Goal: Task Accomplishment & Management: Manage account settings

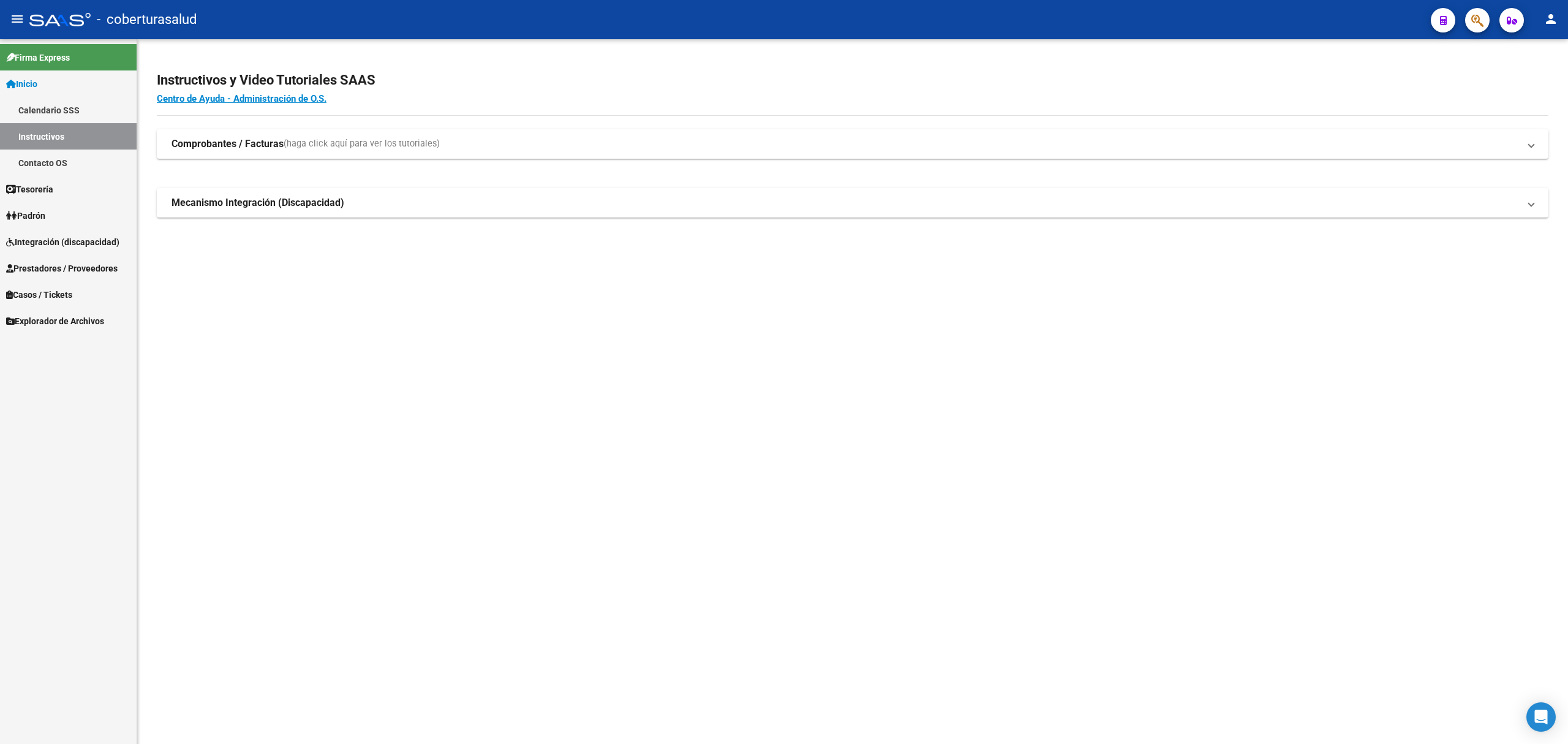
click at [37, 233] on link "Integración (discapacidad)" at bounding box center [68, 241] width 137 height 26
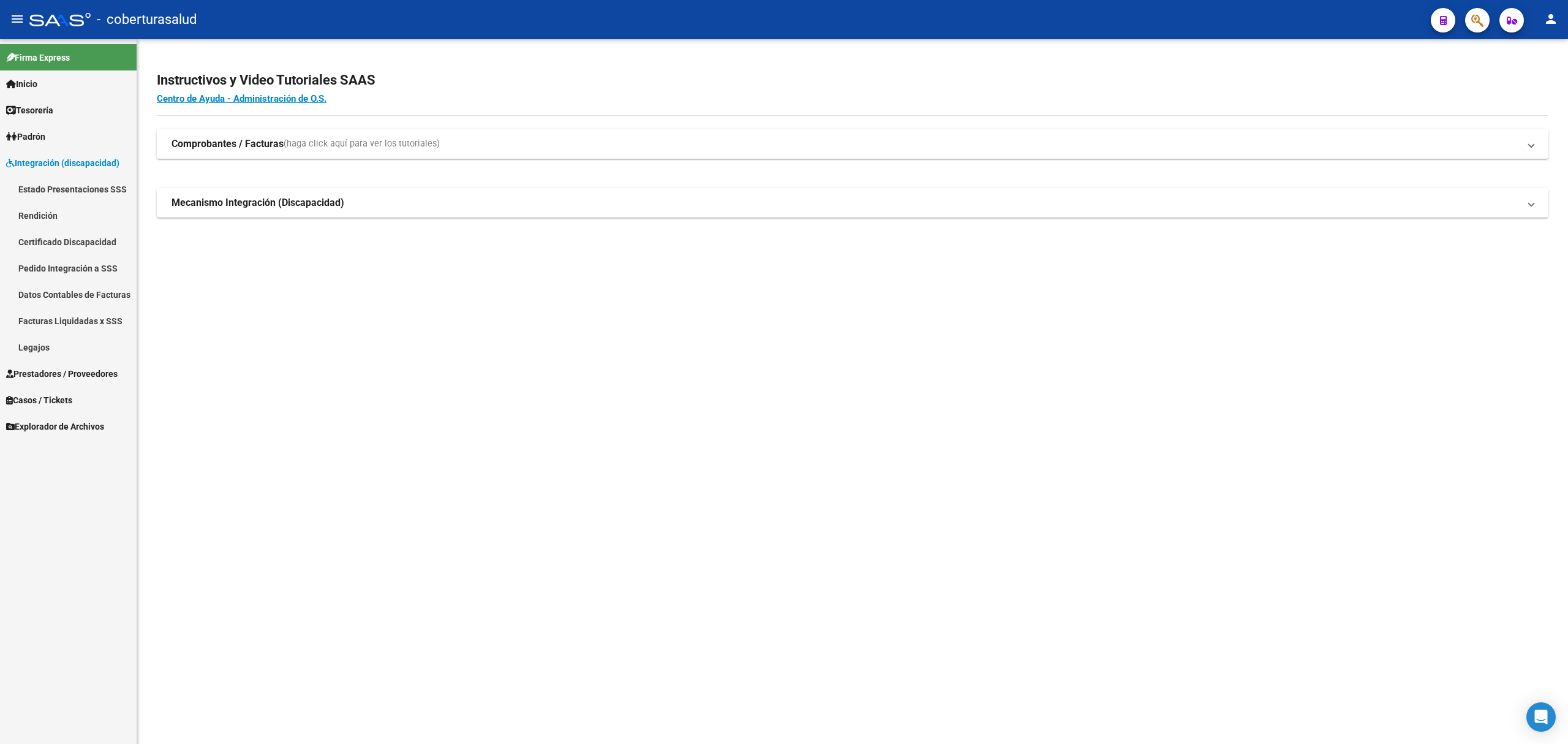
click at [55, 361] on link "Prestadores / Proveedores" at bounding box center [68, 373] width 137 height 26
click at [93, 217] on link "Facturas - Listado/Carga" at bounding box center [68, 215] width 137 height 26
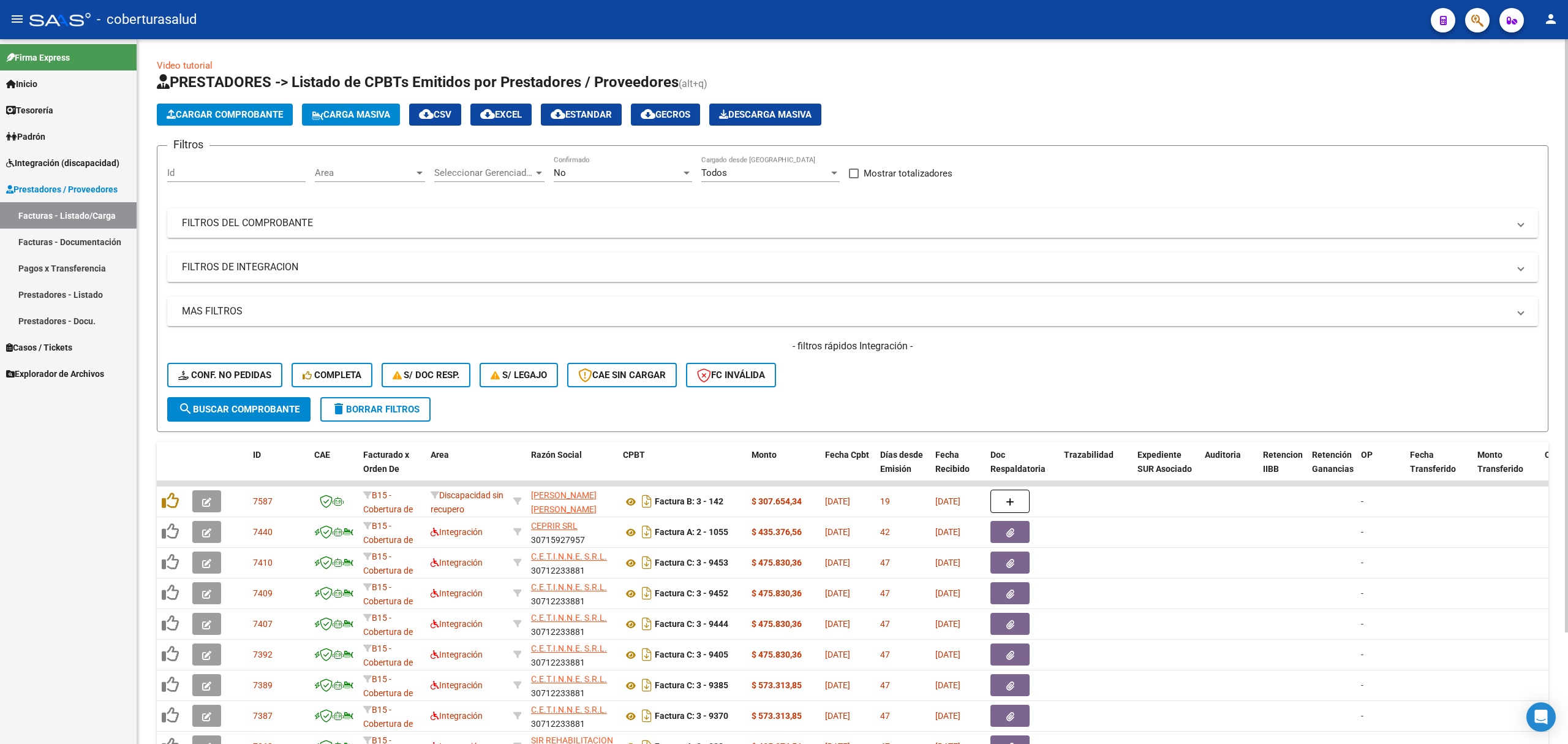
click at [583, 170] on div "No" at bounding box center [617, 173] width 127 height 11
click at [591, 118] on span "Todos" at bounding box center [623, 118] width 139 height 27
click at [347, 218] on mat-panel-title "FILTROS DEL COMPROBANTE" at bounding box center [846, 223] width 1327 height 14
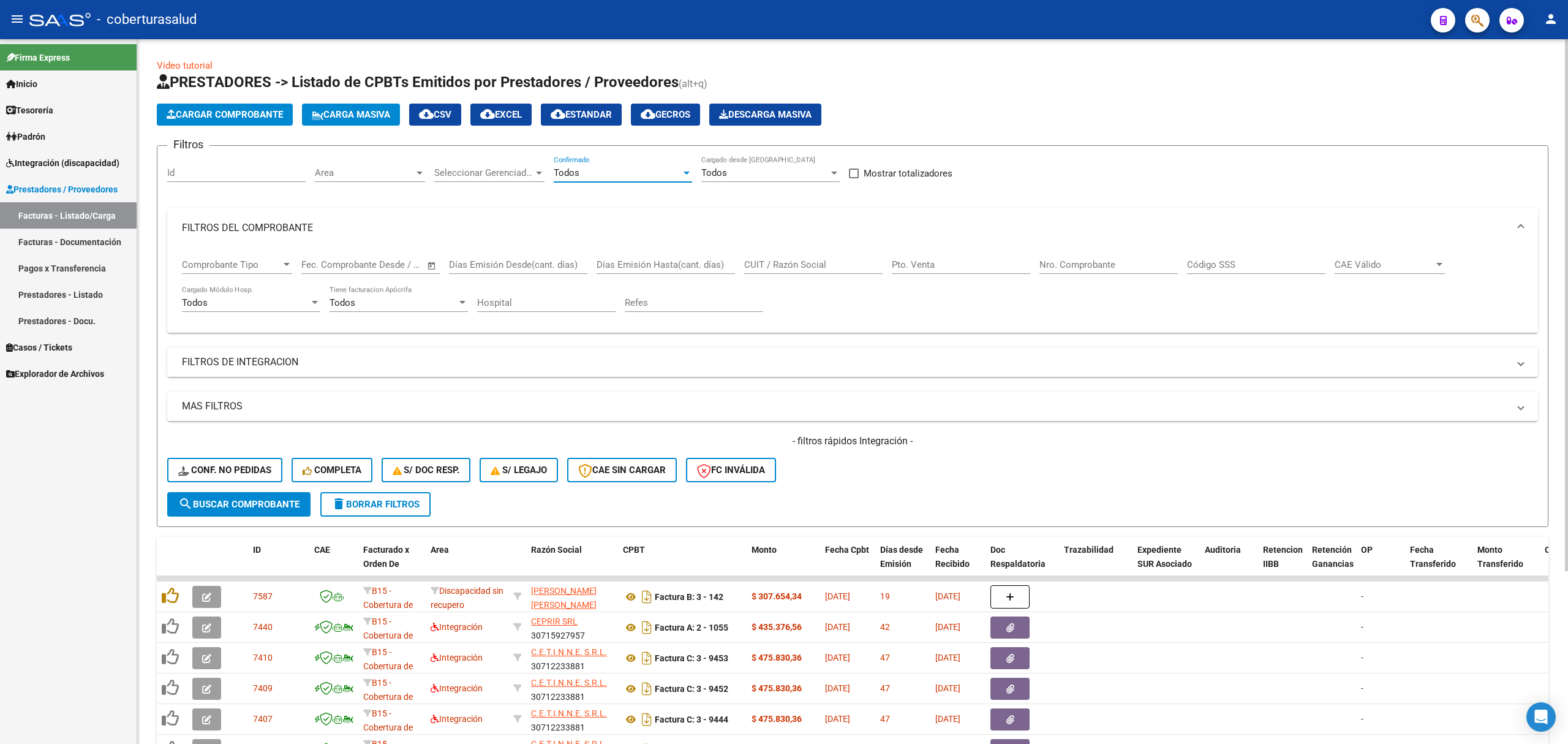
click at [598, 170] on div "Todos" at bounding box center [617, 173] width 127 height 11
click at [574, 196] on span "Si" at bounding box center [623, 200] width 139 height 27
click at [486, 174] on span "Seleccionar Gerenciador" at bounding box center [484, 173] width 99 height 11
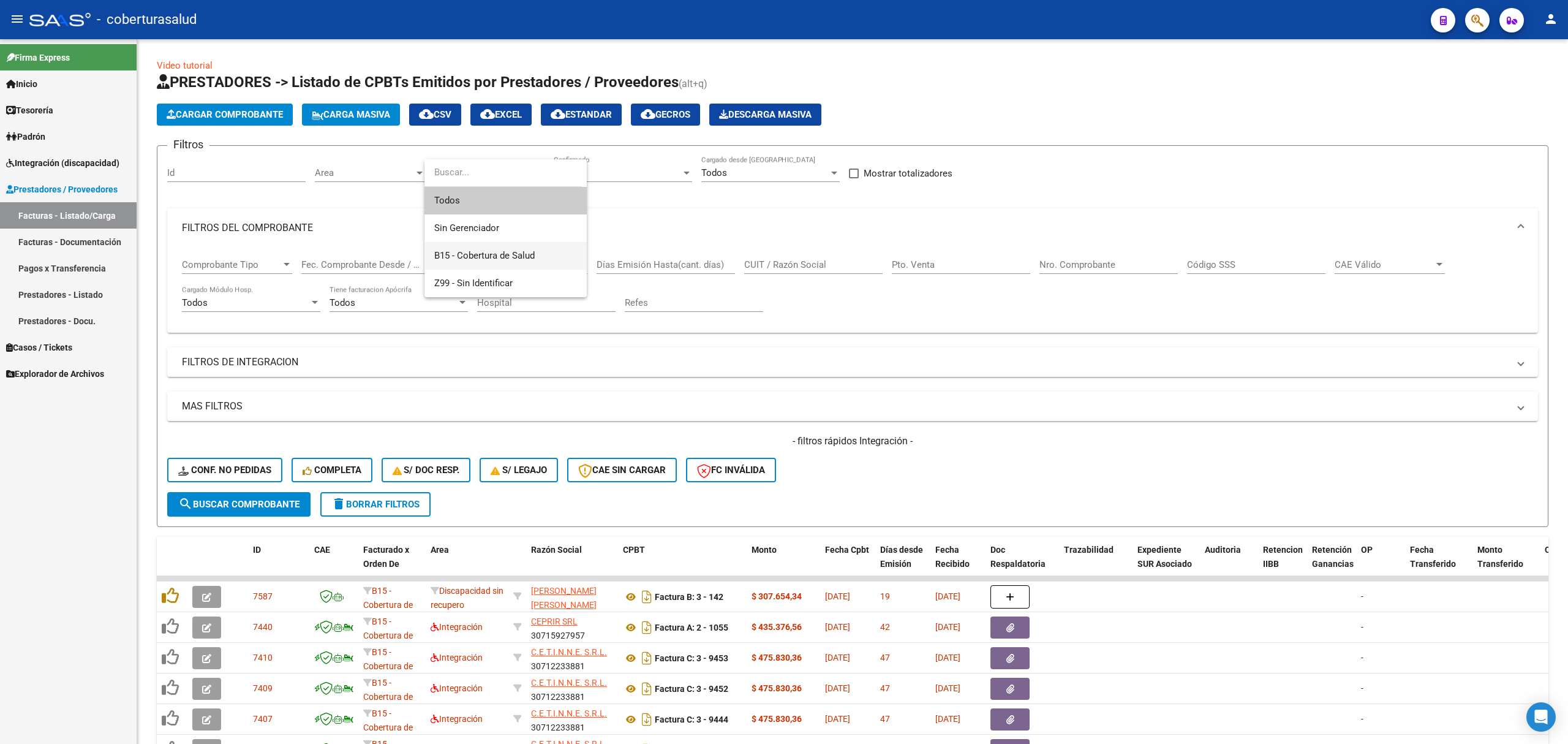
click at [497, 248] on span "B15 - Cobertura de Salud" at bounding box center [505, 256] width 143 height 27
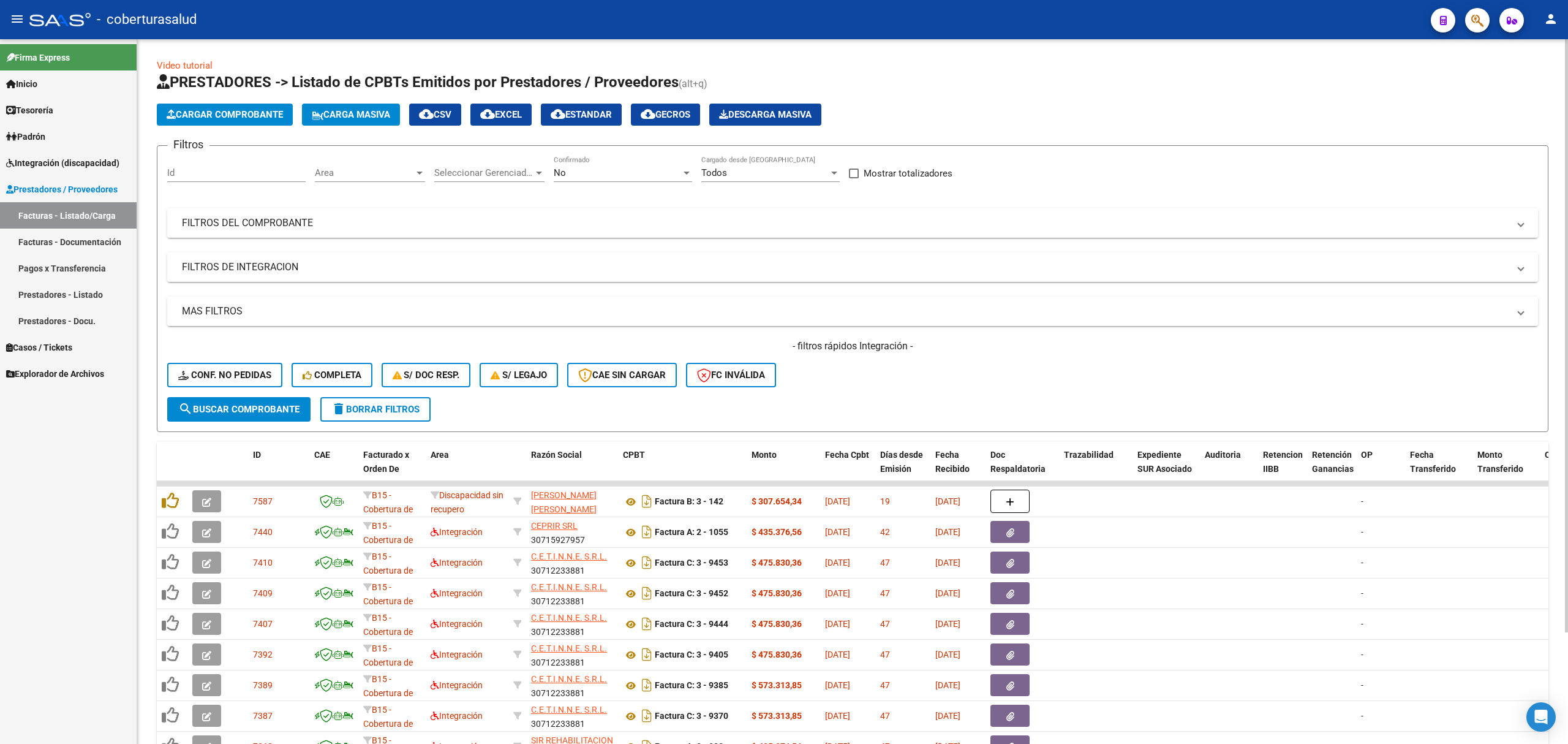
click at [592, 172] on div "No" at bounding box center [617, 173] width 127 height 11
click at [579, 119] on span "Todos" at bounding box center [623, 118] width 139 height 27
click at [244, 411] on span "search Buscar Comprobante" at bounding box center [239, 409] width 121 height 11
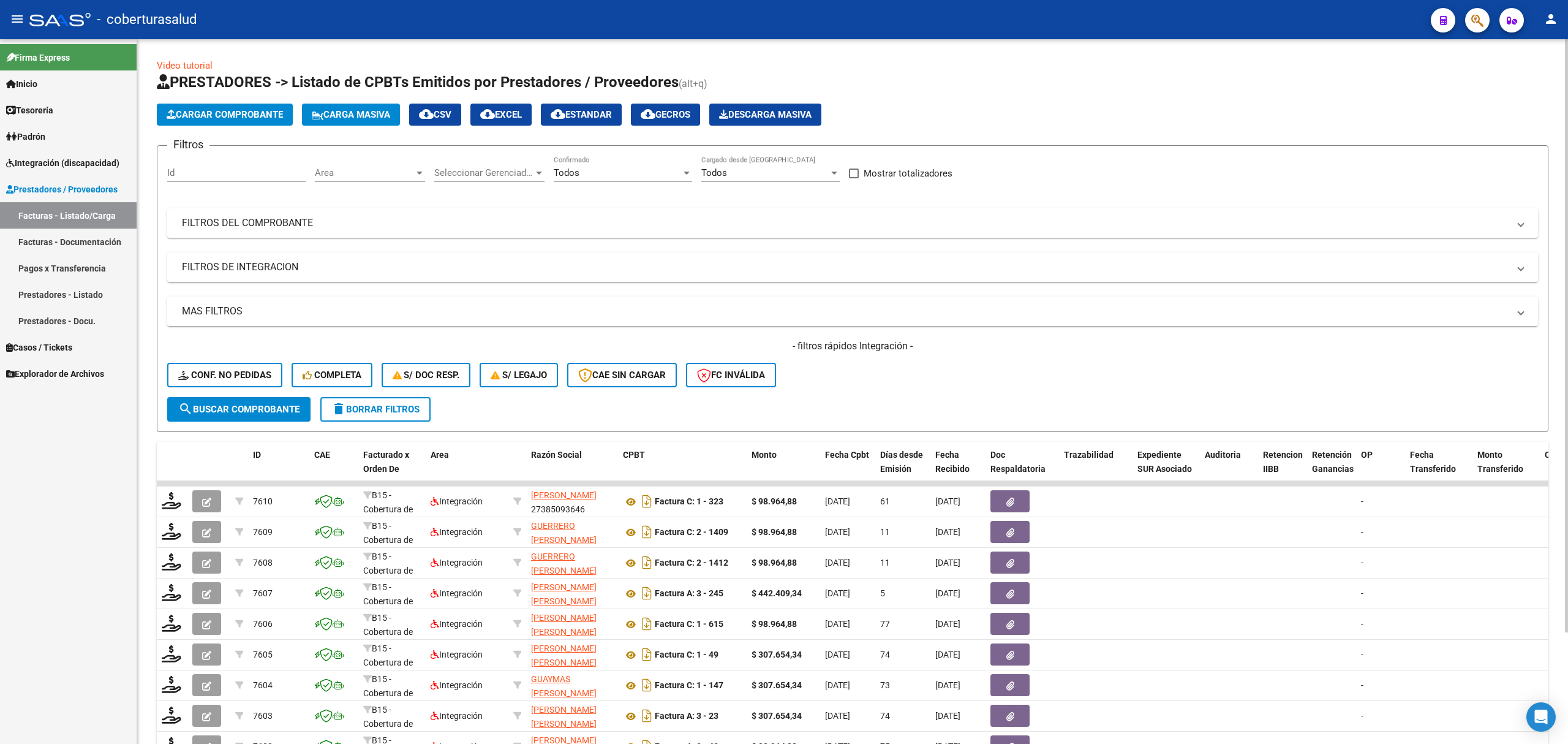
click at [233, 119] on span "Cargar Comprobante" at bounding box center [224, 114] width 116 height 11
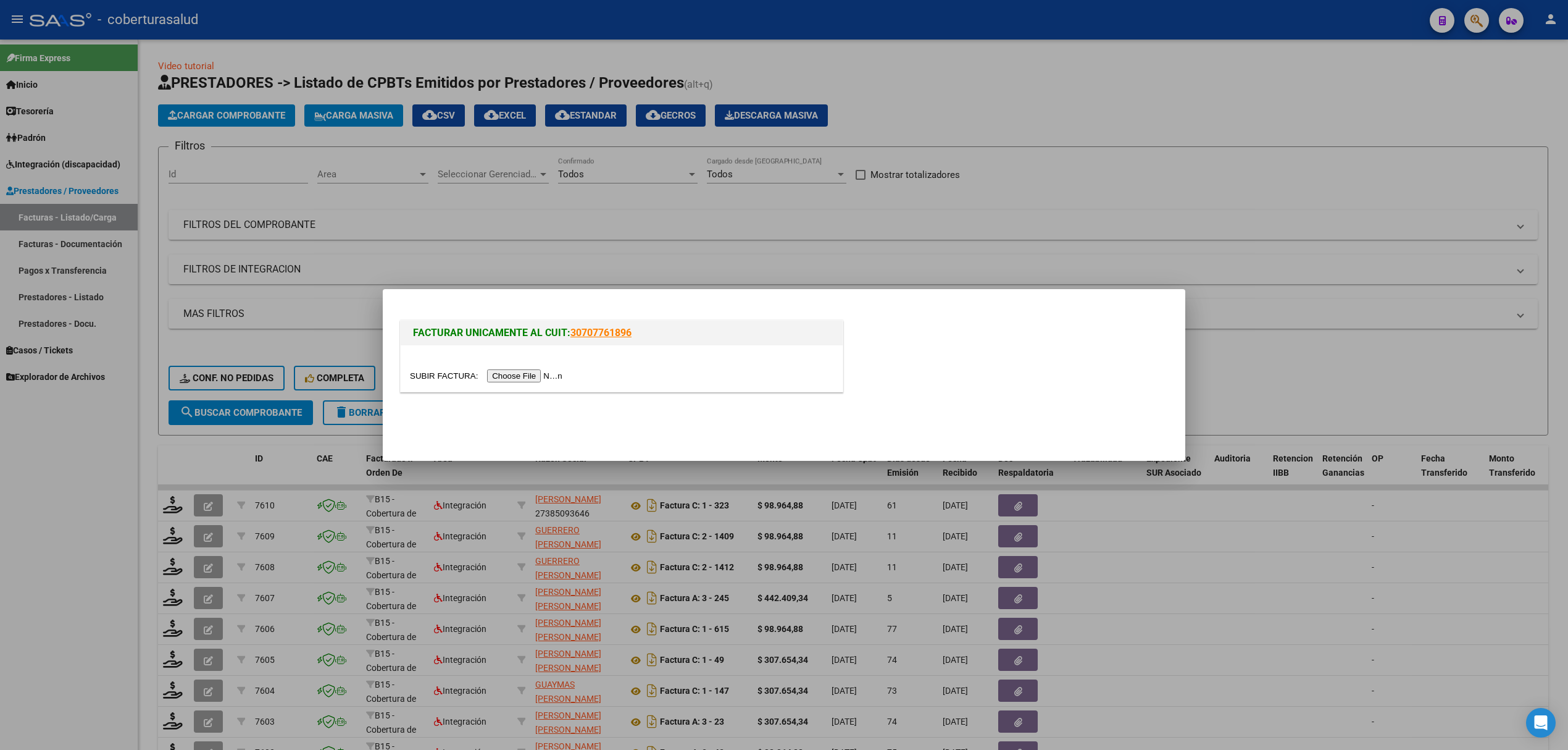
click at [503, 379] on input "file" at bounding box center [488, 376] width 156 height 13
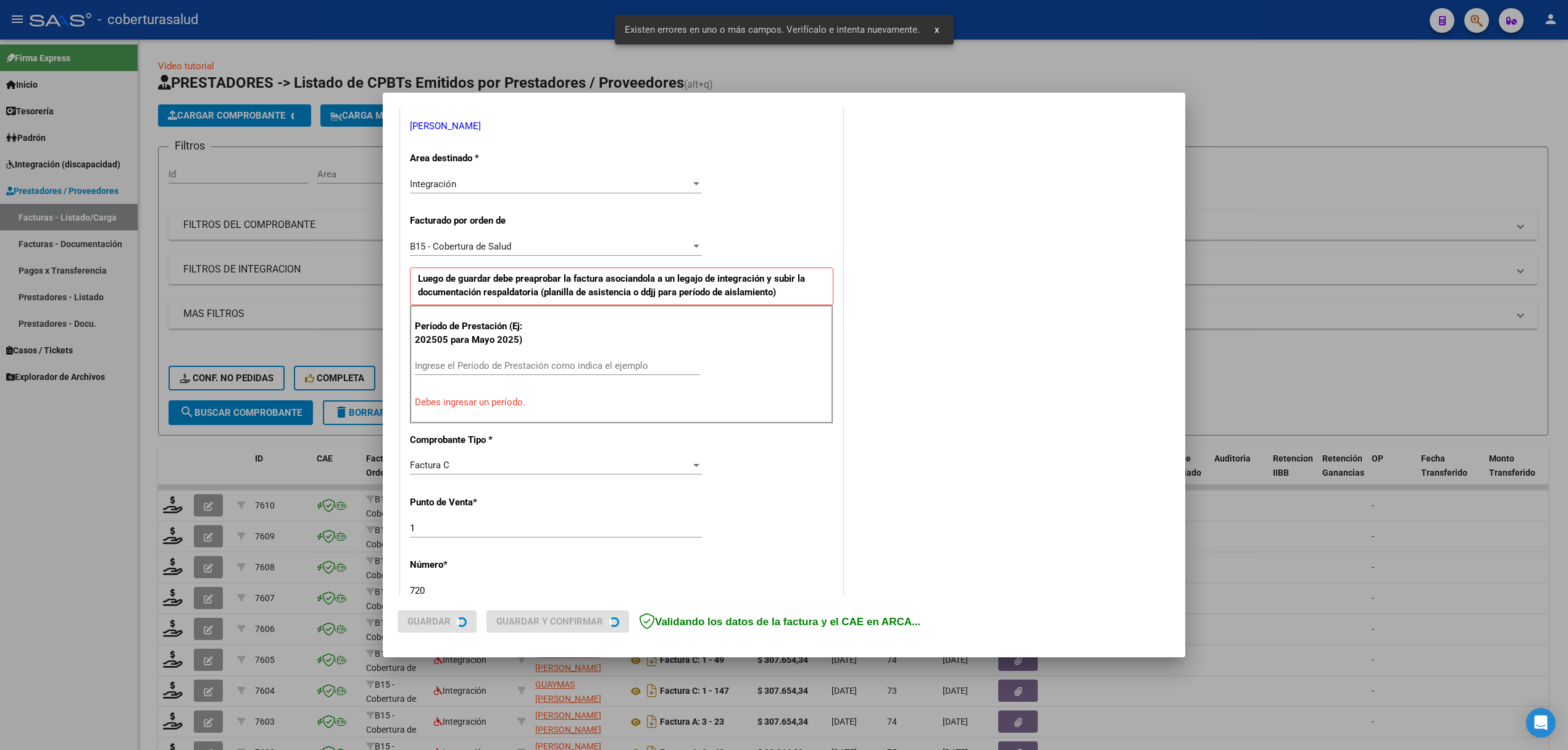
scroll to position [250, 0]
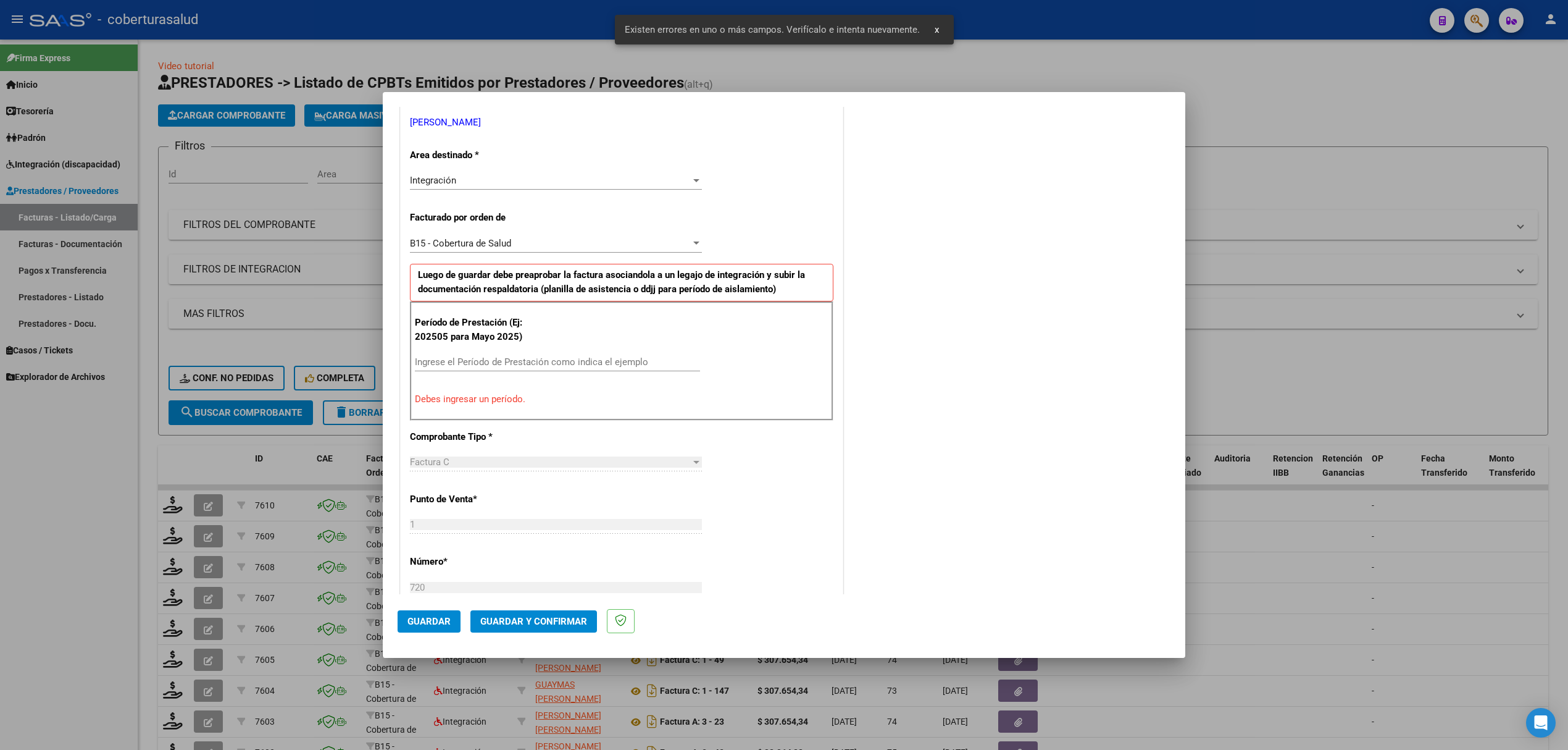
click at [504, 400] on p "Debes ingresar un período." at bounding box center [622, 399] width 414 height 14
click at [509, 359] on input "Ingrese el Período de Prestación como indica el ejemplo" at bounding box center [557, 362] width 285 height 11
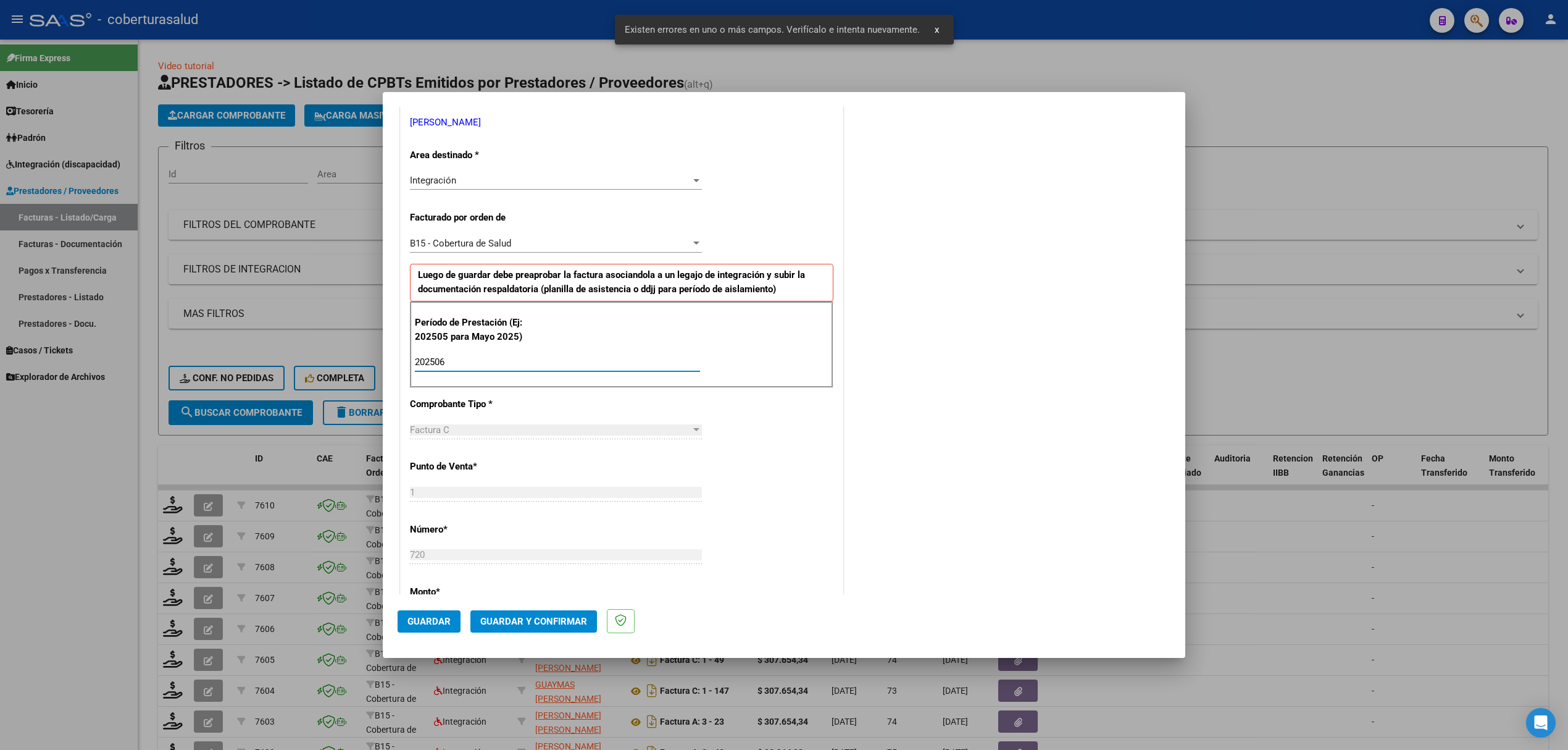
type input "202506"
click at [431, 621] on span "Guardar" at bounding box center [429, 621] width 43 height 11
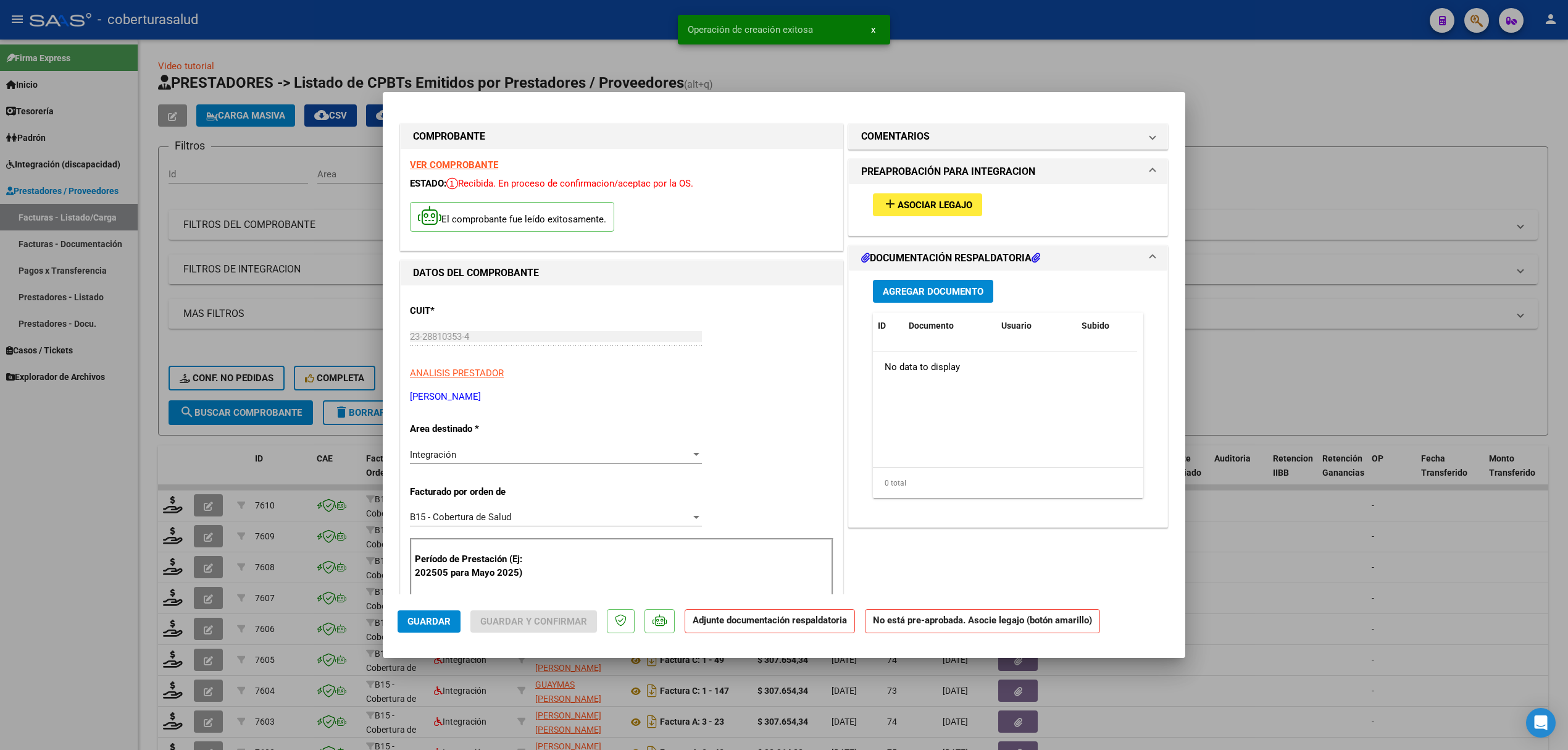
click at [907, 216] on div "add Asociar Legajo" at bounding box center [1008, 205] width 289 height 41
click at [906, 215] on button "add Asociar Legajo" at bounding box center [928, 204] width 109 height 23
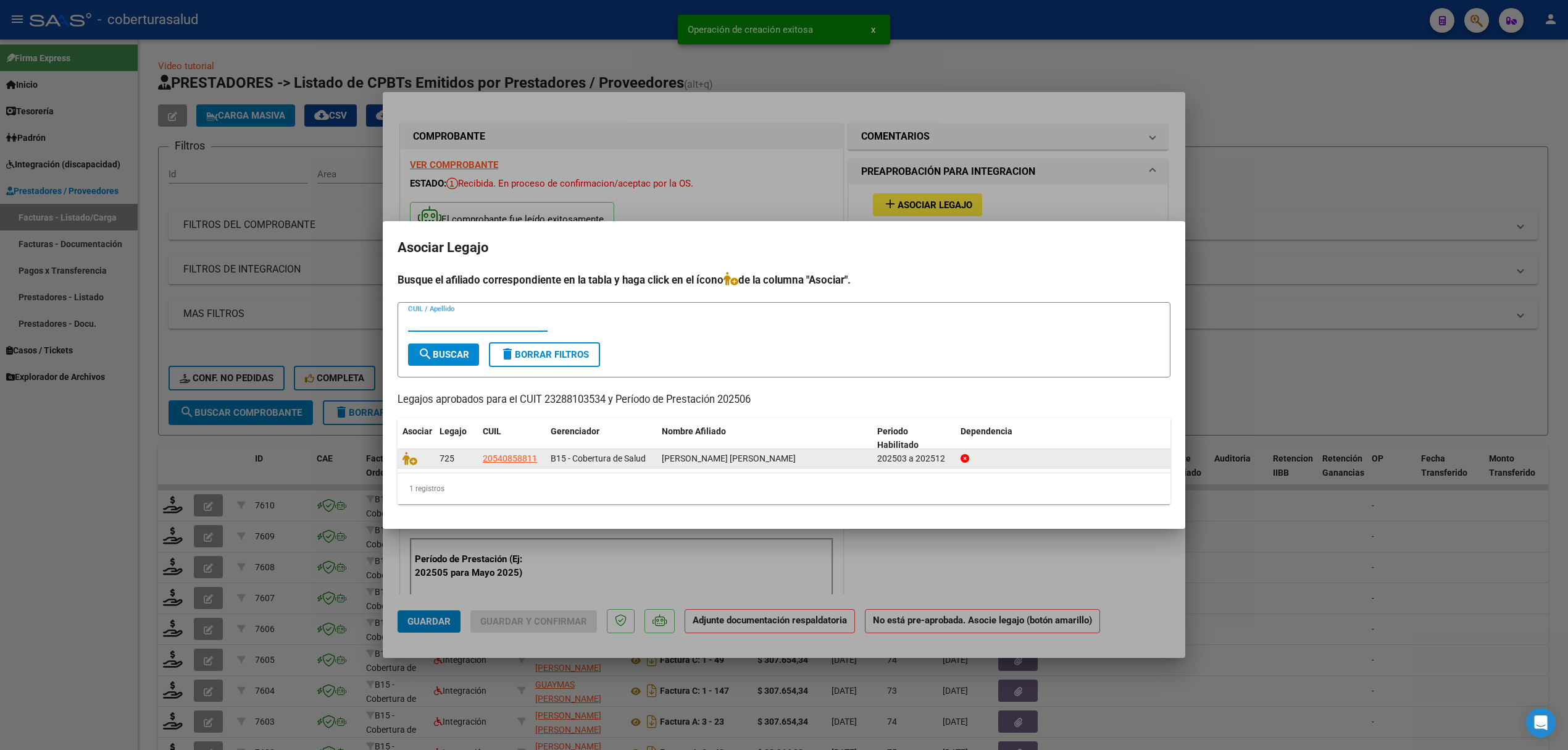
click at [401, 455] on datatable-body-cell at bounding box center [416, 458] width 37 height 19
click at [412, 460] on icon at bounding box center [410, 458] width 15 height 14
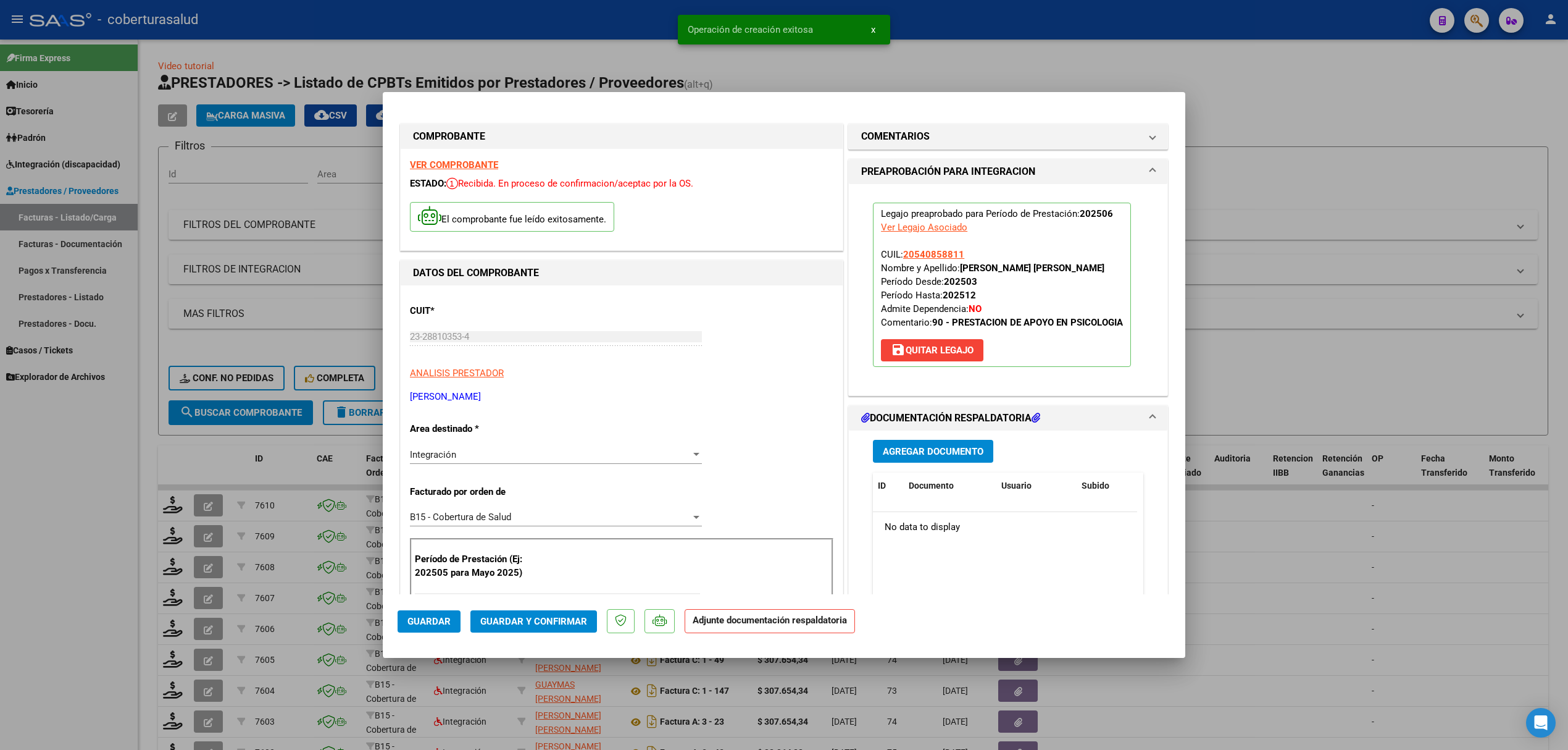
click at [931, 456] on span "Agregar Documento" at bounding box center [933, 452] width 101 height 11
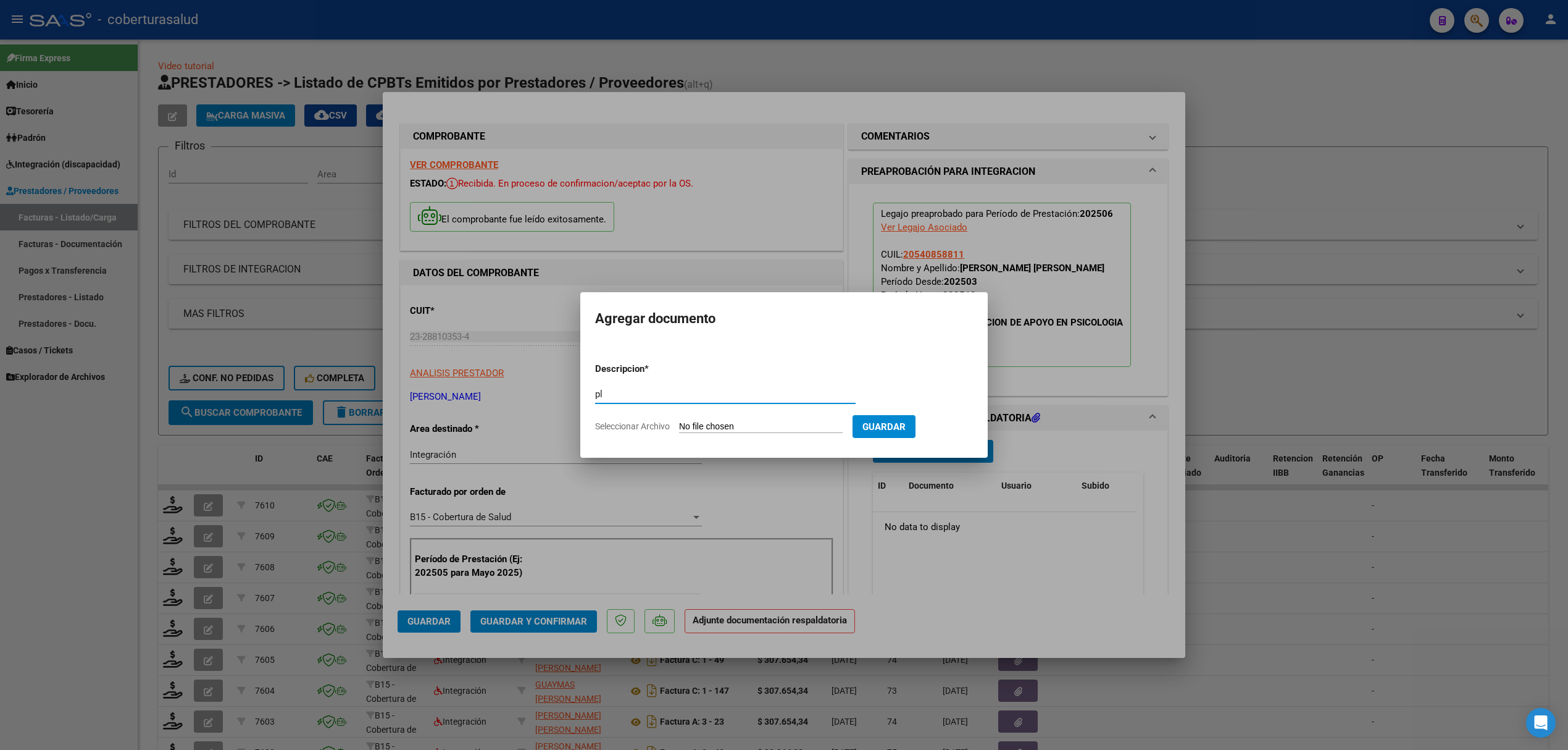
type input "p"
type input "PLANILLA"
click at [741, 418] on form "Descripcion * PLANILLA Escriba aquí una descripcion Seleccionar Archivo Guardar" at bounding box center [784, 398] width 378 height 90
click at [727, 425] on input "Seleccionar Archivo" at bounding box center [761, 427] width 164 height 12
type input "C:\fakepath\143854-1-Planilla_de_Asistencia.pdf"
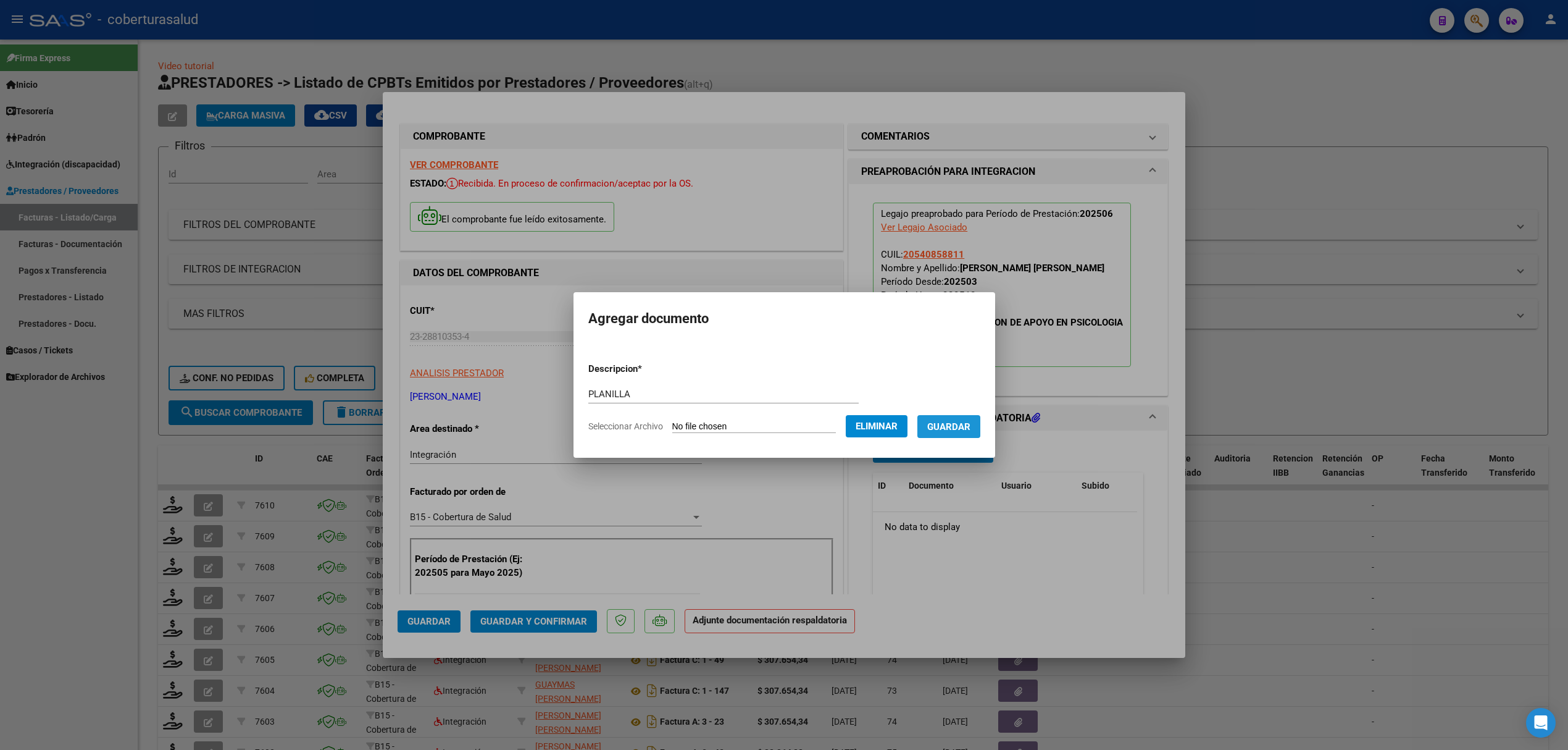
click at [946, 423] on span "Guardar" at bounding box center [949, 427] width 43 height 11
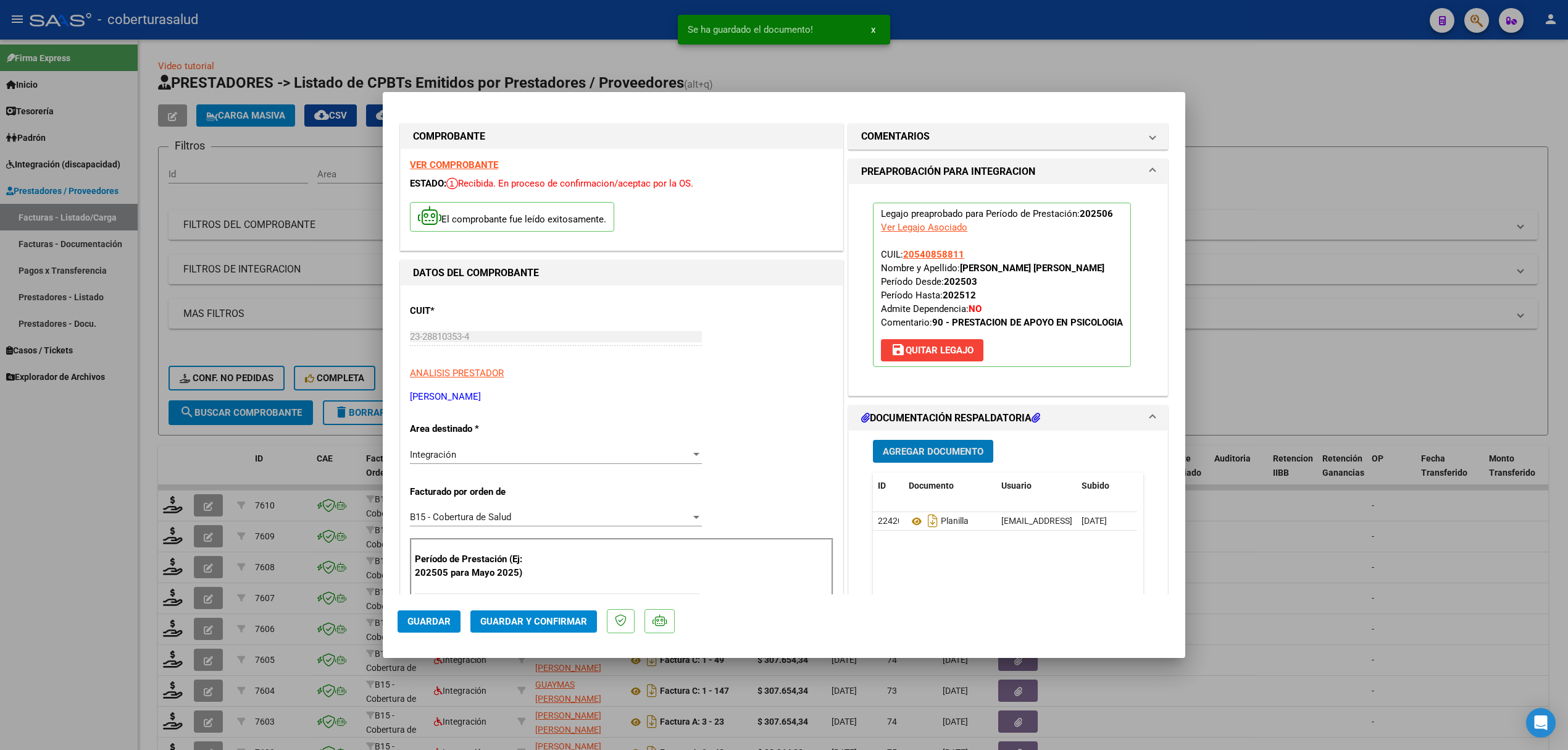
click at [504, 624] on span "Guardar y Confirmar" at bounding box center [533, 621] width 107 height 11
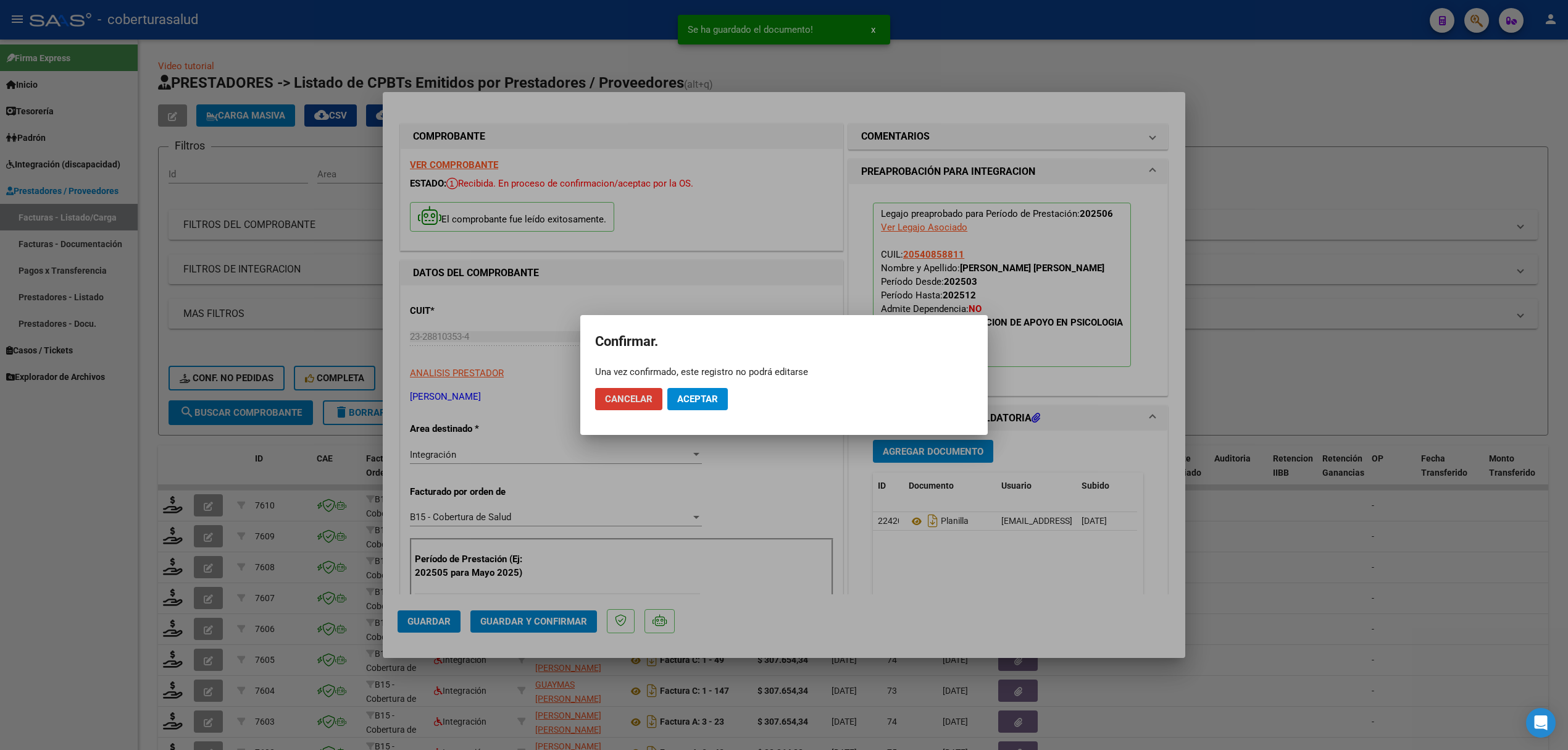
click at [685, 396] on span "Aceptar" at bounding box center [698, 399] width 41 height 11
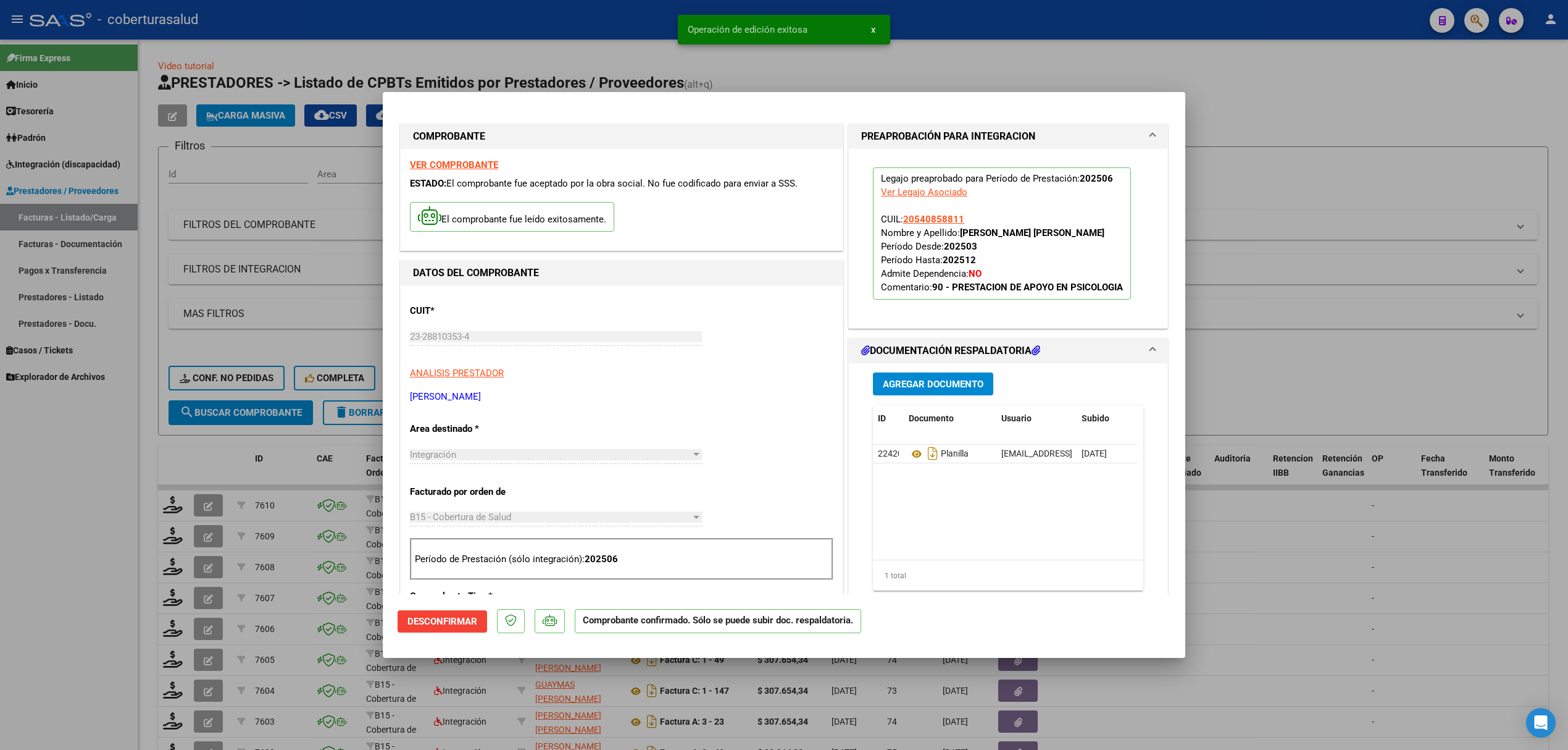
click at [97, 468] on div at bounding box center [784, 375] width 1568 height 750
type input "$ 0,00"
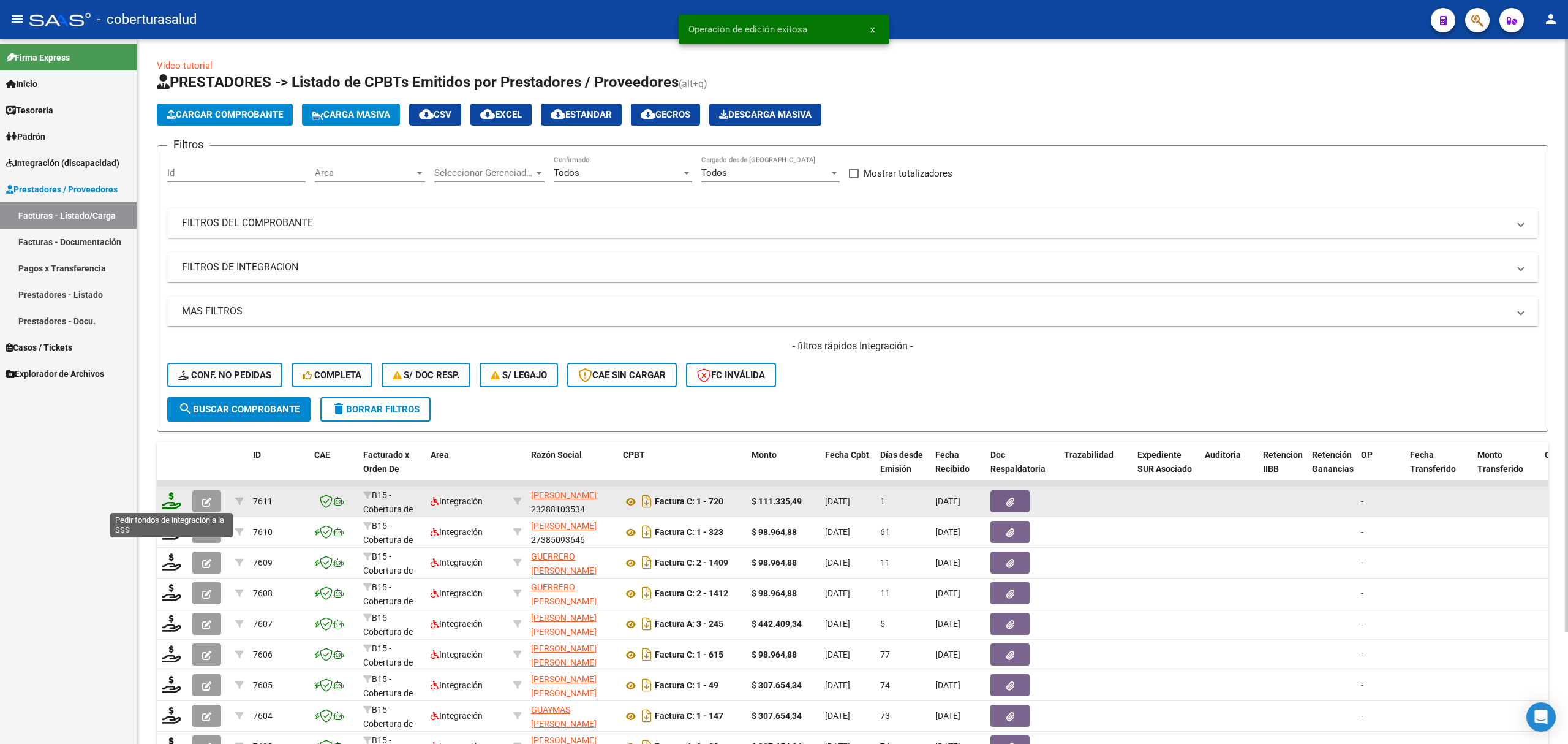
click at [167, 505] on icon at bounding box center [172, 501] width 20 height 17
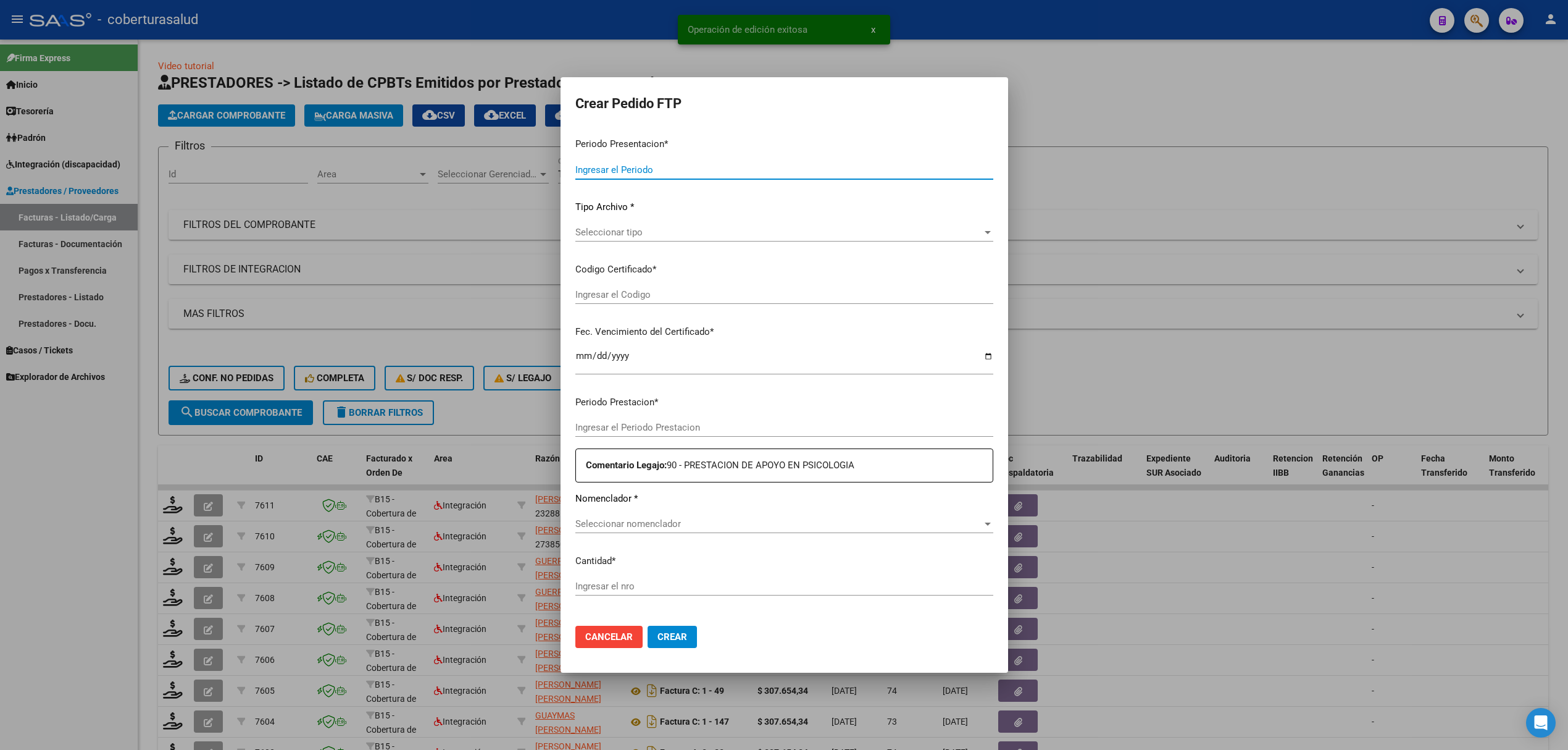
type input "202508"
type input "202506"
type input "$ 111.335,49"
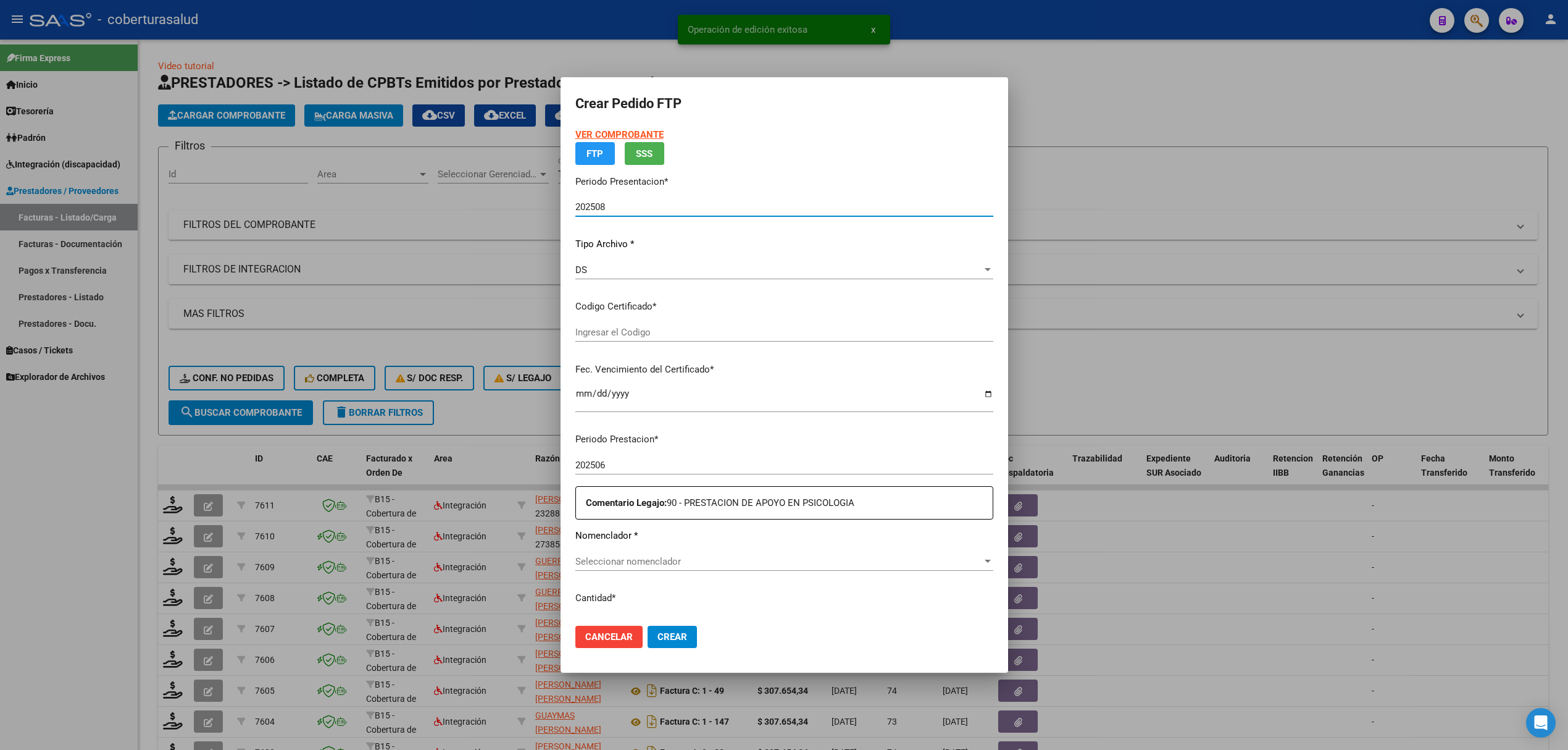
type input "ARG02000540858812023021420280214SAL124"
type input "2028-02-14"
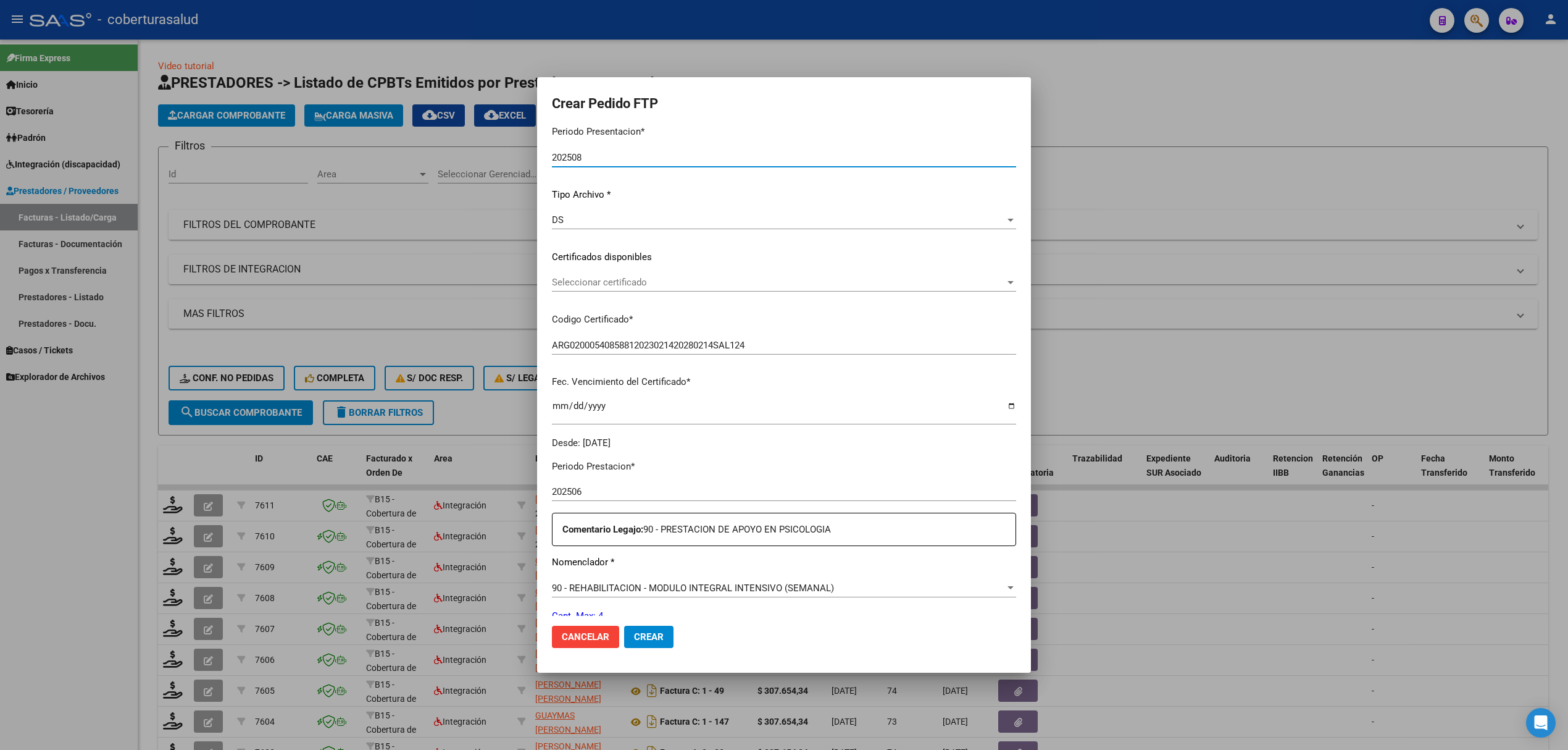
scroll to position [164, 0]
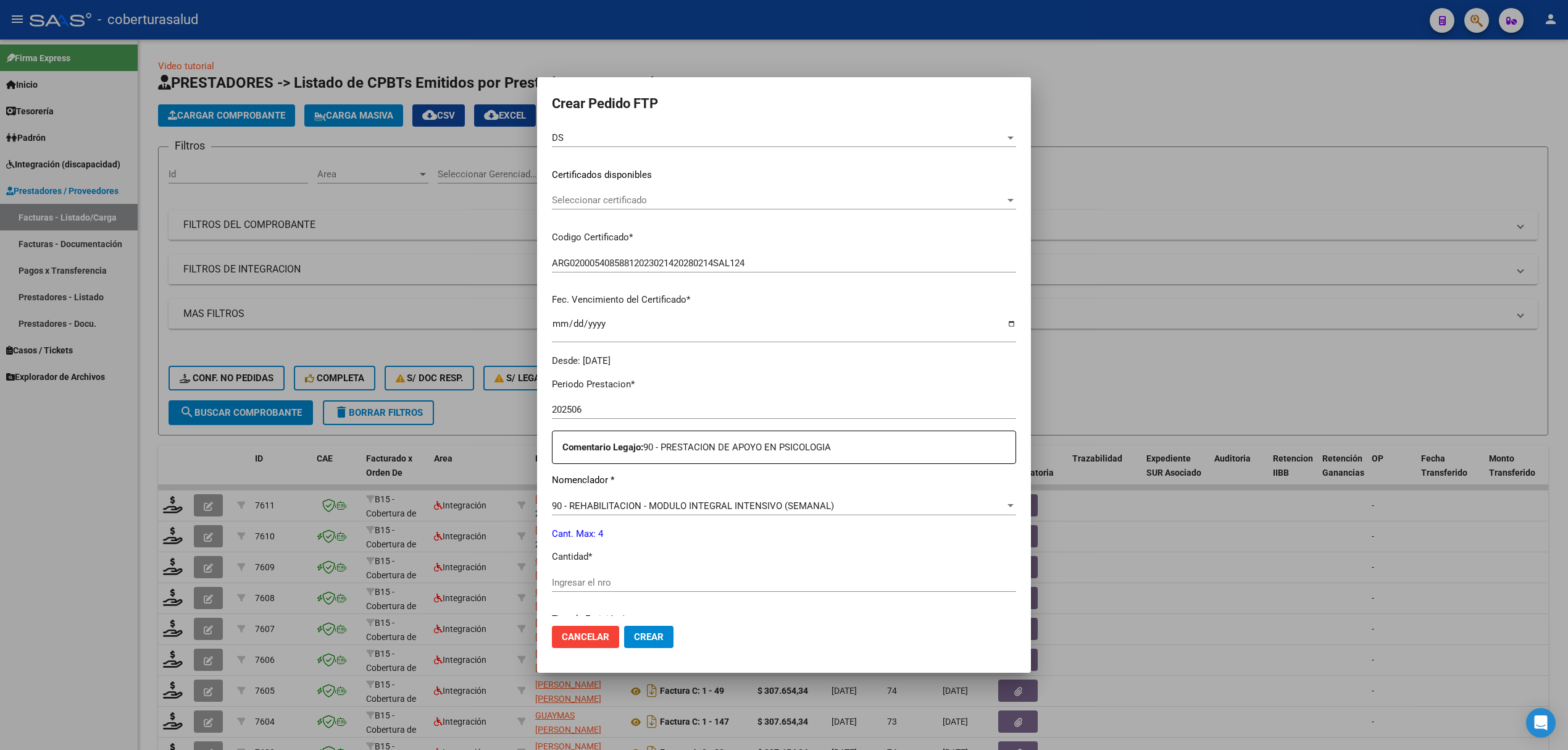
click at [602, 573] on div "Ingresar el nro" at bounding box center [784, 583] width 464 height 19
type input "4"
click at [639, 631] on span "Crear" at bounding box center [649, 637] width 29 height 11
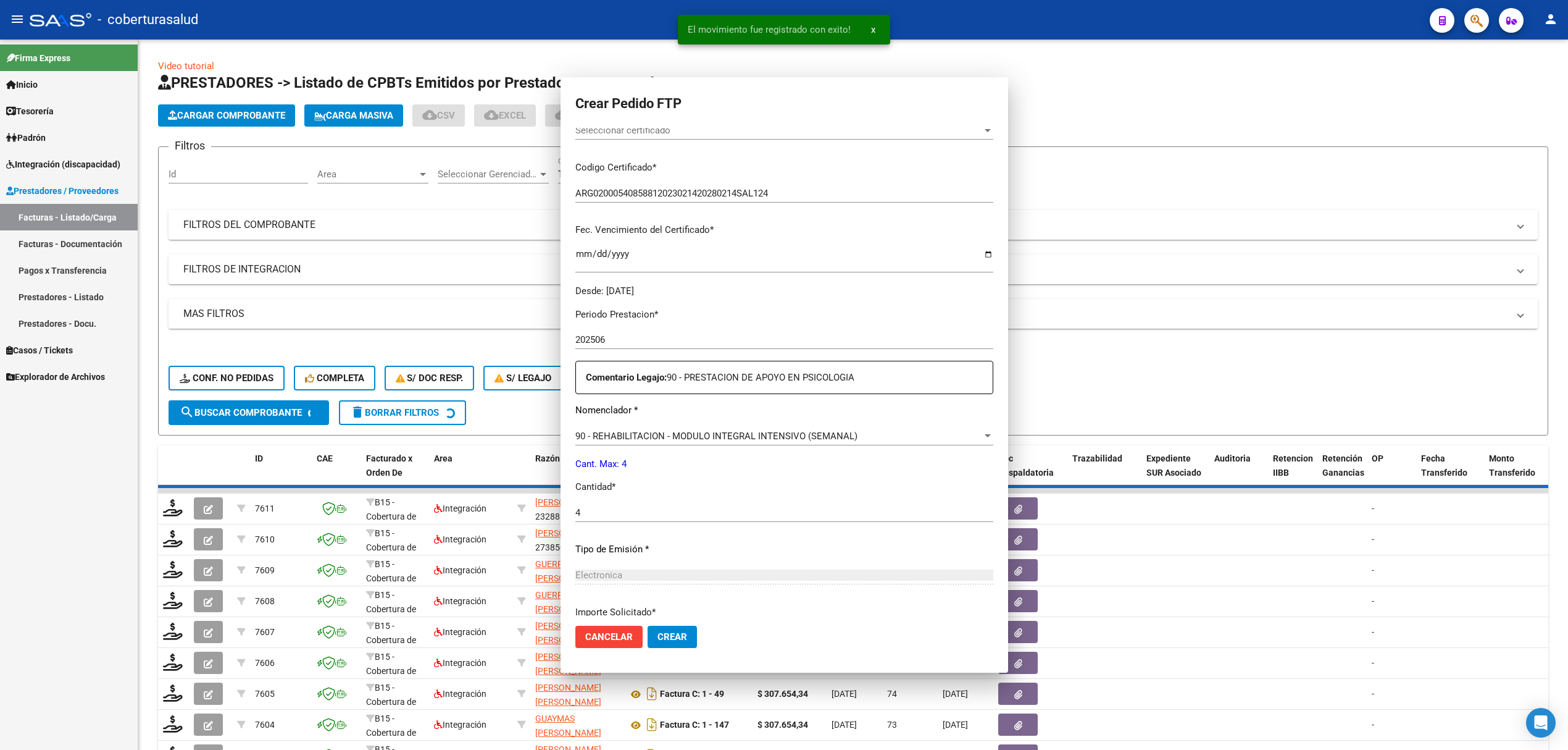
scroll to position [95, 0]
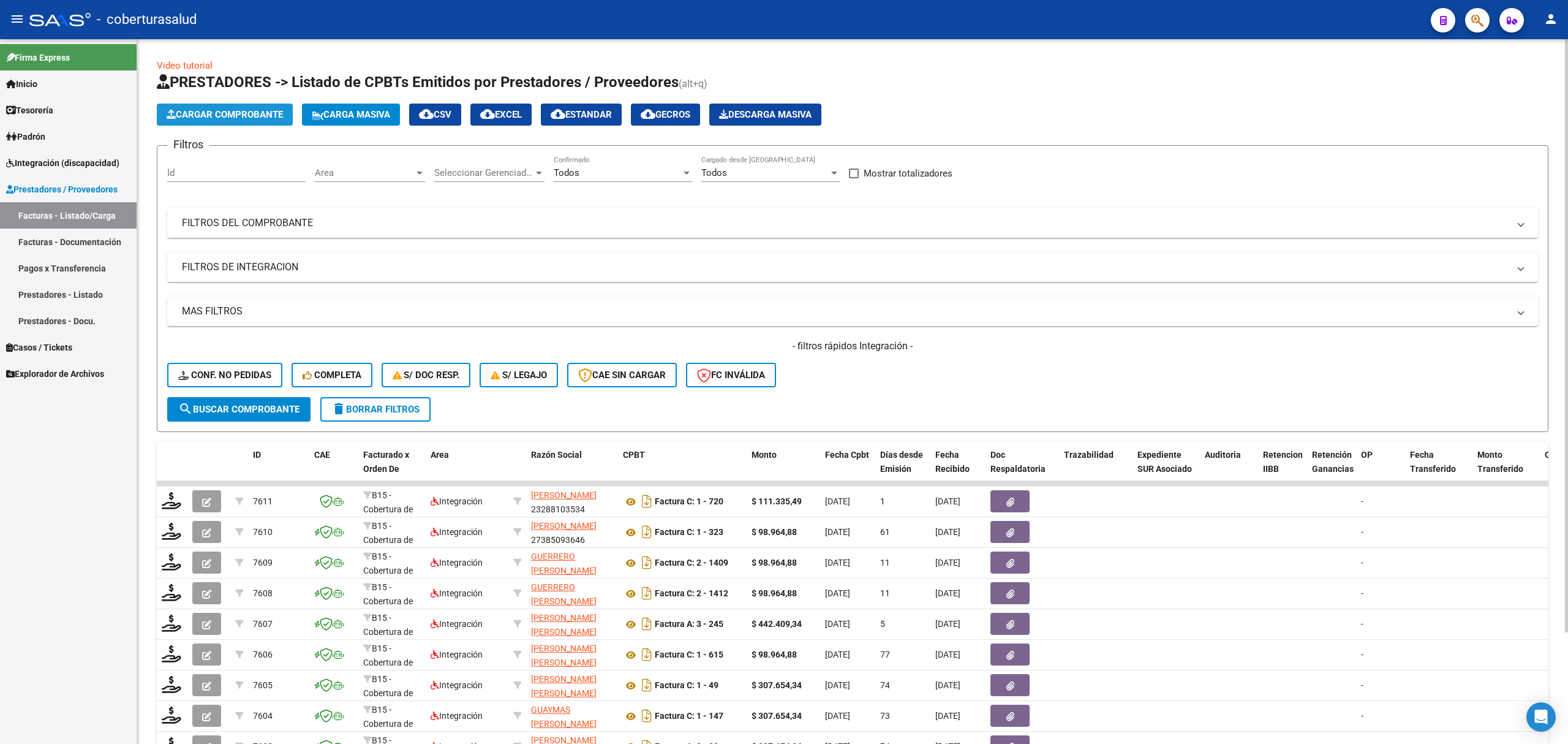
click at [213, 109] on span "Cargar Comprobante" at bounding box center [224, 114] width 116 height 11
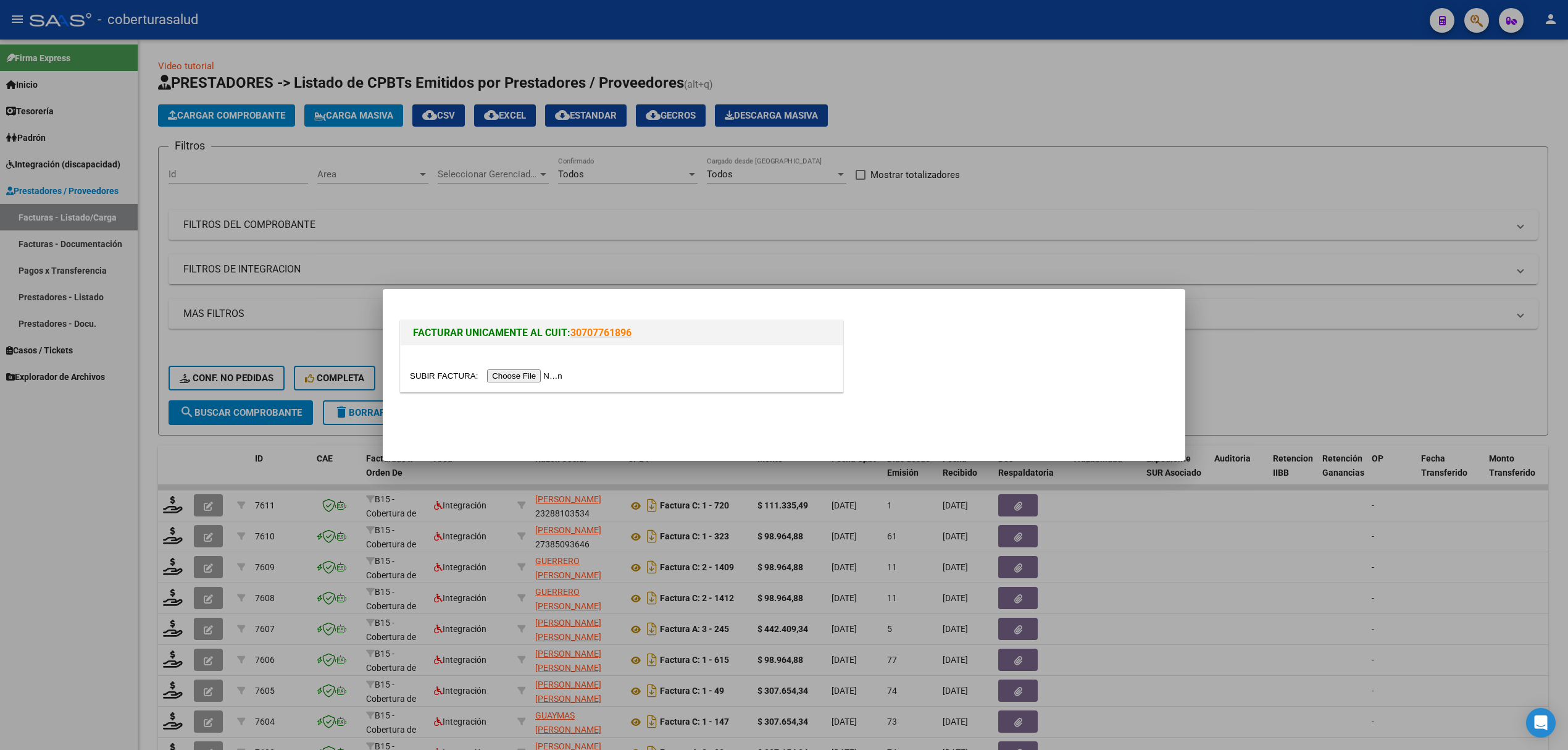
click at [529, 379] on input "file" at bounding box center [488, 376] width 156 height 13
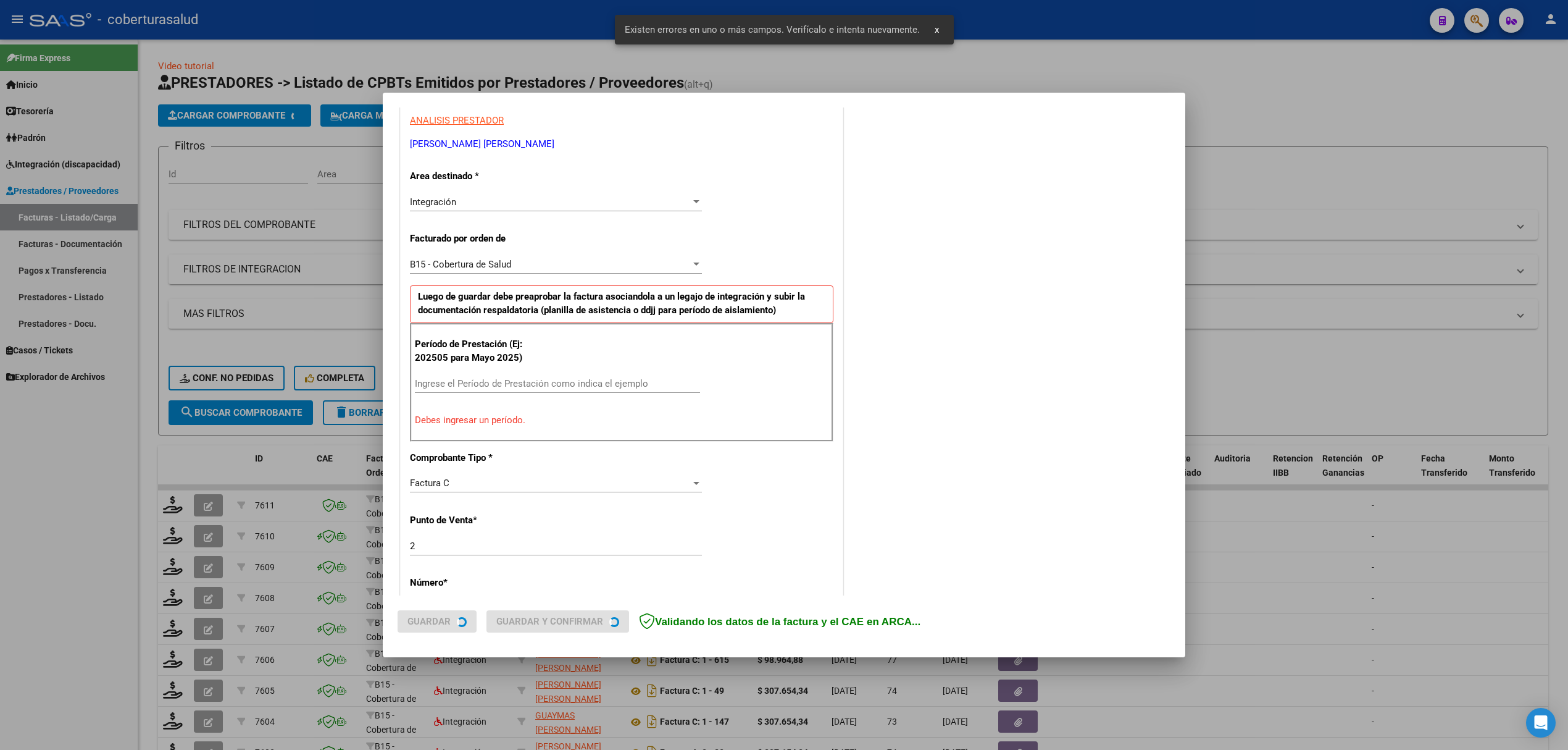
scroll to position [250, 0]
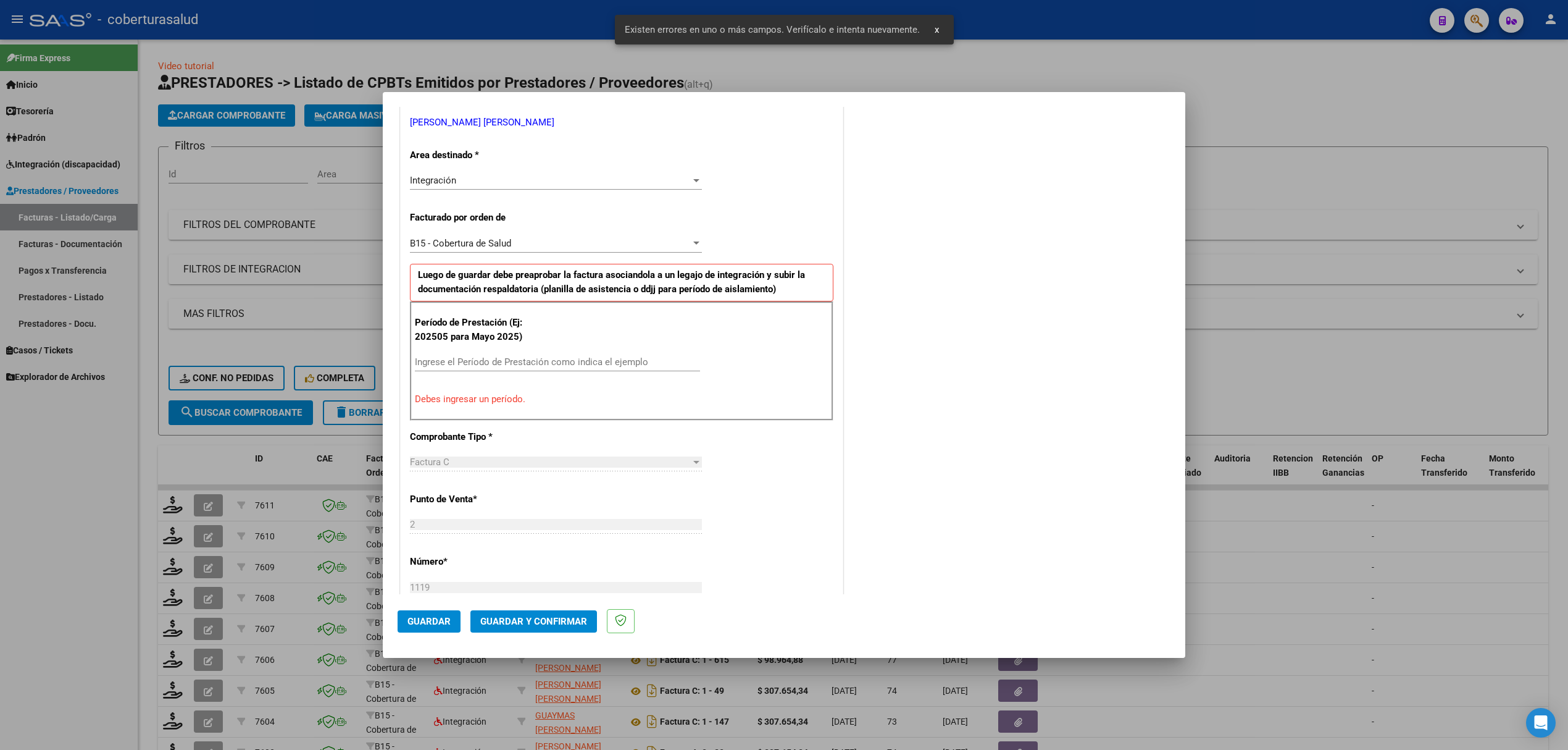
click at [468, 364] on input "Ingrese el Período de Prestación como indica el ejemplo" at bounding box center [557, 362] width 285 height 11
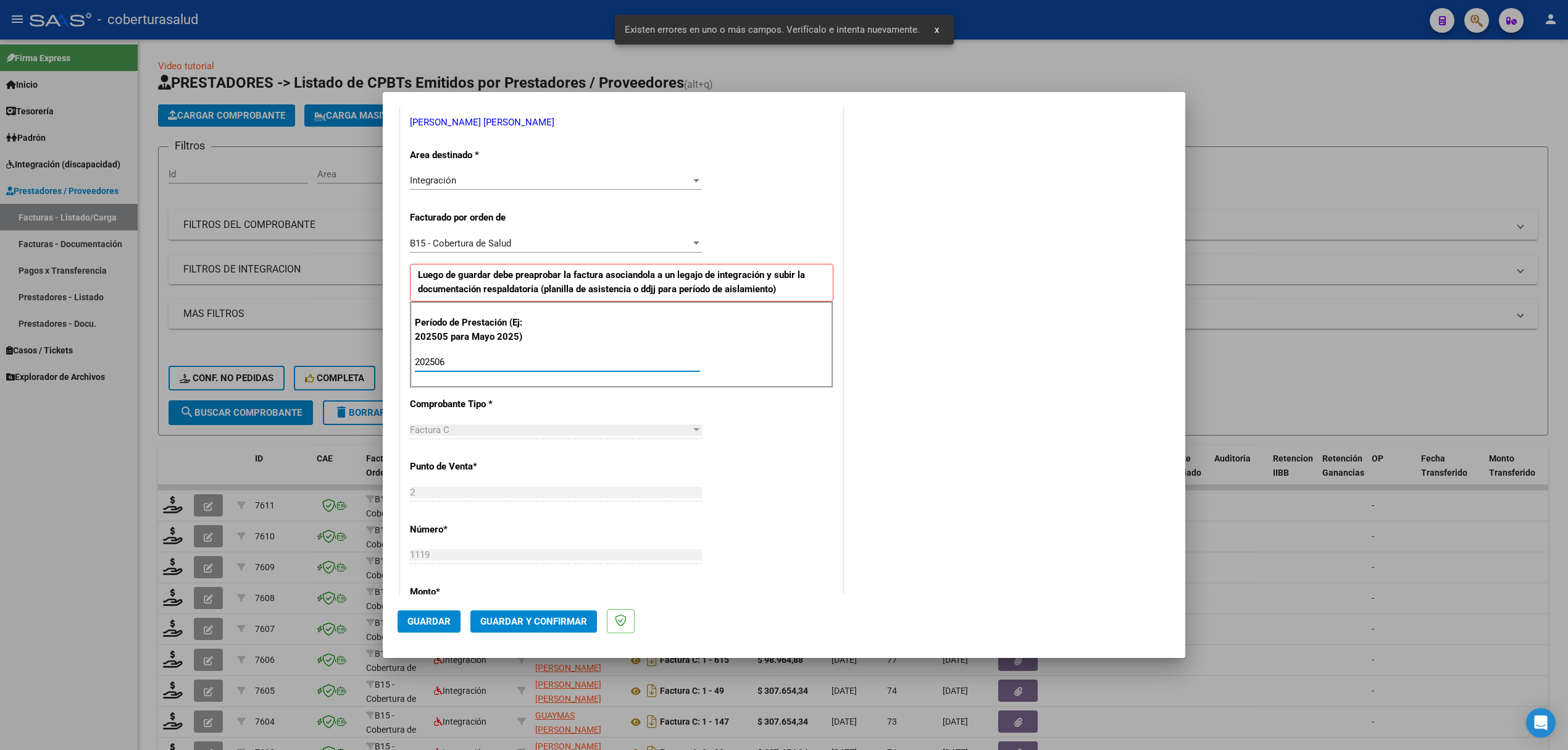
type input "202506"
click at [429, 628] on button "Guardar" at bounding box center [429, 621] width 63 height 22
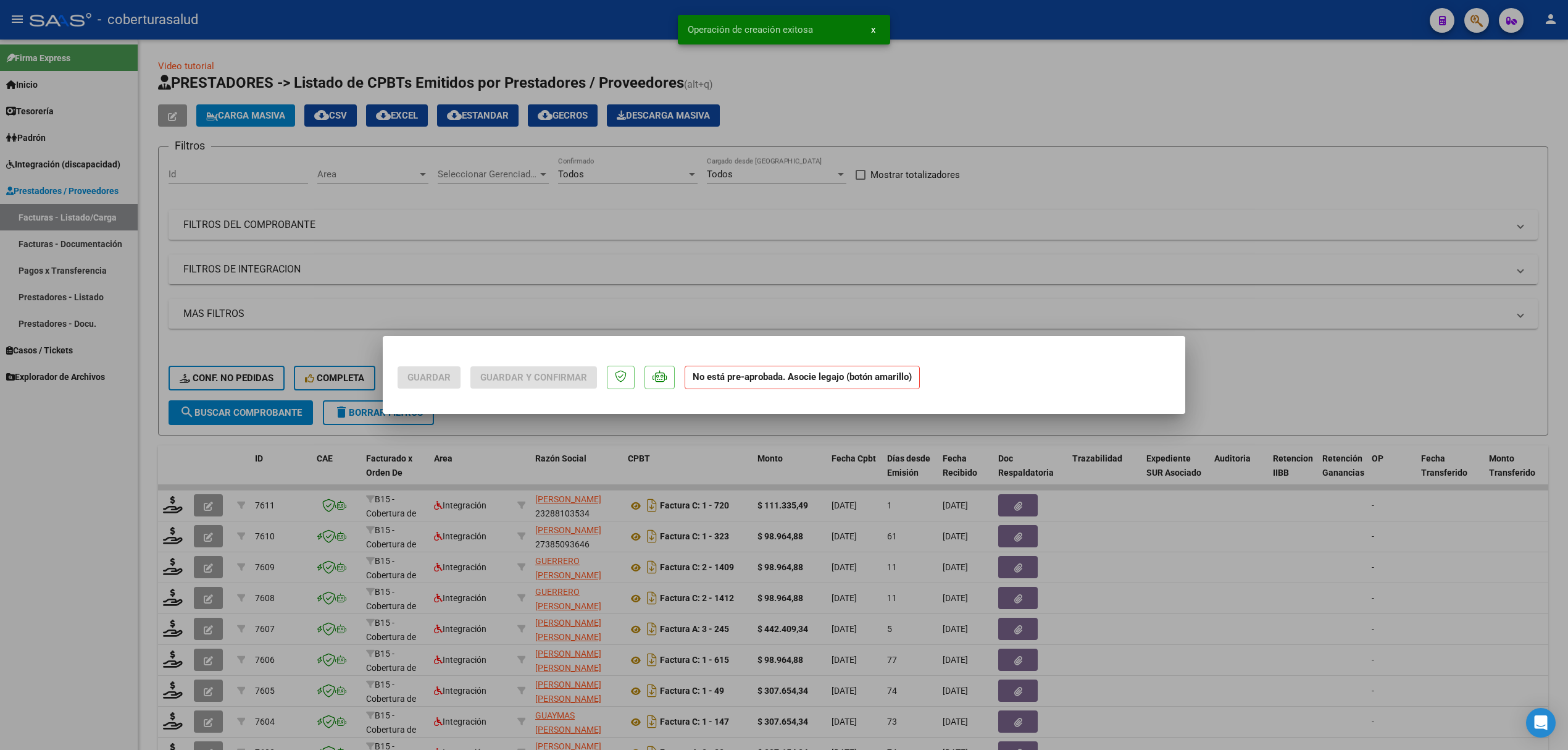
scroll to position [0, 0]
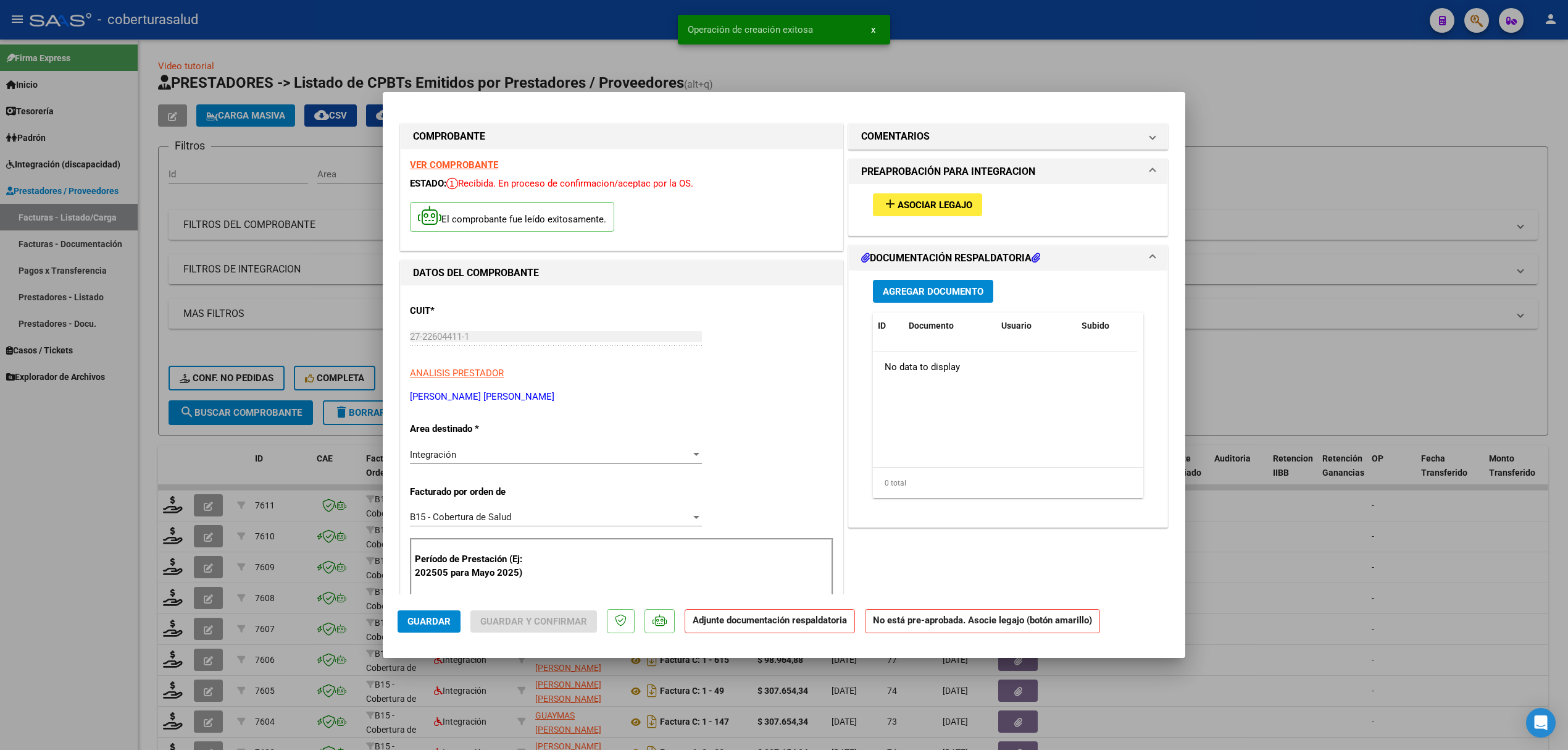
click at [909, 206] on span "Asociar Legajo" at bounding box center [934, 205] width 75 height 11
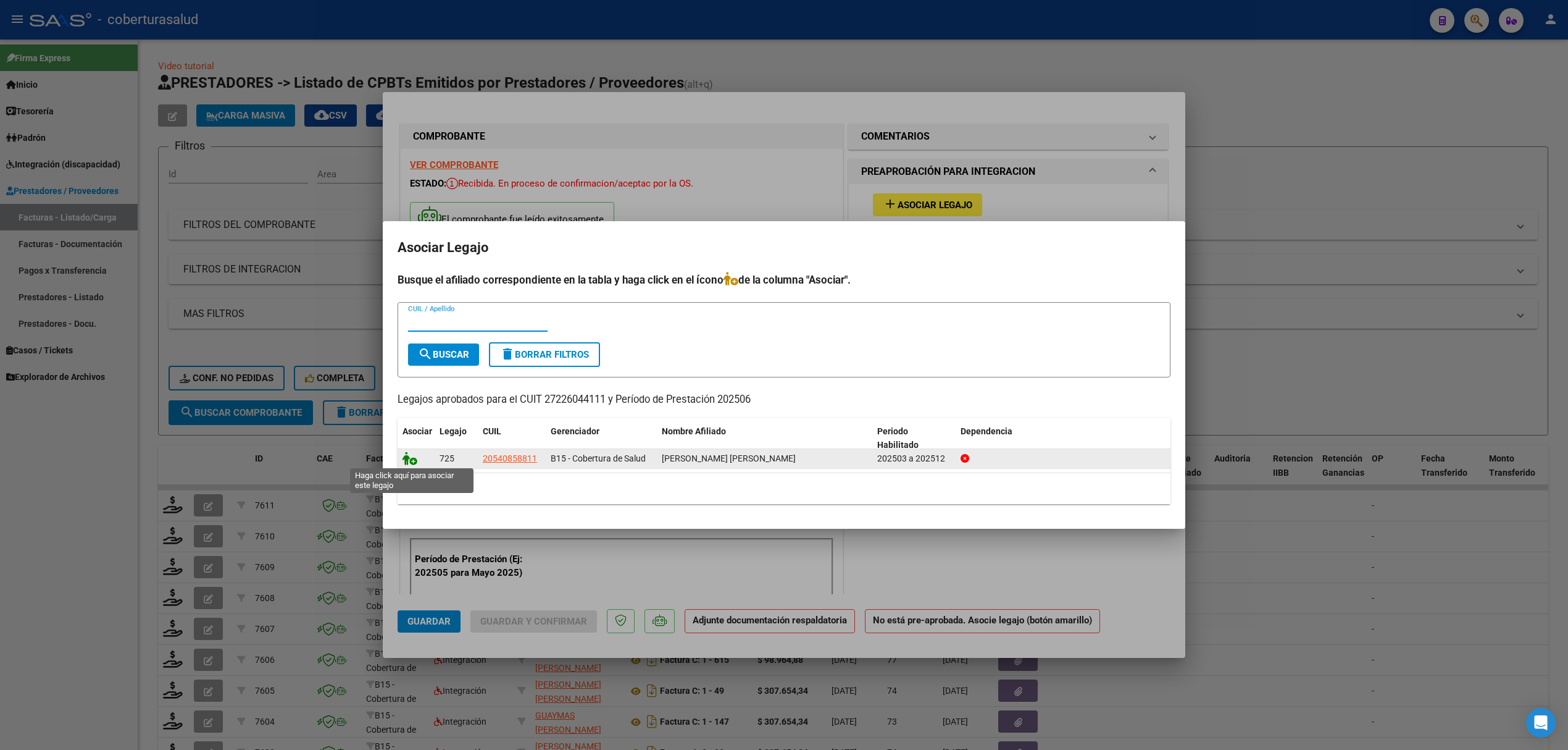
click at [408, 456] on icon at bounding box center [410, 458] width 15 height 14
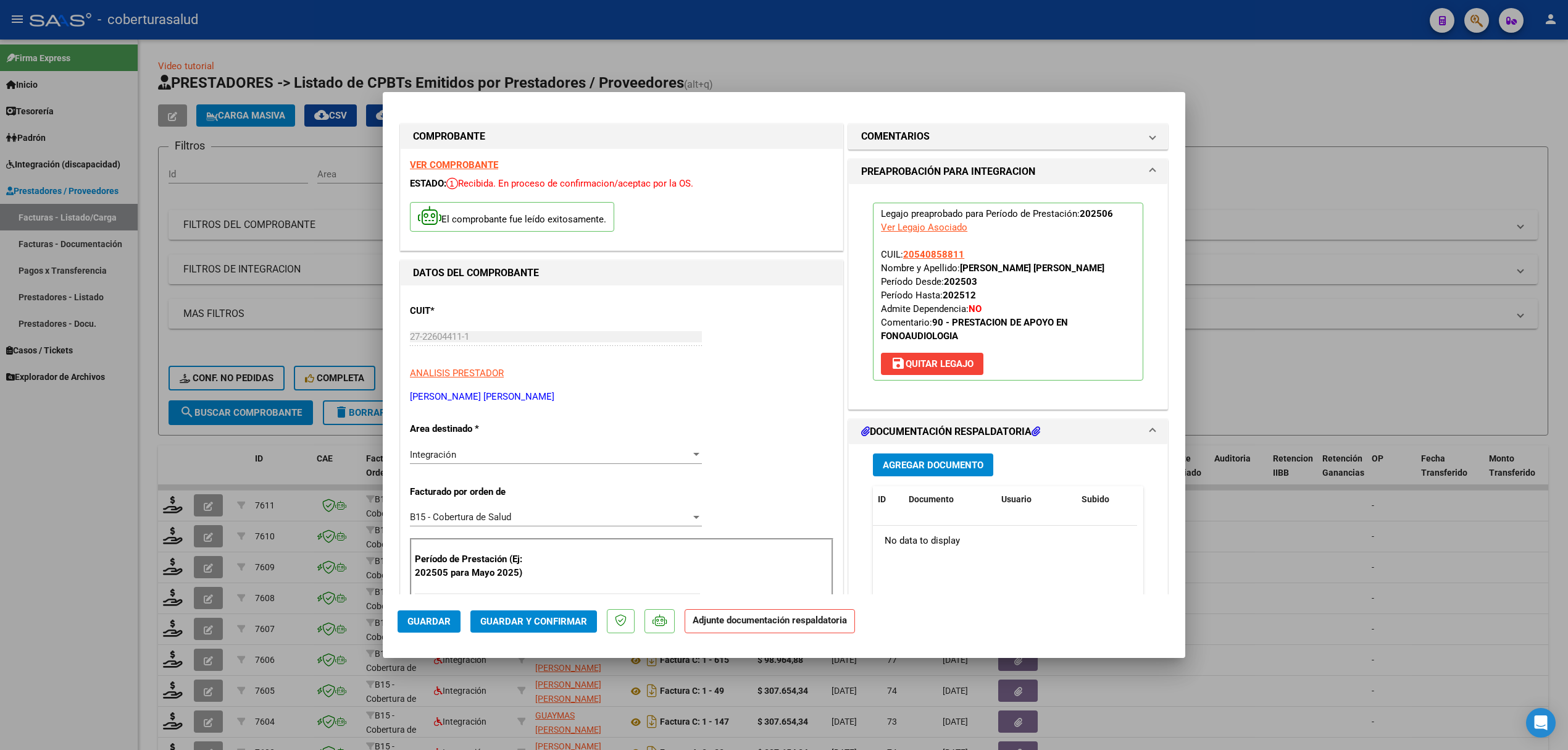
click at [930, 455] on button "Agregar Documento" at bounding box center [933, 465] width 120 height 23
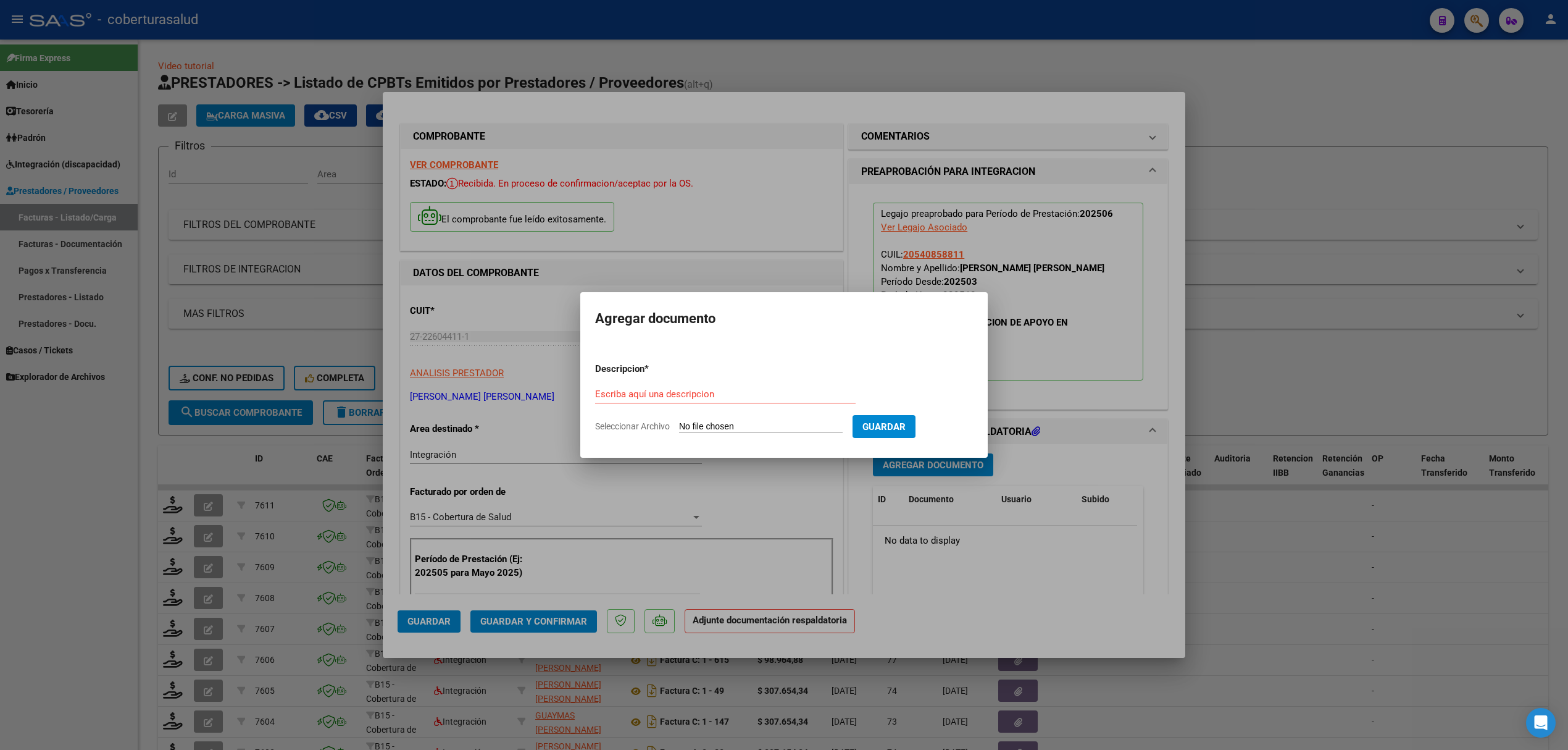
click at [755, 388] on div "Escriba aquí una descripcion" at bounding box center [726, 394] width 261 height 19
type input "PLANILLA"
click at [726, 421] on input "Seleccionar Archivo" at bounding box center [761, 427] width 164 height 12
type input "C:\fakepath\1000579217.jpg"
click at [961, 431] on span "Guardar" at bounding box center [949, 427] width 43 height 11
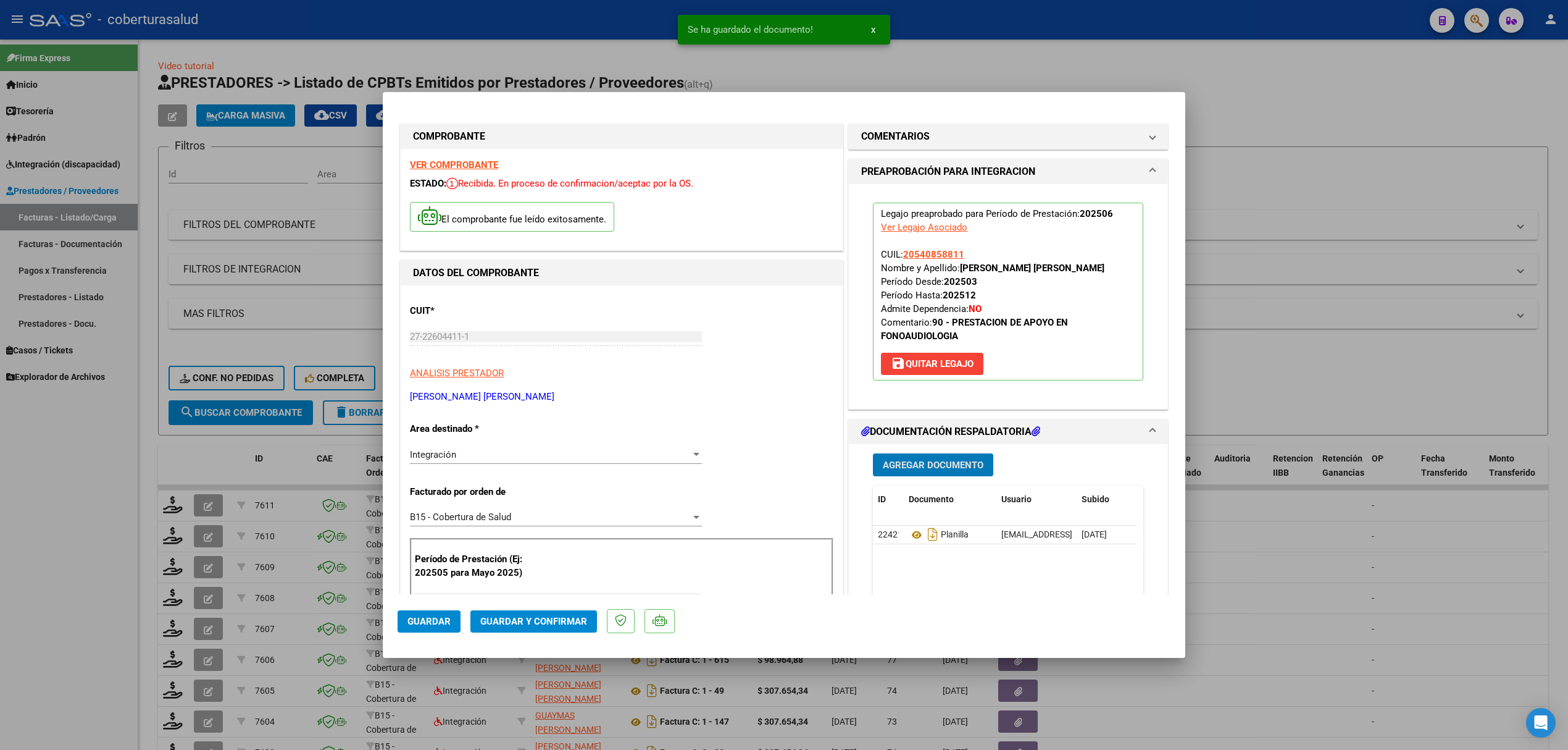
click at [933, 460] on span "Agregar Documento" at bounding box center [933, 465] width 101 height 11
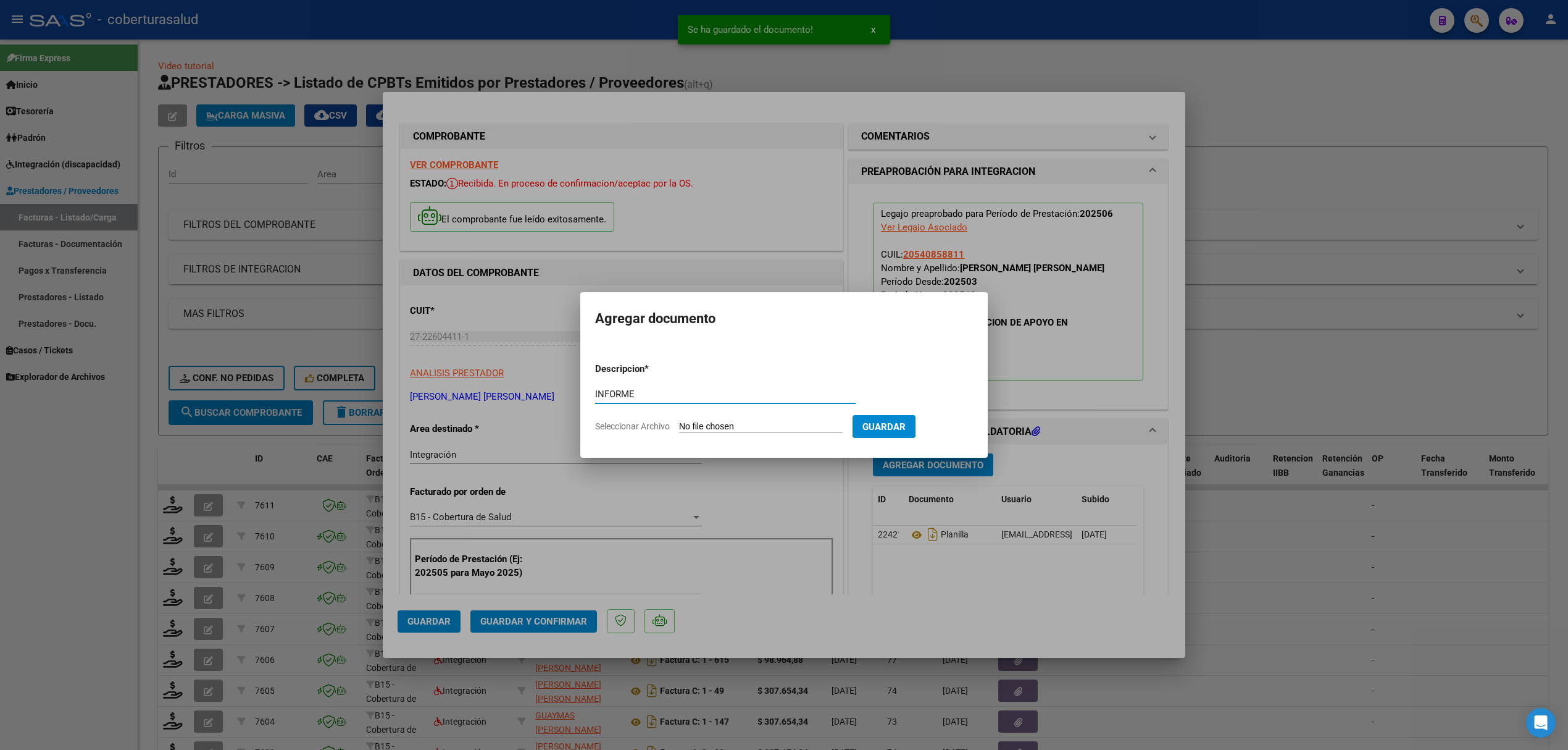
type input "INFORME"
click at [769, 424] on input "Seleccionar Archivo" at bounding box center [761, 427] width 164 height 12
type input "C:\fakepath\140897-1-Informe_de_evolucion_semestral.pdf"
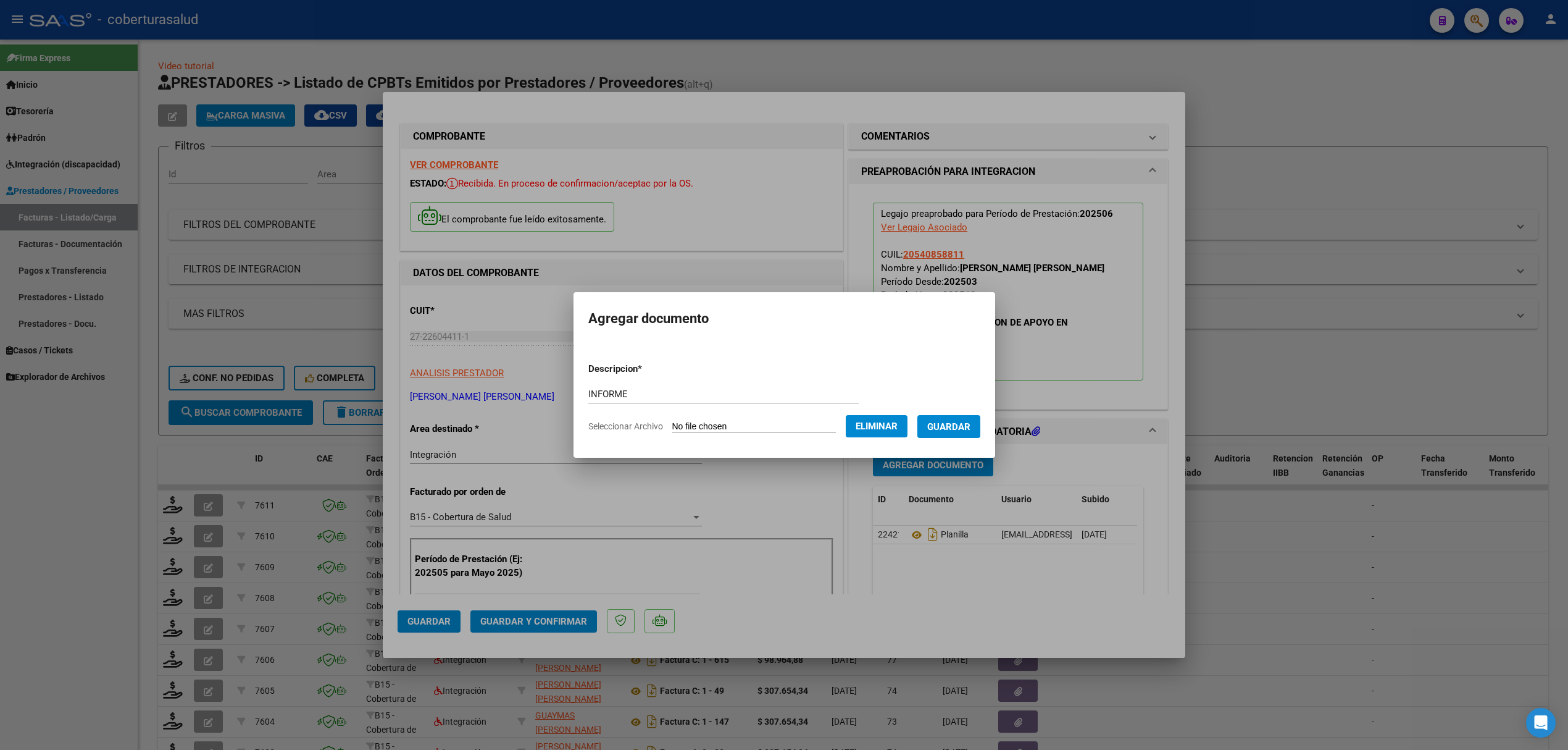
click at [952, 426] on span "Guardar" at bounding box center [949, 427] width 43 height 11
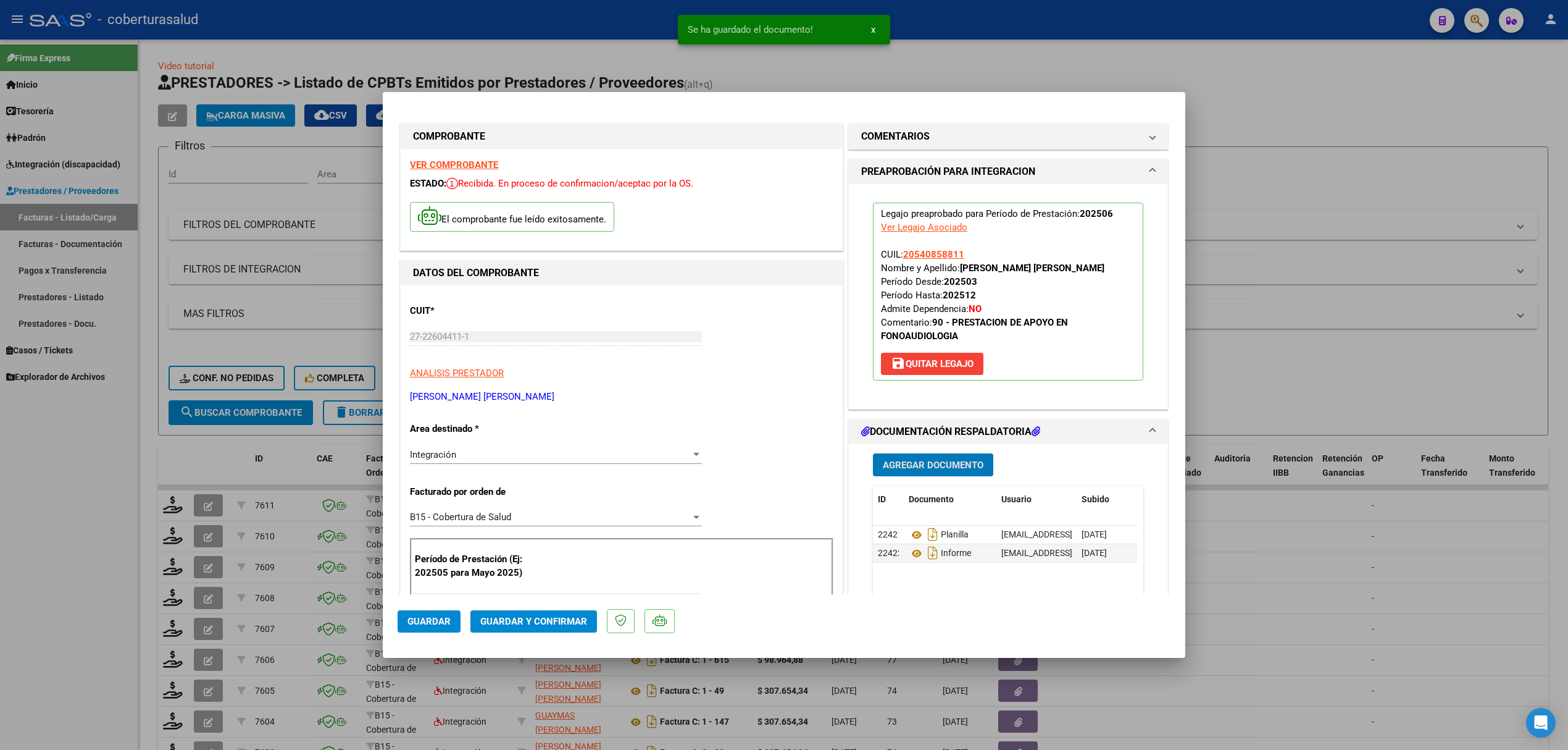
click at [506, 623] on span "Guardar y Confirmar" at bounding box center [533, 621] width 107 height 11
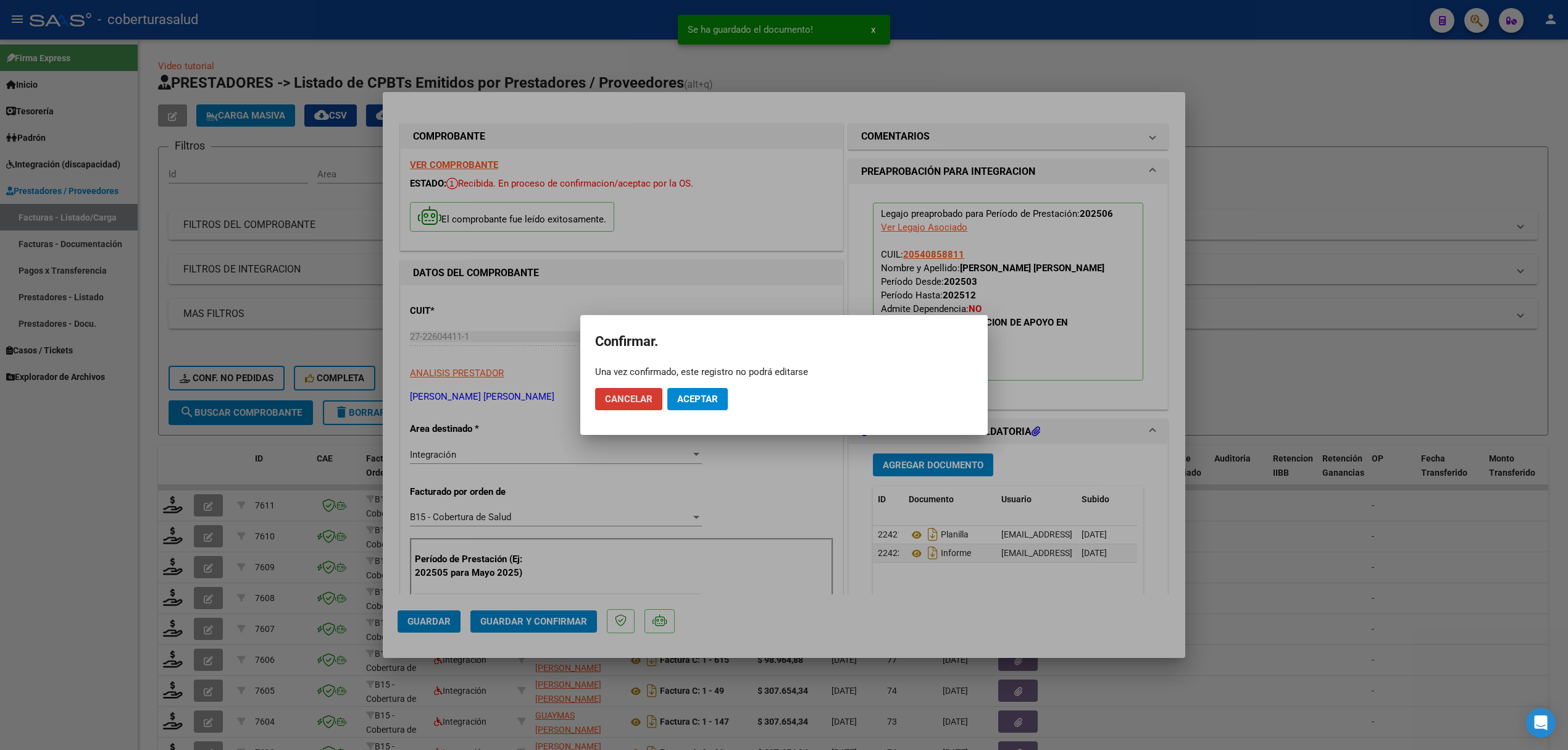
click at [695, 403] on span "Aceptar" at bounding box center [698, 399] width 41 height 11
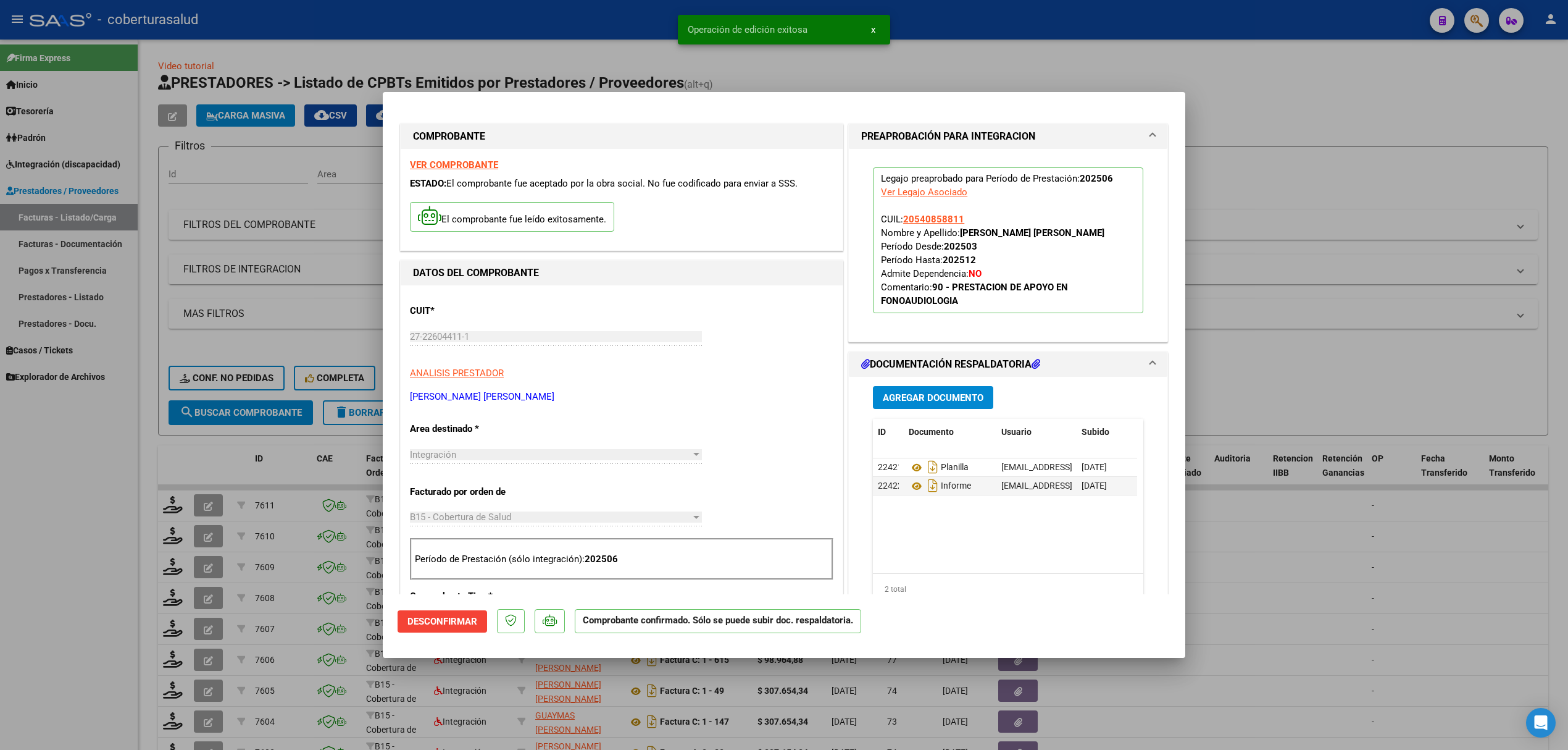
click at [267, 472] on div at bounding box center [784, 375] width 1568 height 750
type input "$ 0,00"
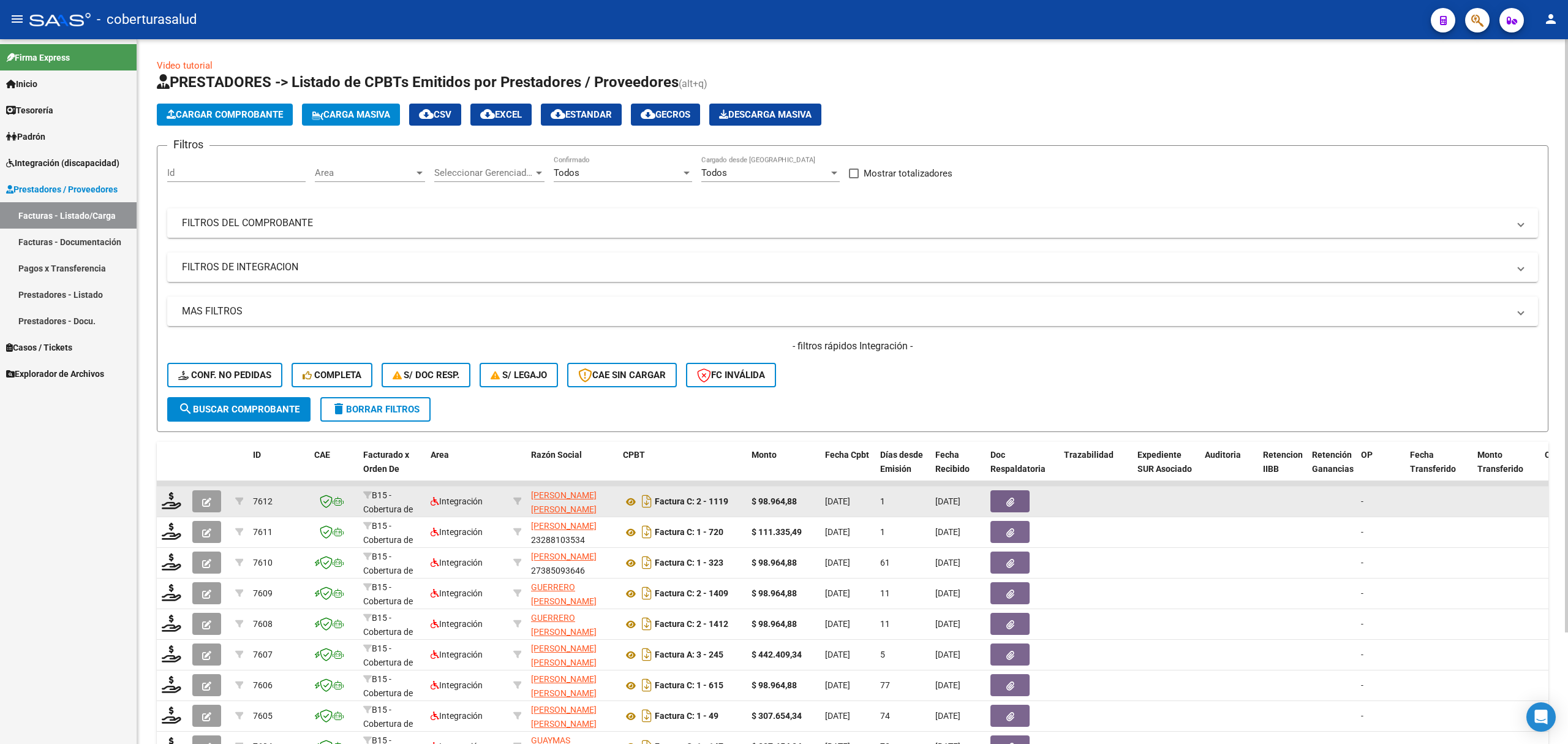
click at [160, 506] on datatable-body-cell at bounding box center [172, 501] width 30 height 30
click at [167, 504] on icon at bounding box center [172, 501] width 20 height 17
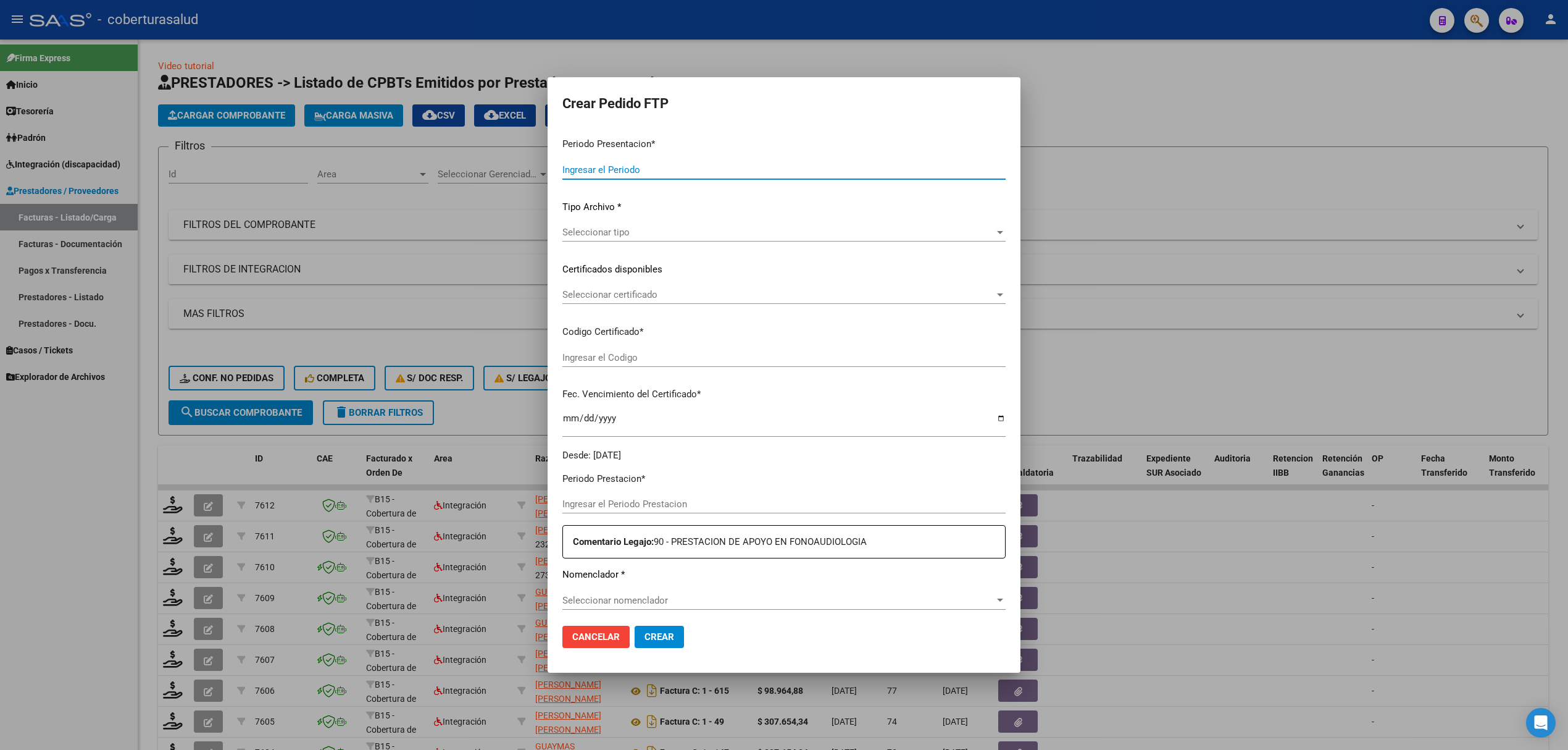
type input "202508"
type input "202506"
type input "$ 98.964,88"
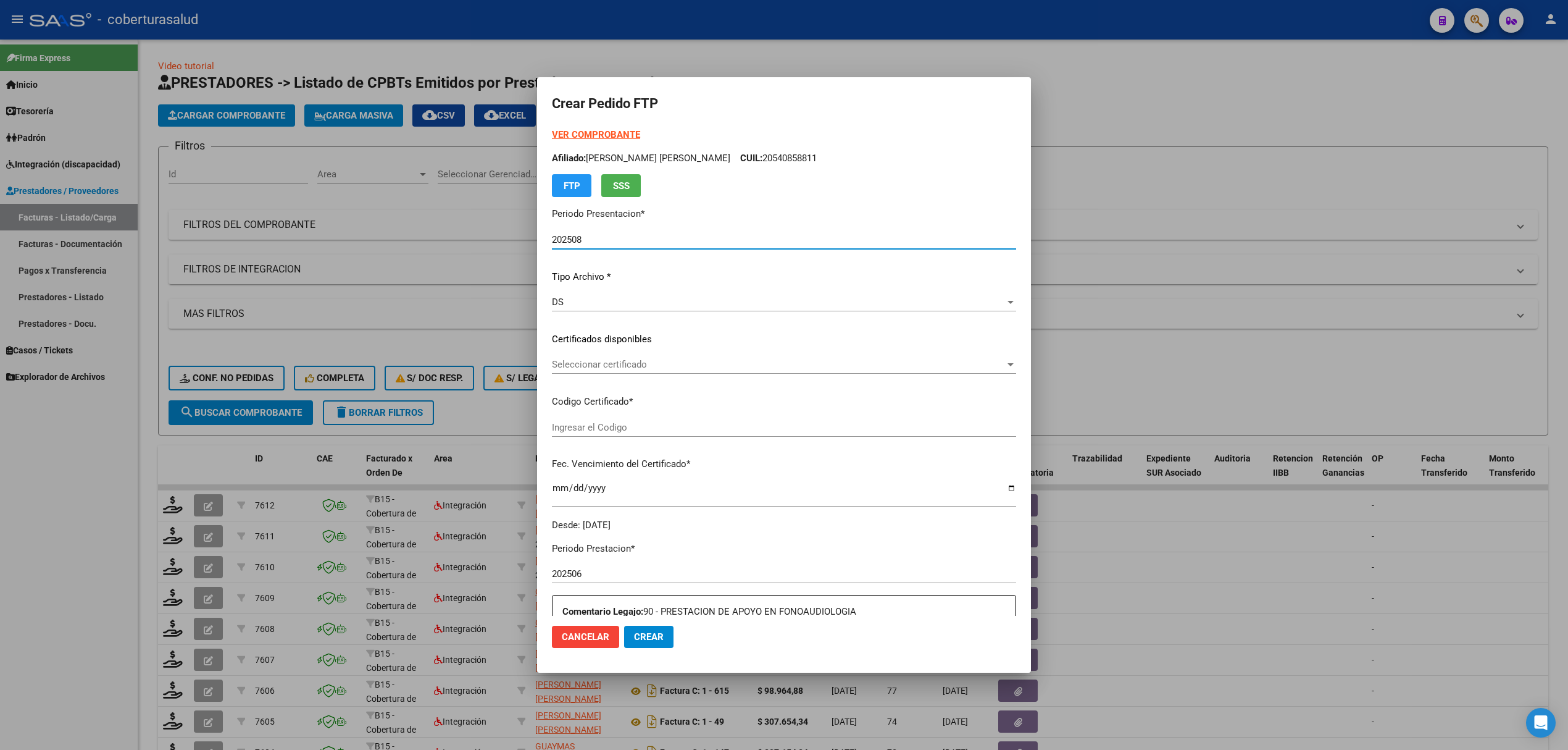
type input "ARG02000540858812023021420280214SAL124"
type input "2028-02-14"
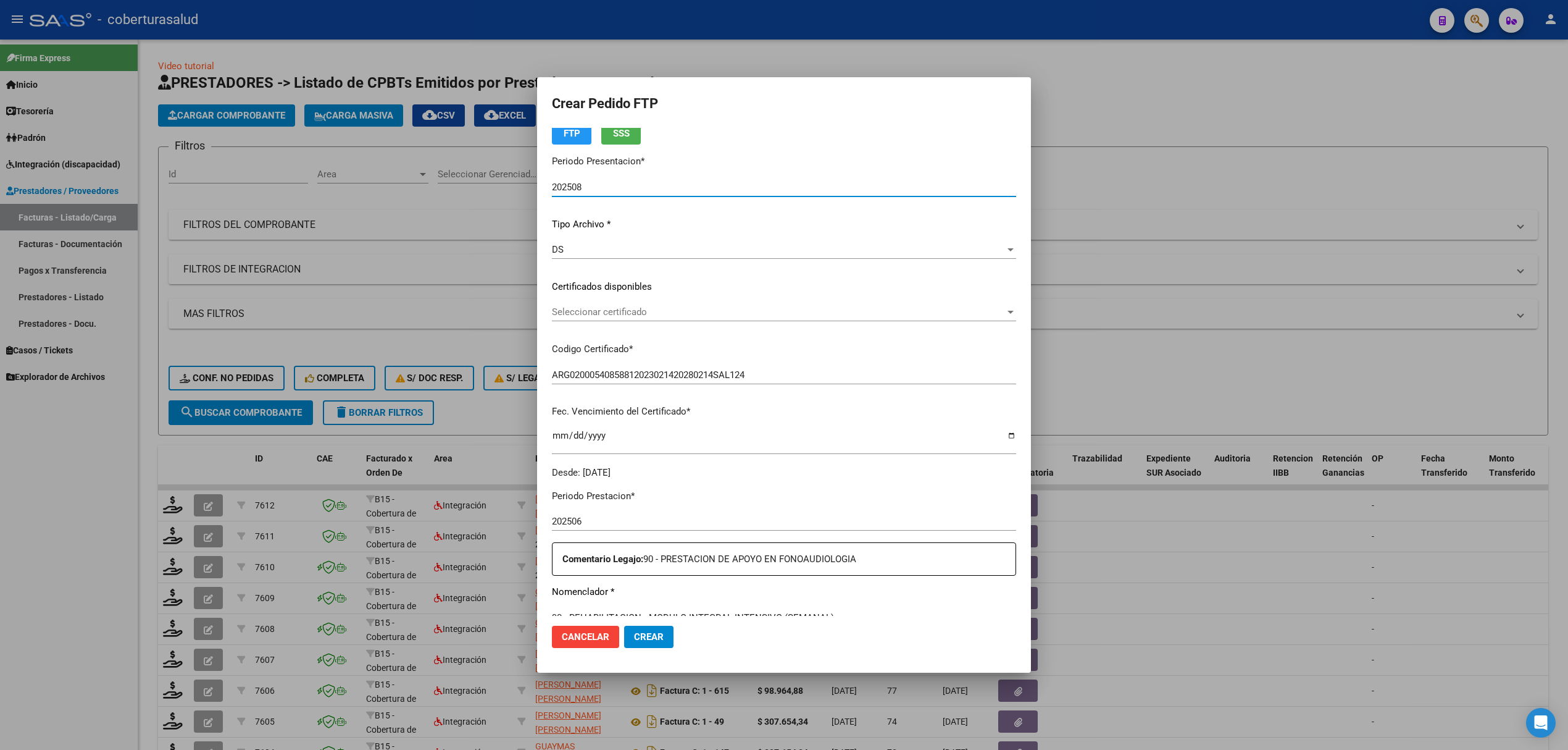
scroll to position [247, 0]
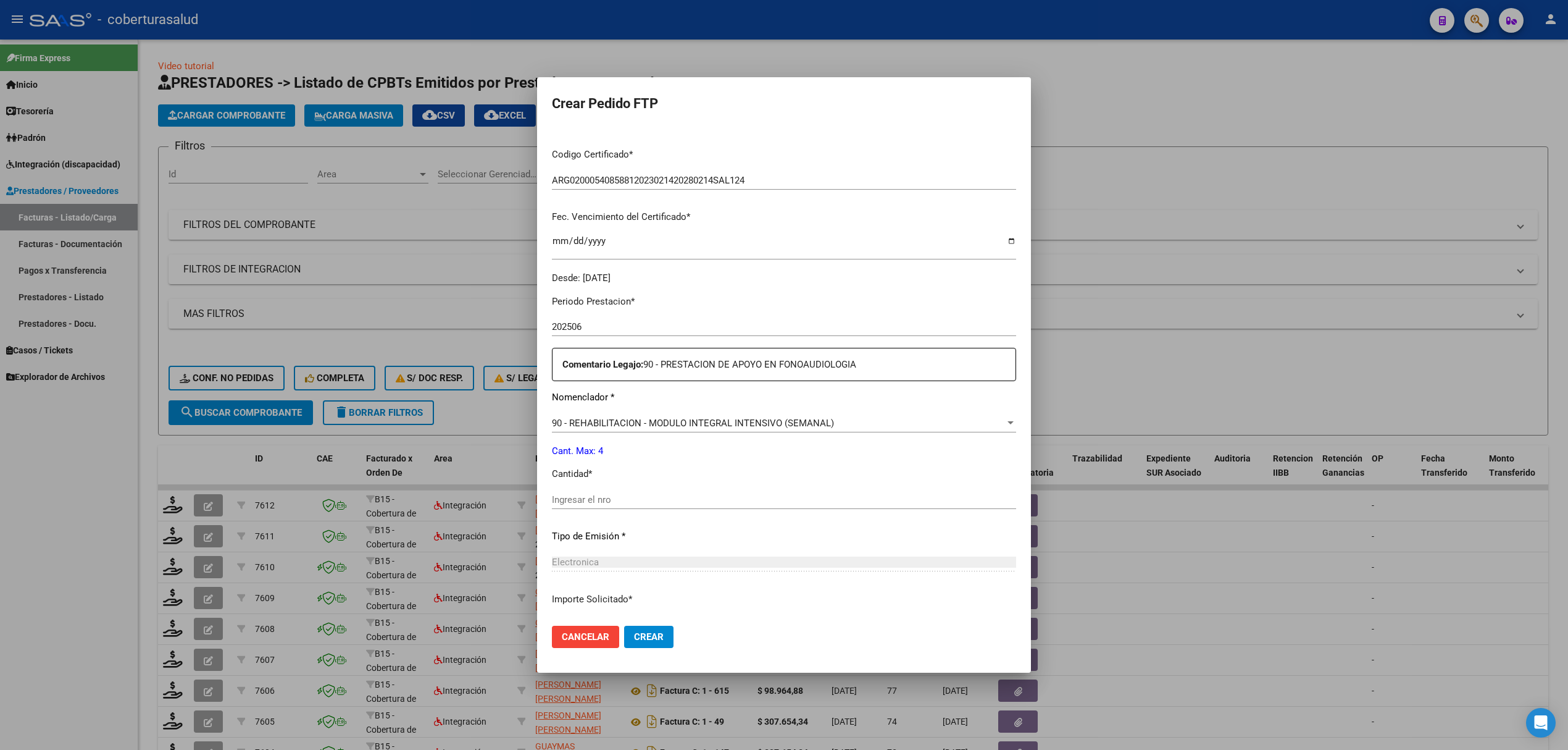
click at [600, 509] on div "Ingresar el nro" at bounding box center [784, 500] width 464 height 19
type input "4"
click at [644, 635] on span "Crear" at bounding box center [649, 637] width 29 height 11
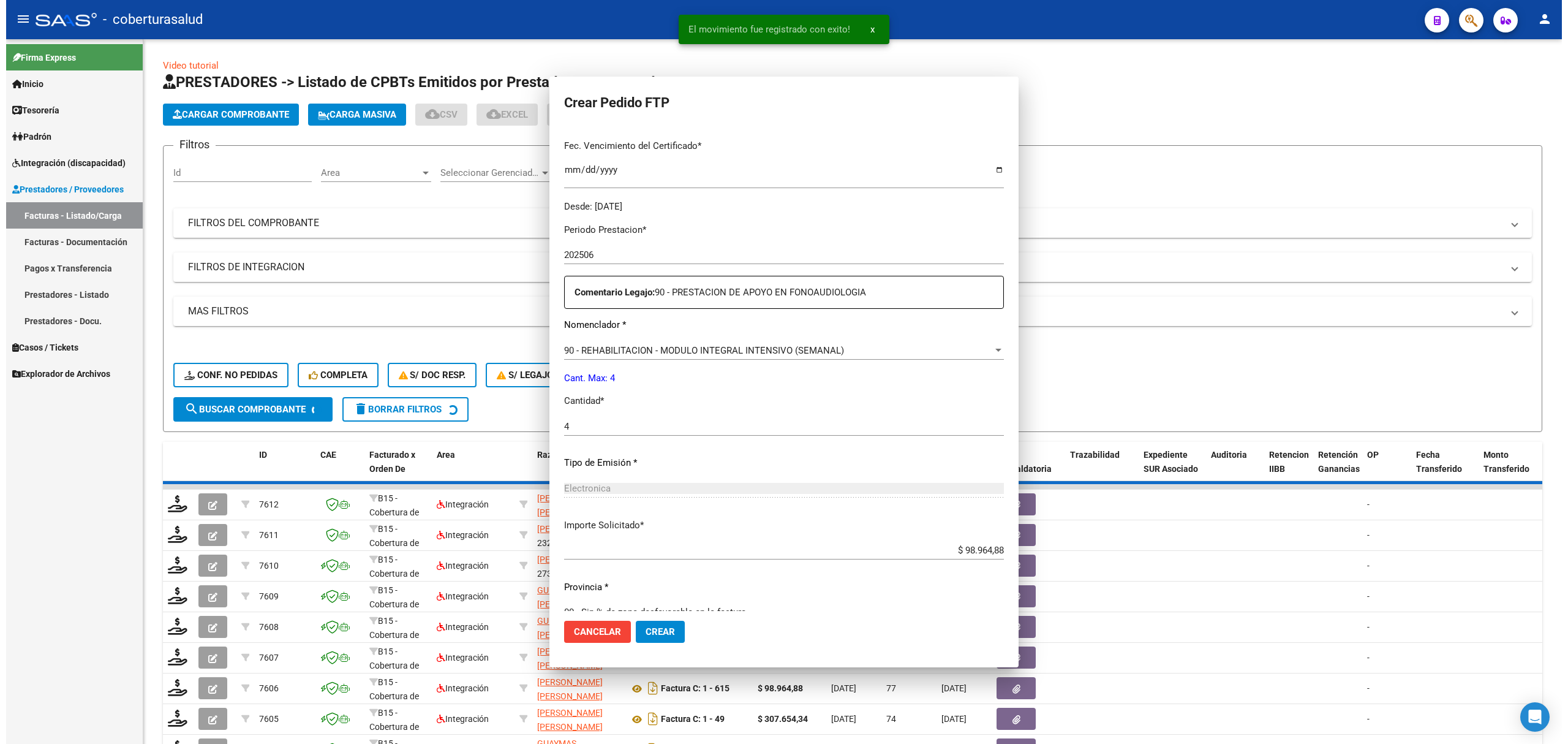
scroll to position [175, 0]
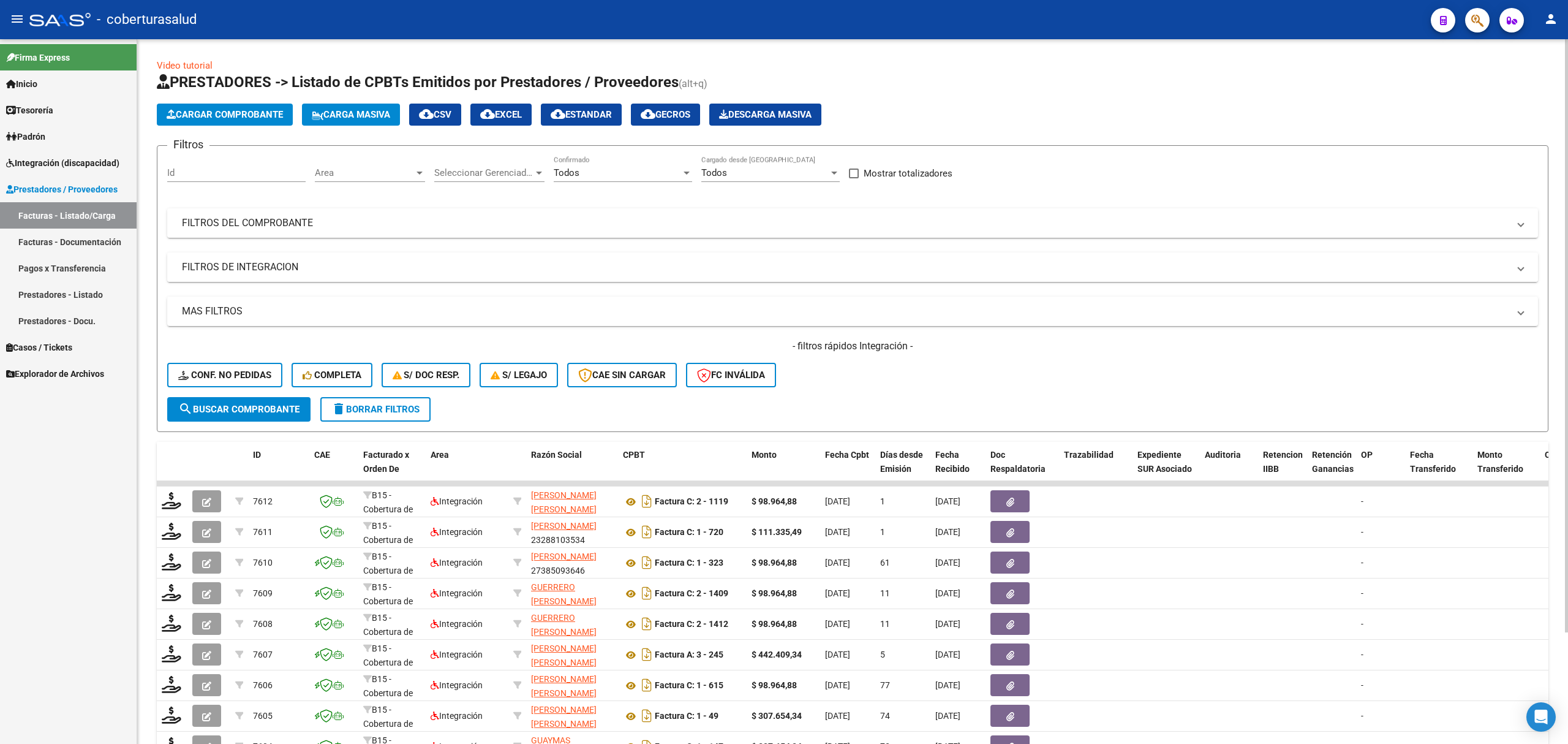
click at [270, 268] on mat-panel-title "FILTROS DE INTEGRACION" at bounding box center [846, 267] width 1327 height 14
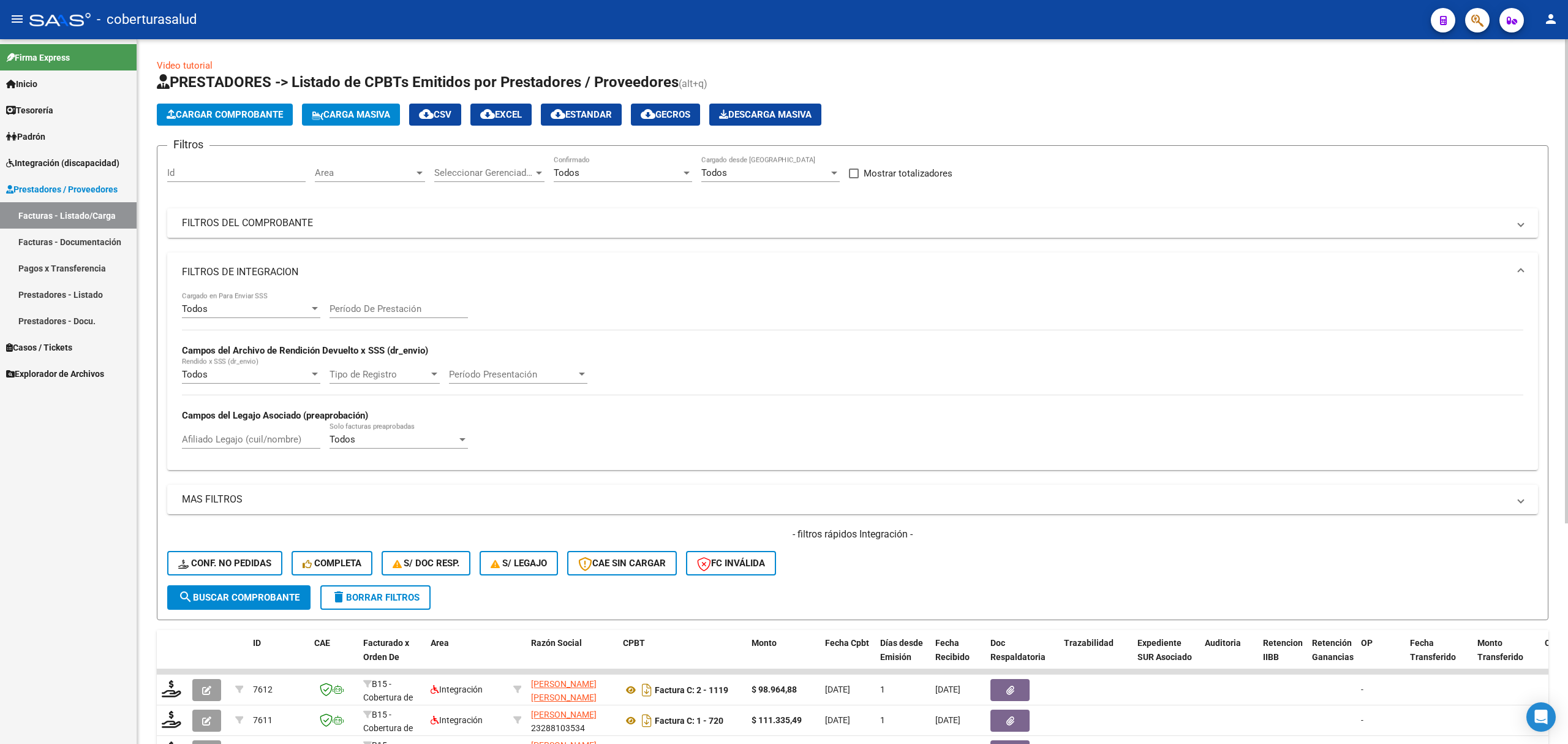
click at [219, 449] on div "Afiliado Legajo (cuil/nombre)" at bounding box center [251, 435] width 139 height 26
paste input "23567558479"
type input "23567558479"
click at [235, 599] on span "search Buscar Comprobante" at bounding box center [239, 598] width 121 height 11
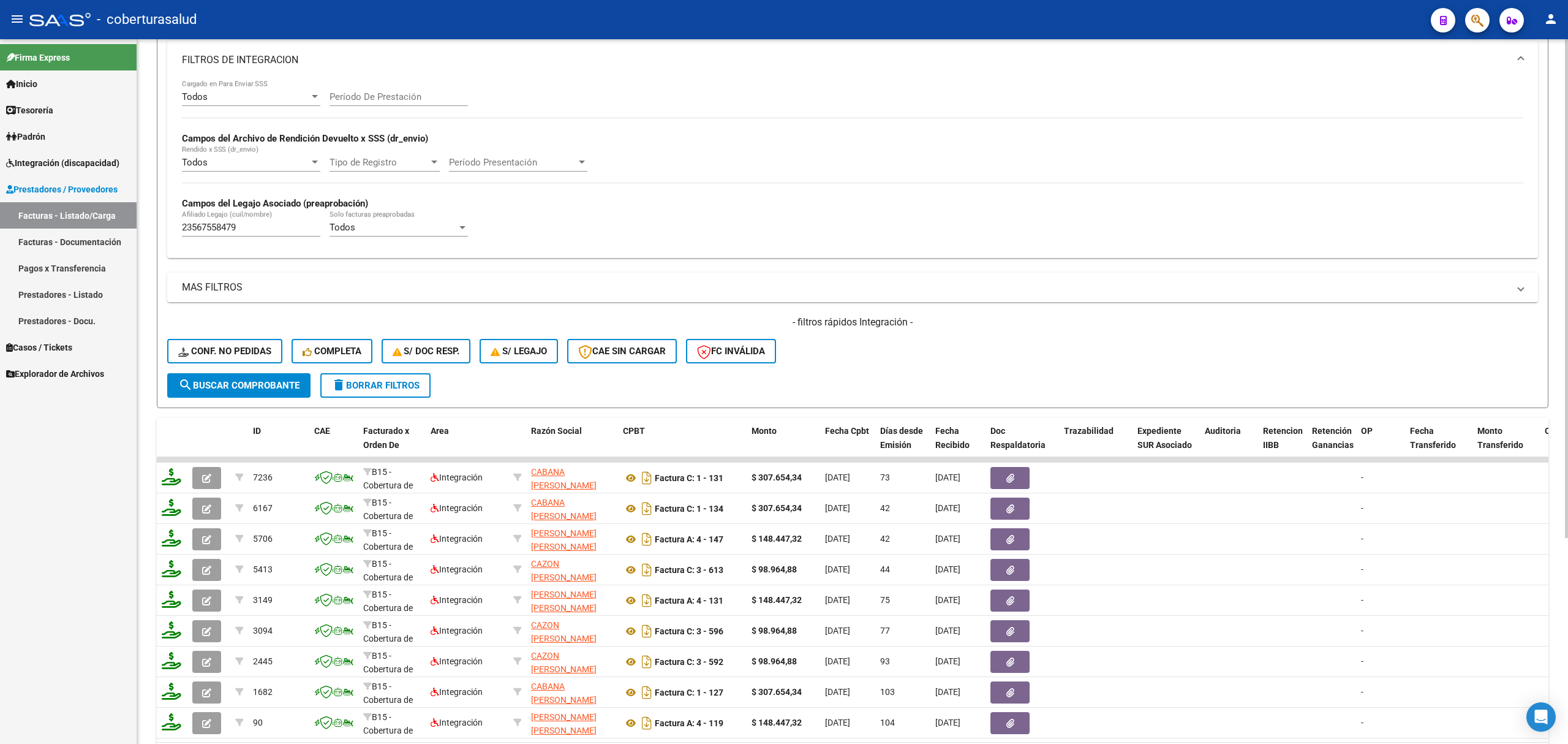
scroll to position [245, 0]
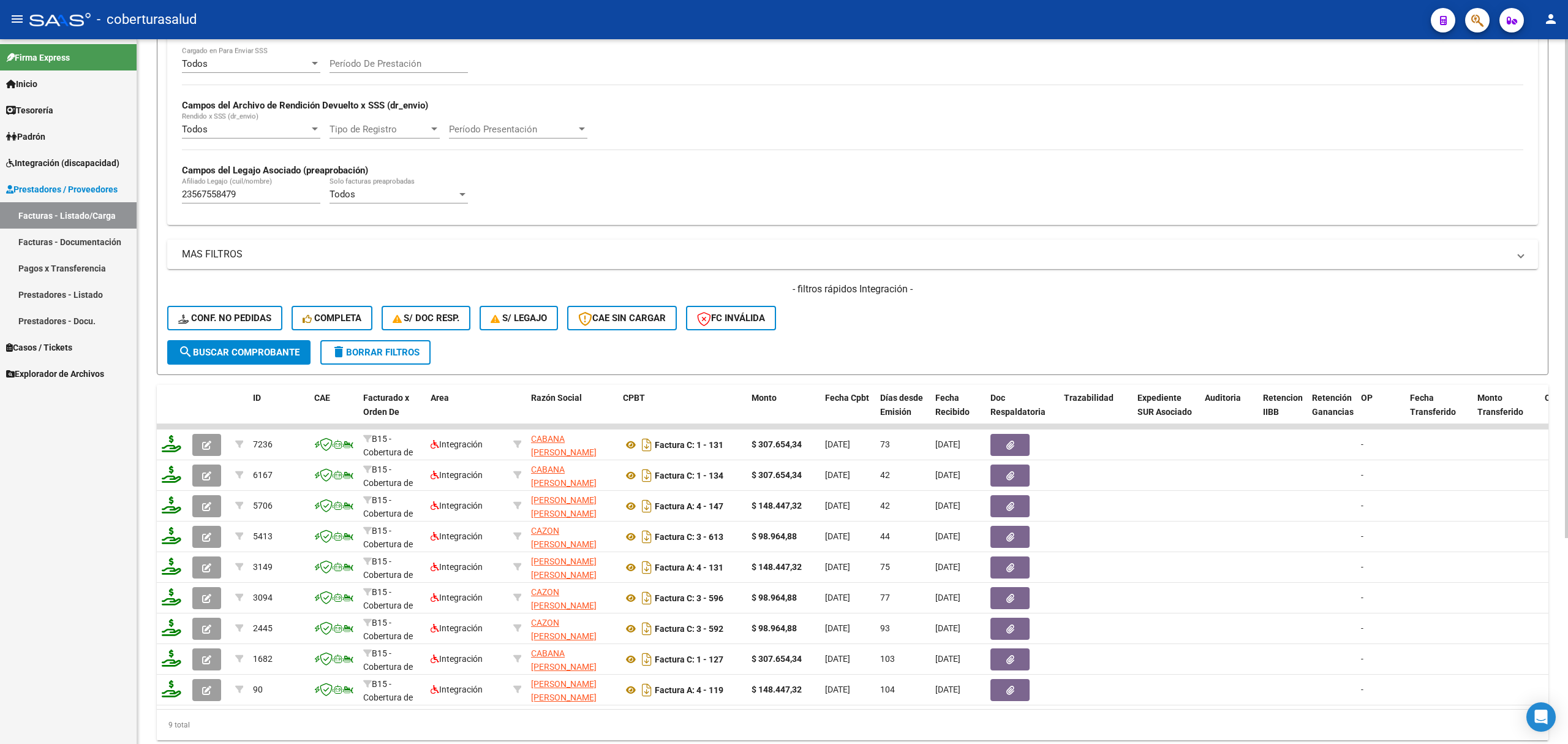
click at [399, 347] on span "delete Borrar Filtros" at bounding box center [376, 353] width 88 height 11
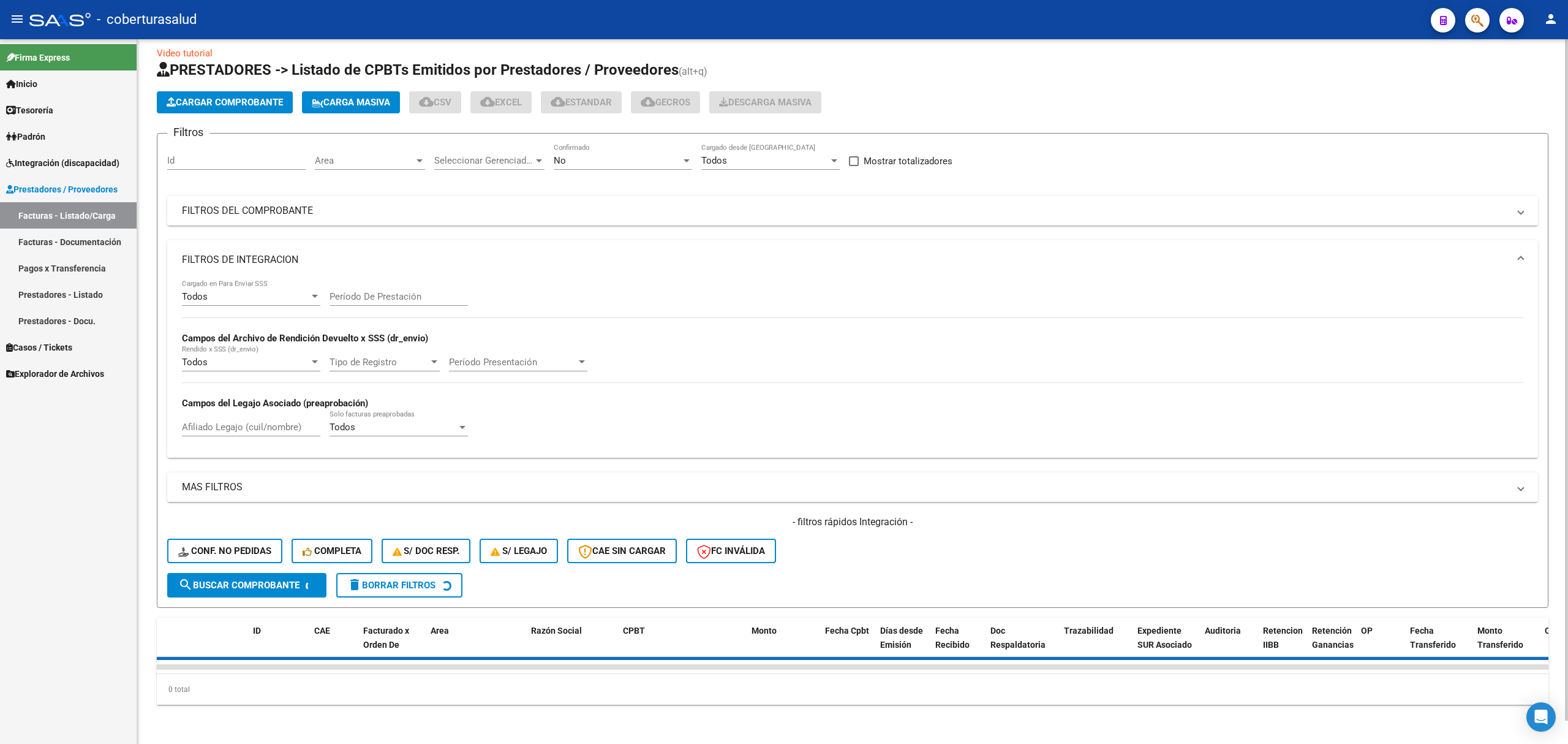
scroll to position [0, 0]
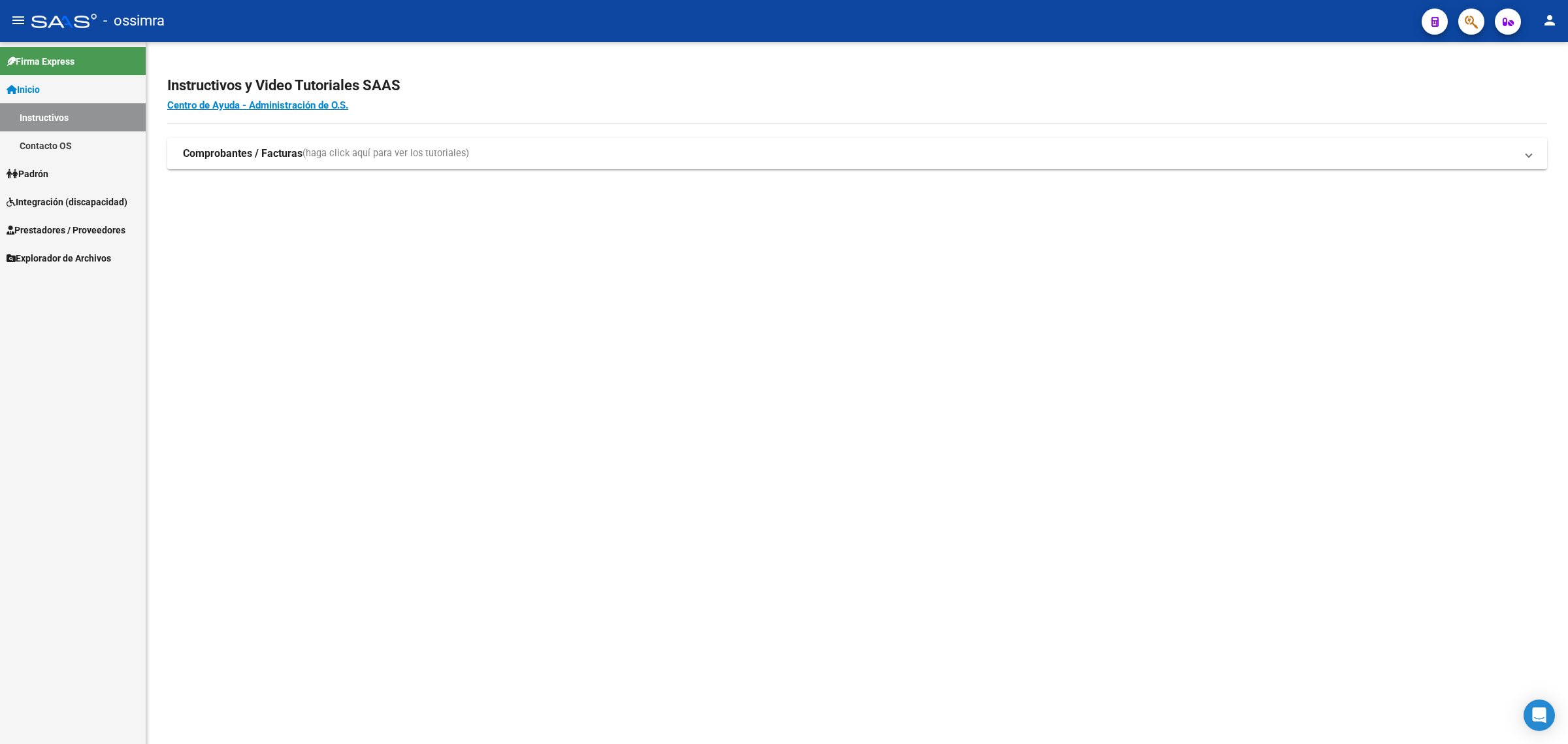
click at [76, 198] on span "Integración (discapacidad)" at bounding box center [67, 202] width 121 height 15
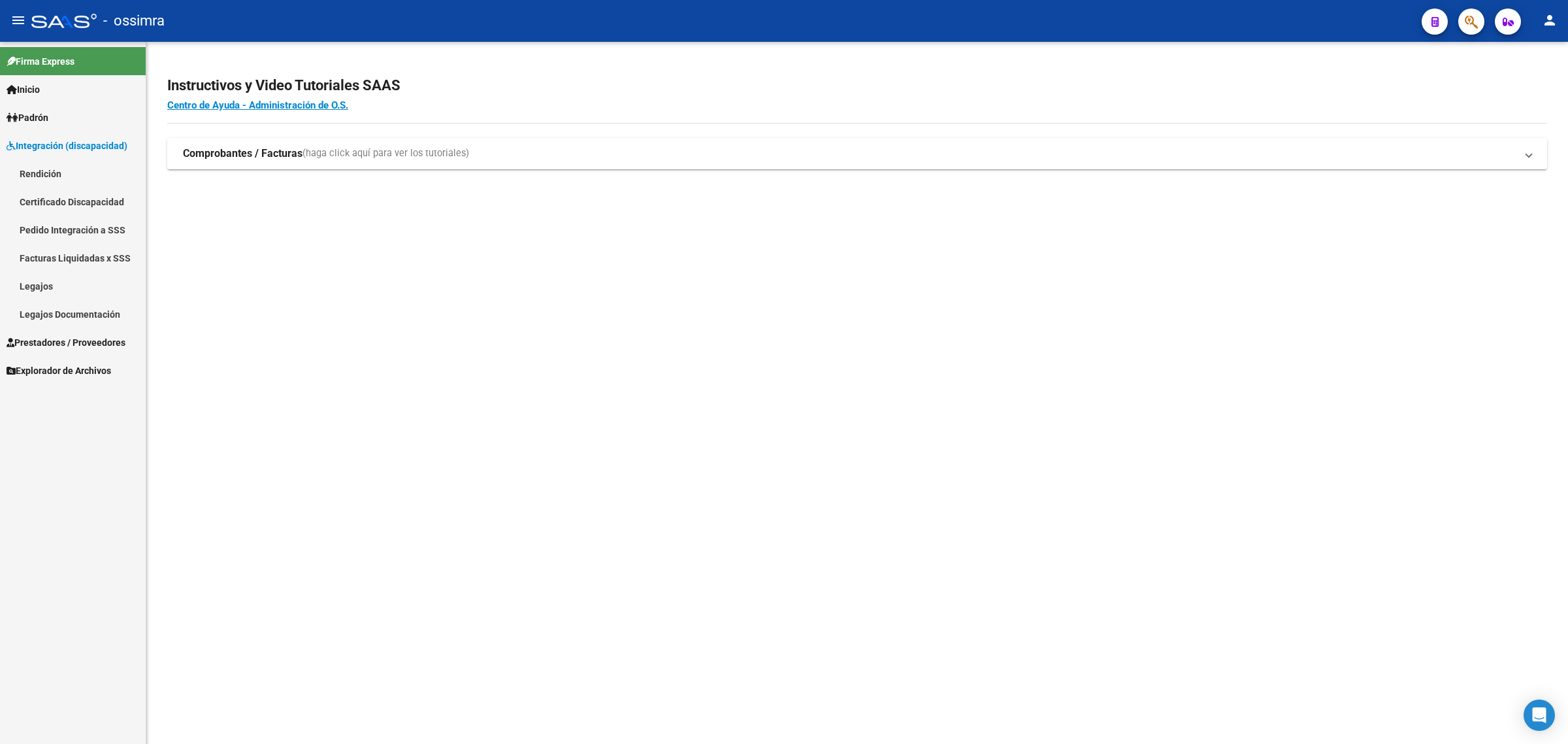
click at [84, 195] on link "Certificado Discapacidad" at bounding box center [73, 202] width 146 height 28
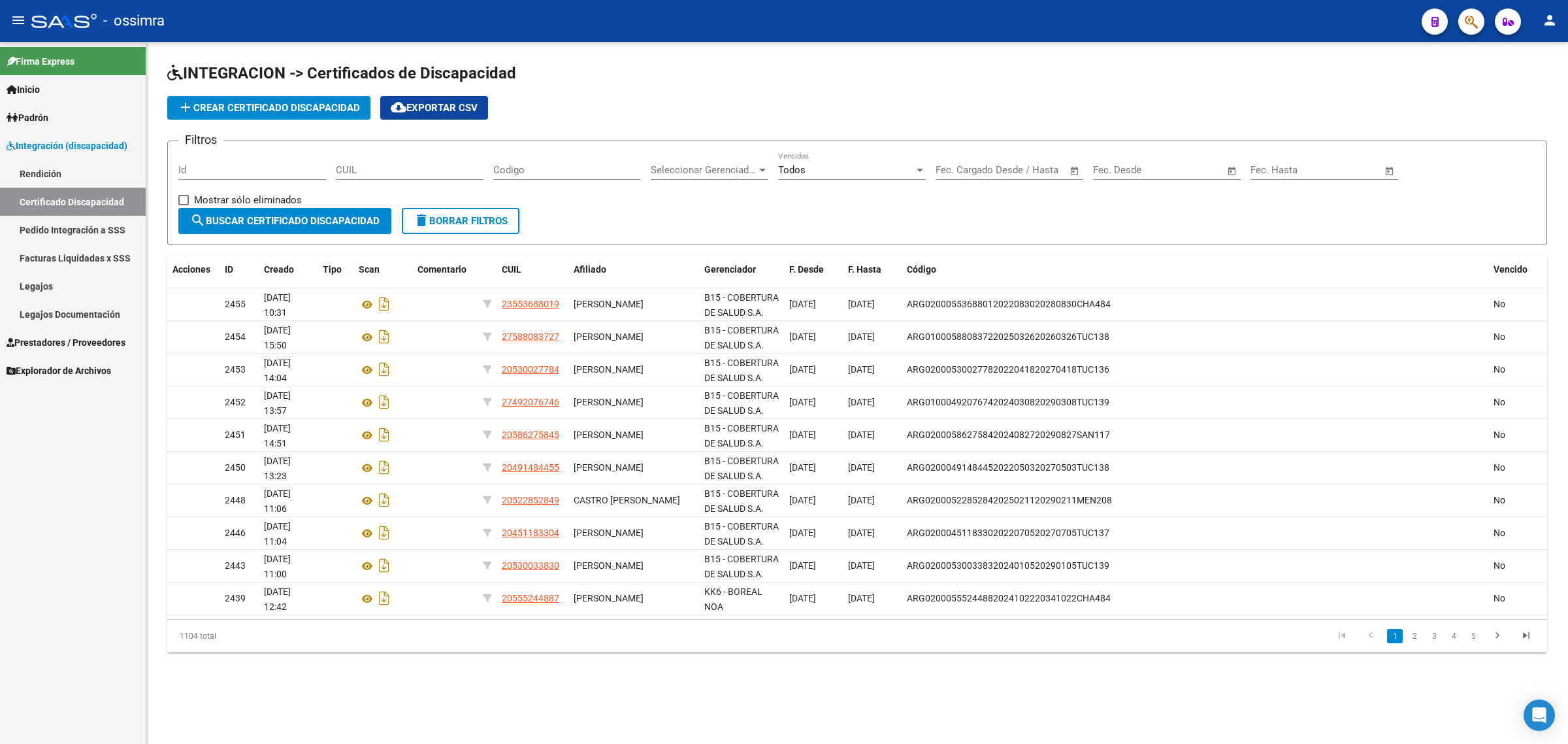
click at [36, 338] on span "Prestadores / Proveedores" at bounding box center [66, 342] width 119 height 15
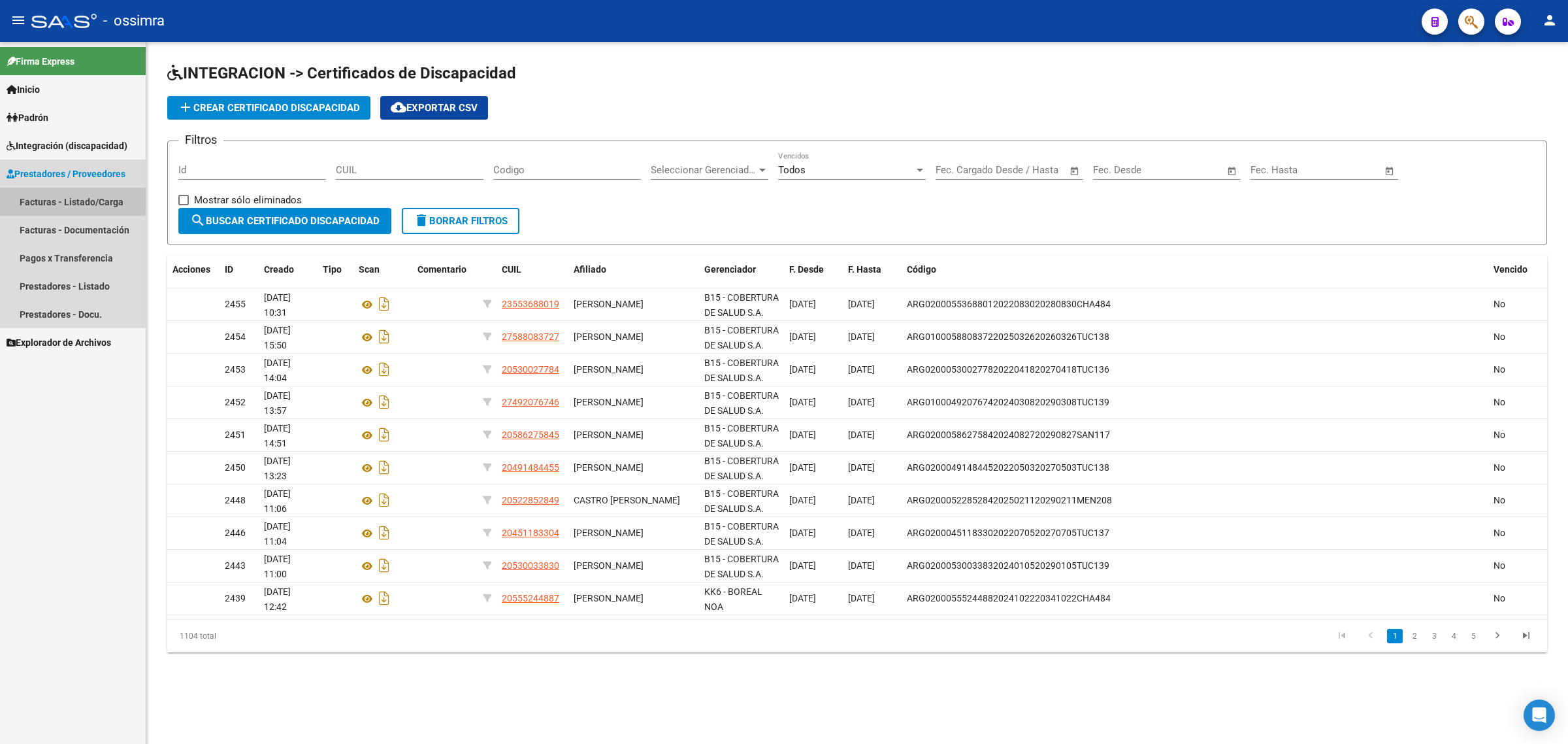
click at [69, 197] on link "Facturas - Listado/Carga" at bounding box center [73, 202] width 146 height 28
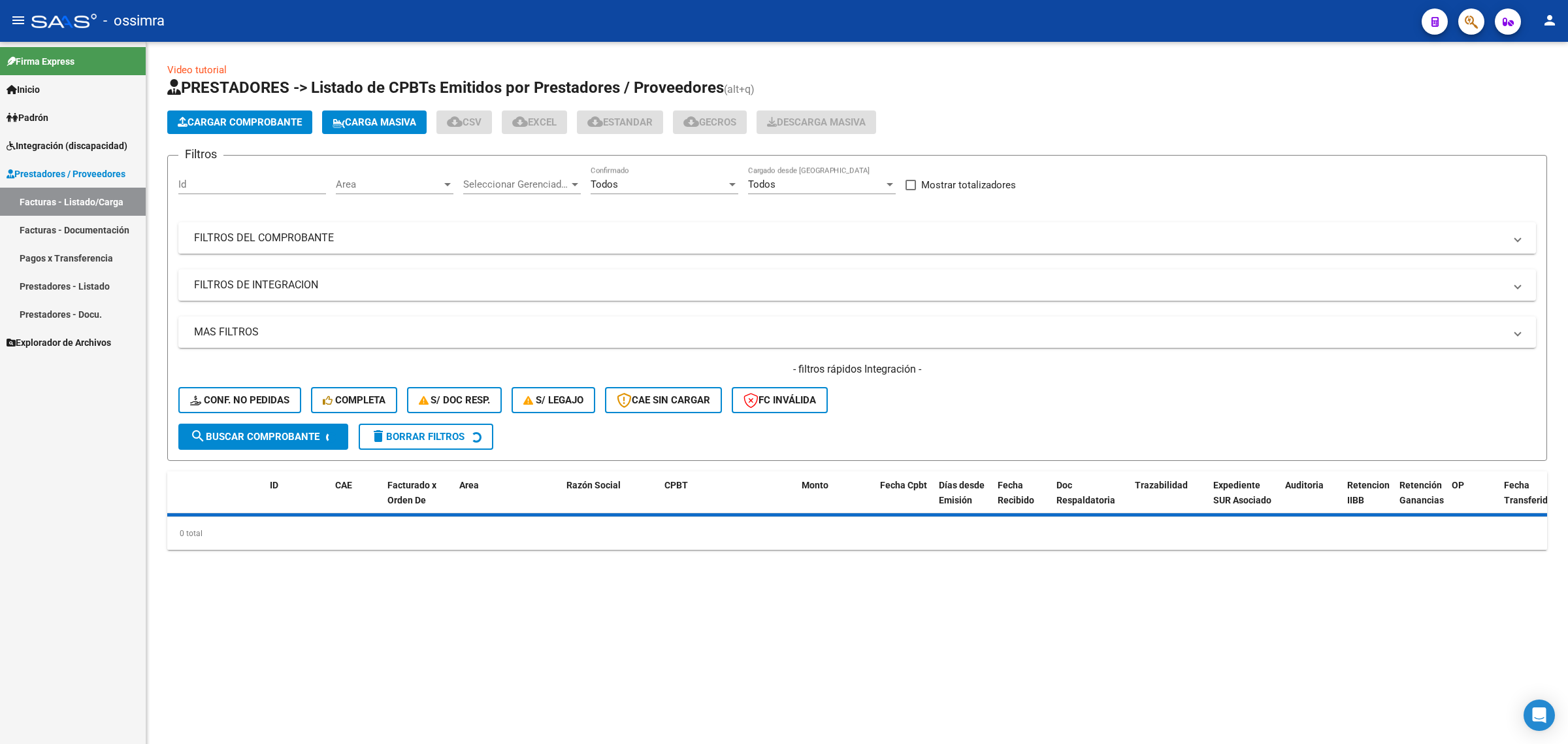
click at [637, 246] on mat-expansion-panel-header "FILTROS DEL COMPROBANTE" at bounding box center [857, 238] width 1358 height 31
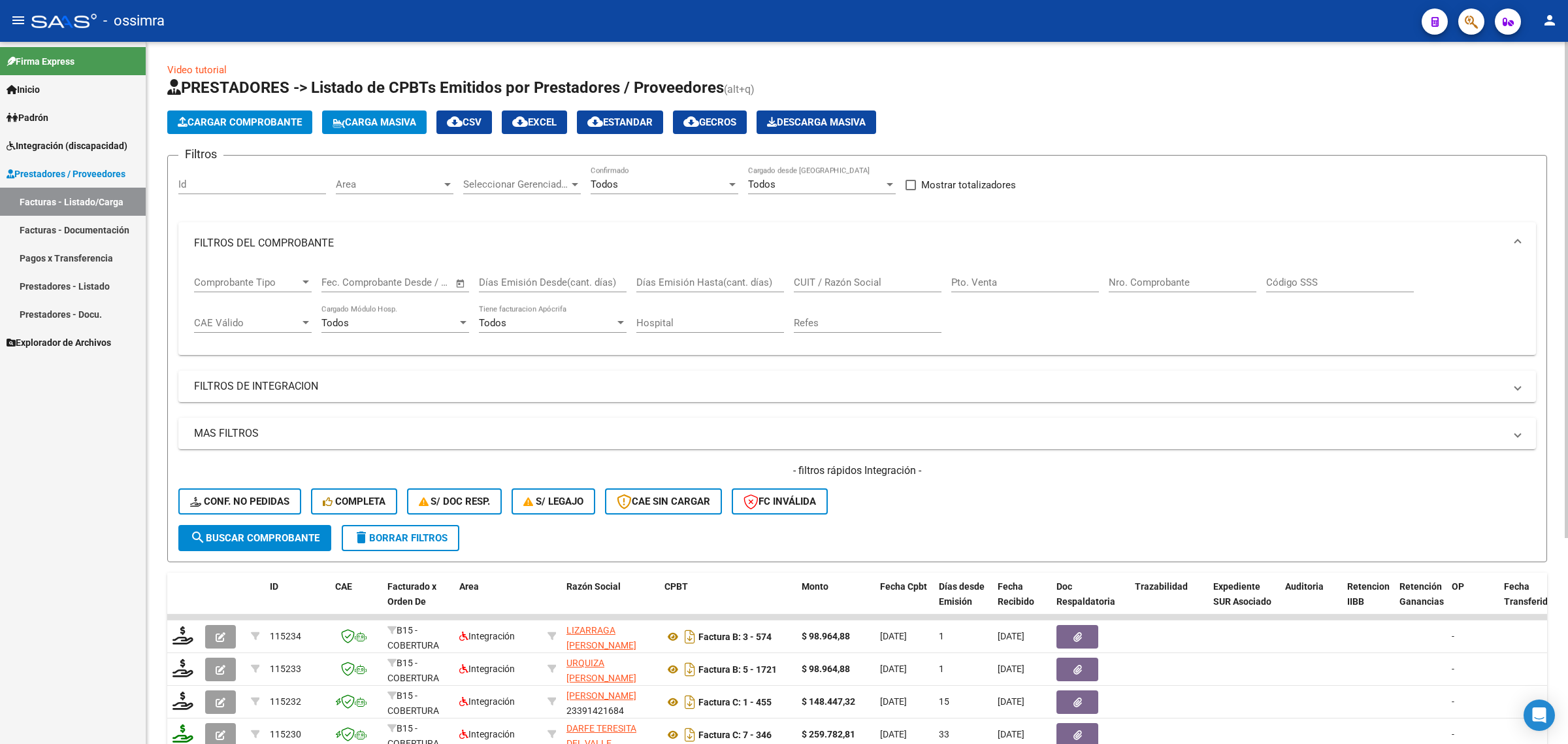
click at [847, 285] on input "CUIT / Razón Social" at bounding box center [868, 283] width 148 height 12
paste input "27487366078"
type input "27487366078"
click at [283, 534] on span "search Buscar Comprobante" at bounding box center [255, 538] width 129 height 12
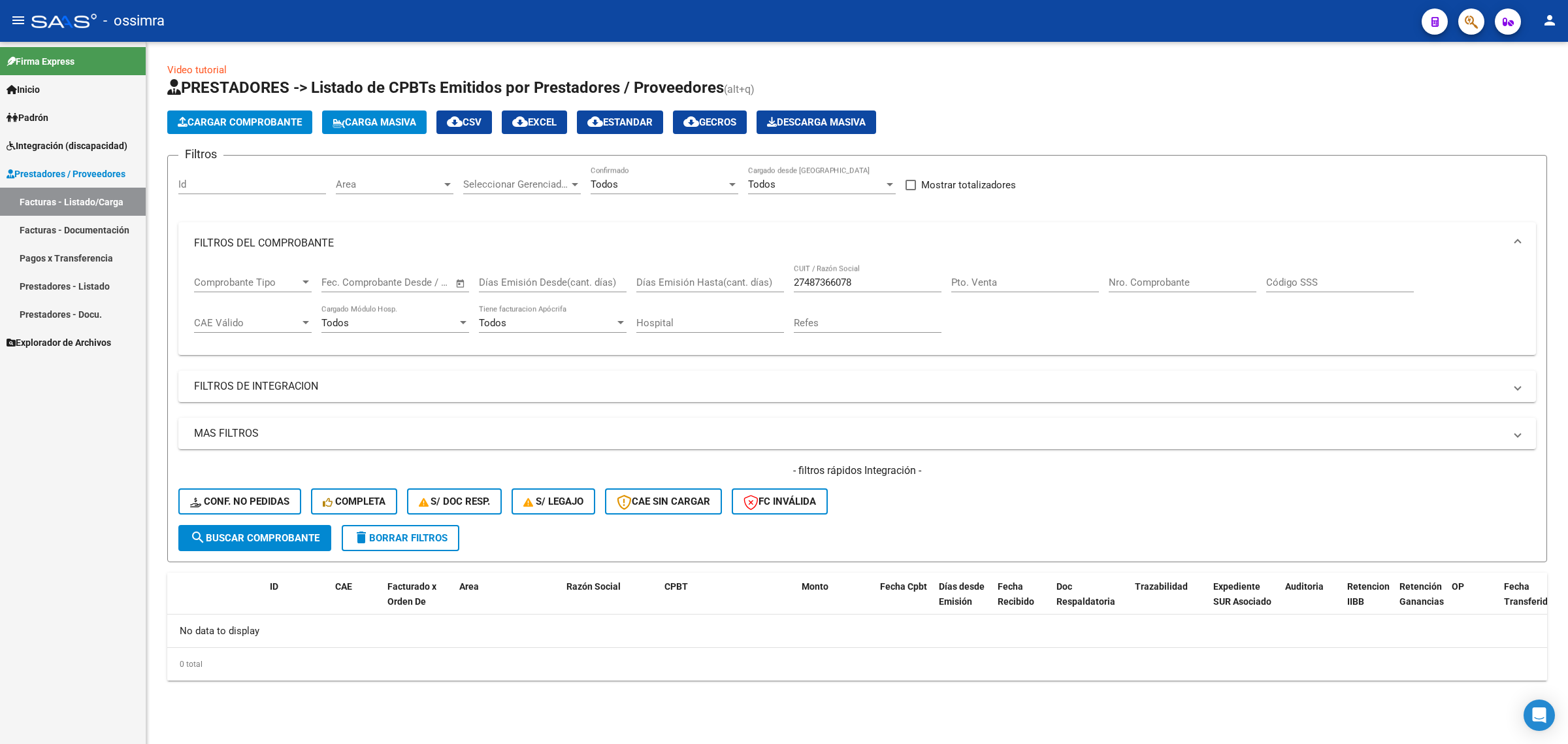
click at [619, 181] on div "Todos" at bounding box center [659, 185] width 136 height 12
click at [854, 222] on div at bounding box center [784, 372] width 1568 height 744
click at [803, 278] on input "27487366078" at bounding box center [868, 283] width 148 height 12
click at [286, 388] on mat-panel-title "FILTROS DE INTEGRACION" at bounding box center [850, 386] width 1311 height 15
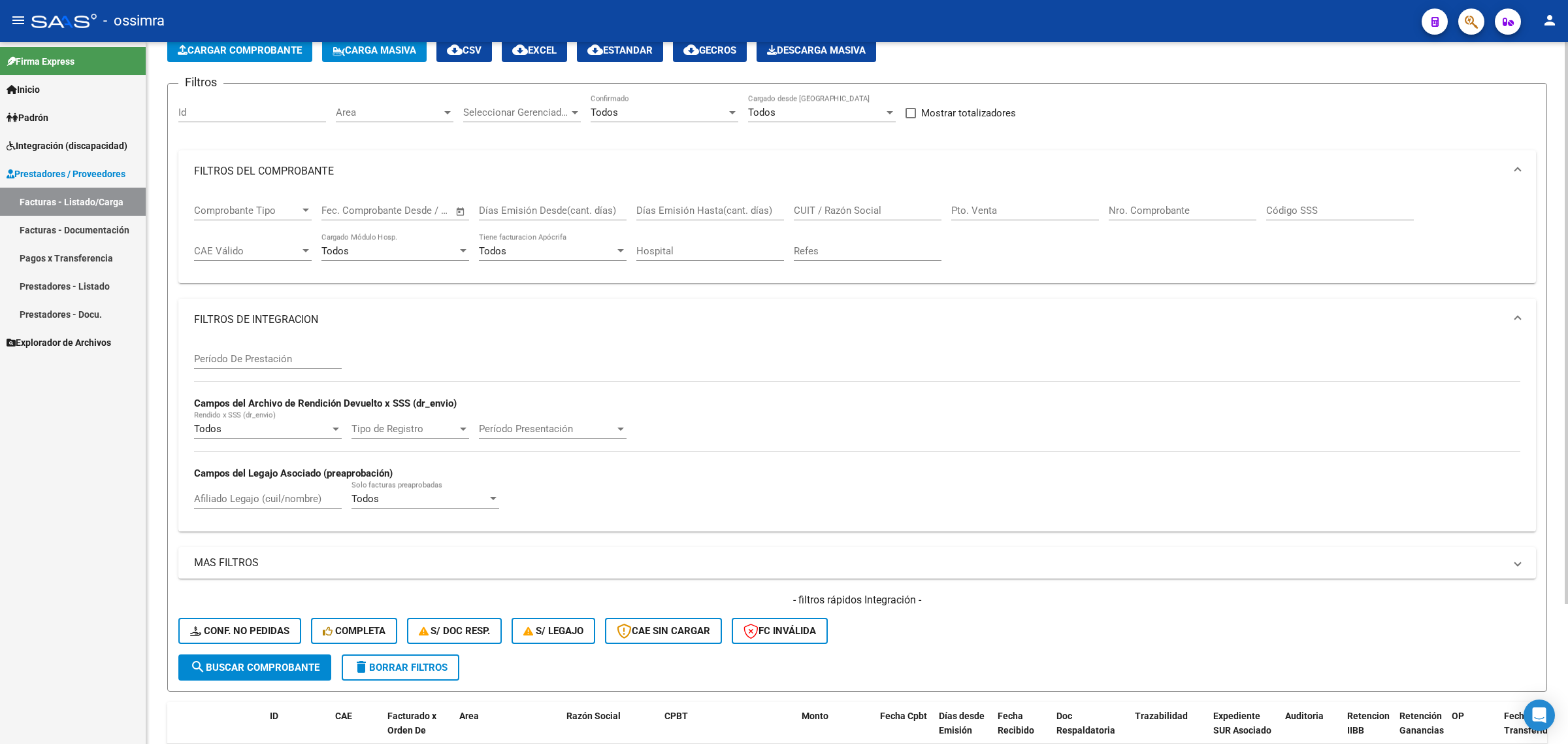
scroll to position [82, 0]
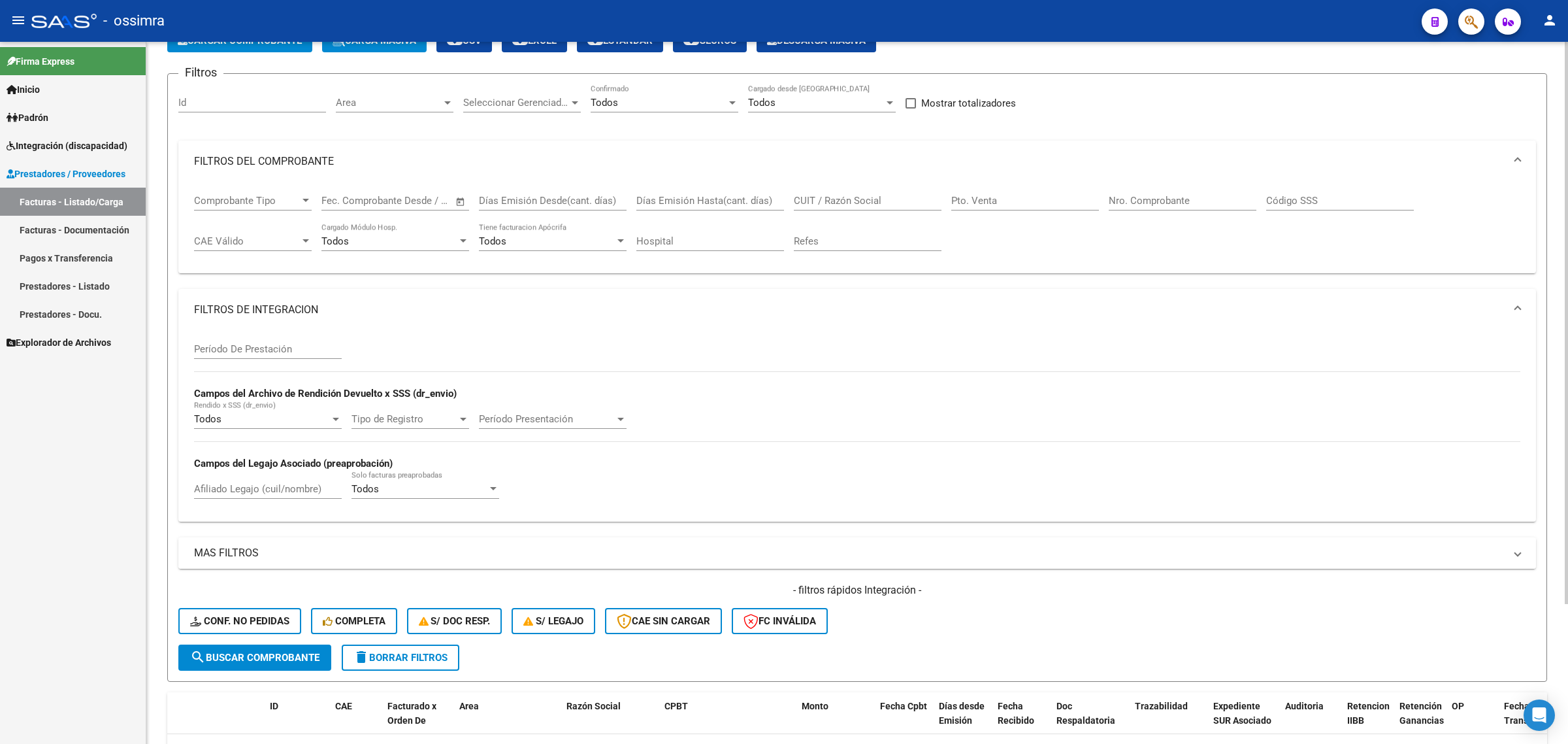
click at [257, 550] on mat-panel-title "MAS FILTROS" at bounding box center [850, 554] width 1311 height 15
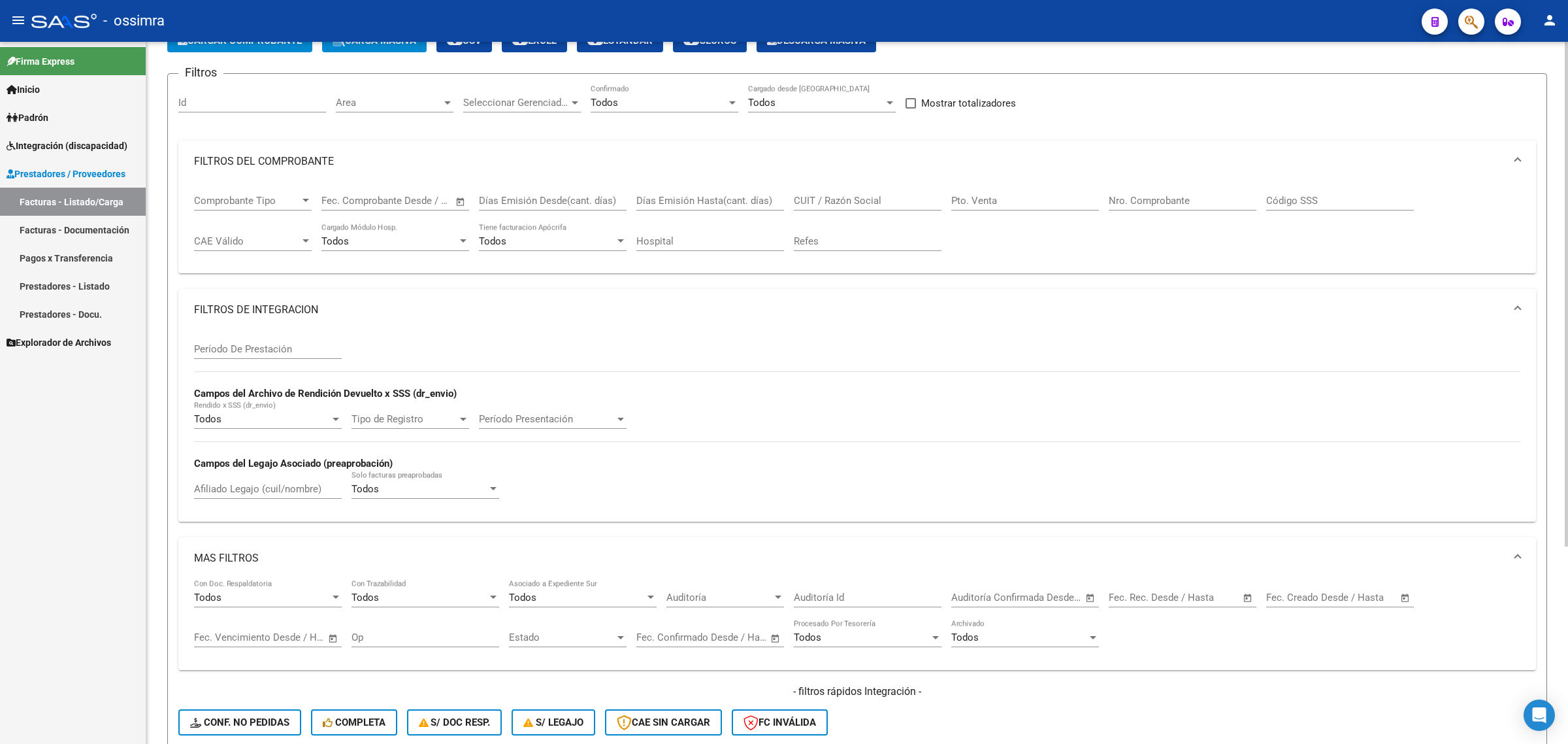
click at [246, 478] on div "Afiliado Legajo (cuil/nombre)" at bounding box center [268, 484] width 148 height 28
paste input "27487366078"
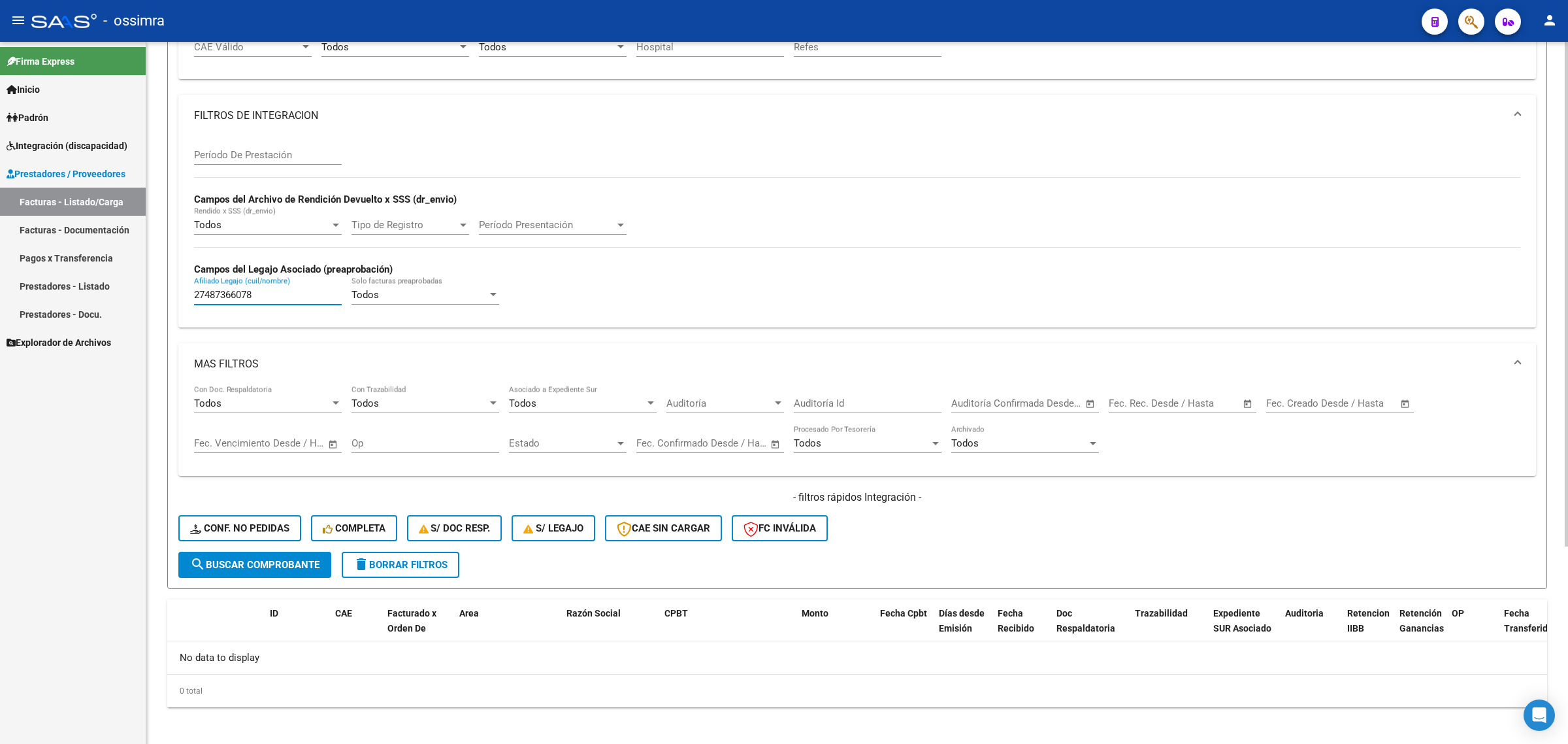
type input "27487366078"
click at [246, 559] on span "search Buscar Comprobante" at bounding box center [255, 565] width 129 height 12
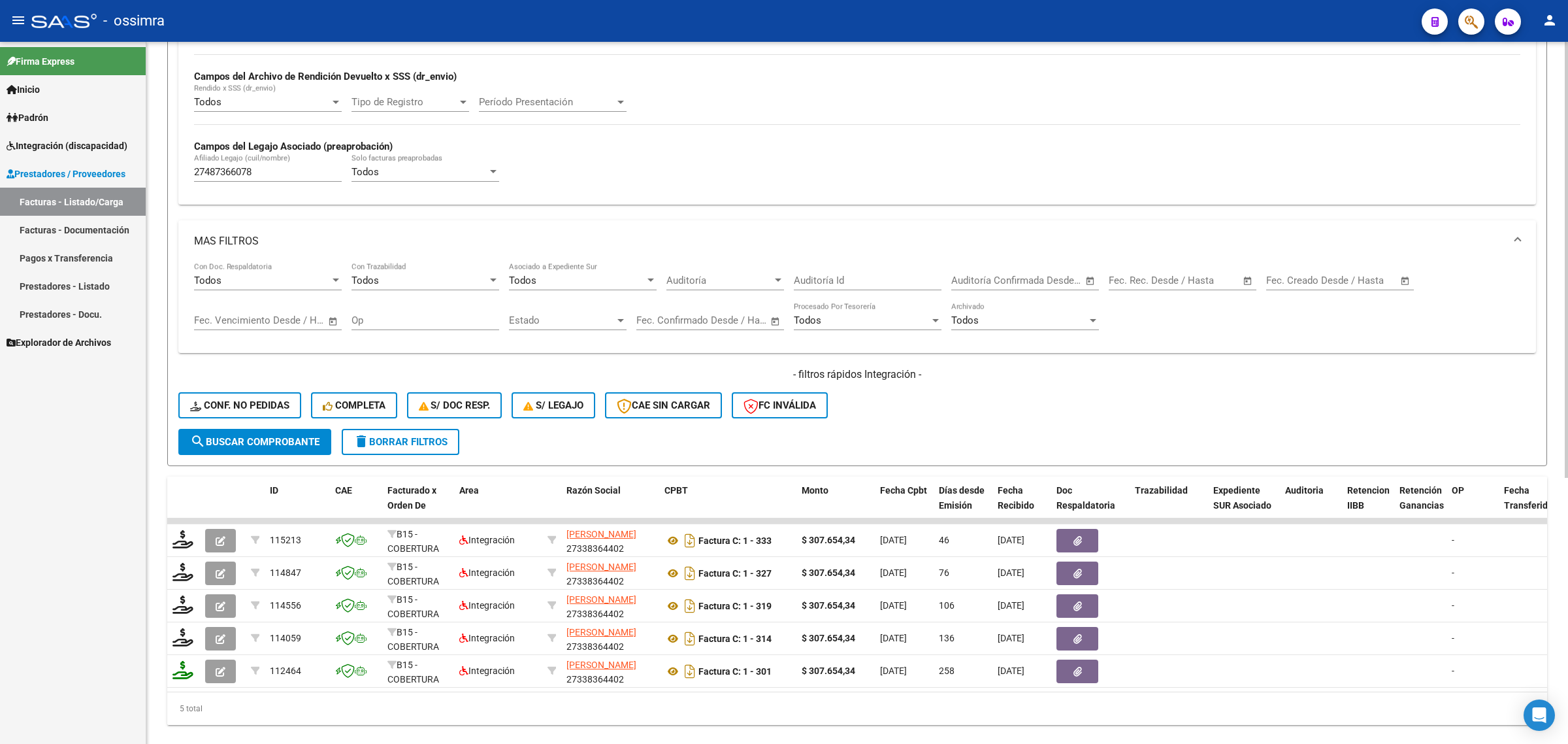
scroll to position [429, 0]
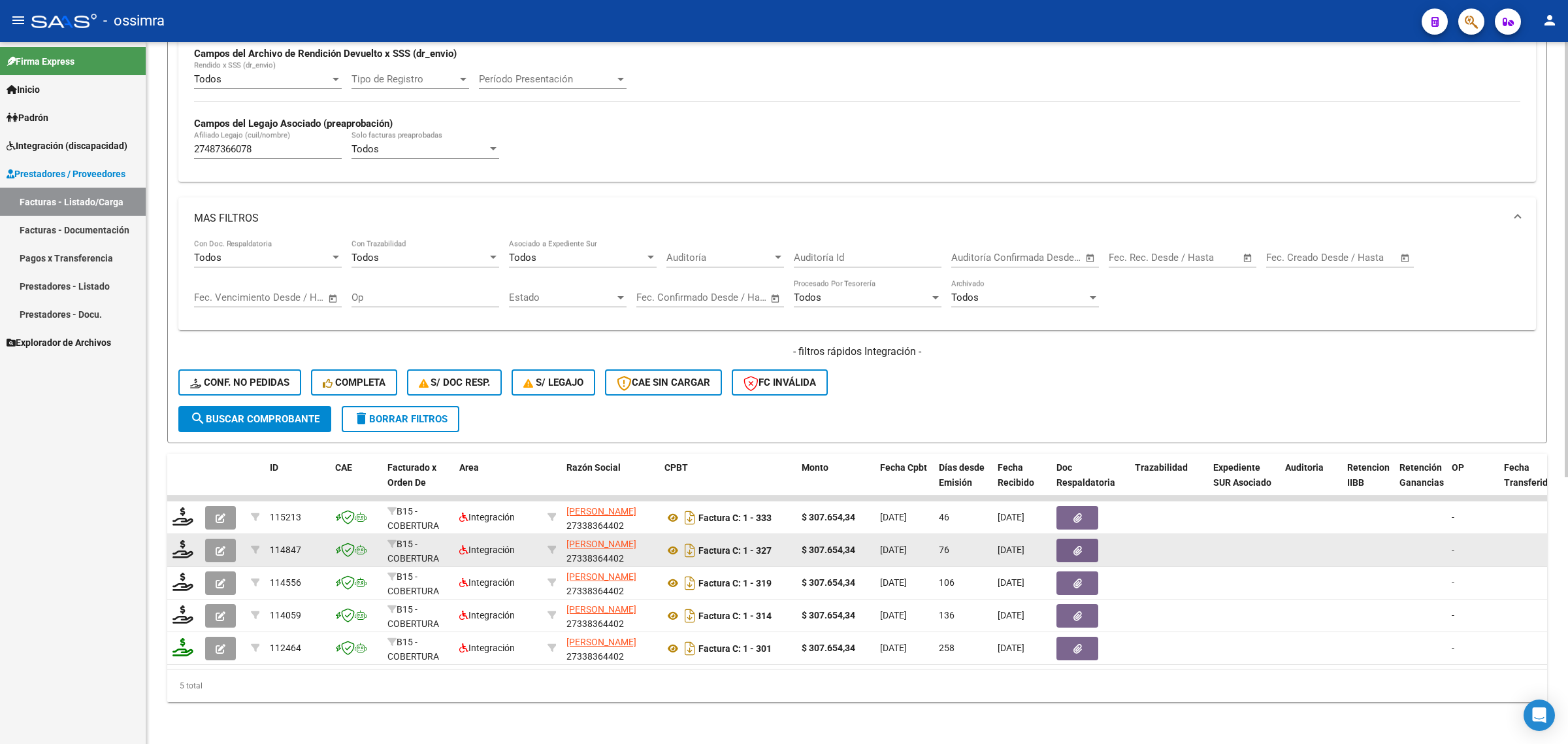
click at [220, 546] on icon "button" at bounding box center [220, 551] width 10 height 10
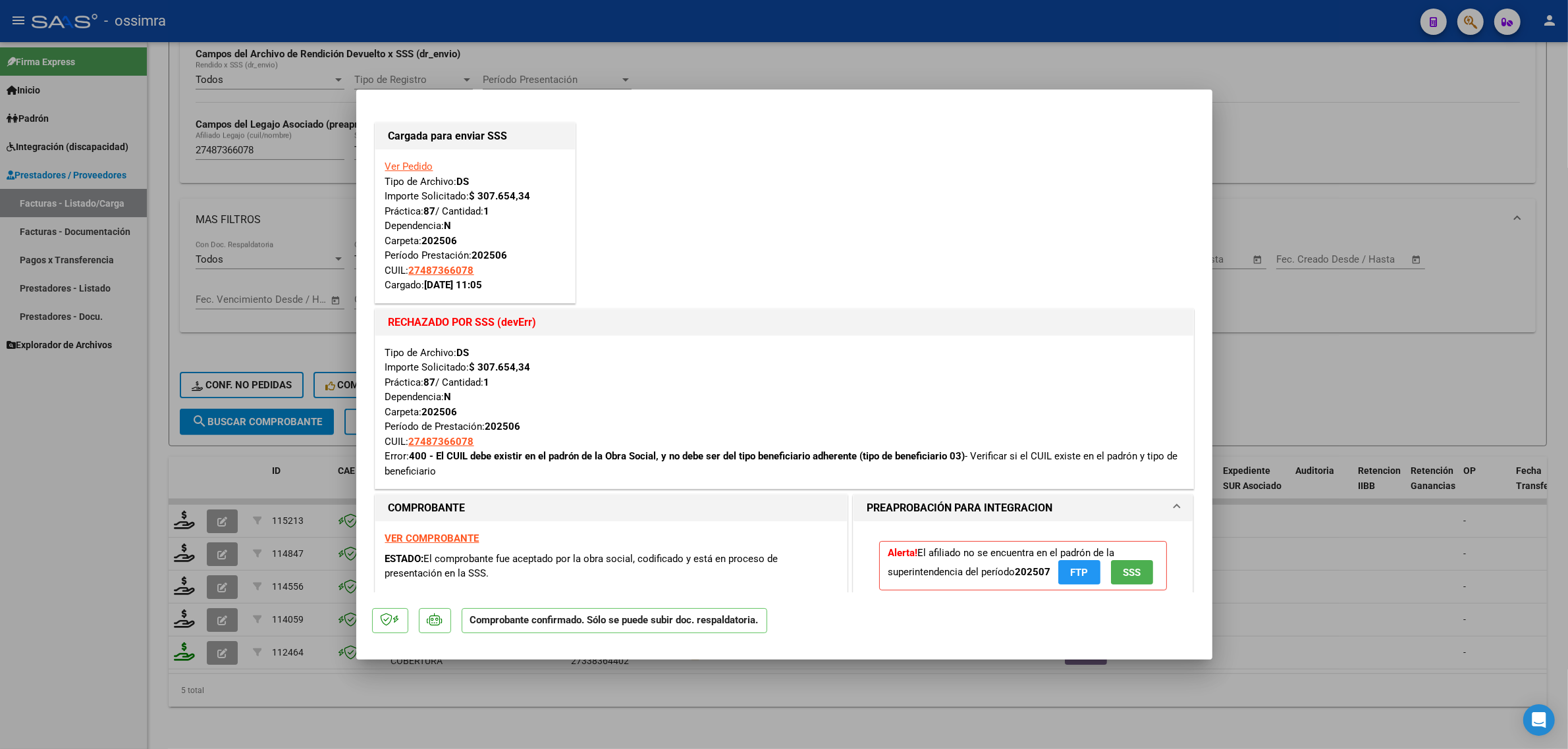
click at [1312, 396] on div at bounding box center [784, 374] width 1568 height 749
type input "$ 0,00"
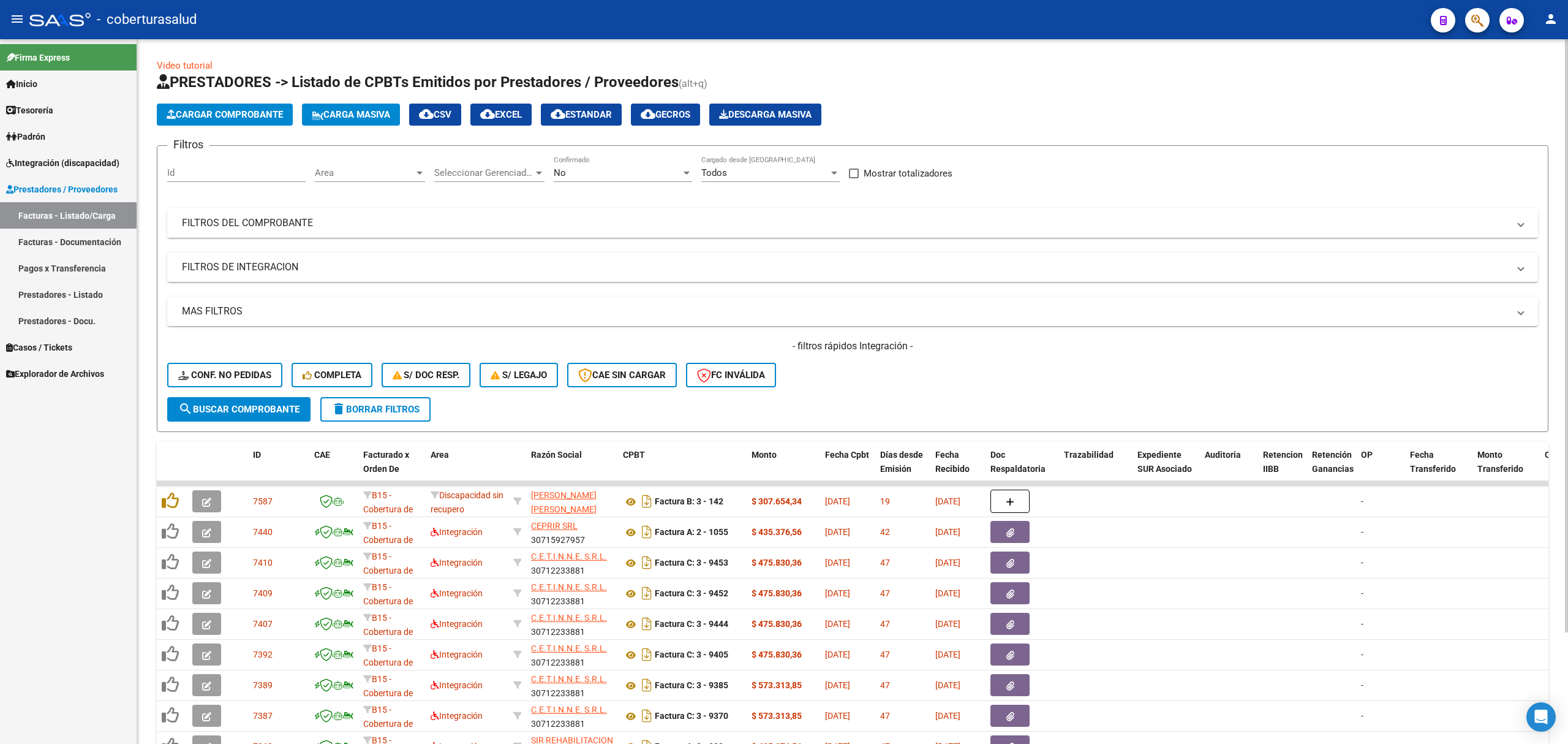
click at [491, 220] on mat-panel-title "FILTROS DEL COMPROBANTE" at bounding box center [846, 223] width 1327 height 14
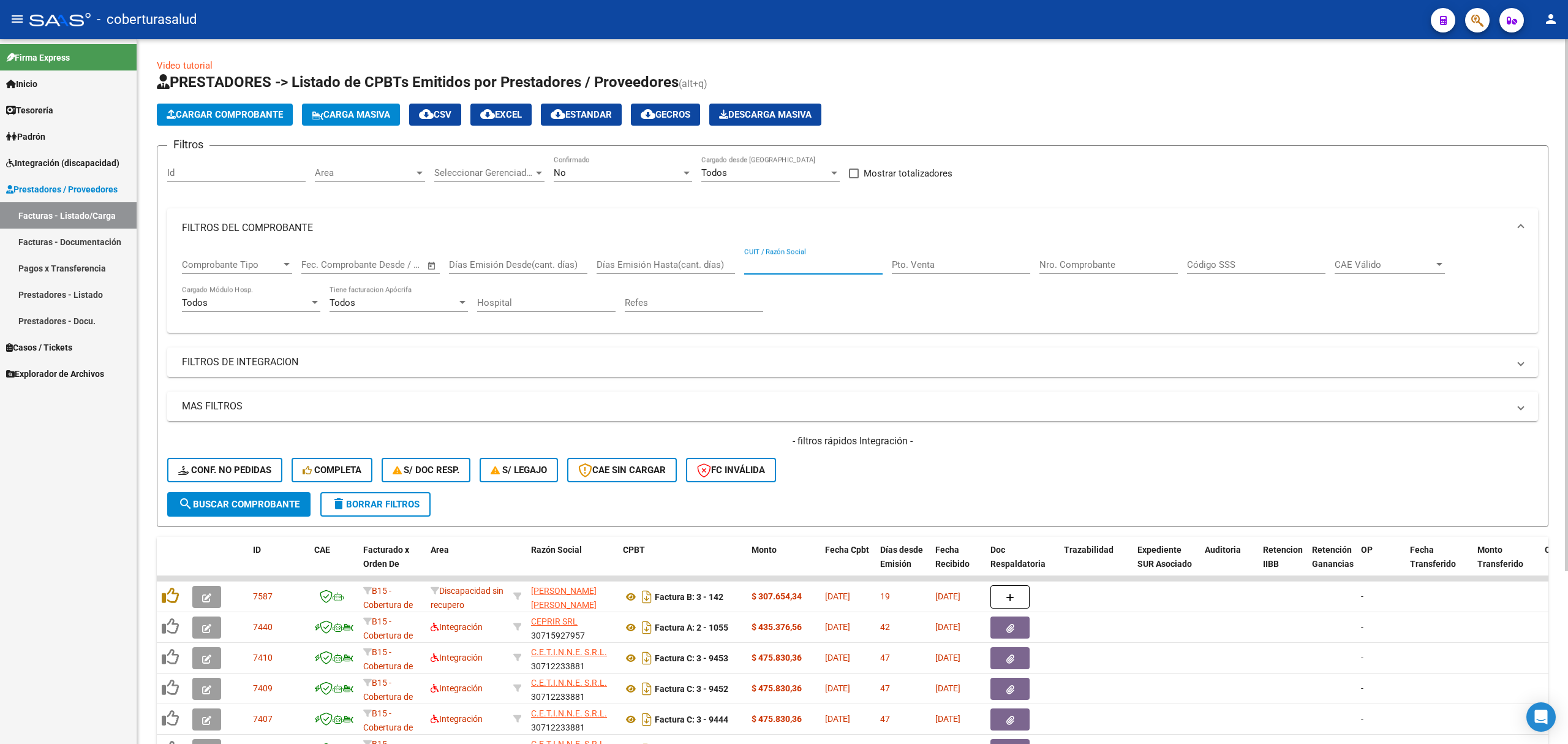
drag, startPoint x: 821, startPoint y: 260, endPoint x: 791, endPoint y: 261, distance: 30.0
click at [821, 260] on input "CUIT / Razón Social" at bounding box center [813, 265] width 139 height 11
paste input "27314556068"
type input "27314556068"
click at [591, 168] on div "No" at bounding box center [617, 173] width 127 height 11
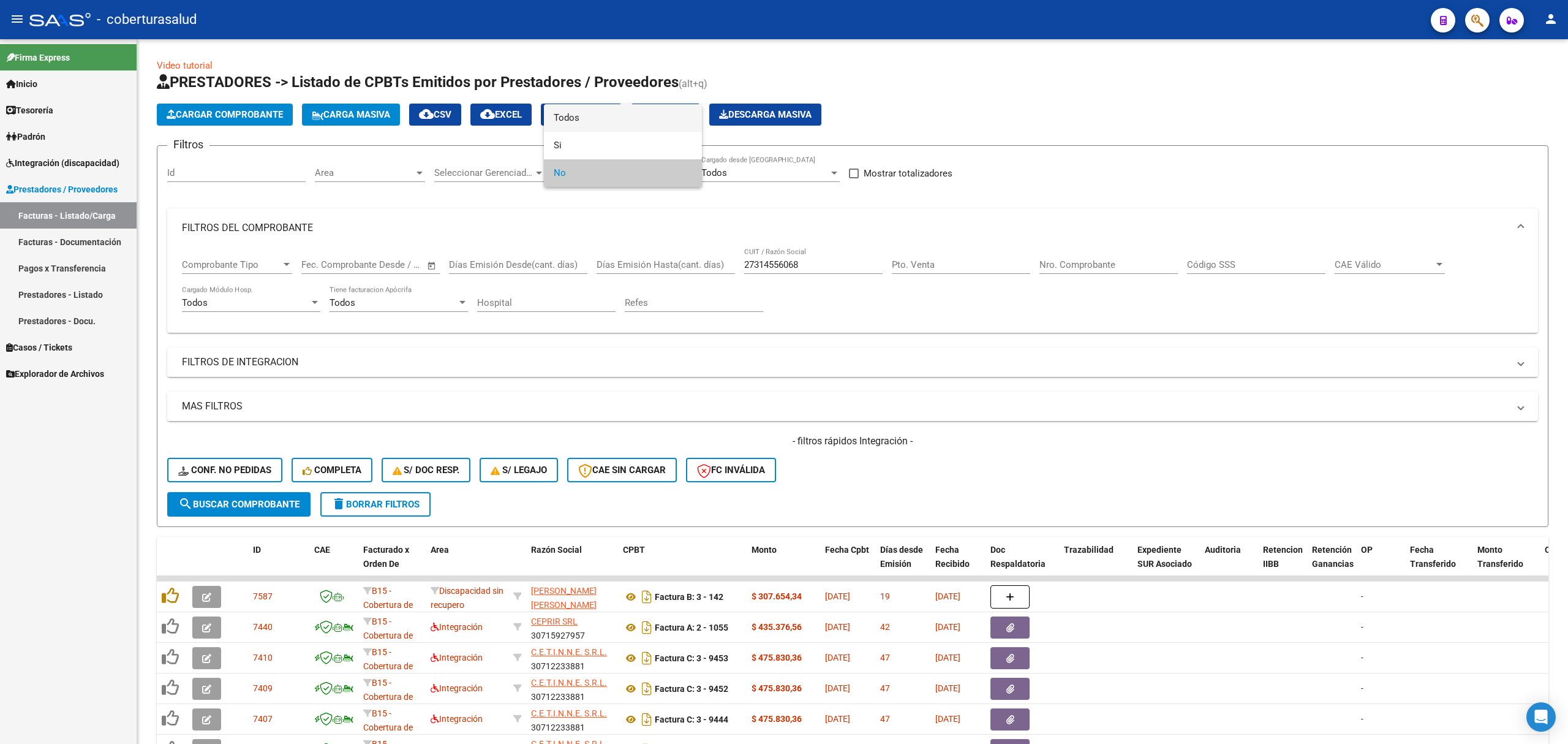
click at [587, 121] on span "Todos" at bounding box center [623, 118] width 139 height 27
click at [260, 499] on span "search Buscar Comprobante" at bounding box center [239, 505] width 121 height 11
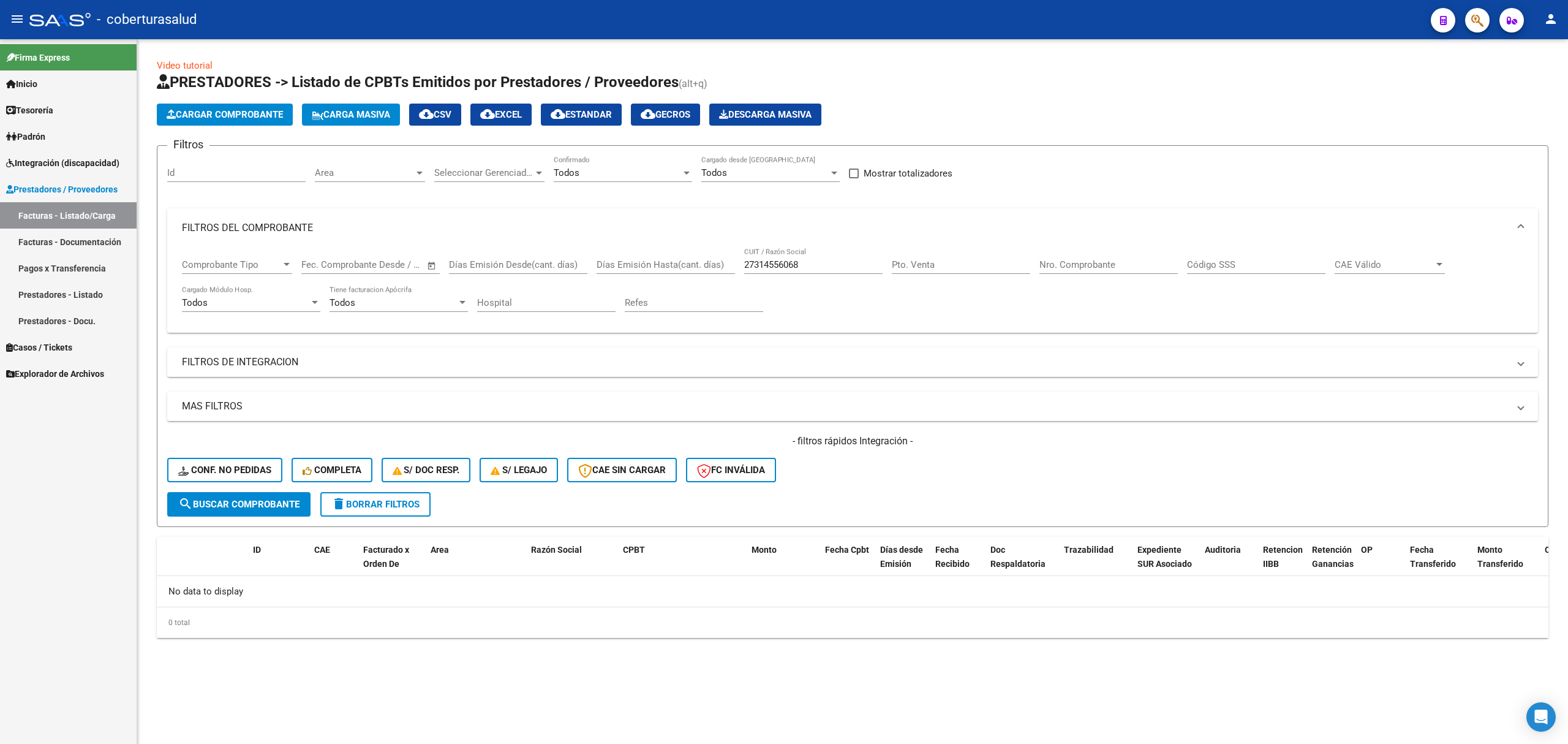
click at [277, 494] on button "search Buscar Comprobante" at bounding box center [239, 504] width 144 height 24
click at [251, 123] on button "Cargar Comprobante" at bounding box center [224, 114] width 136 height 22
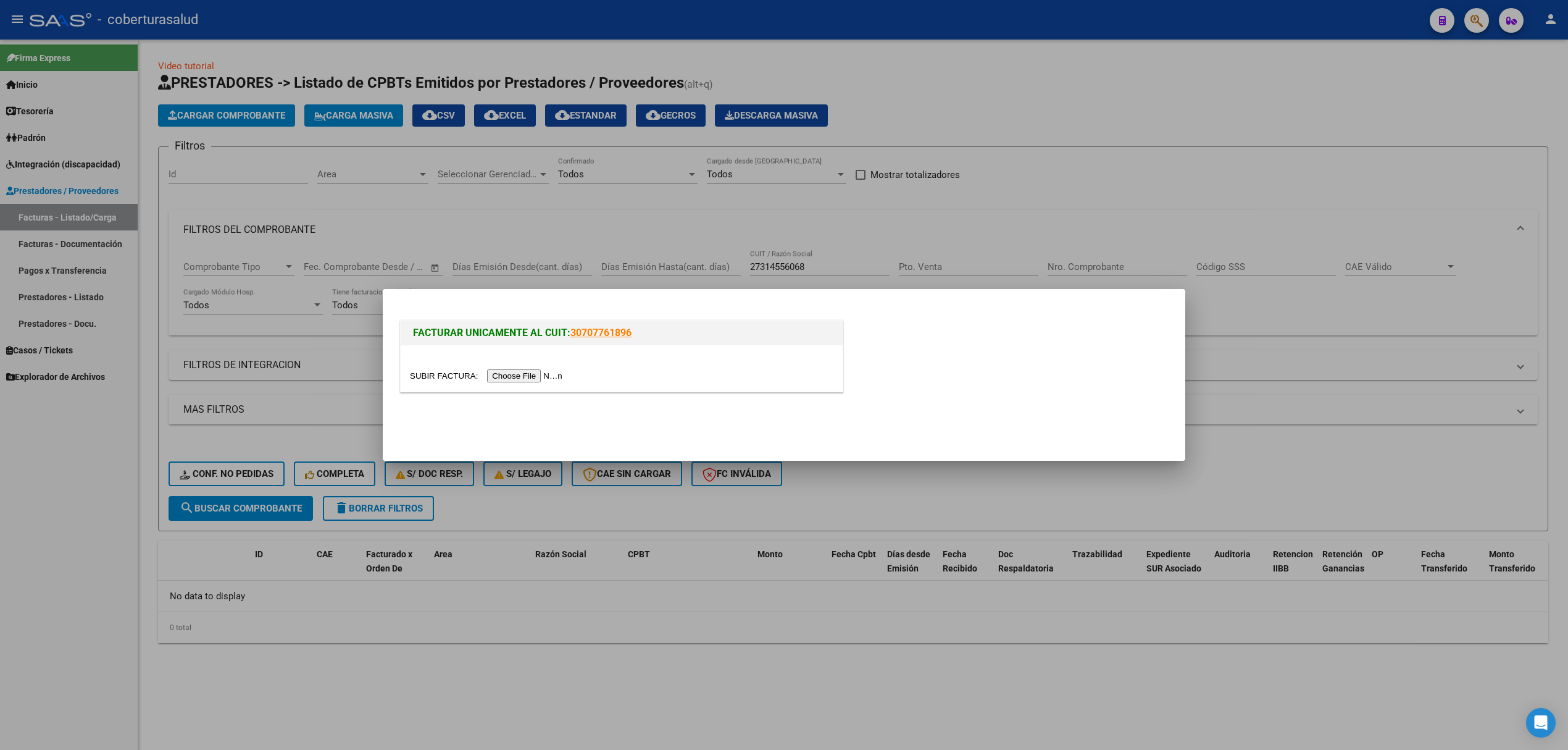
click at [537, 374] on input "file" at bounding box center [488, 376] width 156 height 13
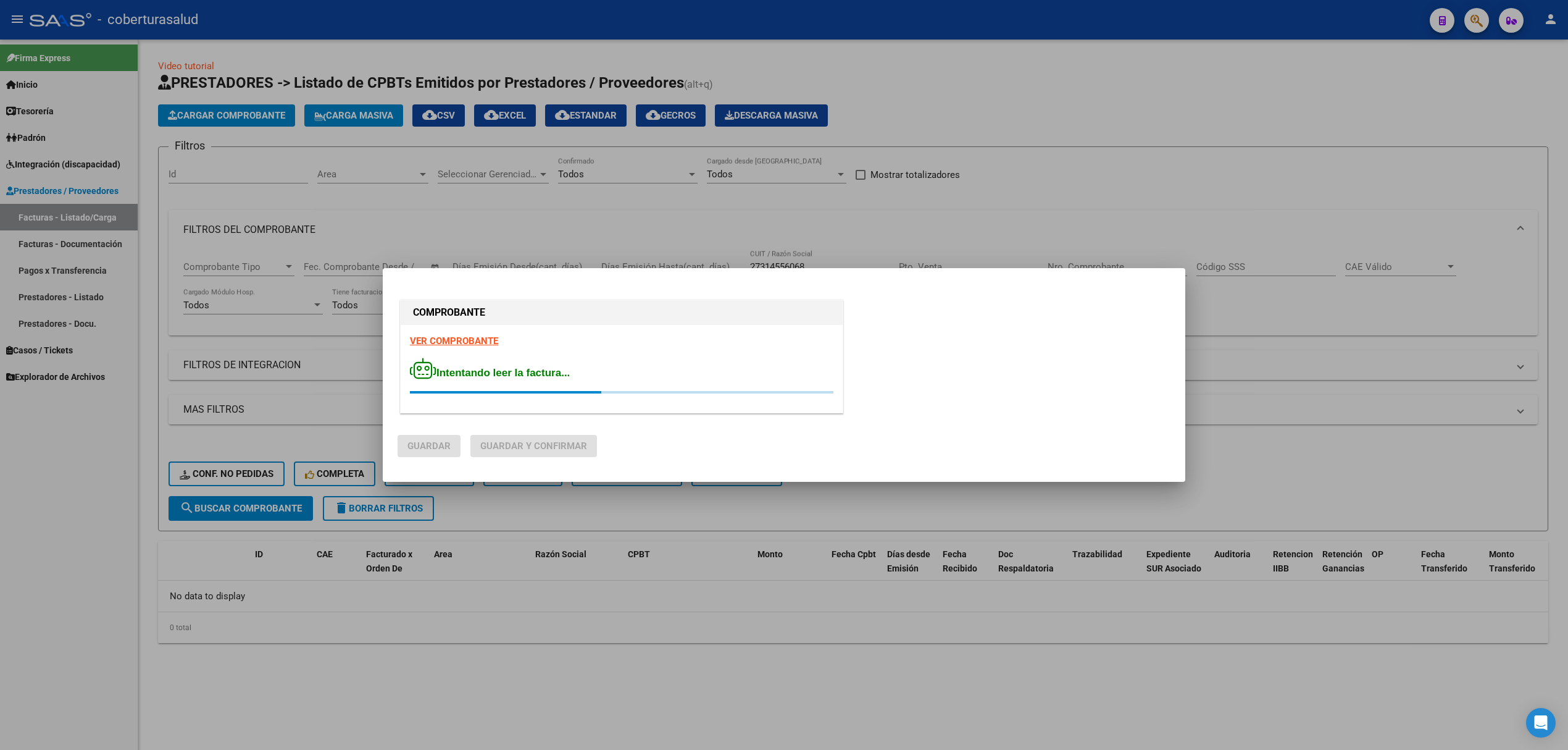
click at [939, 337] on div "COMPROBANTE VER COMPROBANTE Intentando leer la factura..." at bounding box center [783, 359] width 773 height 123
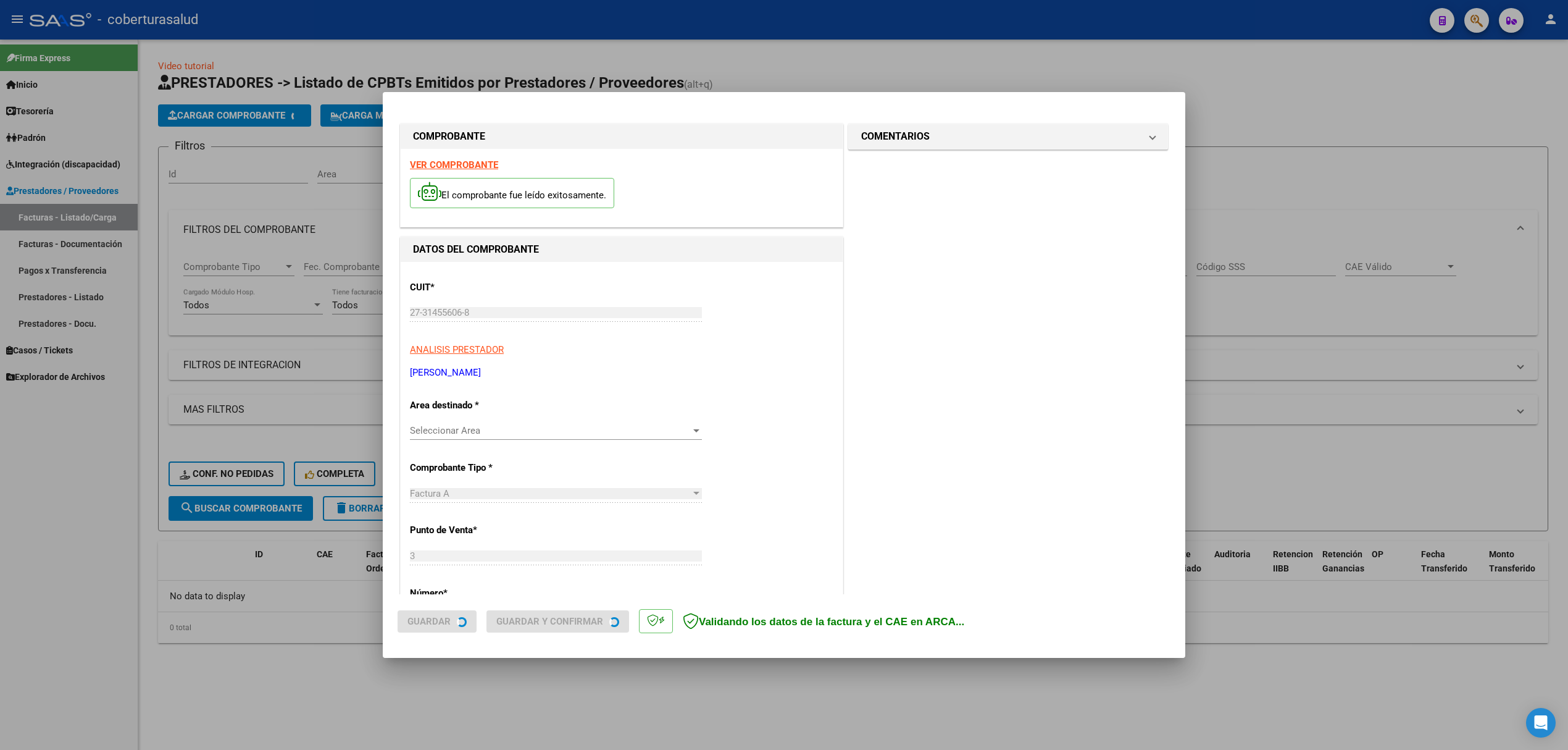
click at [494, 430] on span "Seleccionar Area" at bounding box center [550, 431] width 281 height 11
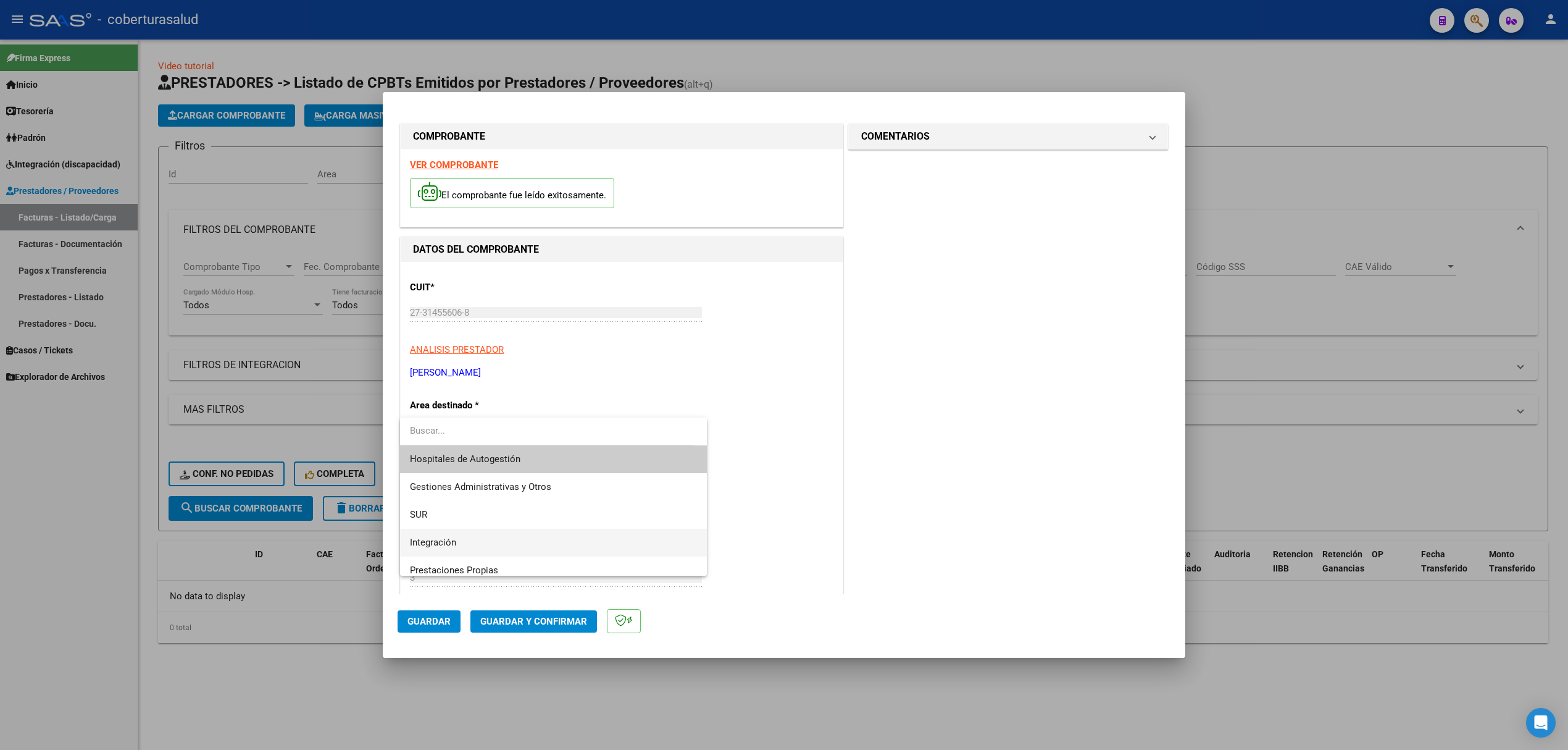
click at [465, 544] on span "Integración" at bounding box center [553, 542] width 287 height 28
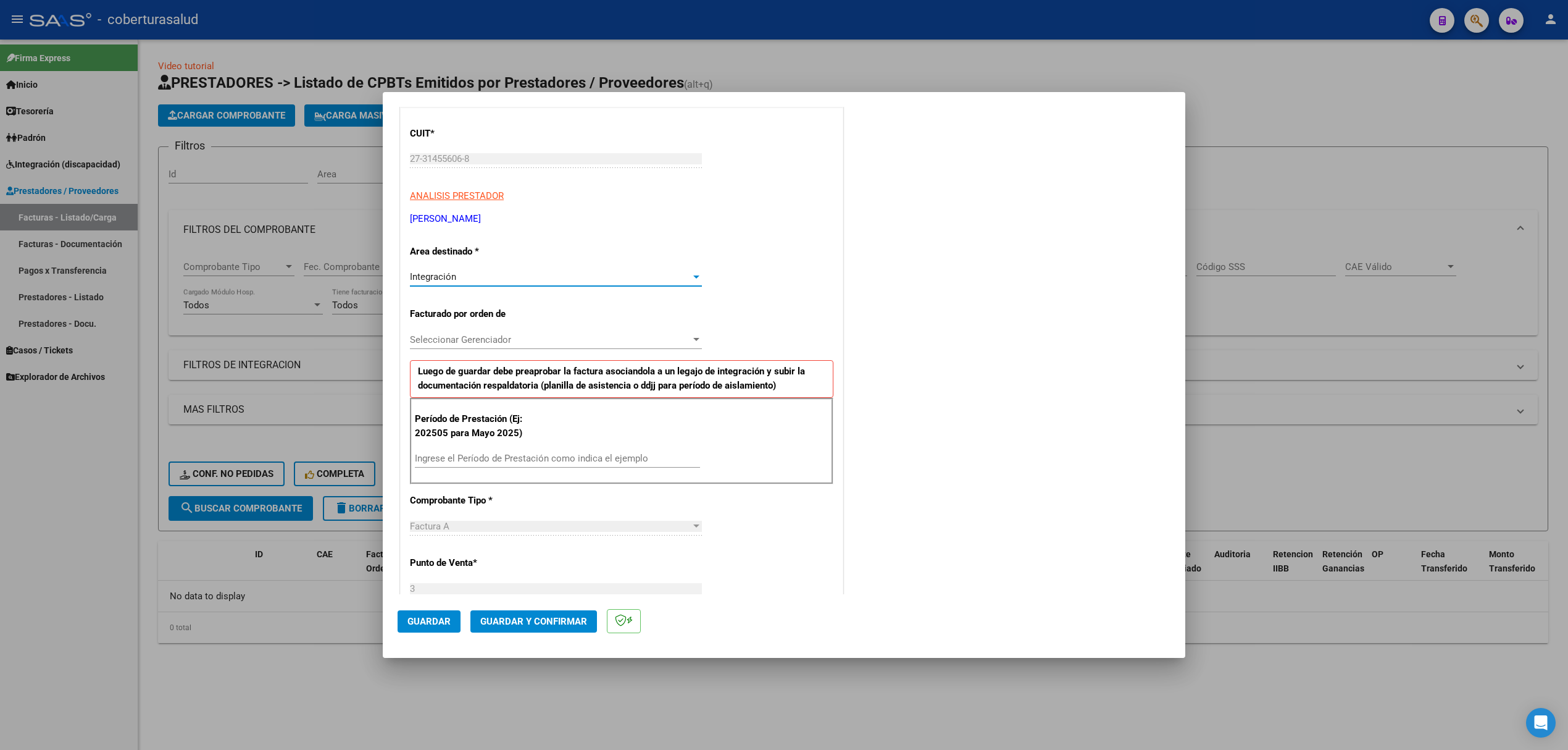
scroll to position [164, 0]
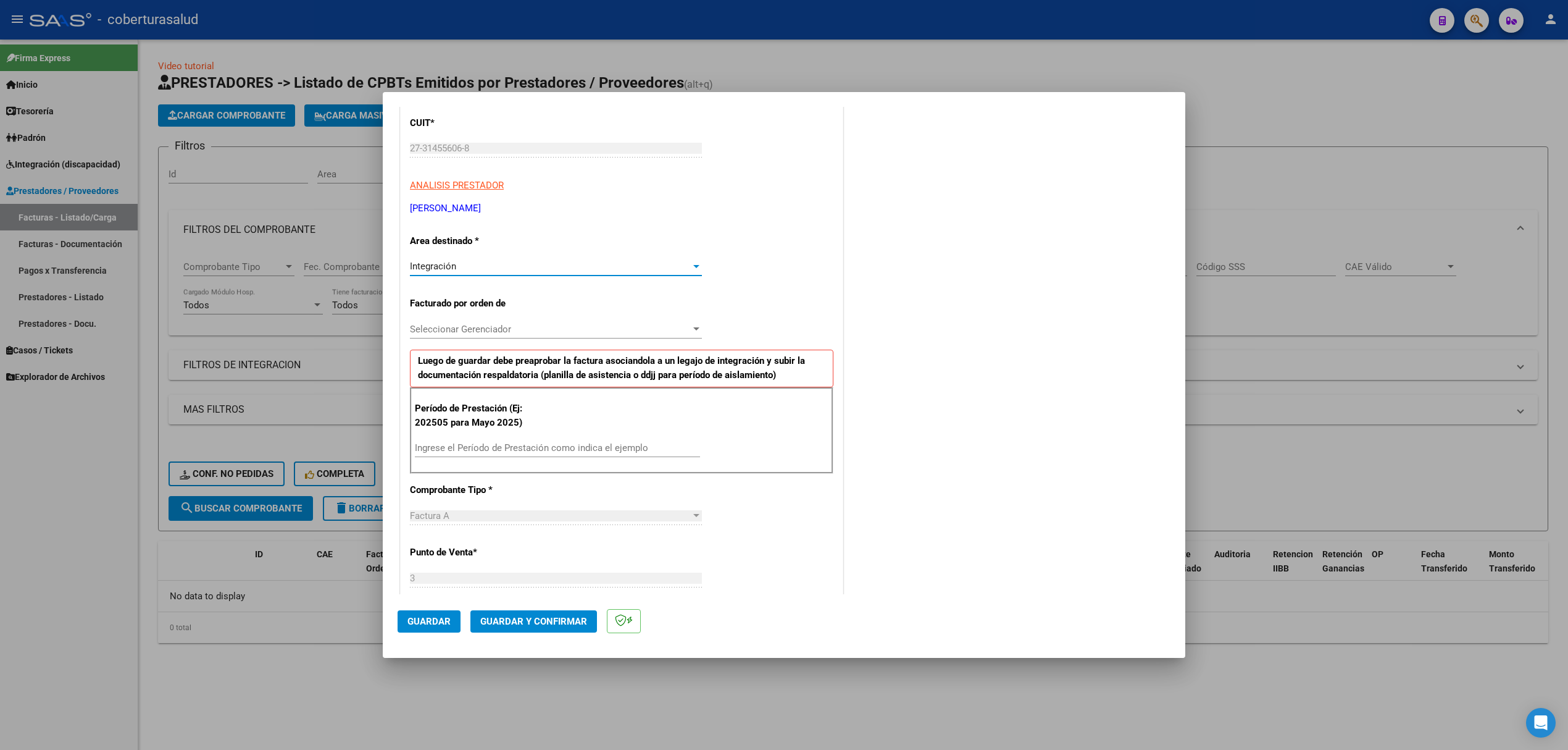
click at [485, 314] on div "CUIT * 27-31455606-8 Ingresar CUIT ANALISIS PRESTADOR GUTIERREZ NANCY CAROLINA …" at bounding box center [621, 629] width 442 height 1062
click at [485, 326] on span "Seleccionar Gerenciador" at bounding box center [550, 329] width 281 height 11
click at [481, 384] on span "B15 - Cobertura de Salud" at bounding box center [461, 385] width 102 height 11
click at [475, 453] on input "Ingrese el Período de Prestación como indica el ejemplo" at bounding box center [557, 448] width 285 height 11
type input "202506"
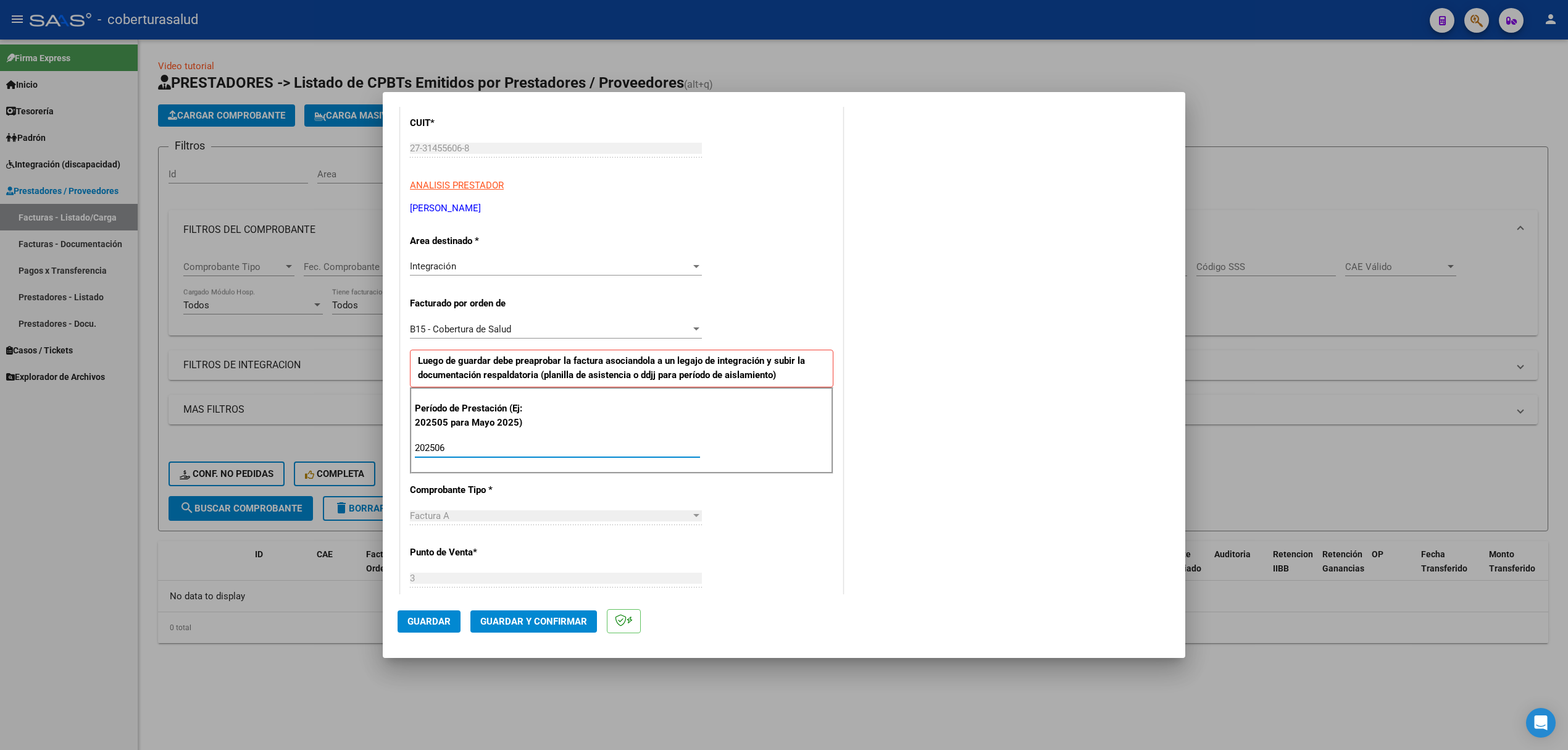
click at [440, 618] on span "Guardar" at bounding box center [429, 621] width 43 height 11
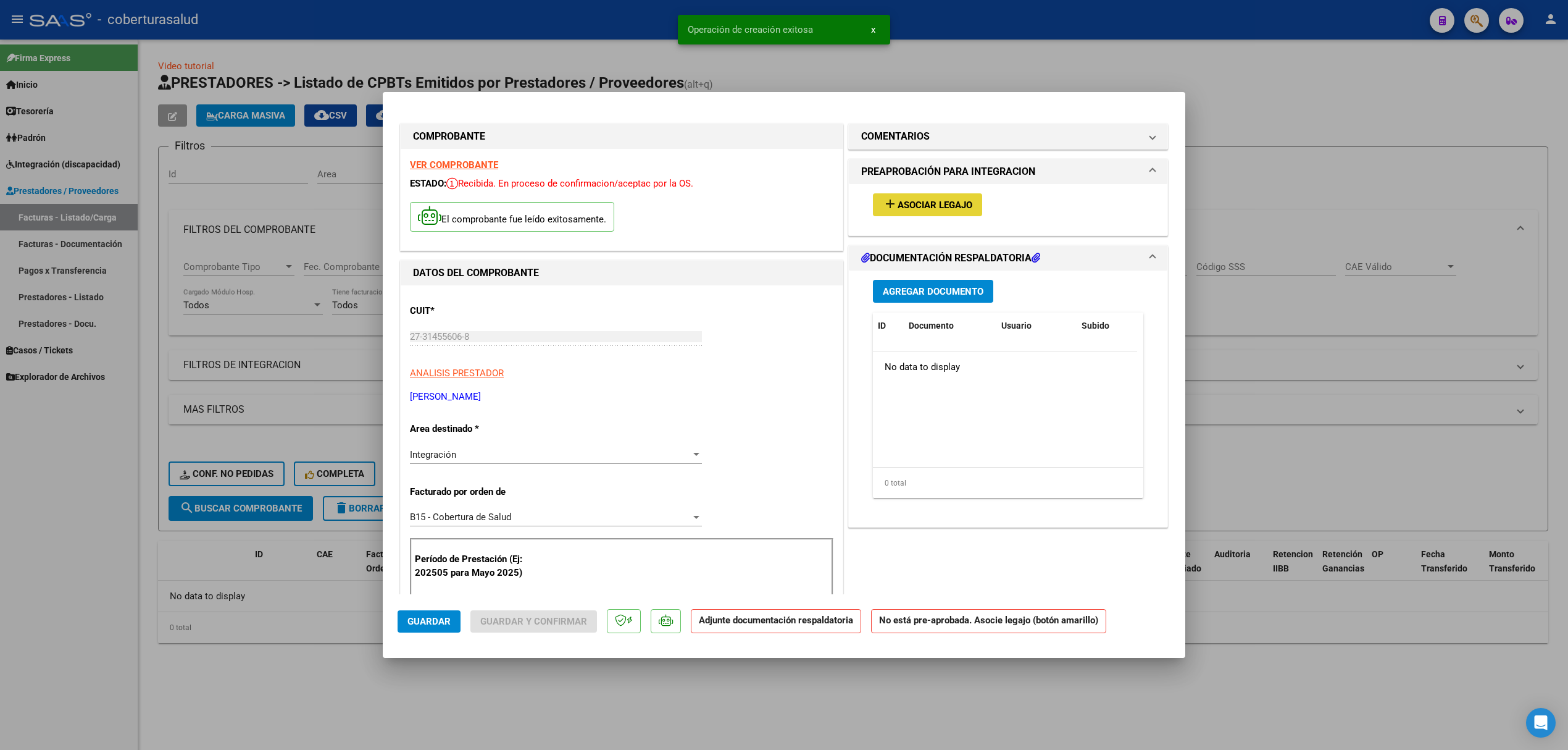
click at [915, 194] on button "add Asociar Legajo" at bounding box center [928, 204] width 109 height 23
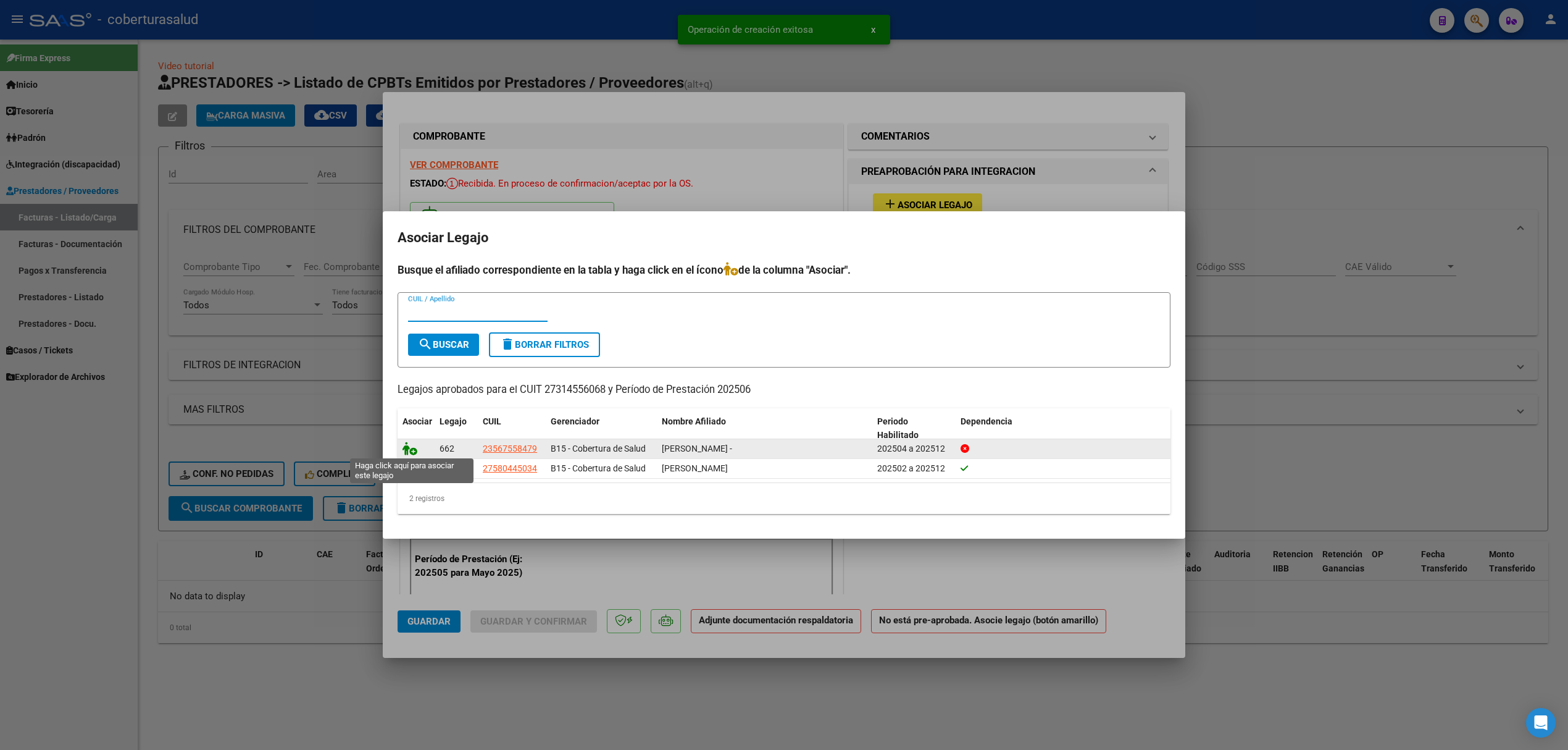
click at [405, 447] on icon at bounding box center [410, 448] width 15 height 14
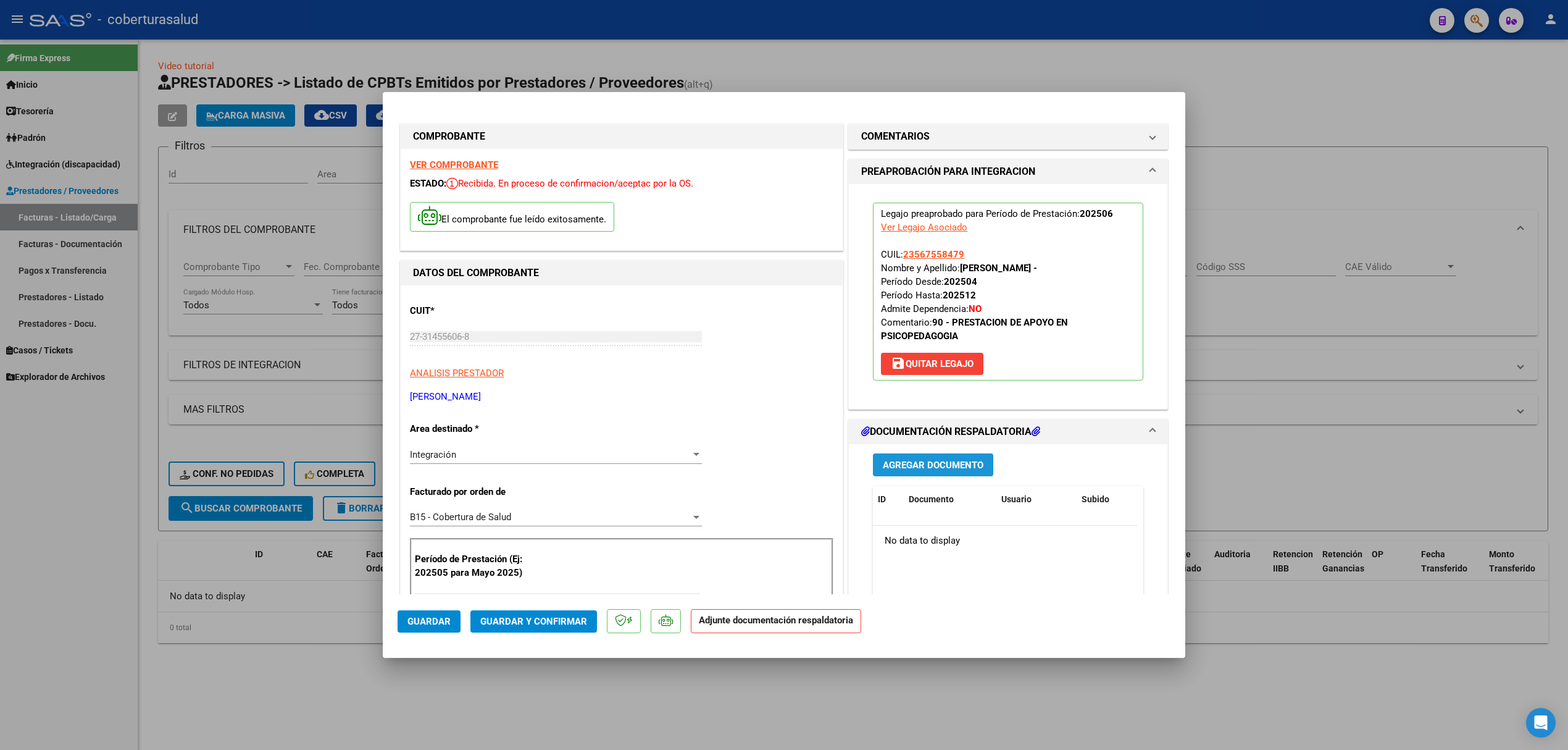
click at [927, 461] on span "Agregar Documento" at bounding box center [933, 465] width 101 height 11
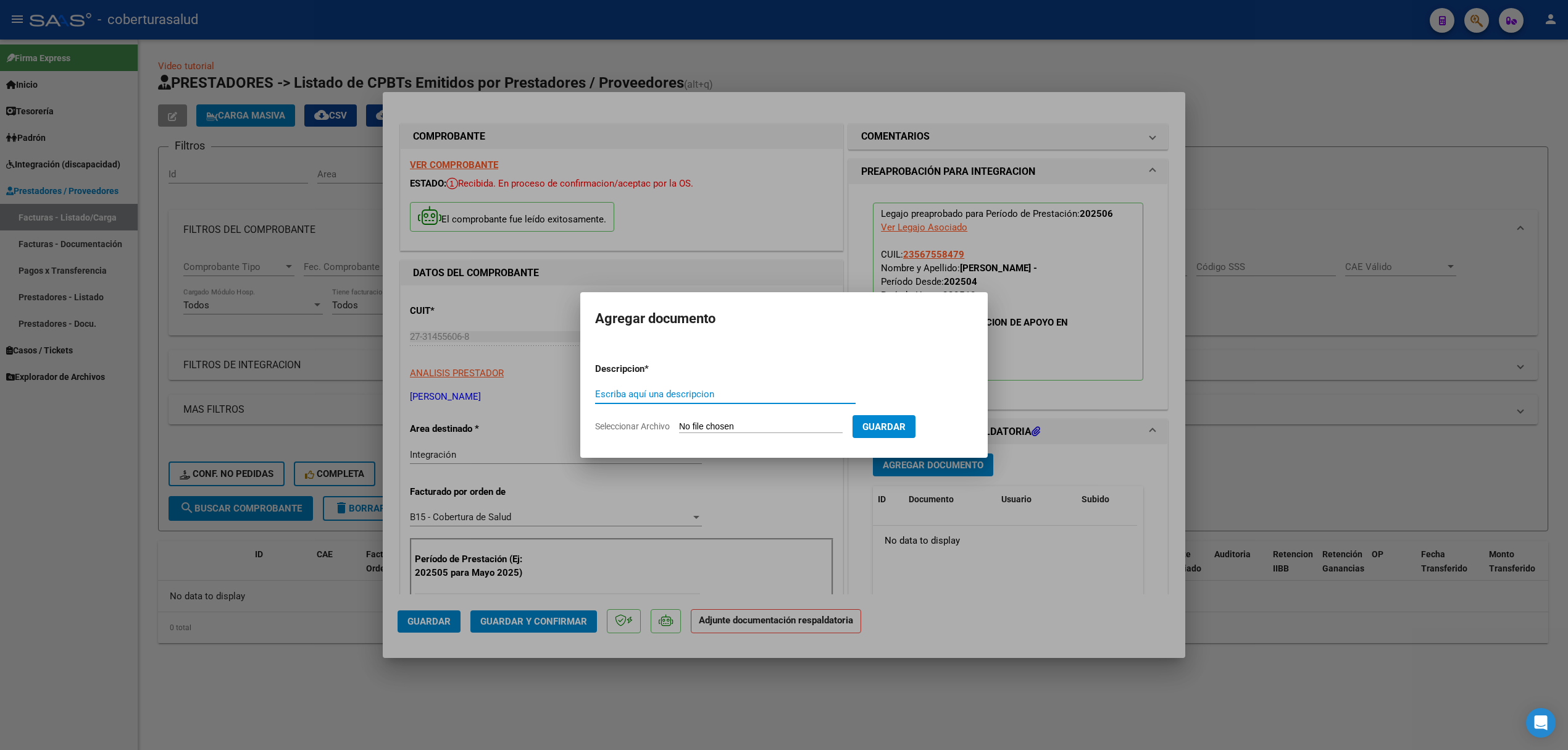
type input "N"
type input "INFORME"
click at [781, 419] on form "Descripcion * INFORME Escriba aquí una descripcion Seleccionar Archivo Guardar" at bounding box center [784, 398] width 378 height 90
click at [760, 426] on input "Seleccionar Archivo" at bounding box center [761, 427] width 164 height 12
type input "C:\fakepath\141008-2-Informe_de_evolucion_semestral.pdf"
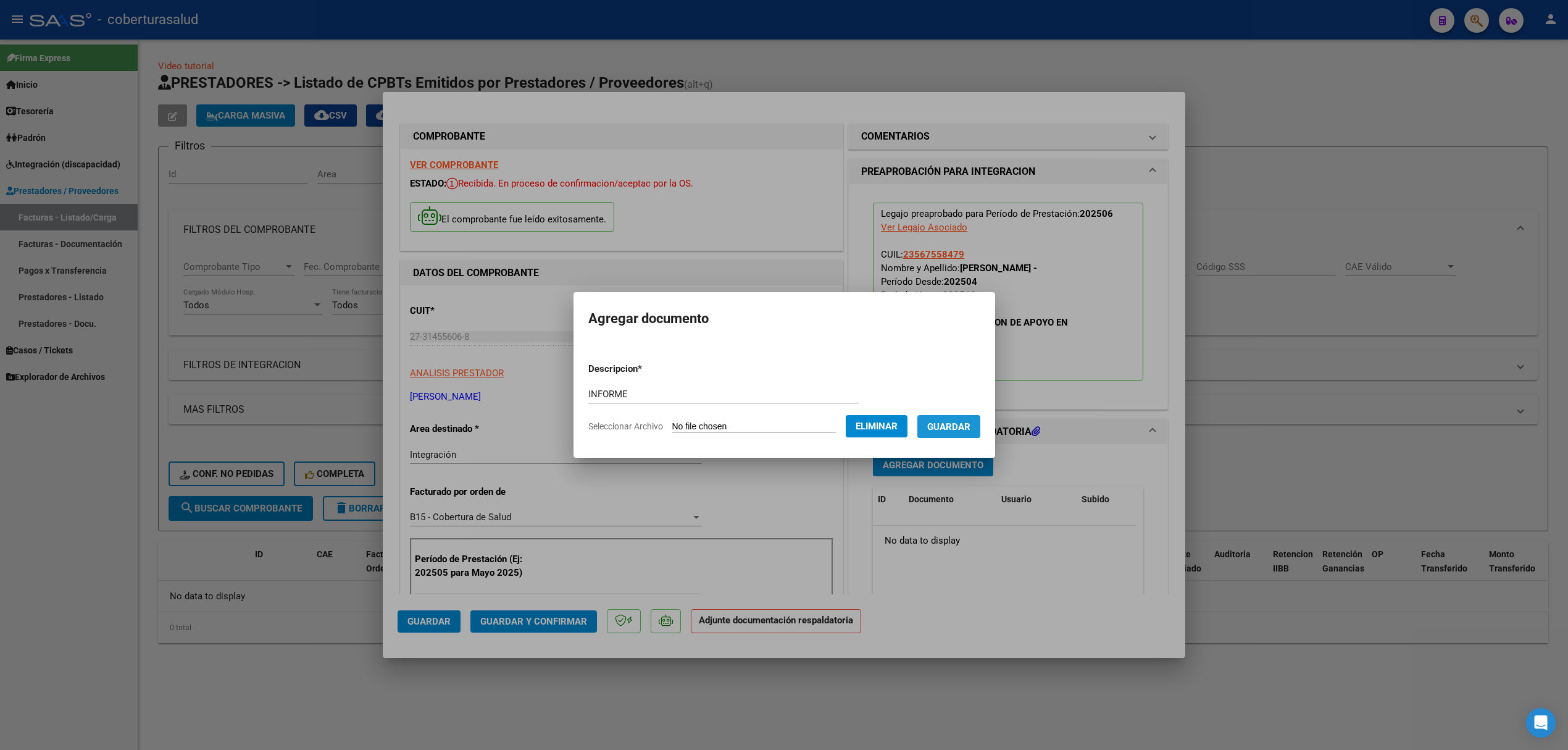
click at [956, 435] on button "Guardar" at bounding box center [949, 426] width 63 height 23
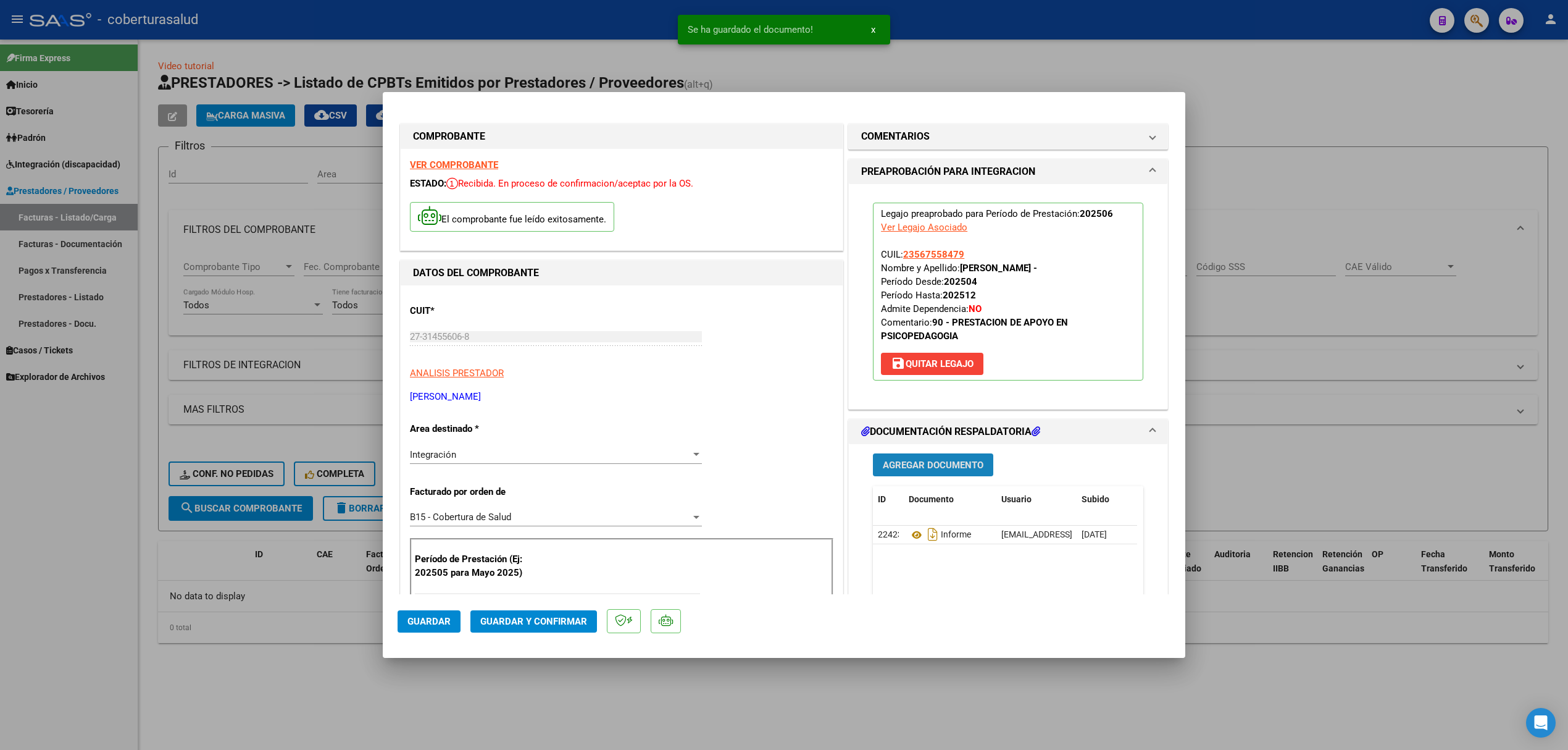
click at [936, 461] on span "Agregar Documento" at bounding box center [933, 465] width 101 height 11
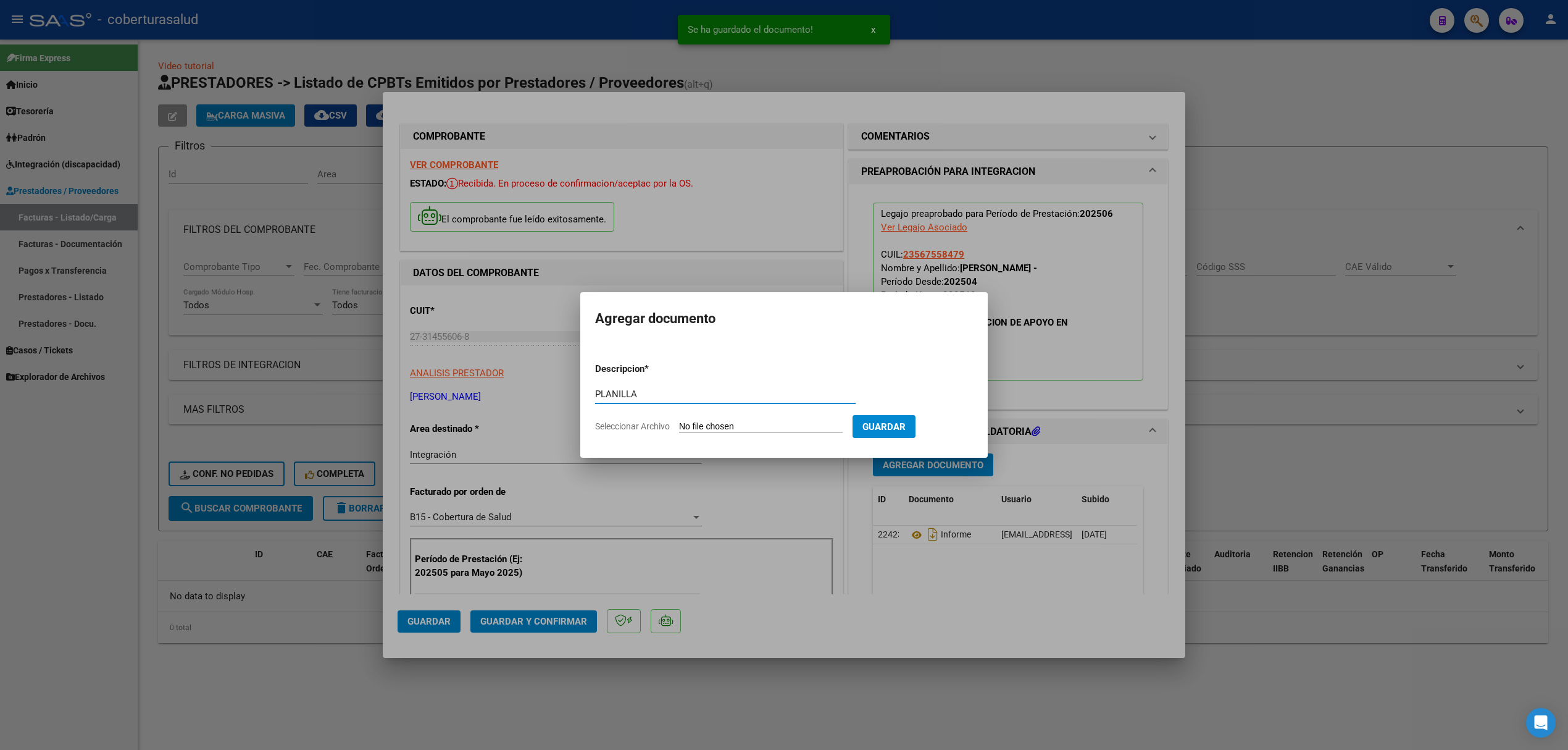
type input "PLANILLA"
click at [746, 429] on input "Seleccionar Archivo" at bounding box center [761, 427] width 164 height 12
type input "C:\fakepath\141008-3-Planilla_de_Asistencia.pdf"
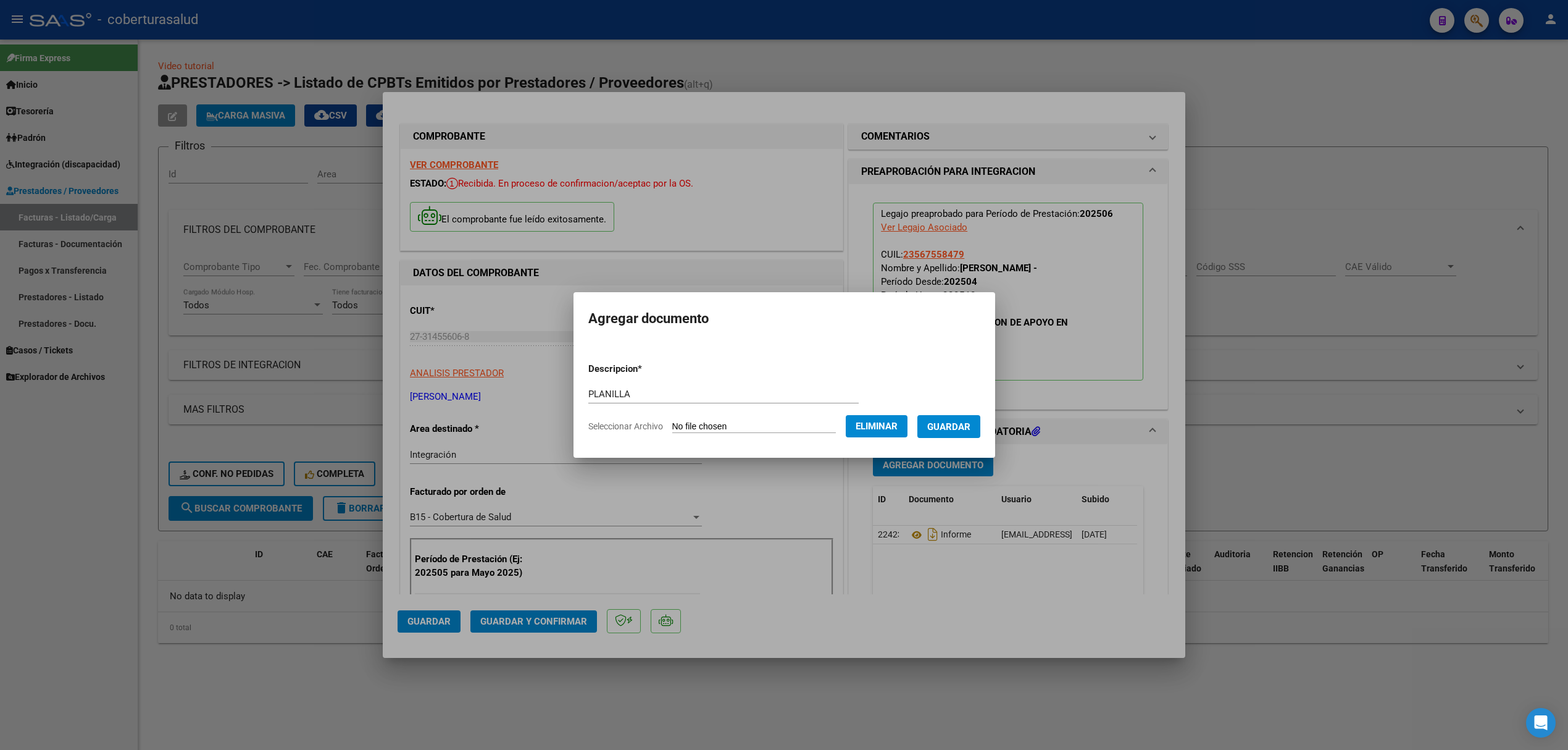
click at [951, 436] on button "Guardar" at bounding box center [949, 426] width 63 height 23
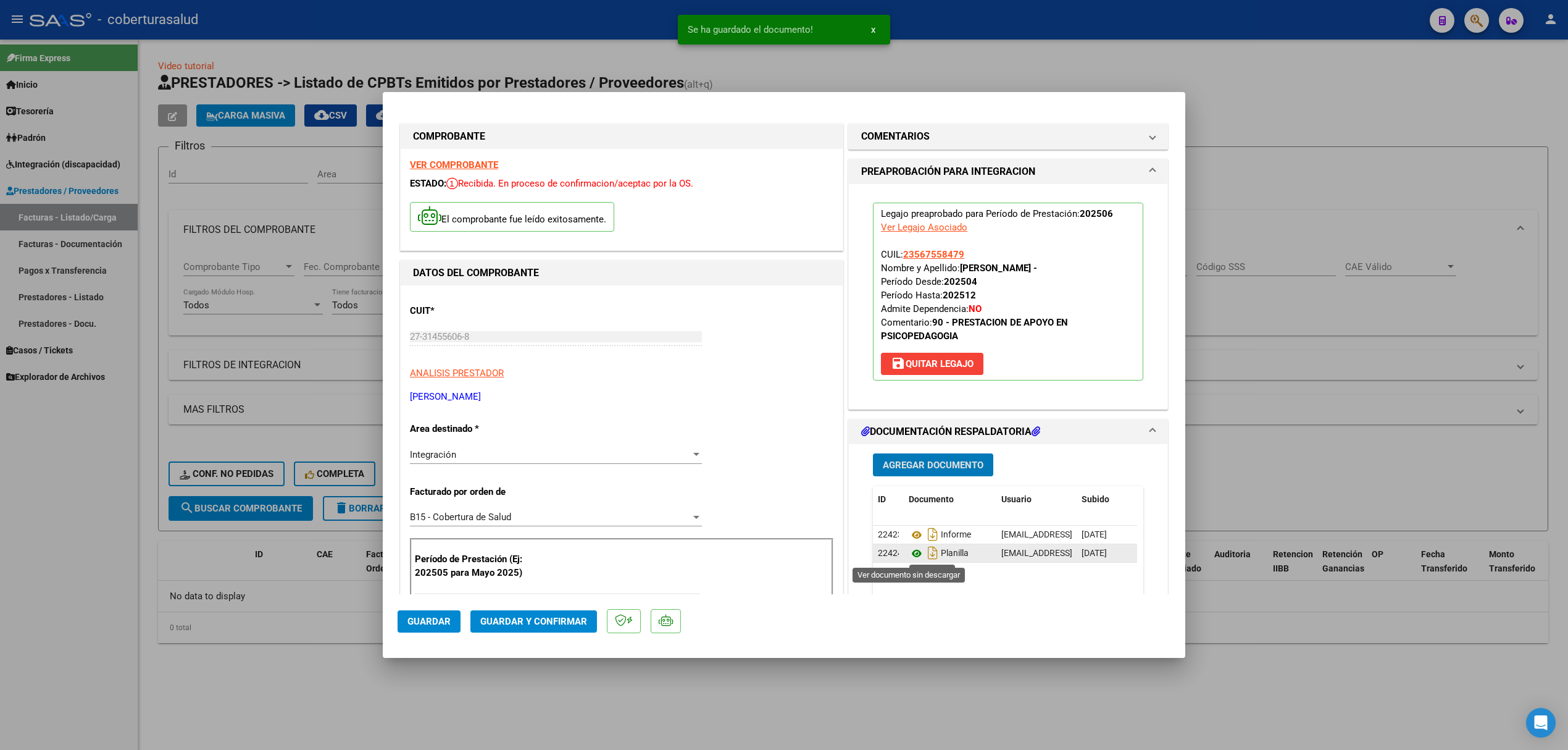
click at [909, 550] on icon at bounding box center [917, 554] width 16 height 15
click at [510, 620] on span "Guardar y Confirmar" at bounding box center [533, 621] width 107 height 11
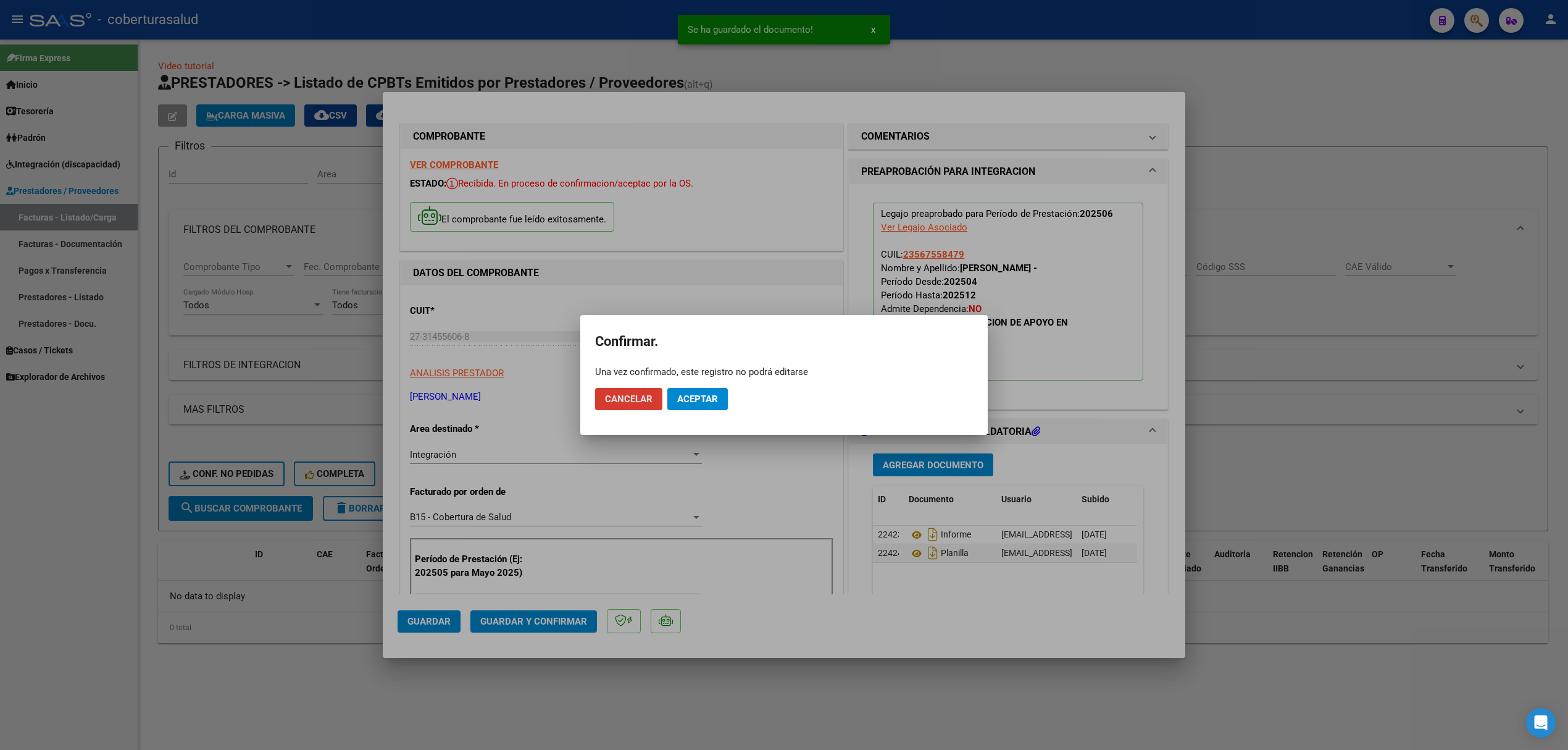
click at [689, 398] on span "Aceptar" at bounding box center [698, 399] width 41 height 11
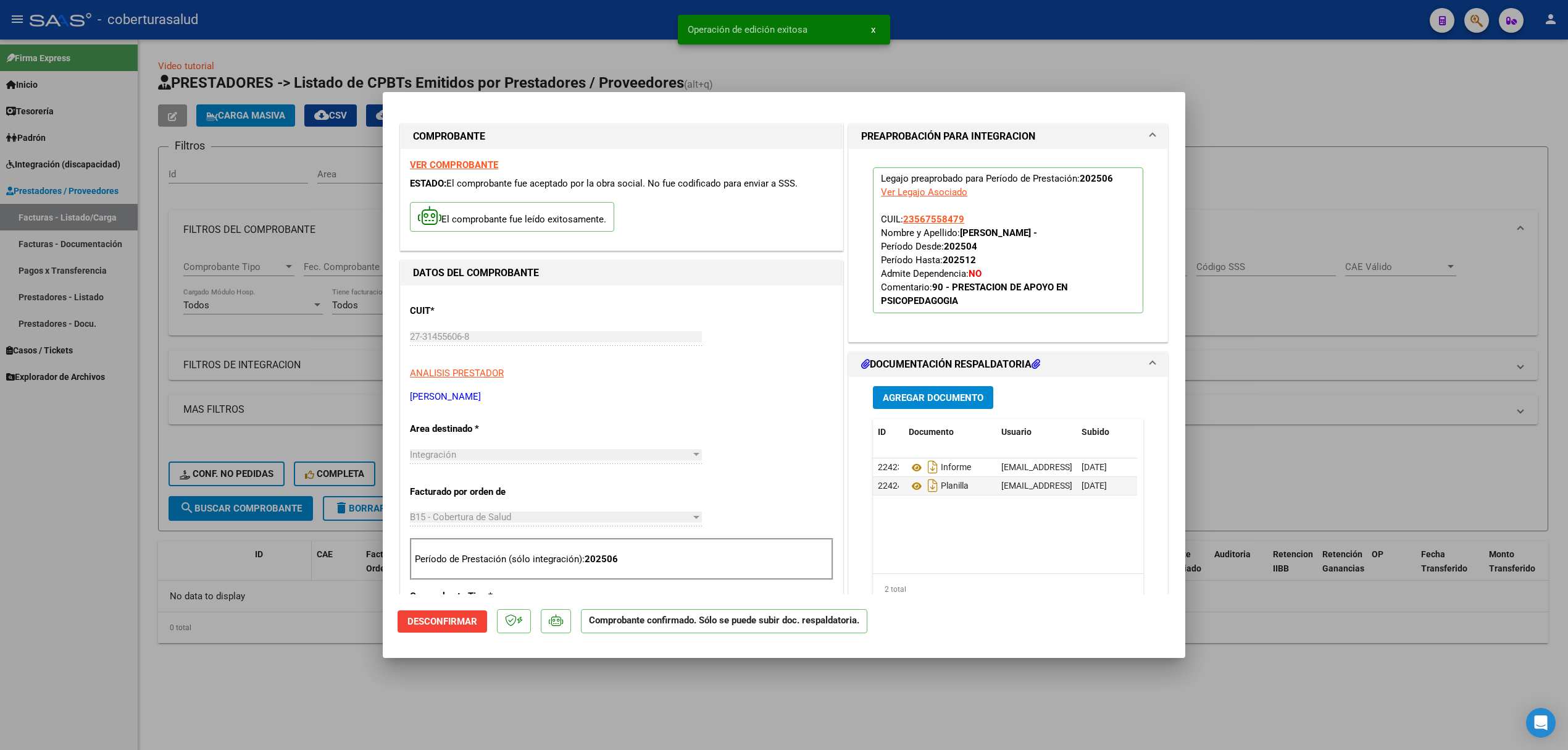
click at [276, 577] on div at bounding box center [784, 375] width 1568 height 750
type input "$ 0,00"
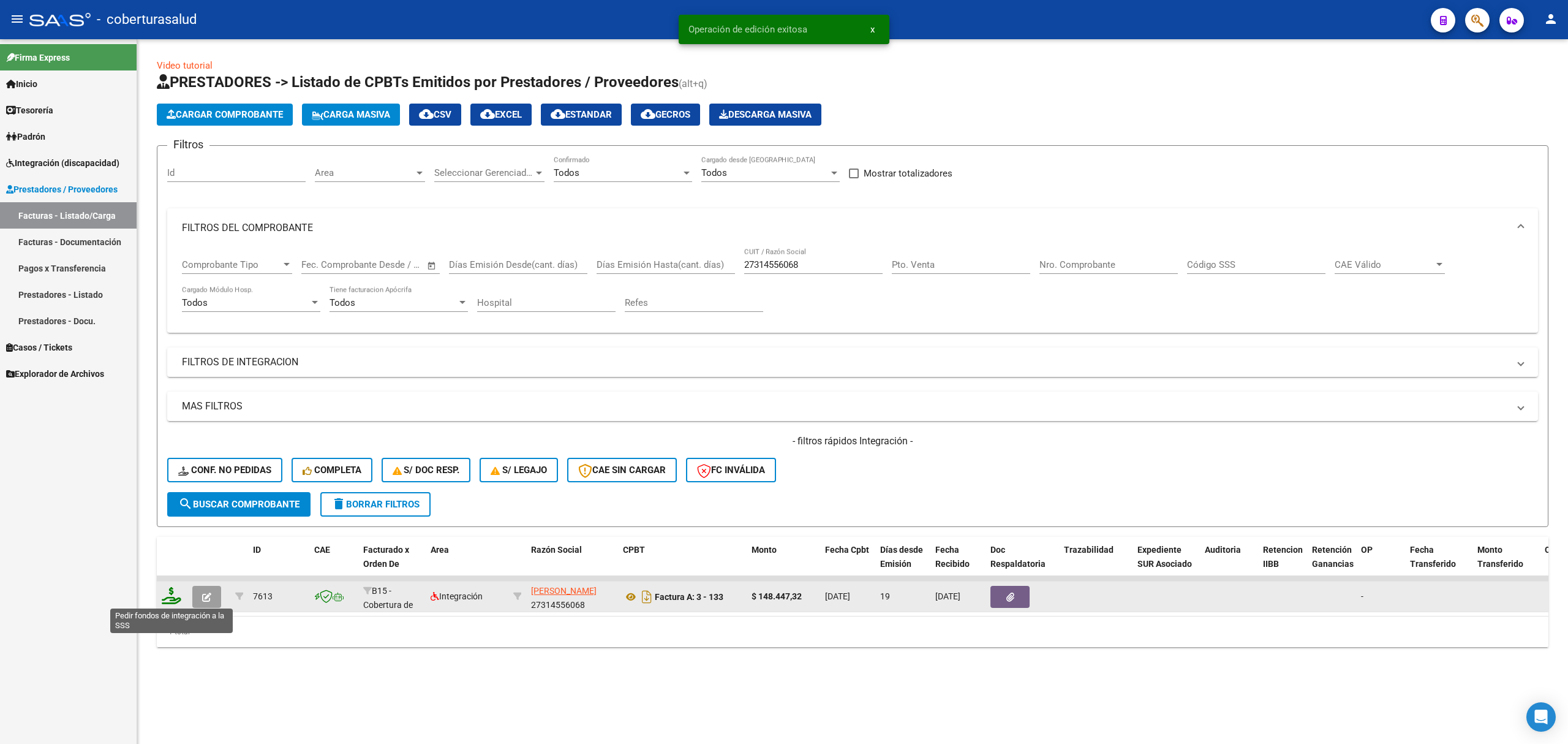
click at [169, 592] on icon at bounding box center [172, 596] width 20 height 17
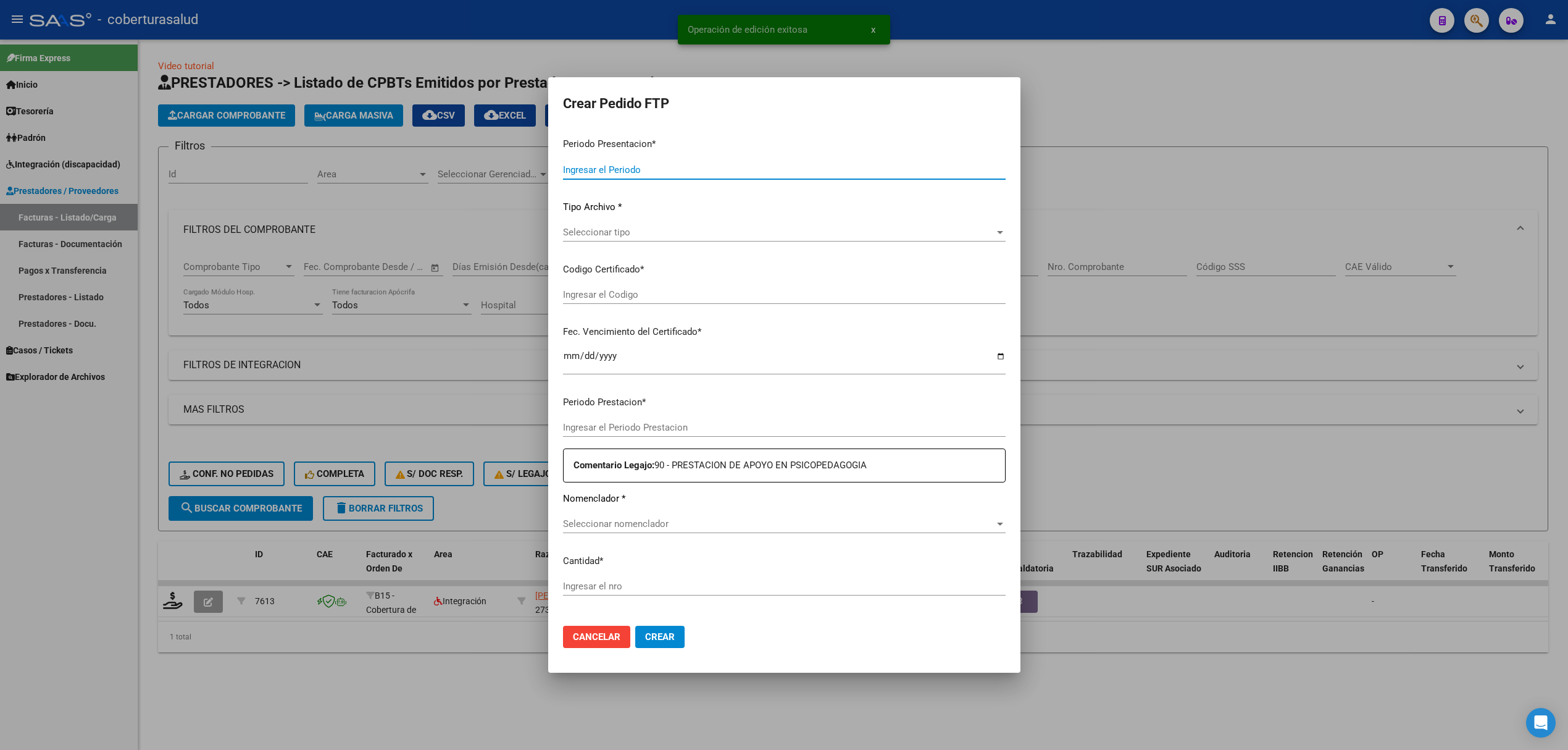
type input "202508"
type input "202506"
type input "$ 148.447,32"
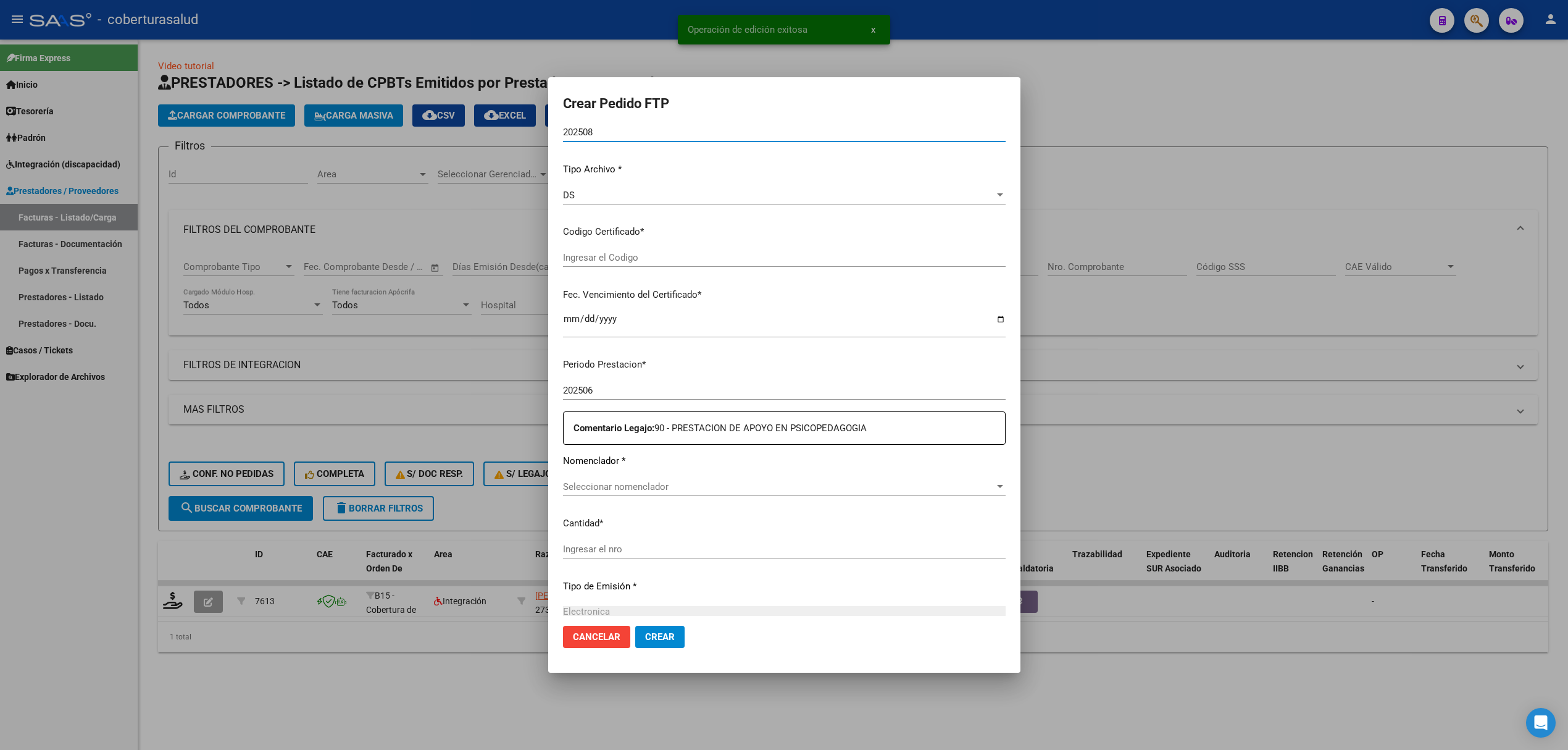
type input "ARG02000567558472025012820300128JUJ135"
type input "2030-01-28"
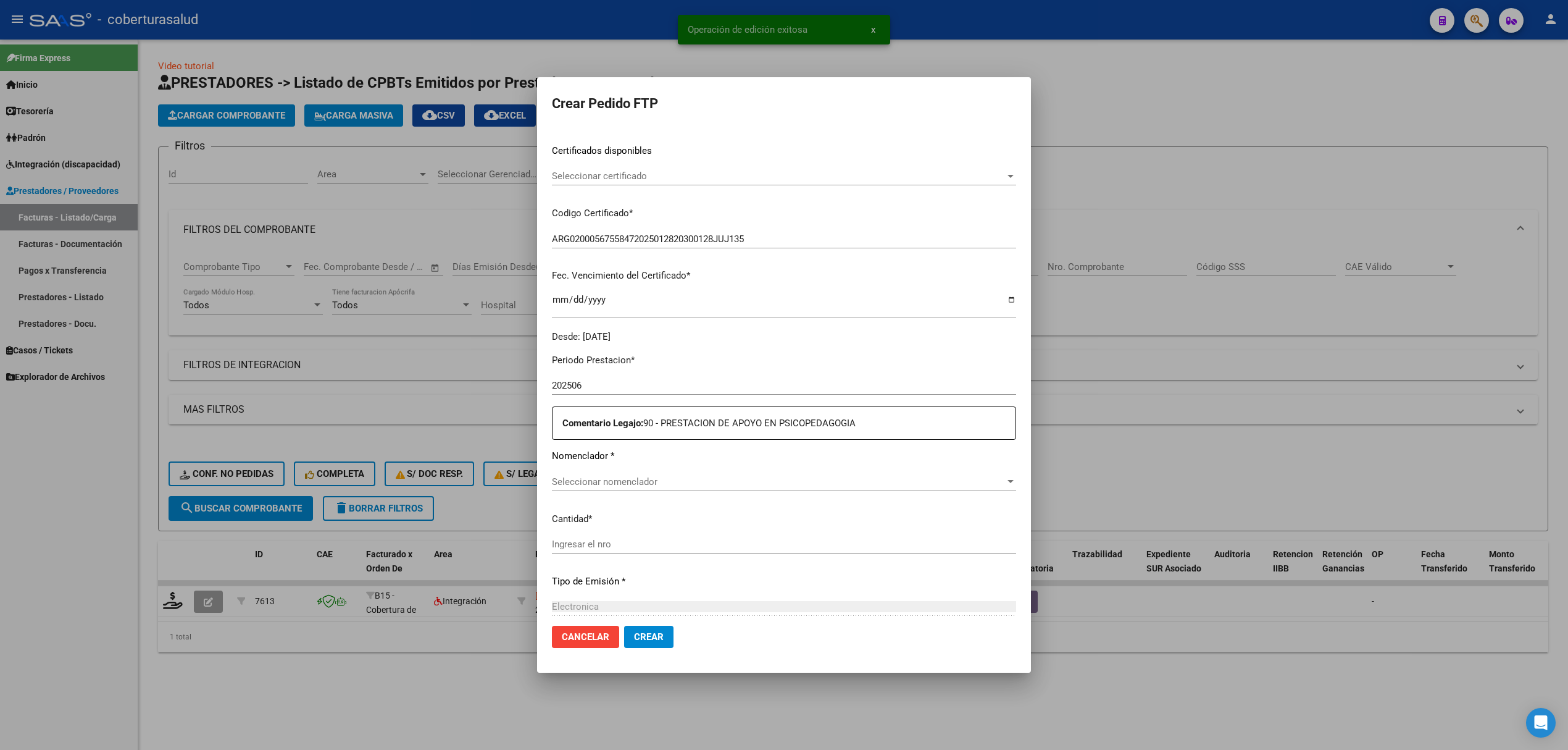
scroll to position [196, 0]
click at [652, 471] on span "Seleccionar nomenclador" at bounding box center [778, 474] width 453 height 11
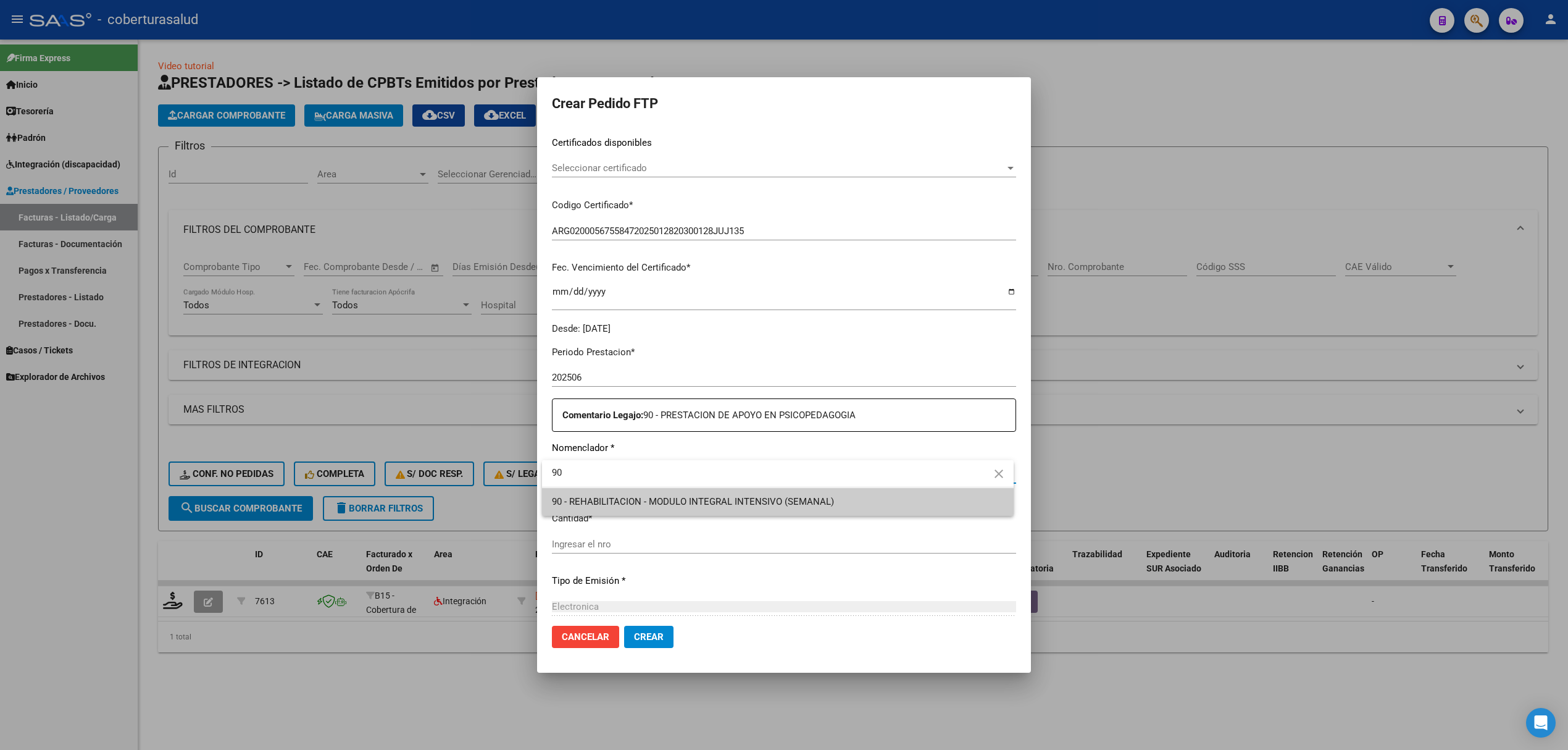
type input "90"
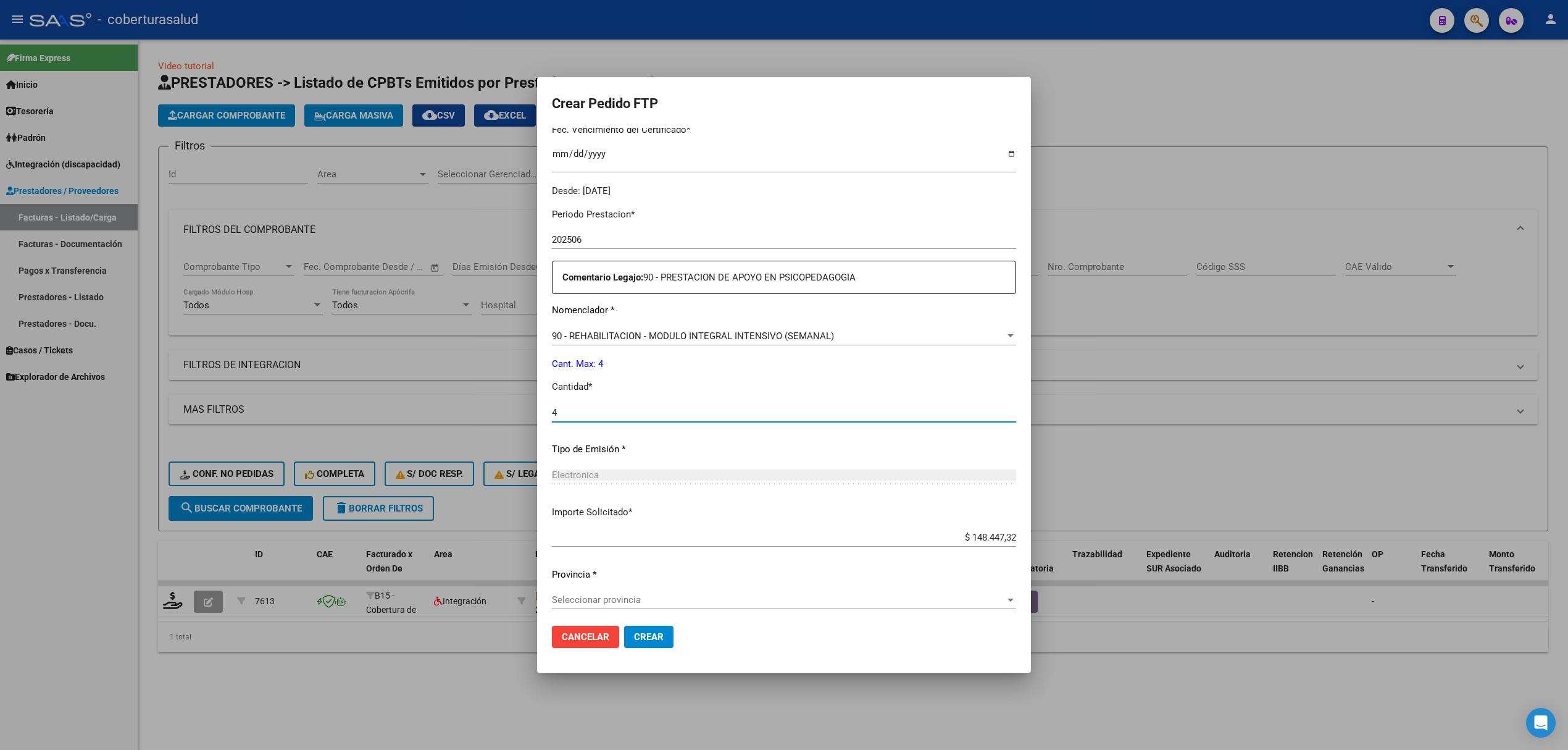
scroll to position [339, 0]
type input "4"
click at [639, 603] on div "Seleccionar provincia Seleccionar provincia" at bounding box center [784, 595] width 464 height 19
type input "00"
click at [637, 631] on span "Crear" at bounding box center [649, 637] width 29 height 11
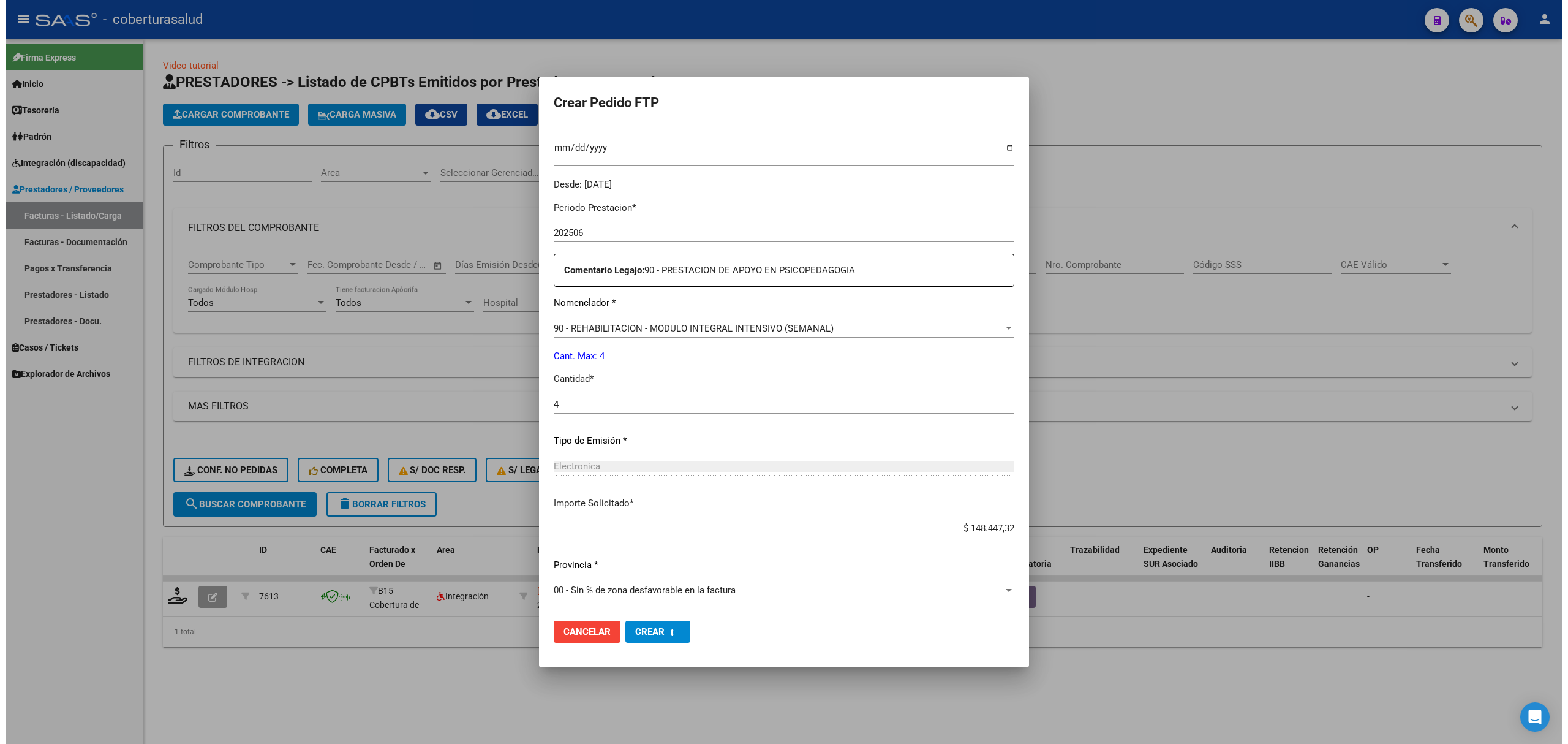
scroll to position [267, 0]
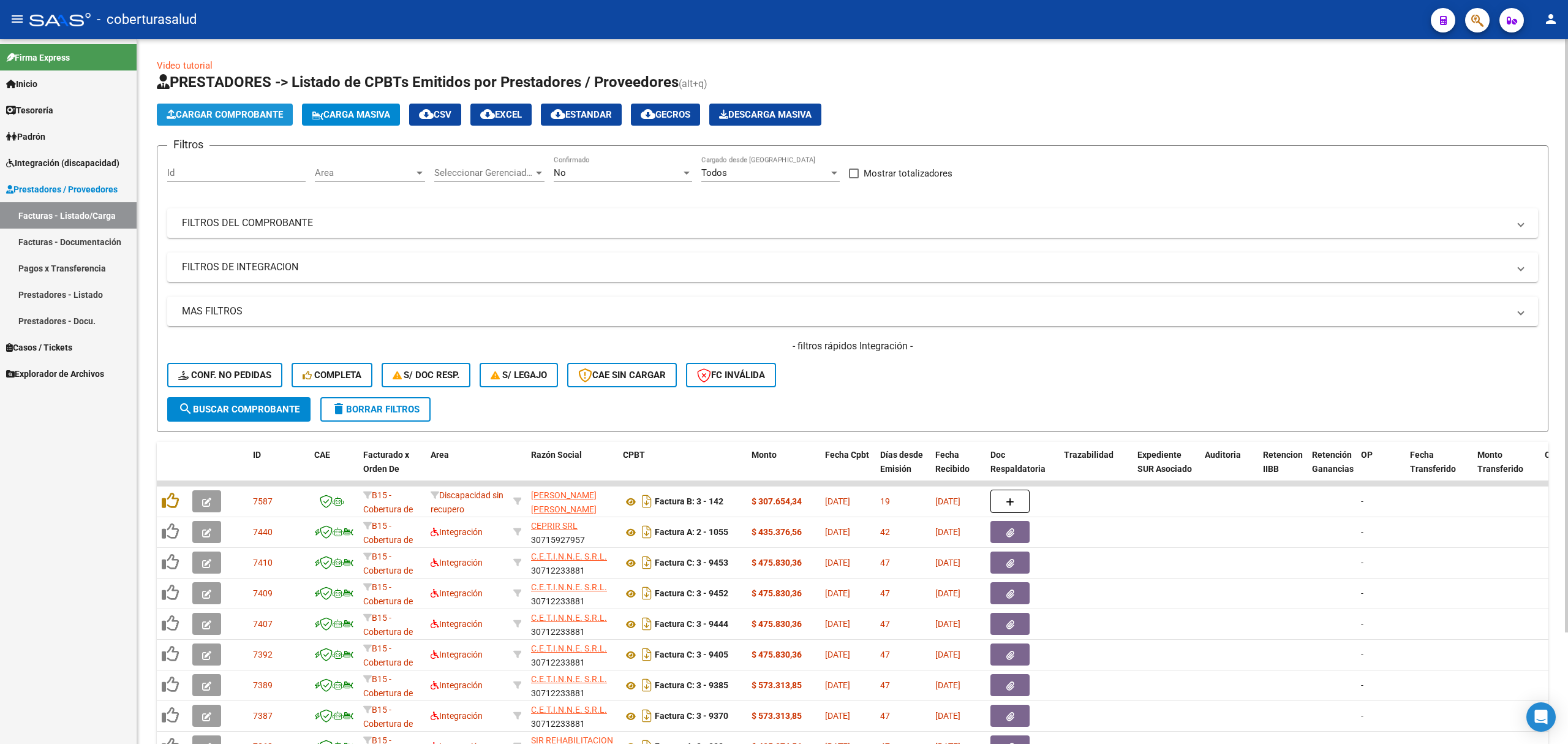
click at [246, 113] on span "Cargar Comprobante" at bounding box center [224, 114] width 116 height 11
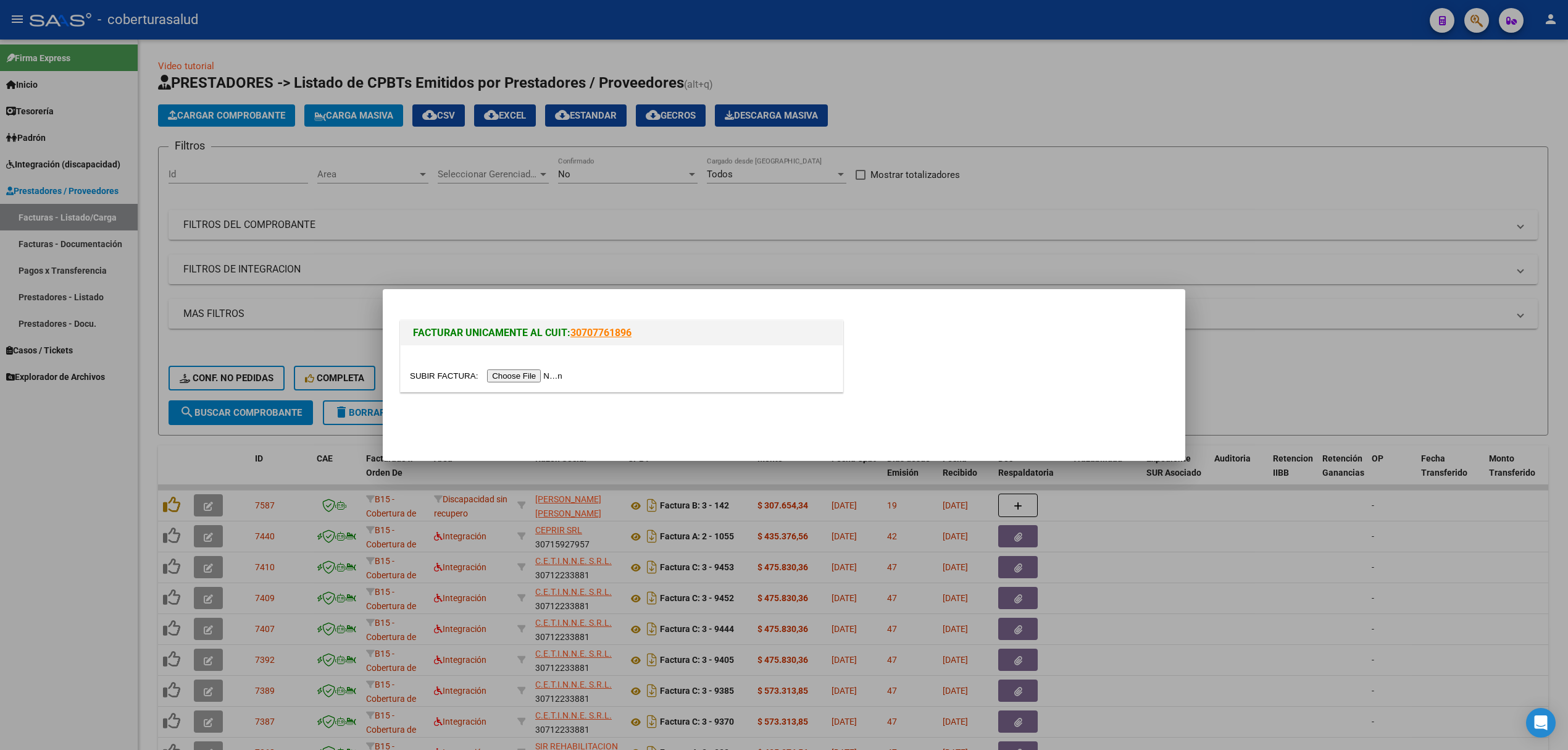
click at [519, 374] on input "file" at bounding box center [488, 376] width 156 height 13
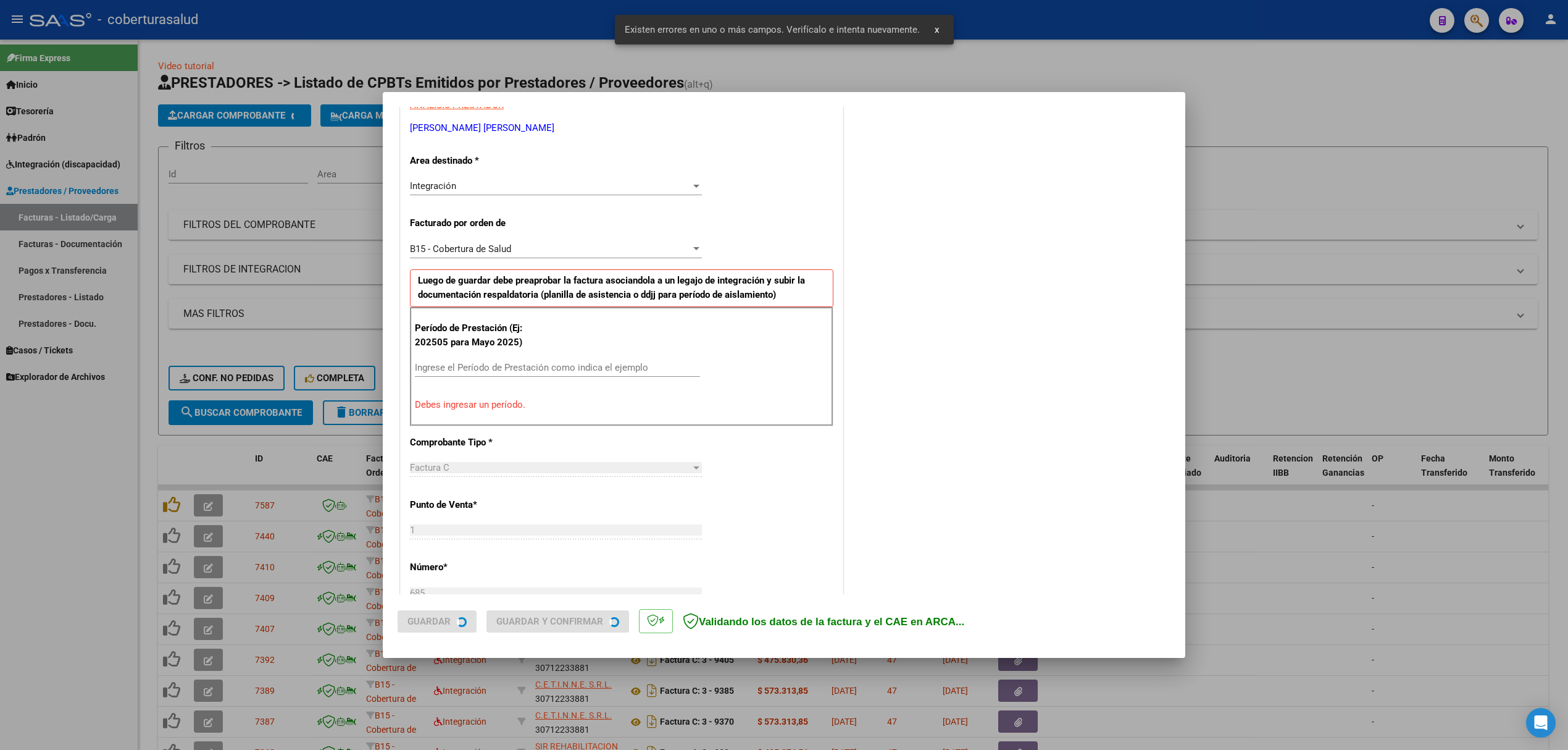
scroll to position [250, 0]
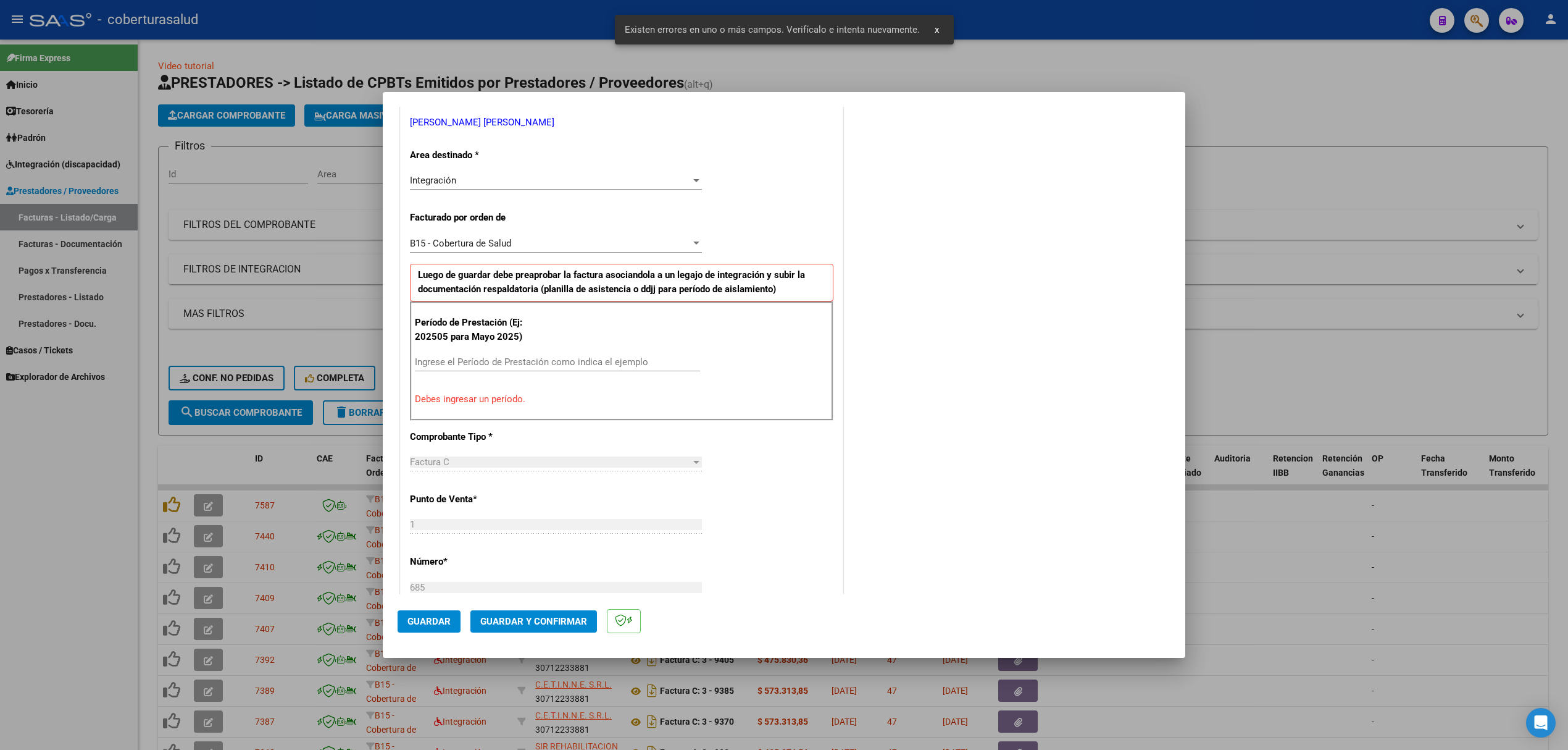
click at [493, 362] on input "Ingrese el Período de Prestación como indica el ejemplo" at bounding box center [557, 362] width 285 height 11
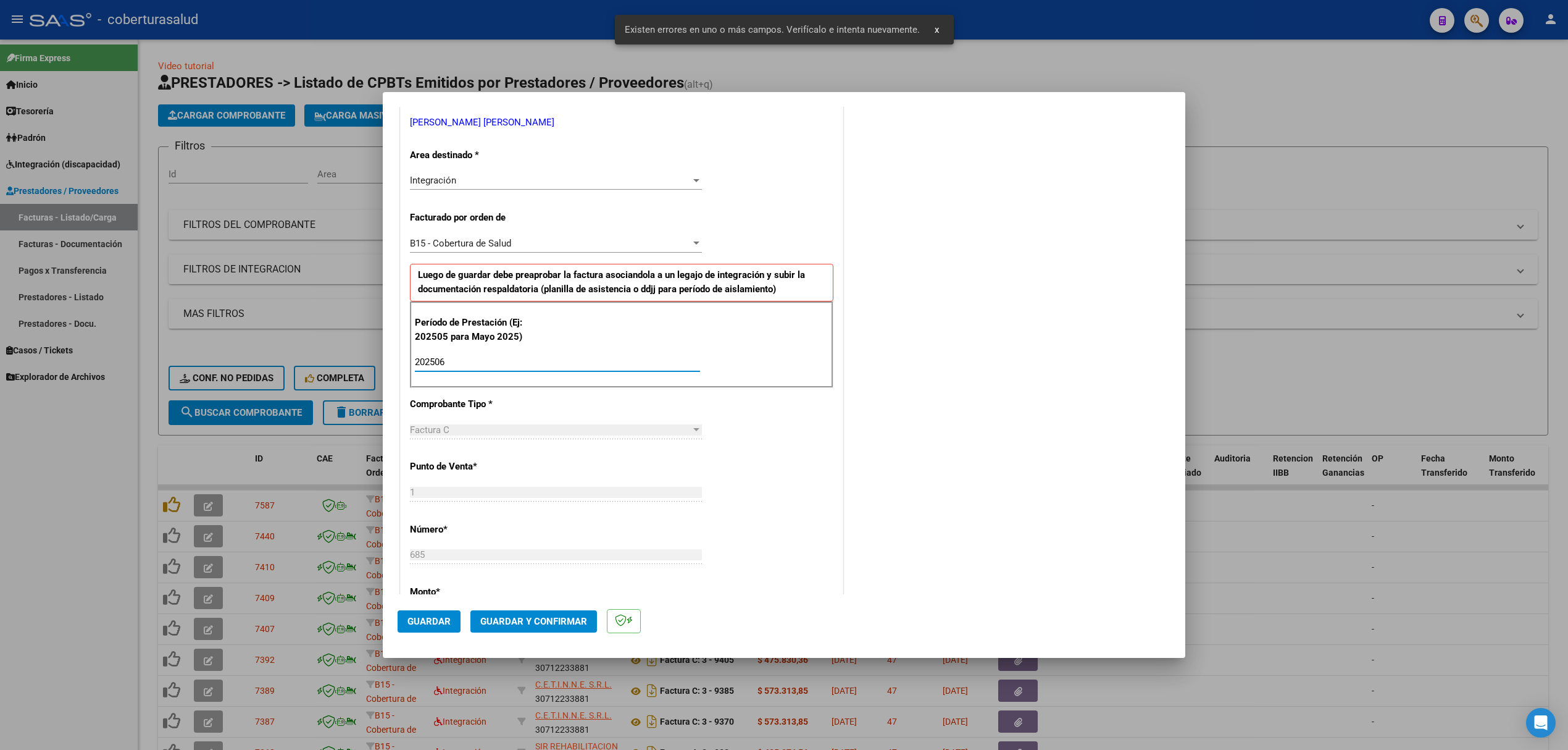
type input "202506"
click at [437, 623] on span "Guardar" at bounding box center [429, 621] width 43 height 11
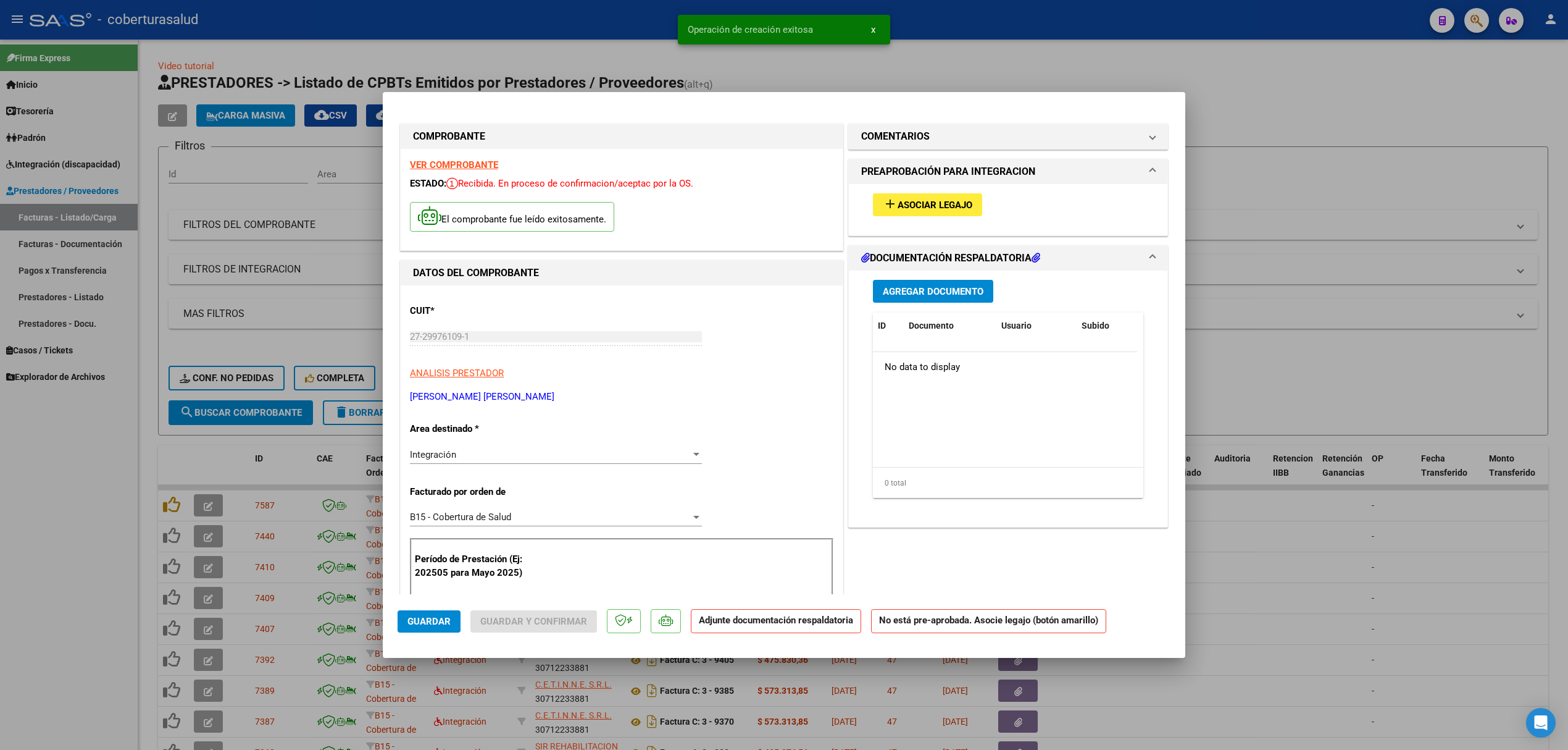
click at [924, 206] on span "Asociar Legajo" at bounding box center [934, 205] width 75 height 11
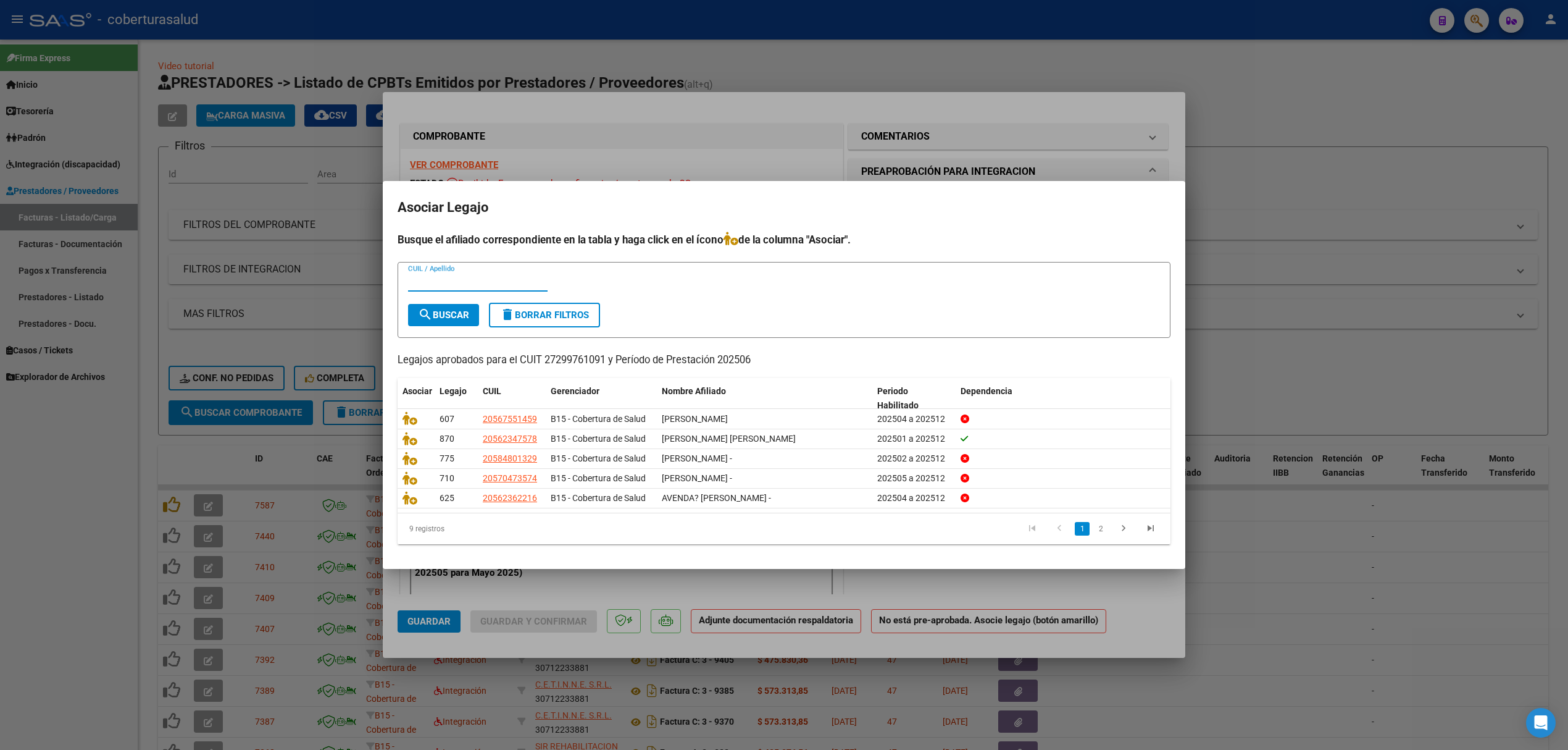
click at [494, 287] on input "CUIL / Apellido" at bounding box center [478, 282] width 140 height 11
type input "FER"
click at [446, 310] on span "search Buscar" at bounding box center [444, 315] width 51 height 11
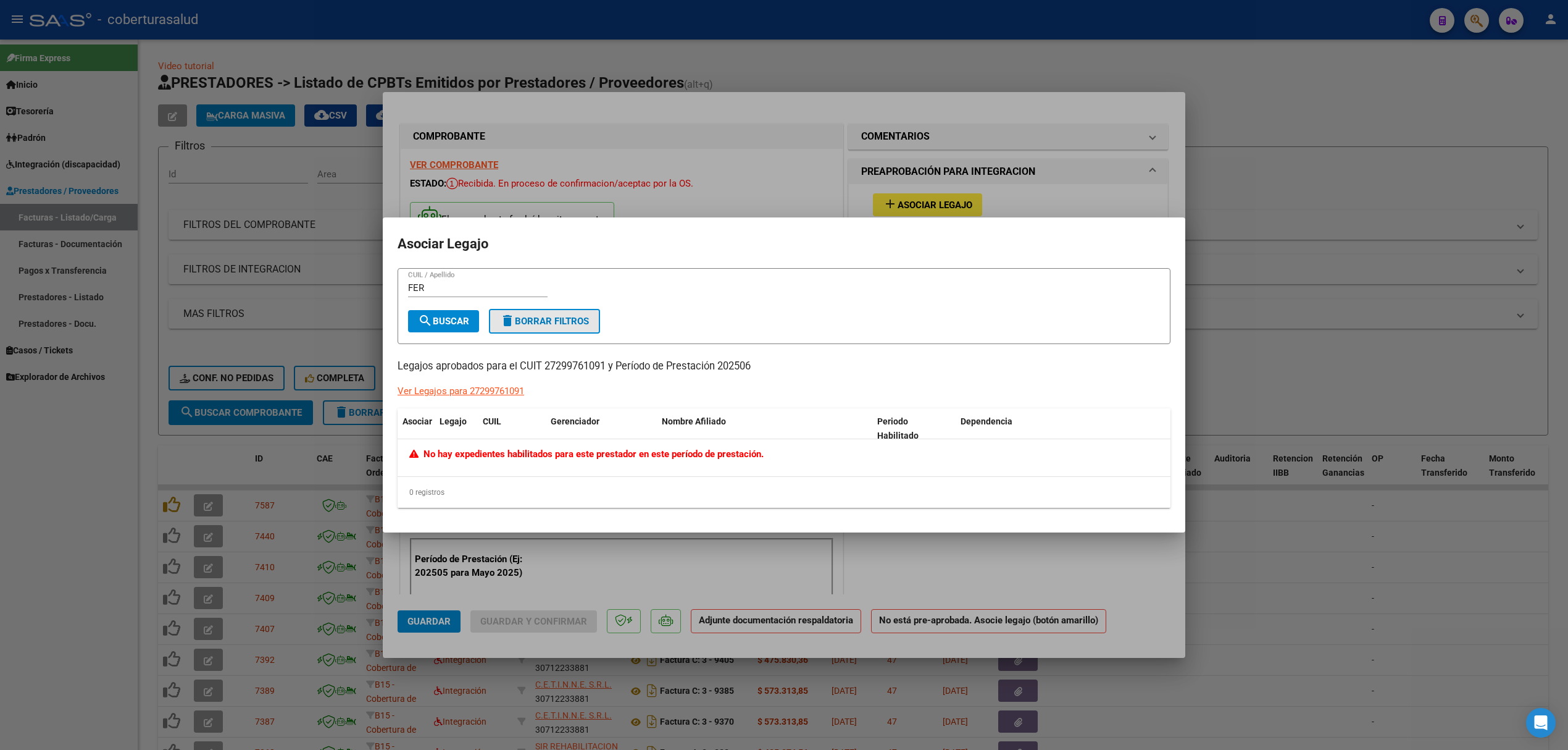
click at [519, 319] on span "delete Borrar Filtros" at bounding box center [545, 321] width 89 height 11
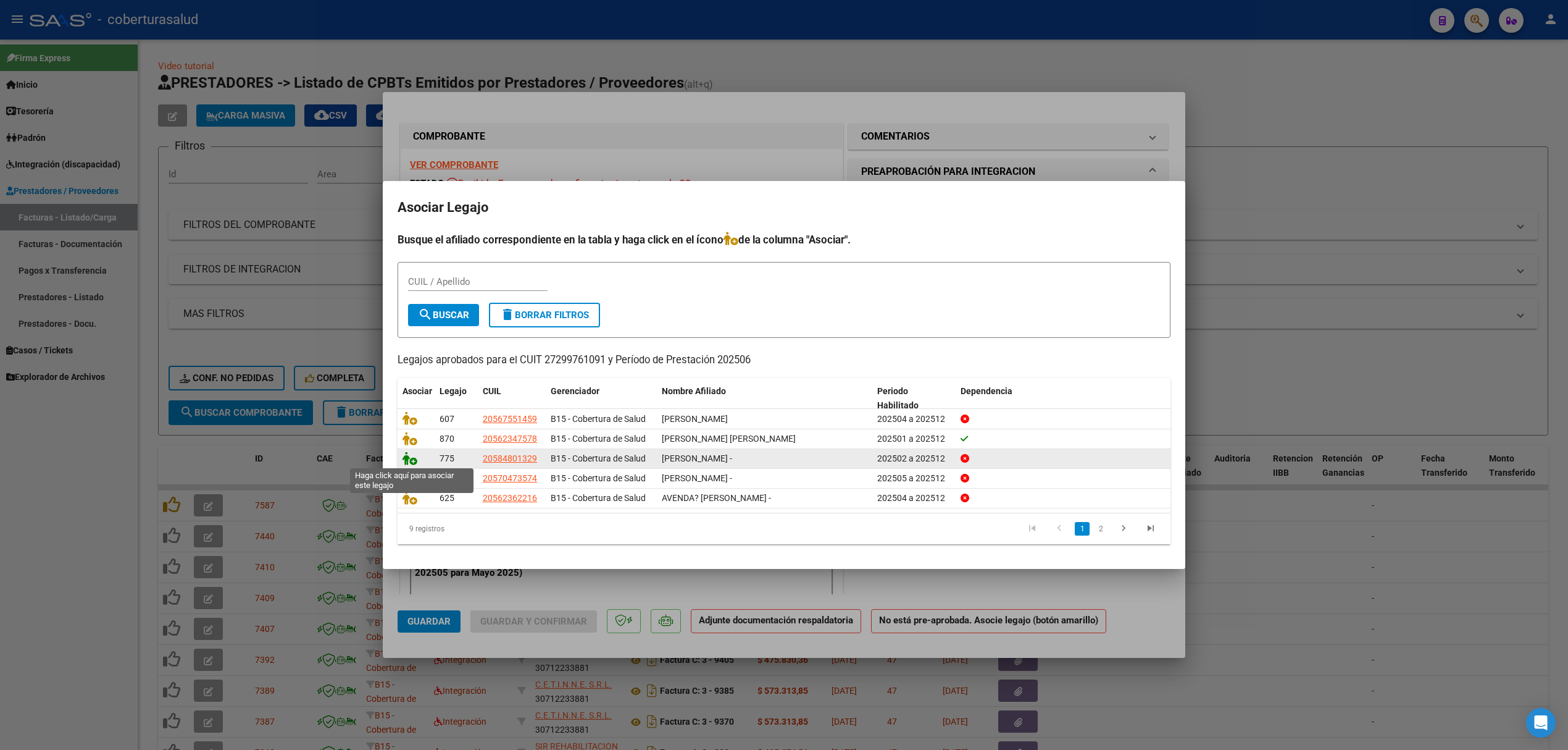
click at [411, 457] on icon at bounding box center [410, 458] width 15 height 14
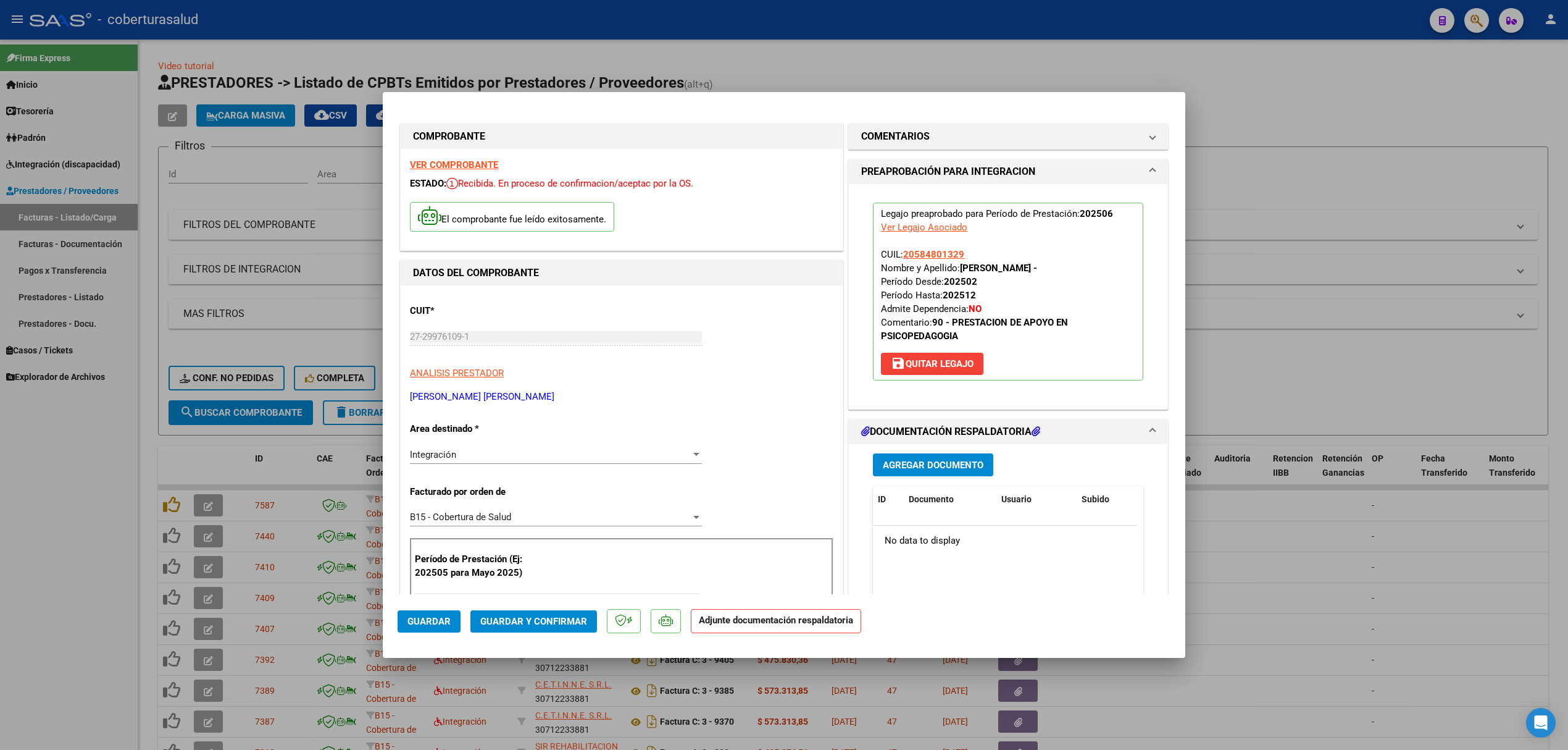
click at [919, 463] on span "Agregar Documento" at bounding box center [933, 465] width 101 height 11
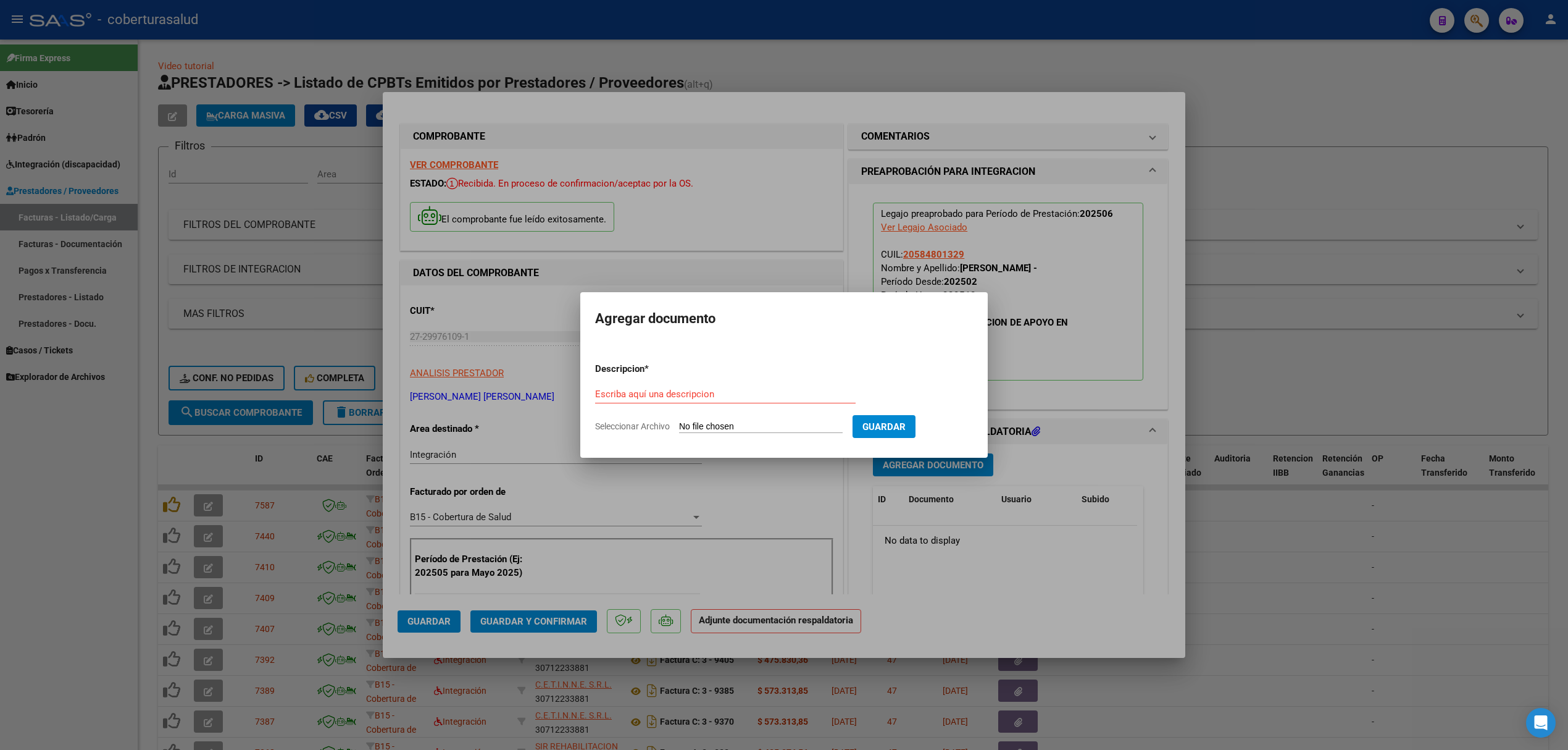
click at [676, 398] on input "Escriba aquí una descripcion" at bounding box center [726, 394] width 261 height 11
type input "INFORME"
click at [694, 425] on input "Seleccionar Archivo" at bounding box center [761, 427] width 164 height 12
type input "C:\fakepath\142246-2-Informe_de_evolucion_semestral.pdf"
click at [970, 423] on span "Guardar" at bounding box center [949, 427] width 43 height 11
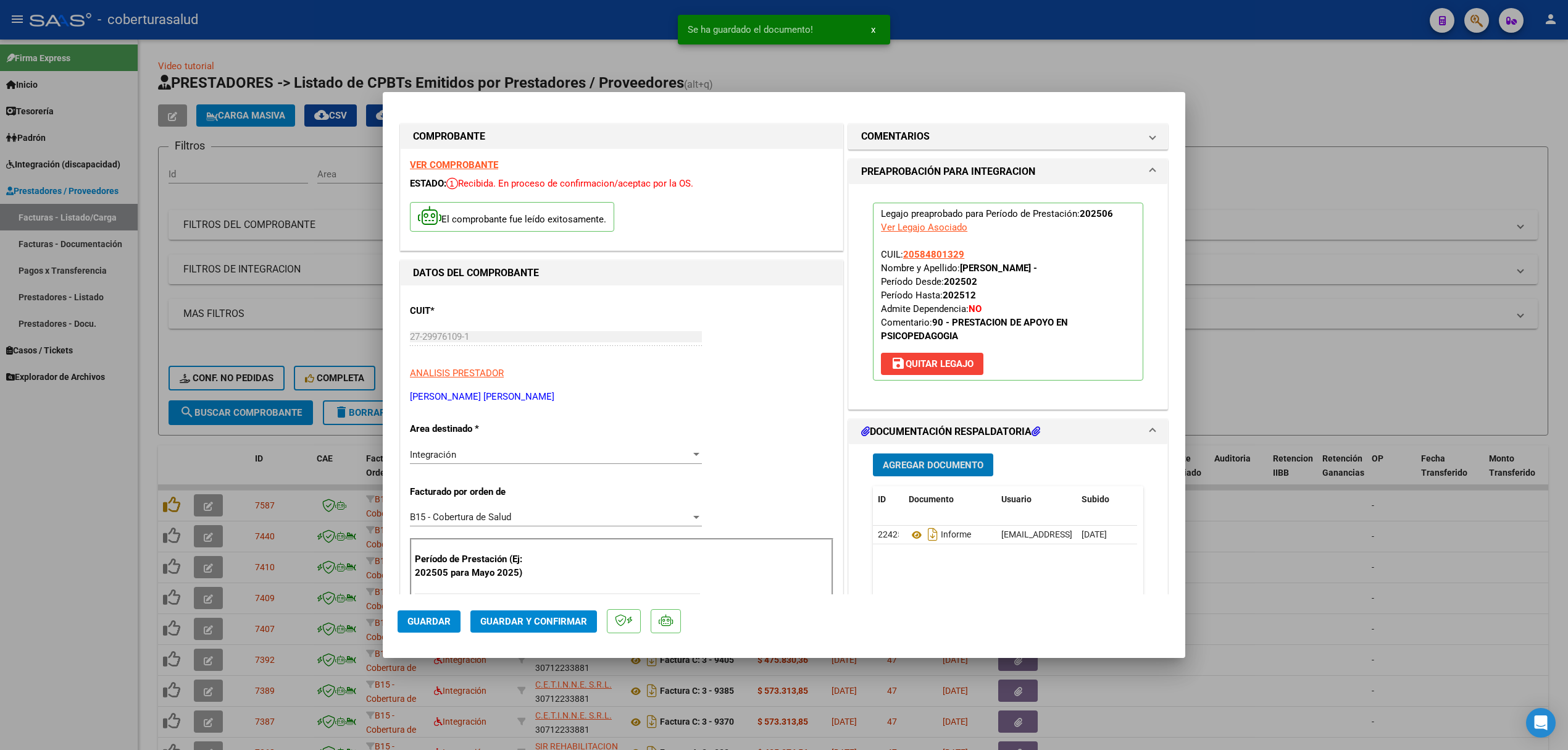
click at [919, 460] on span "Agregar Documento" at bounding box center [933, 465] width 101 height 11
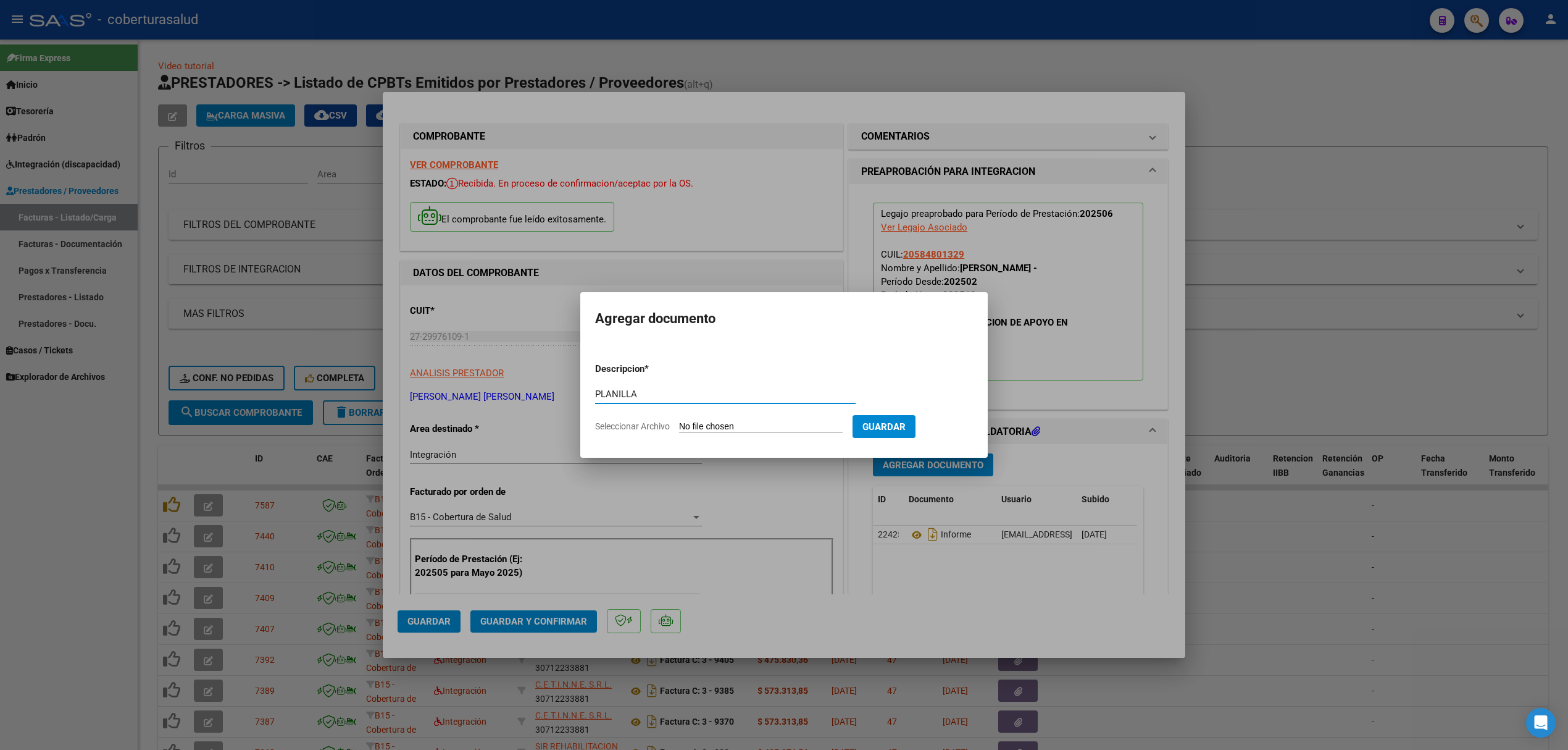
type input "PLANILLA"
click at [731, 428] on input "Seleccionar Archivo" at bounding box center [761, 427] width 164 height 12
type input "C:\fakepath\142246-3-Planilla_de_Asistencia.pdf"
click at [970, 435] on button "Guardar" at bounding box center [949, 426] width 63 height 23
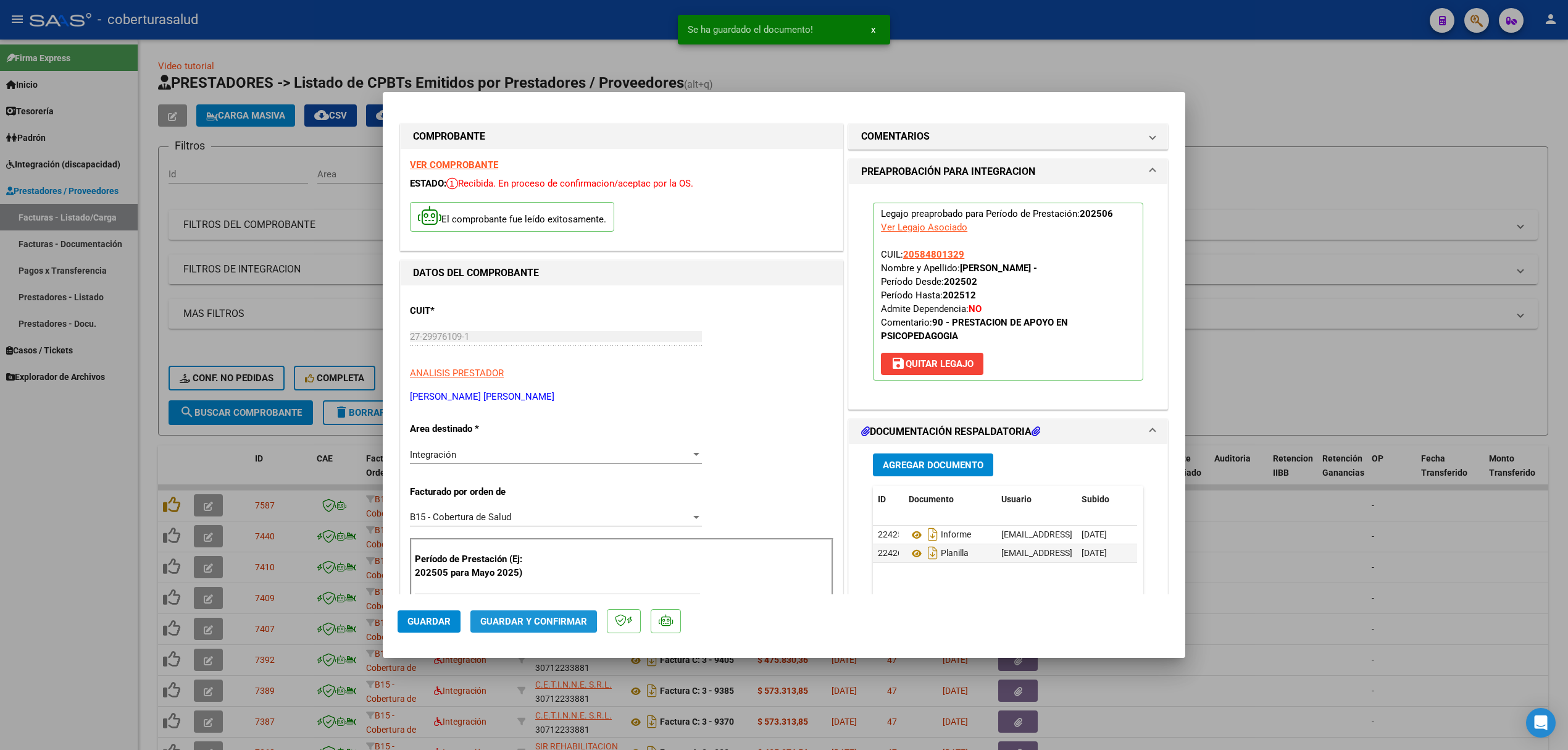
click at [490, 616] on span "Guardar y Confirmar" at bounding box center [533, 621] width 107 height 11
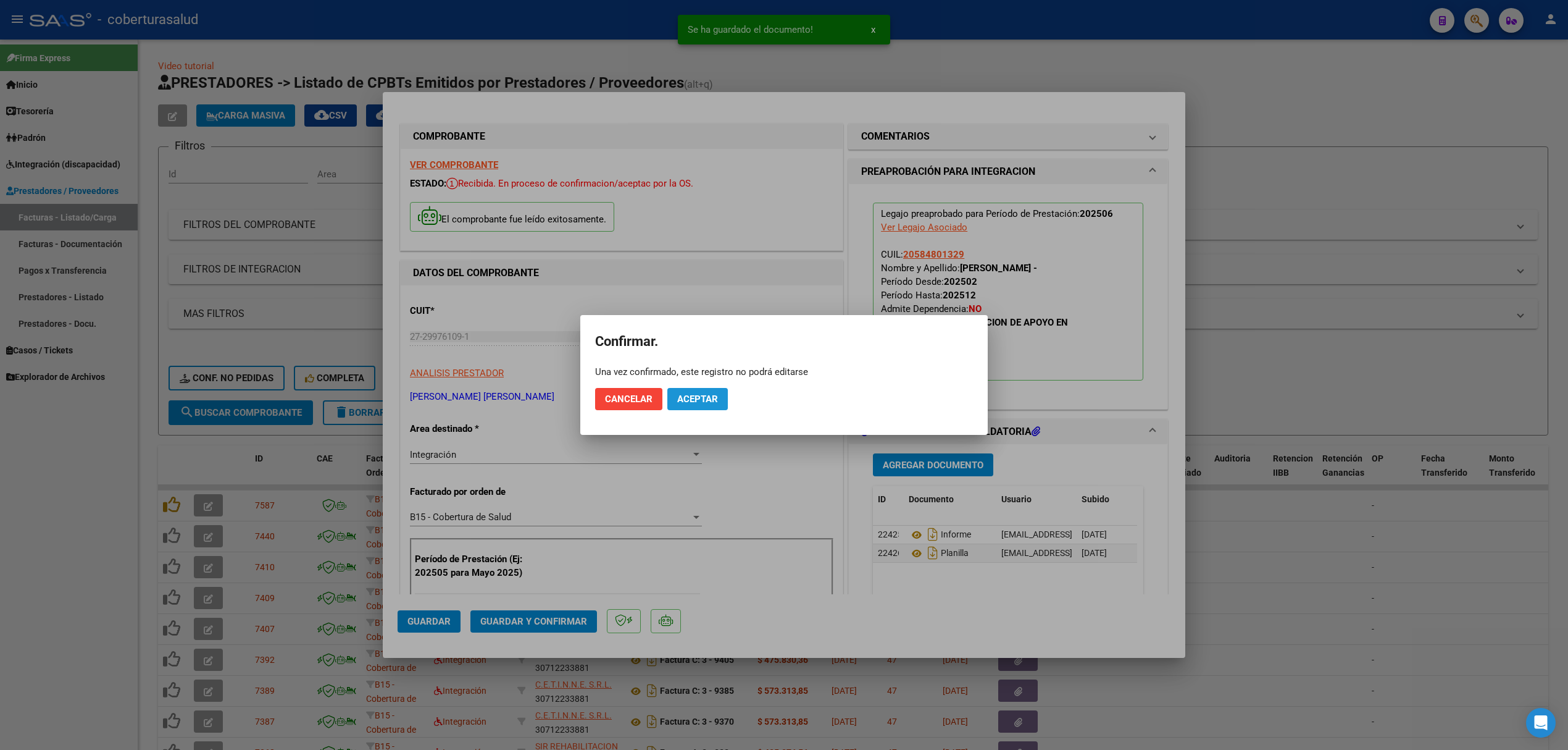
click at [719, 405] on button "Aceptar" at bounding box center [698, 399] width 61 height 22
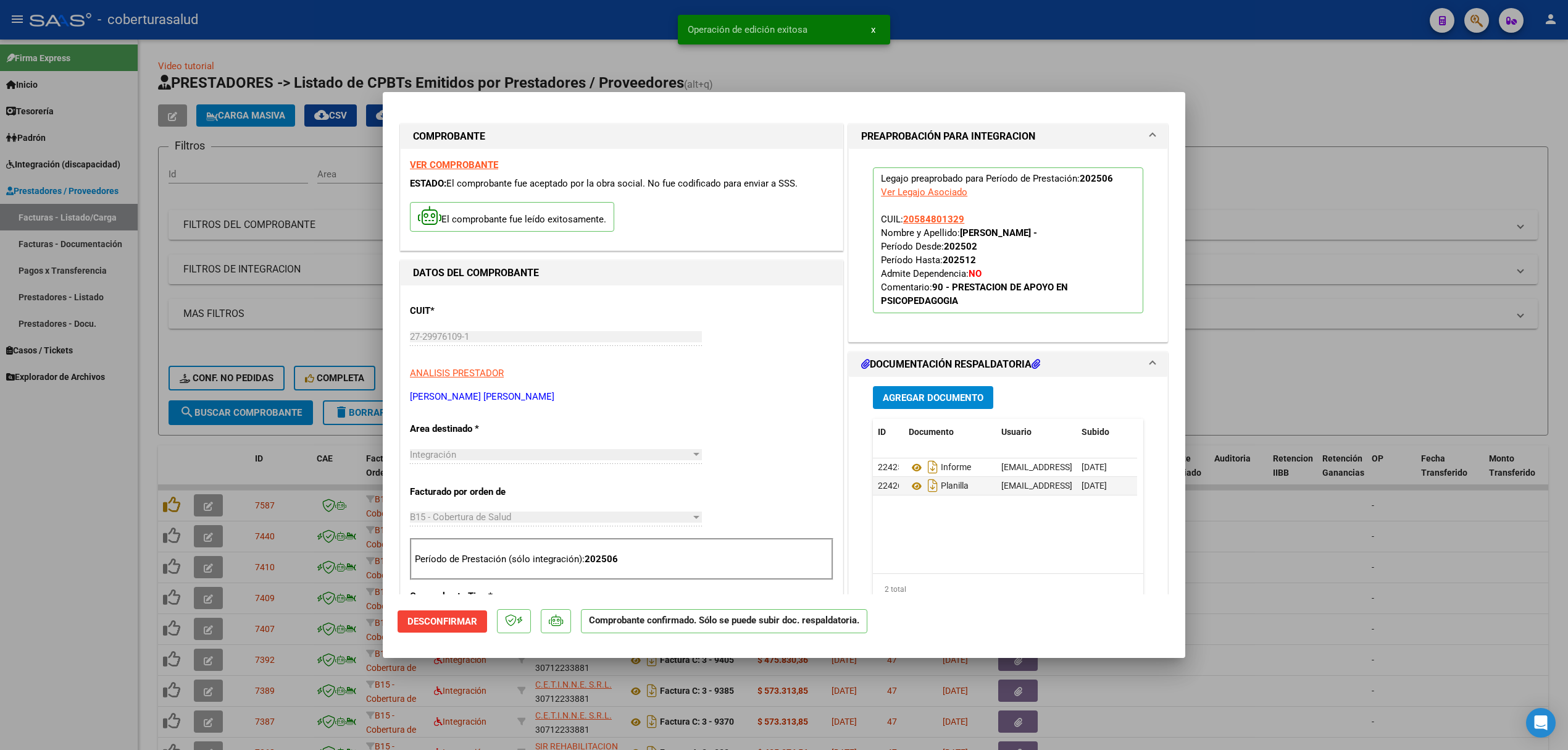
click at [313, 452] on div at bounding box center [784, 375] width 1568 height 750
type input "$ 0,00"
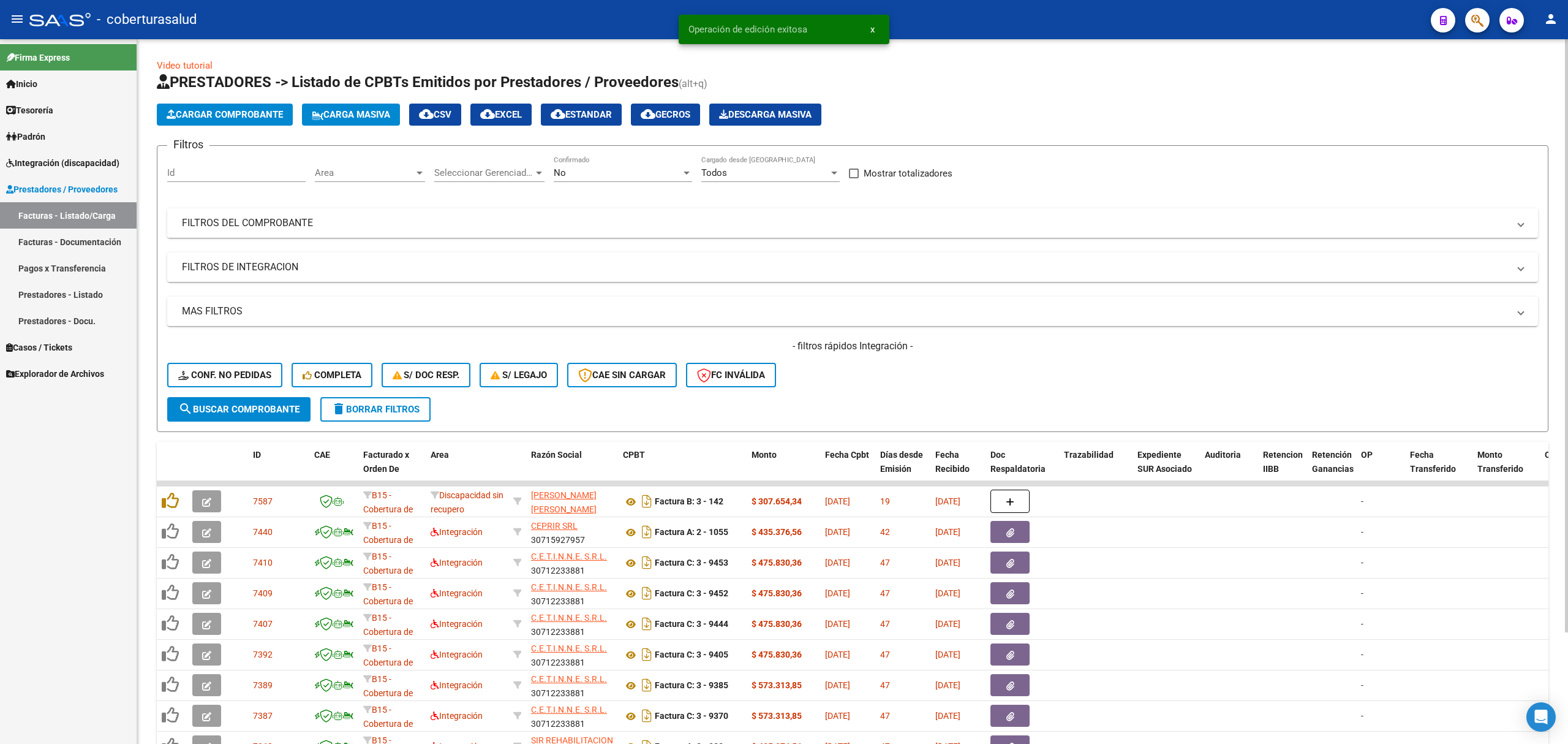
click at [616, 168] on div "No" at bounding box center [617, 173] width 127 height 11
click at [569, 120] on span "Todos" at bounding box center [623, 118] width 139 height 27
click at [249, 416] on button "search Buscar Comprobante" at bounding box center [239, 409] width 144 height 24
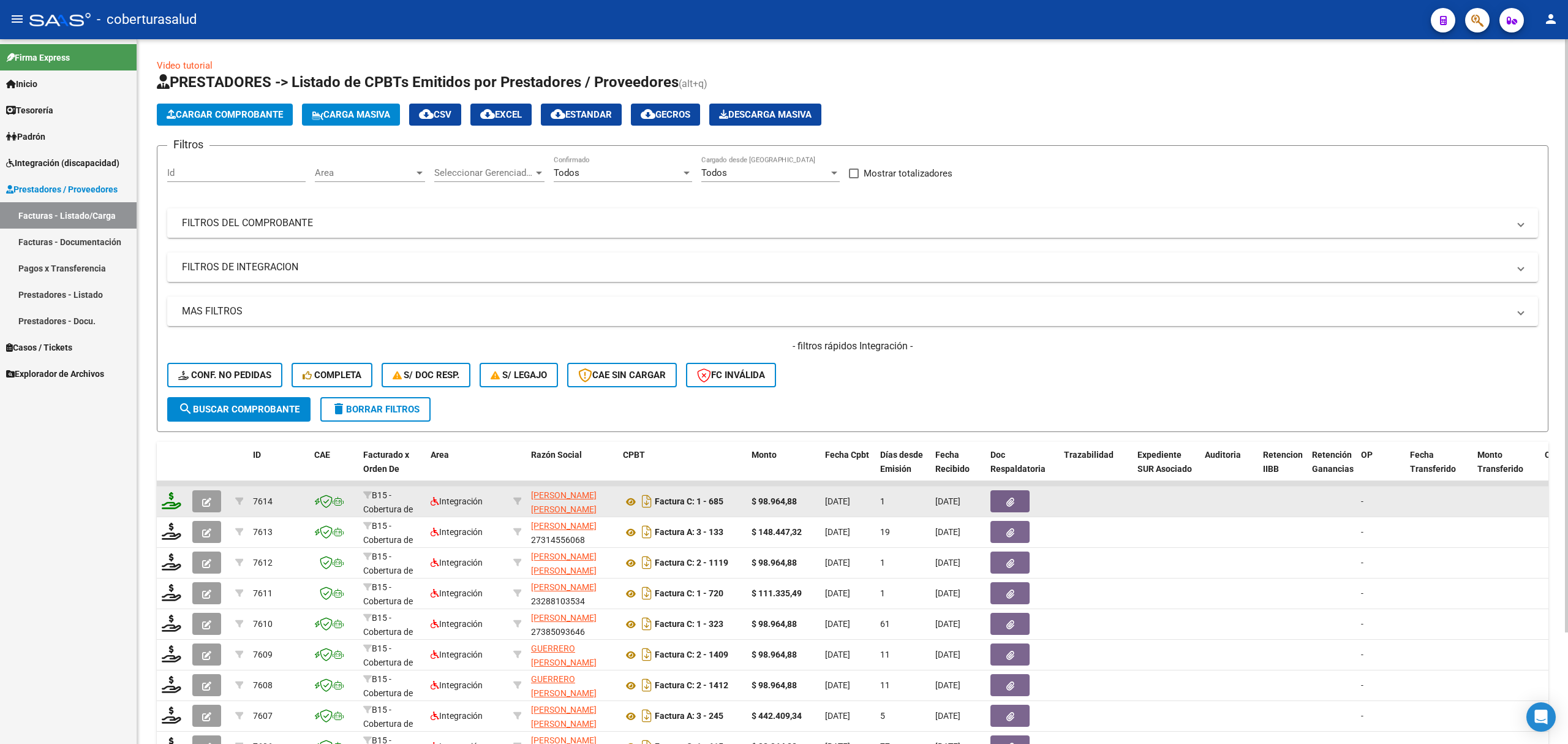
click at [168, 499] on icon at bounding box center [172, 501] width 20 height 17
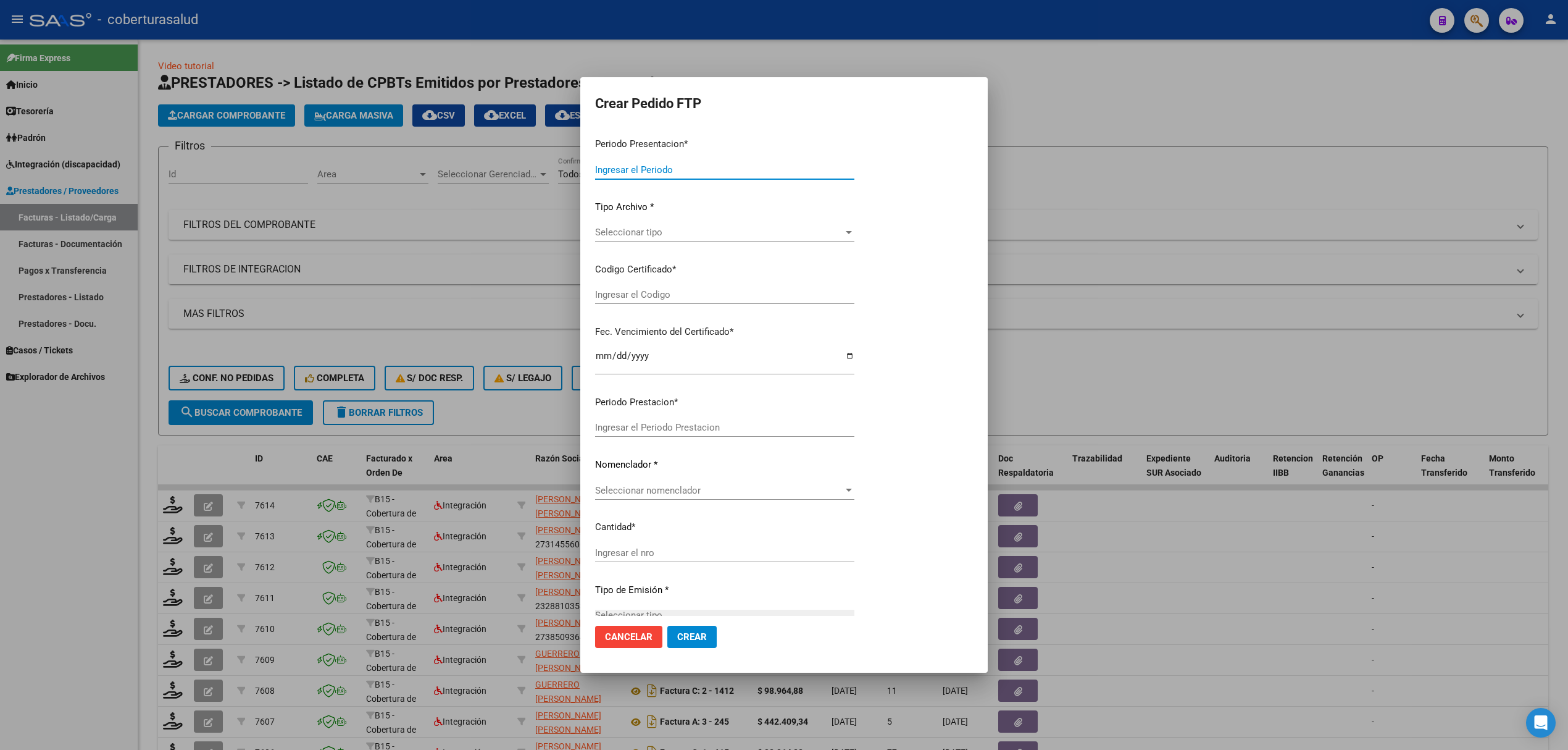
type input "202508"
type input "202506"
type input "$ 98.964,88"
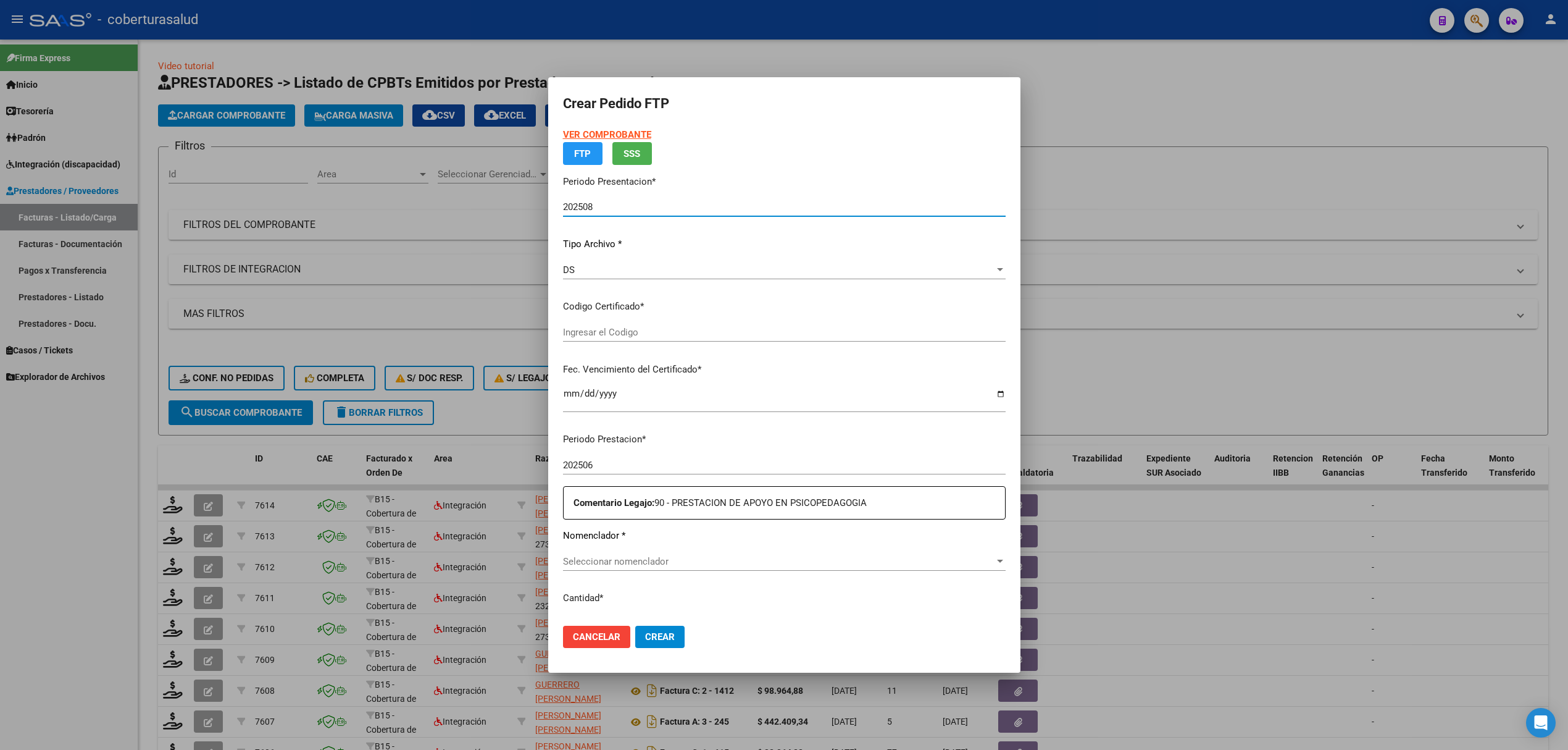
type input "ARG02000584801322024050920290509JUJ135"
type input "[DATE]"
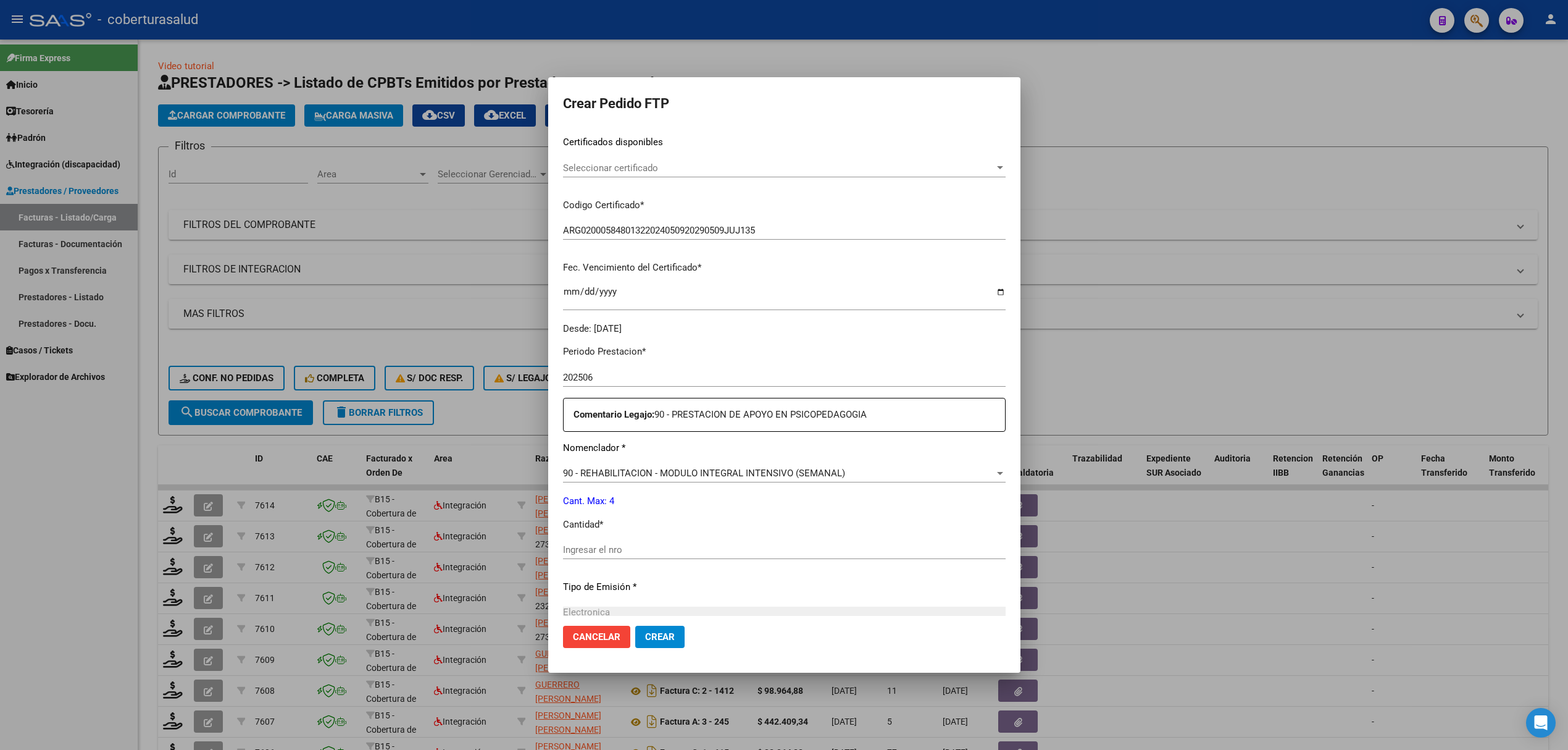
scroll to position [198, 0]
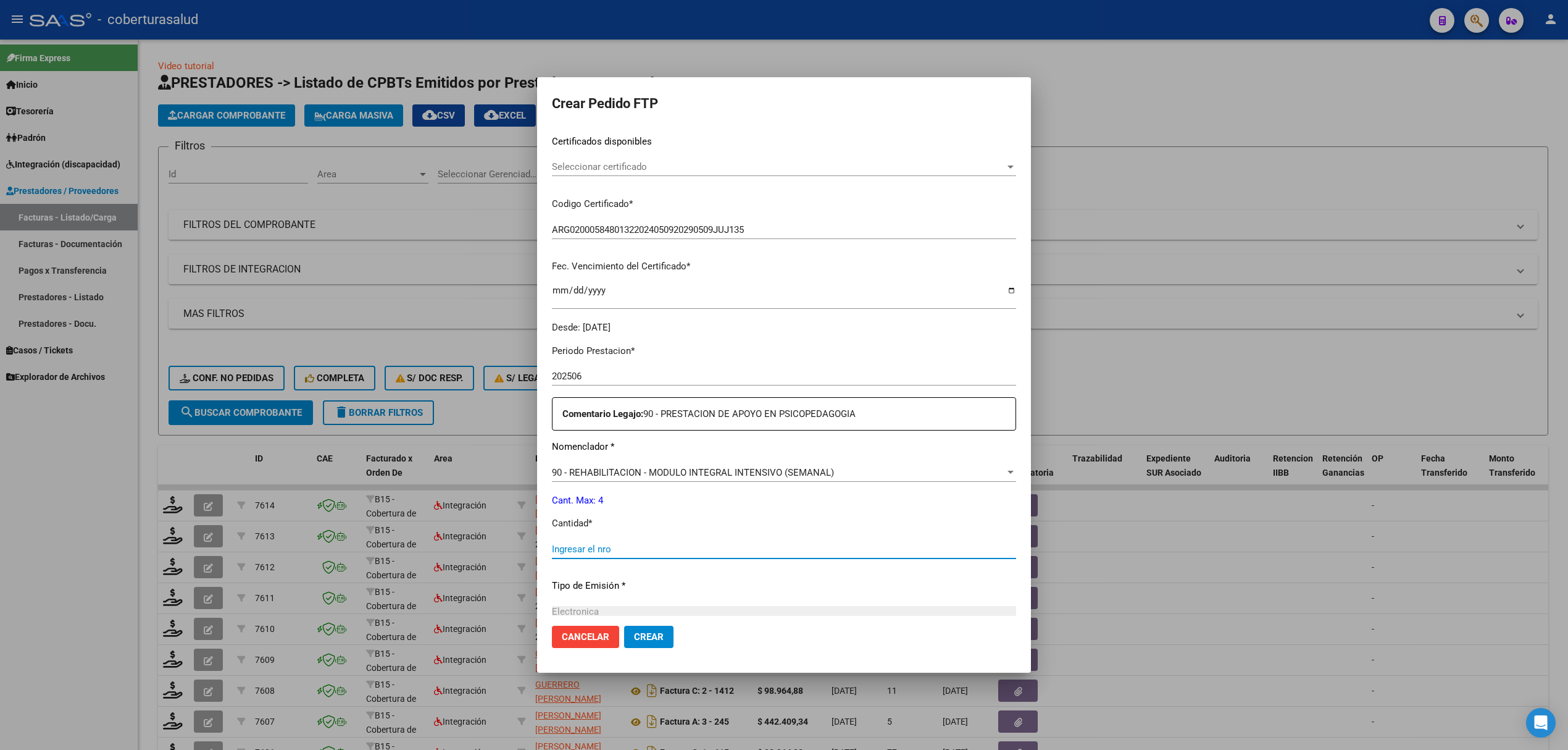
click at [588, 551] on input "Ingresar el nro" at bounding box center [784, 549] width 464 height 11
type input "4"
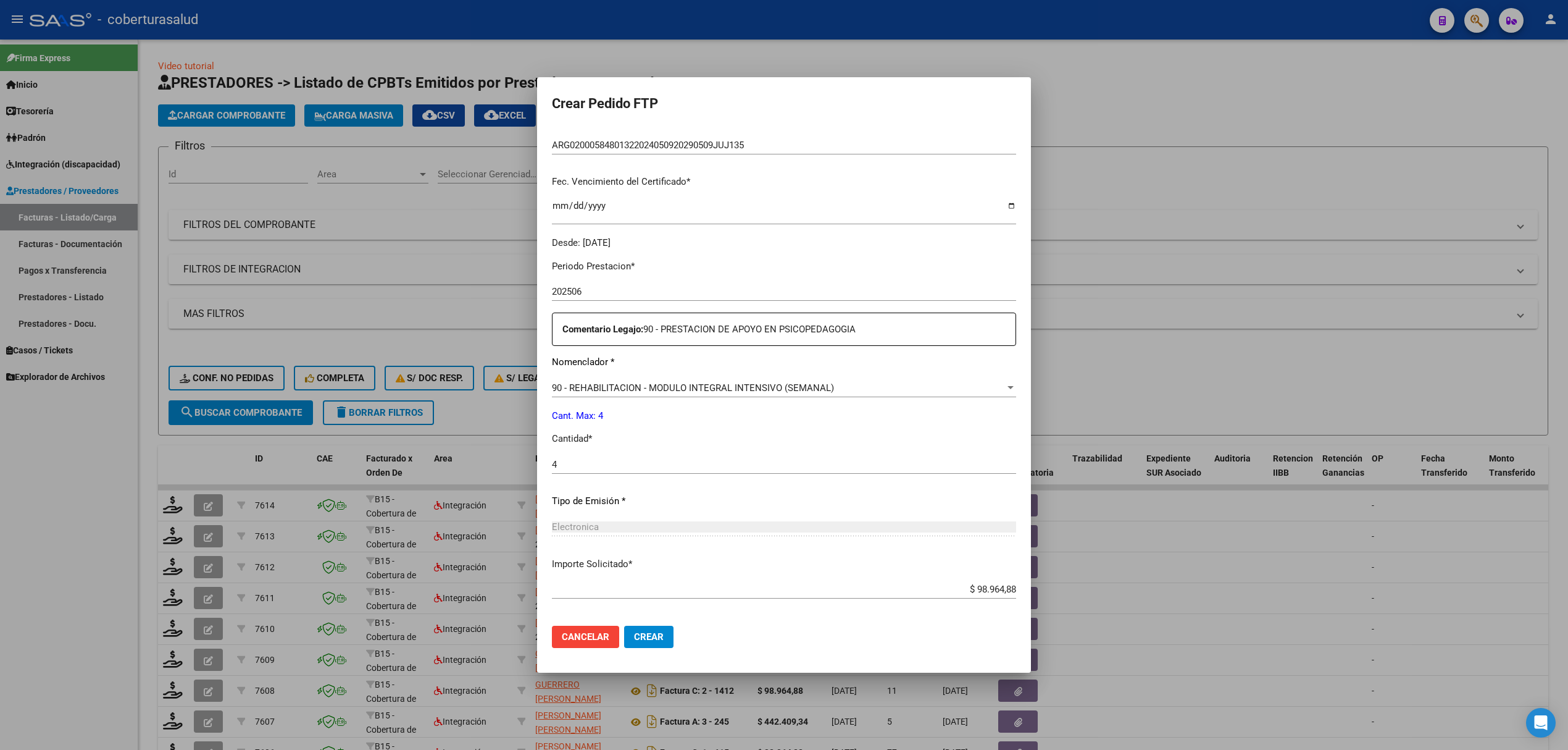
scroll to position [339, 0]
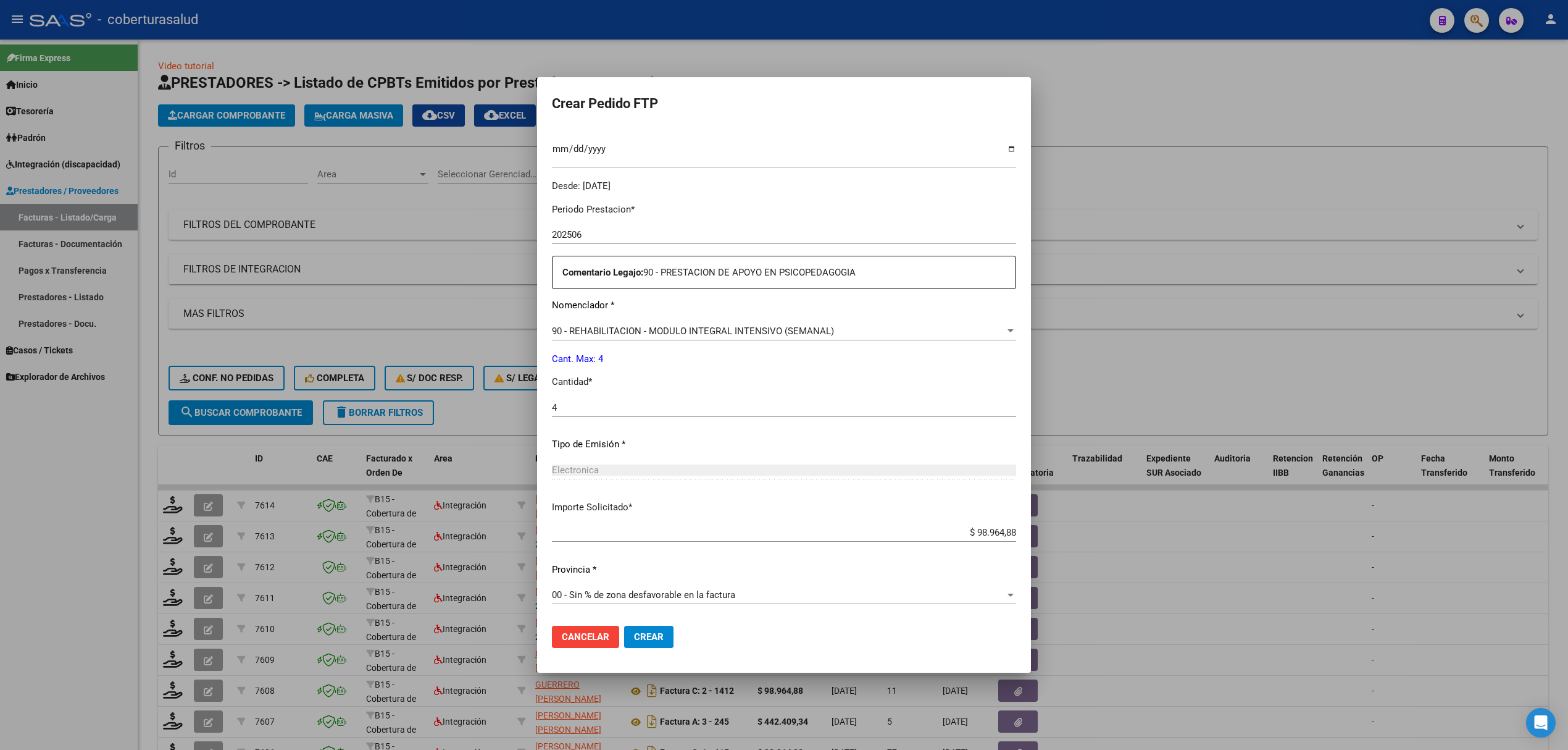
click at [641, 633] on span "Crear" at bounding box center [649, 637] width 29 height 11
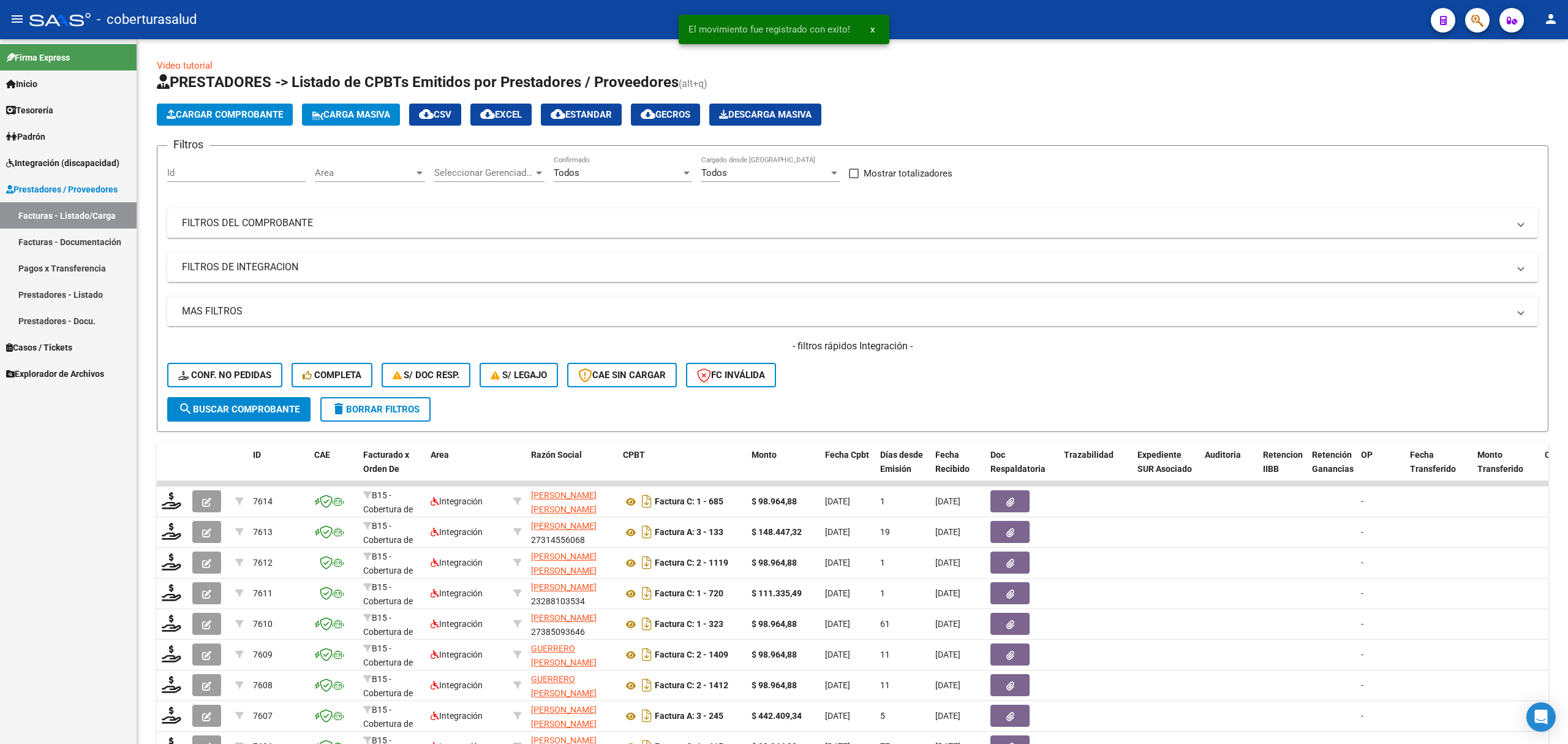
click at [96, 472] on div "Firma Express Inicio Calendario SSS Instructivos Contacto OS Tesorería Extracto…" at bounding box center [68, 391] width 137 height 705
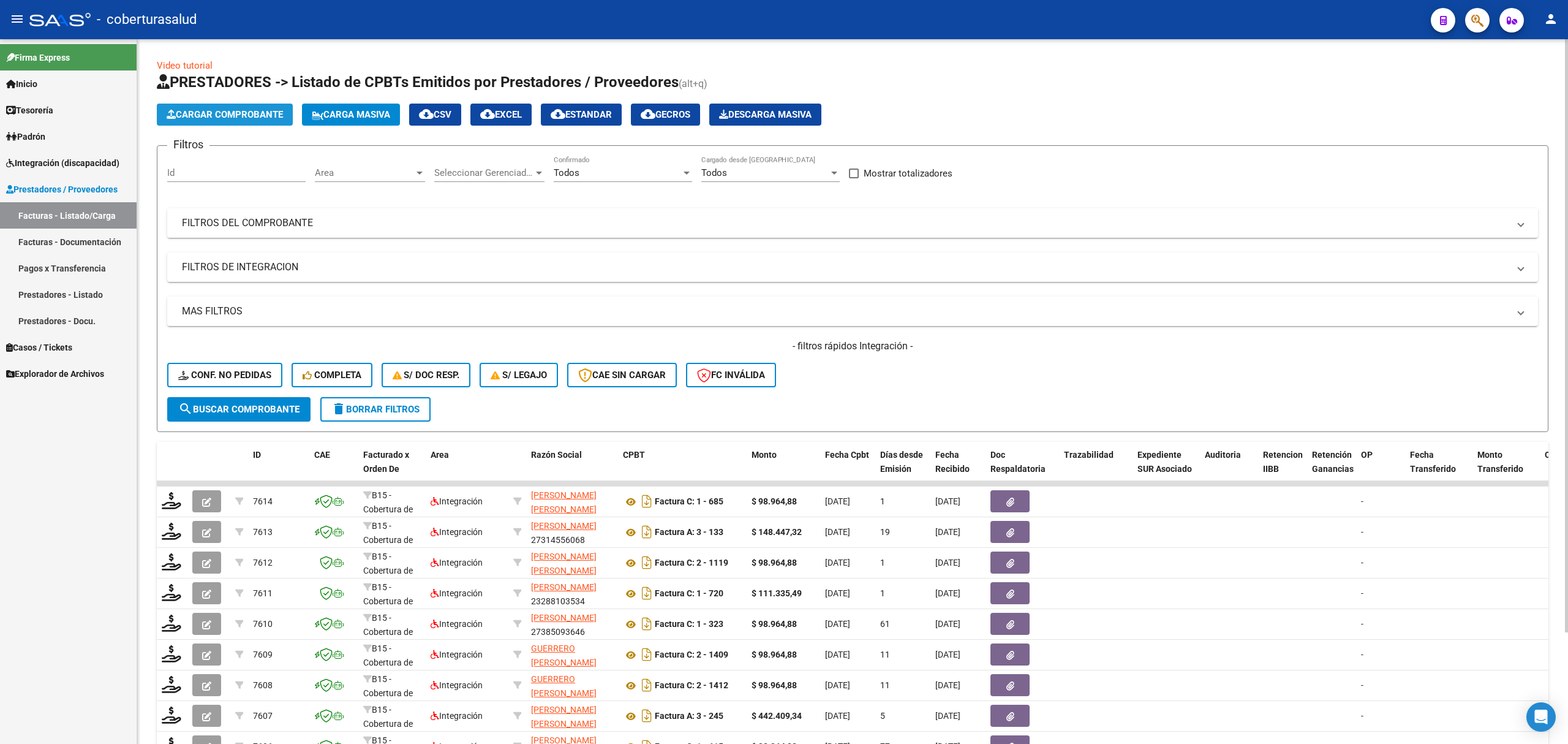
click at [280, 116] on span "Cargar Comprobante" at bounding box center [224, 114] width 116 height 11
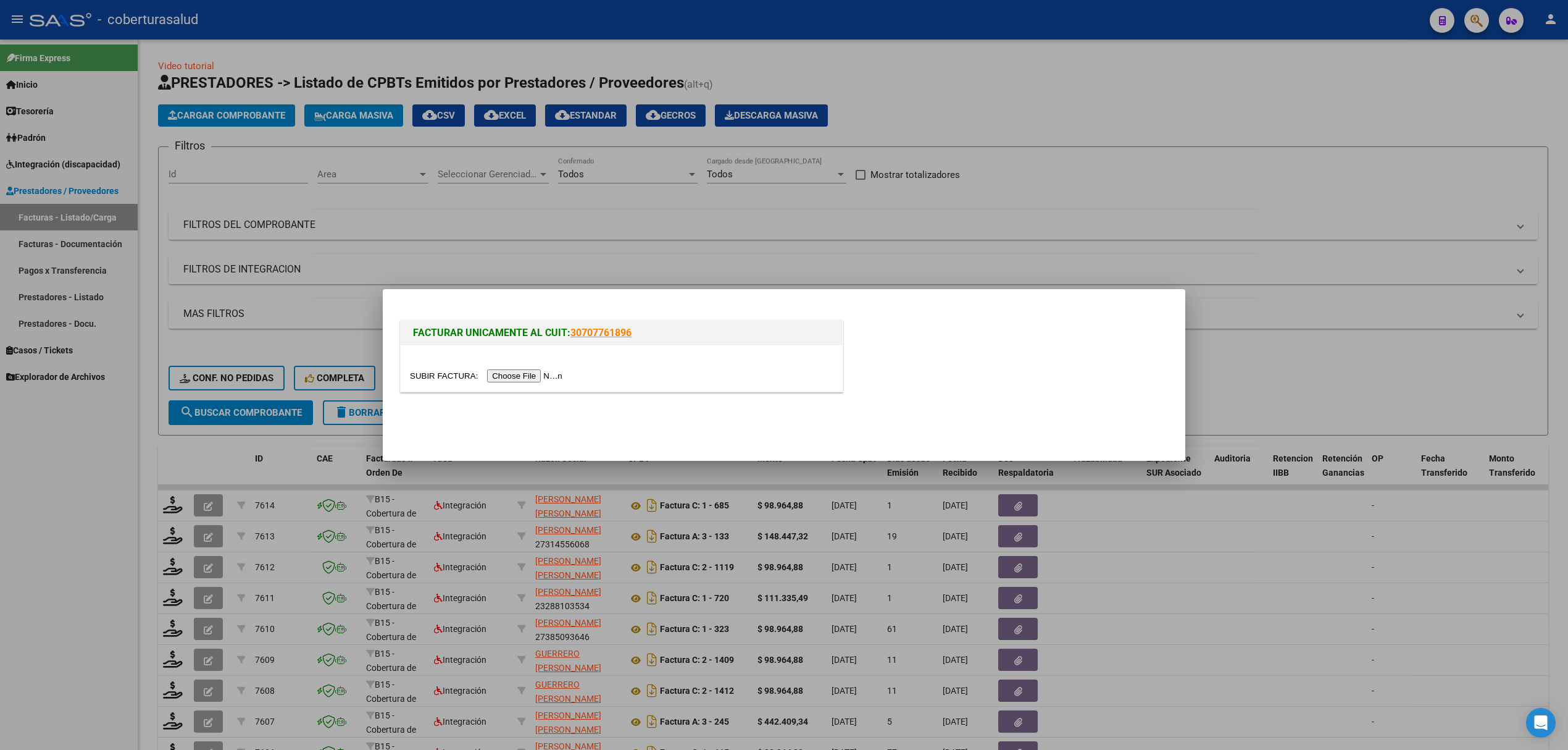
click at [531, 369] on input "file" at bounding box center [488, 376] width 156 height 13
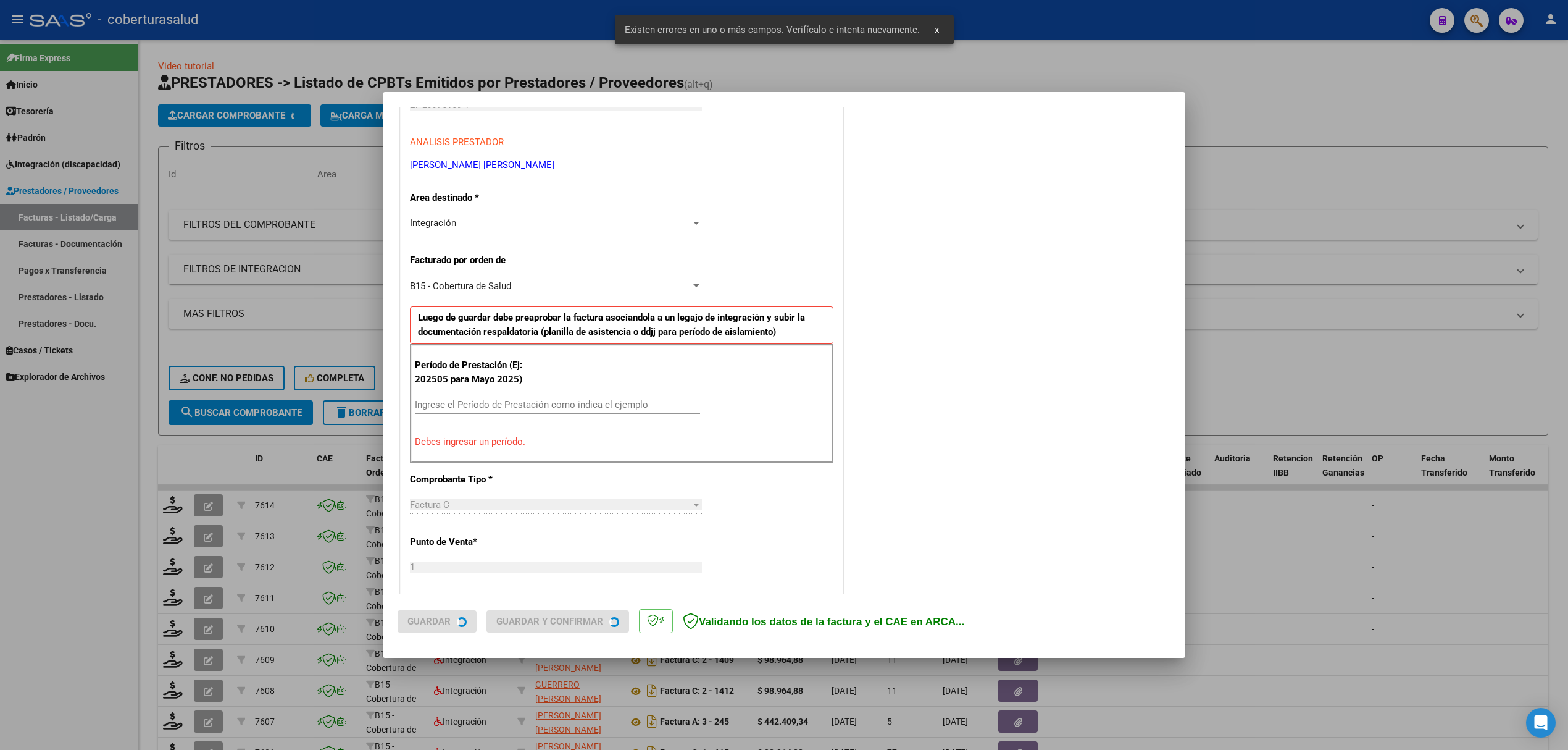
scroll to position [228, 0]
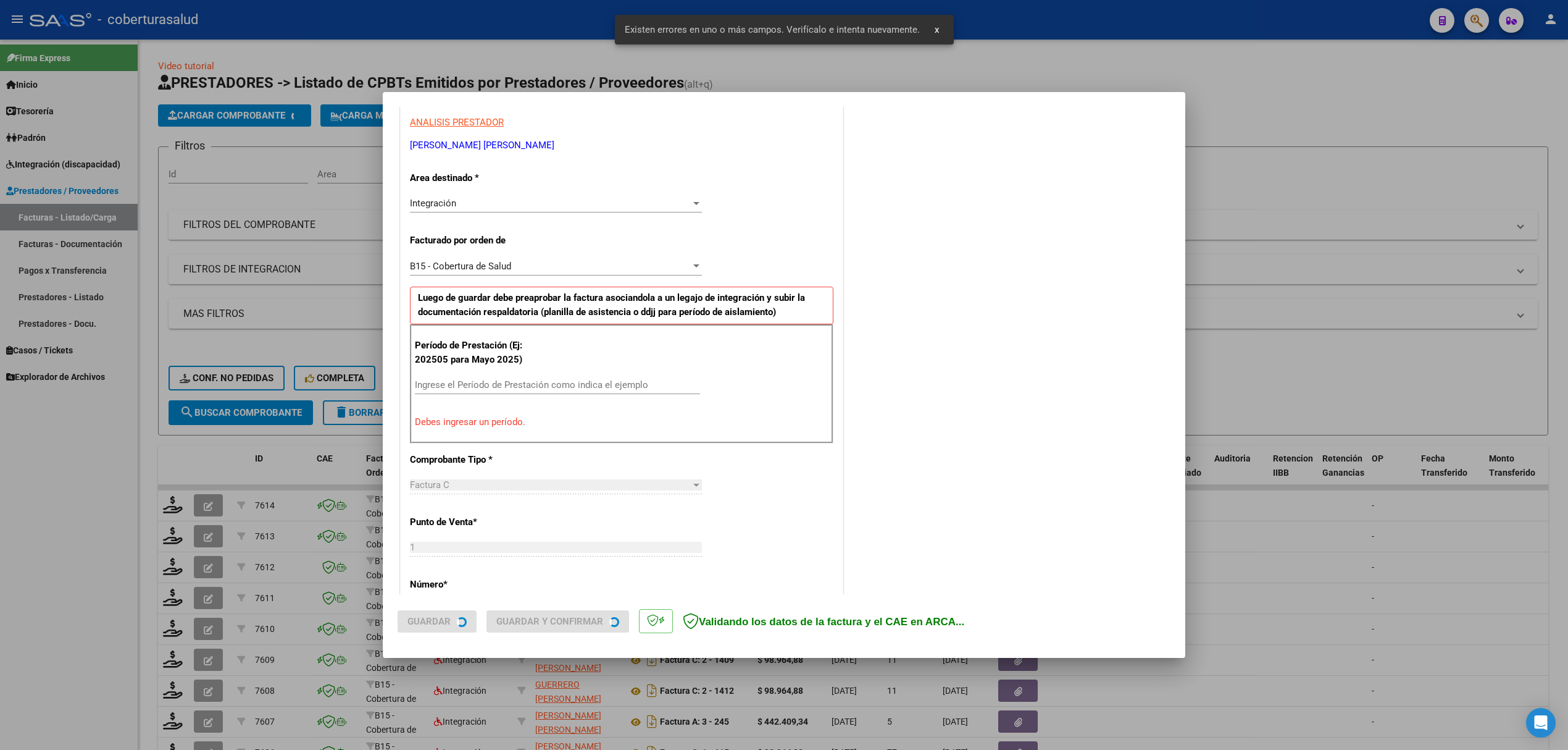
click at [460, 394] on div "Ingrese el Período de Prestación como indica el ejemplo" at bounding box center [557, 385] width 285 height 19
click at [466, 384] on input "Ingrese el Período de Prestación como indica el ejemplo" at bounding box center [557, 385] width 285 height 11
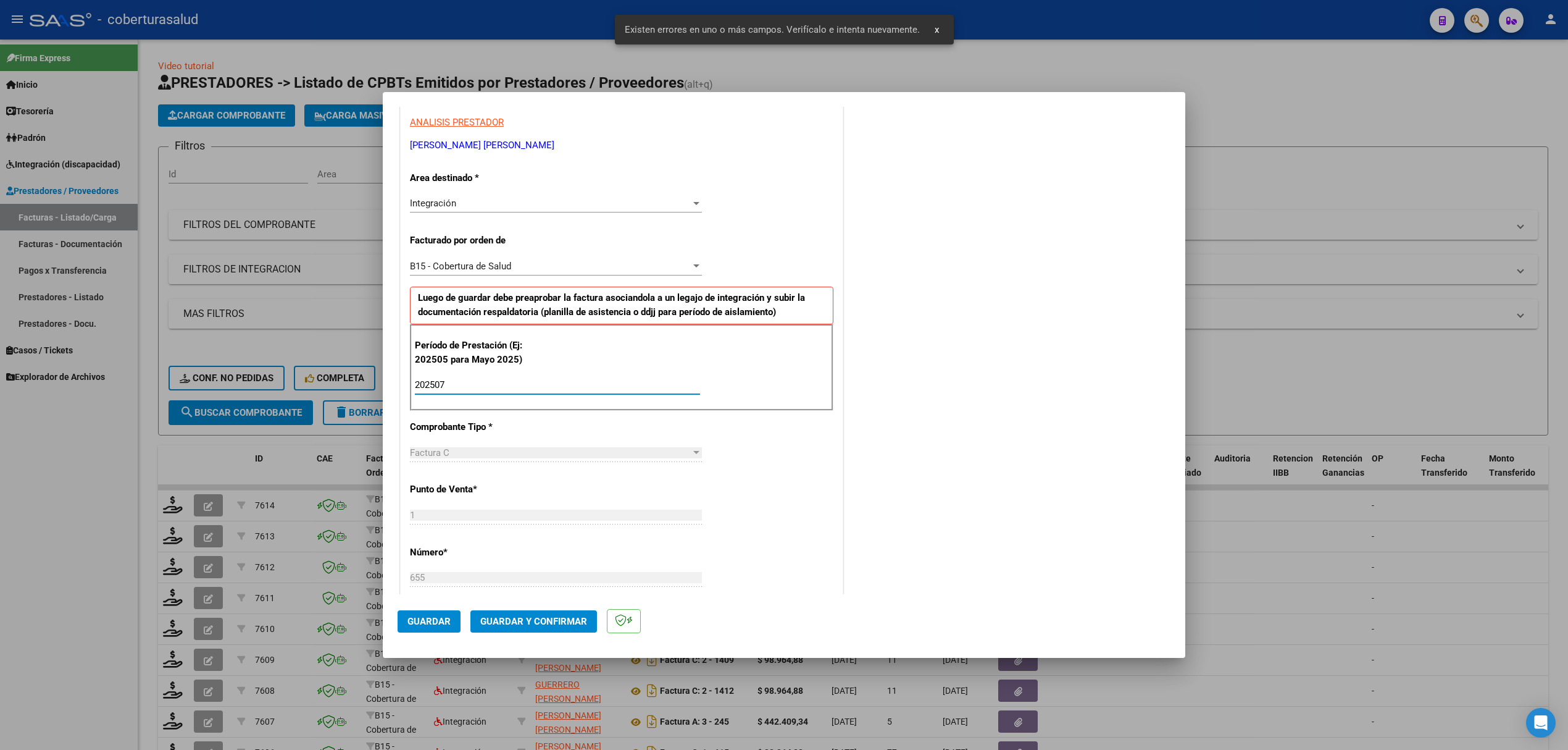
type input "202507"
click at [431, 619] on span "Guardar" at bounding box center [429, 621] width 43 height 11
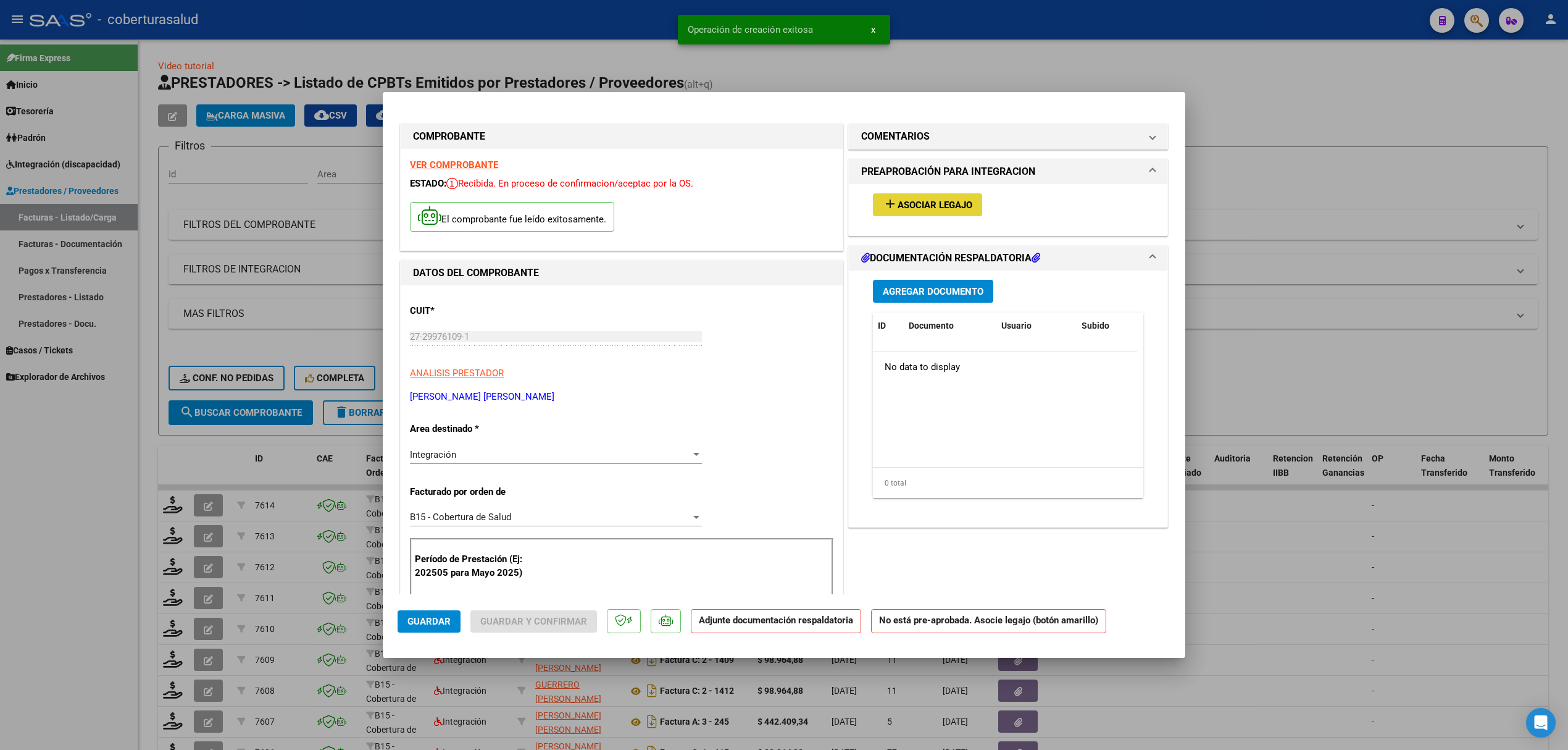
click at [937, 211] on button "add Asociar Legajo" at bounding box center [928, 204] width 109 height 23
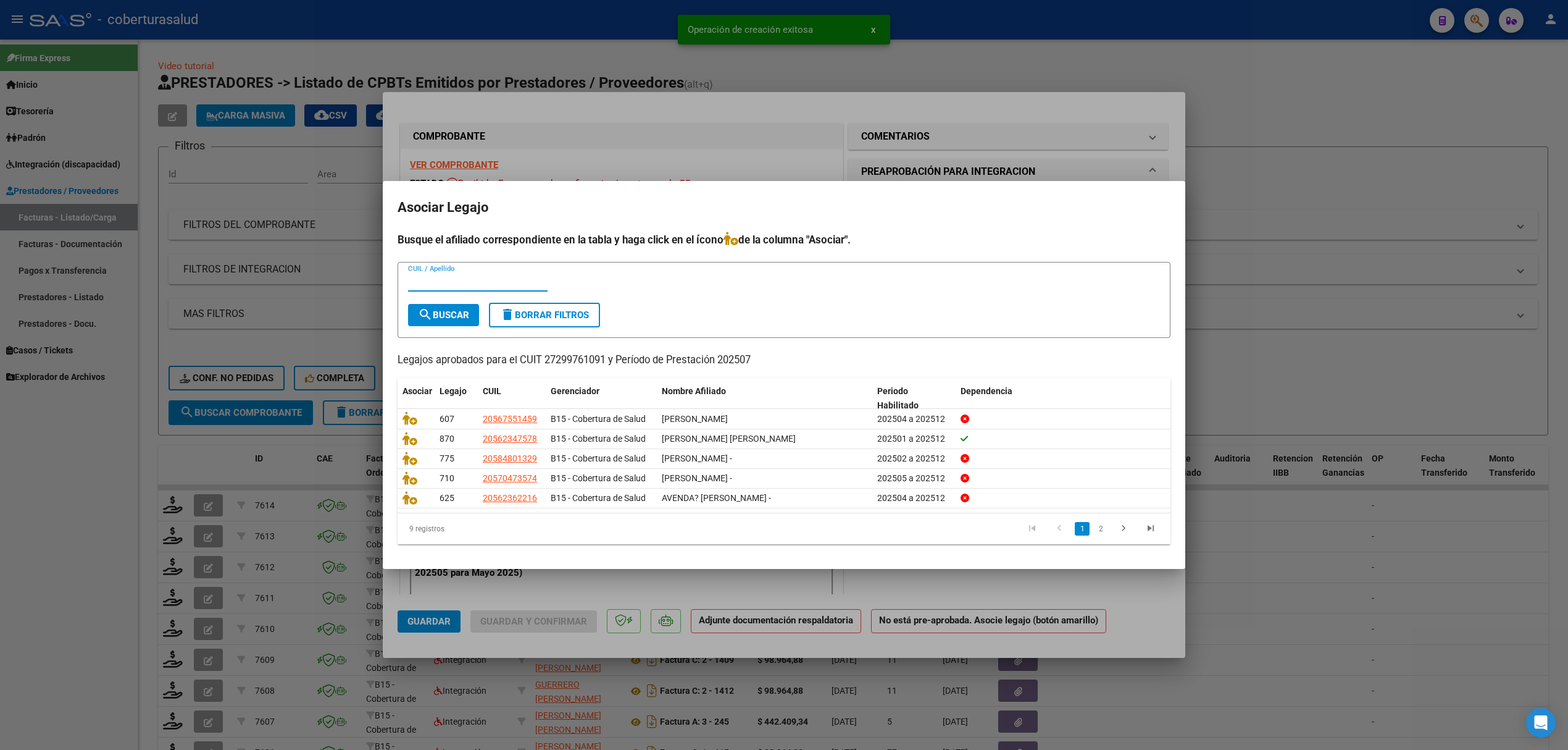
click at [468, 284] on input "CUIL / Apellido" at bounding box center [478, 282] width 140 height 11
type input "QUIRO"
click at [436, 304] on button "search Buscar" at bounding box center [443, 315] width 71 height 22
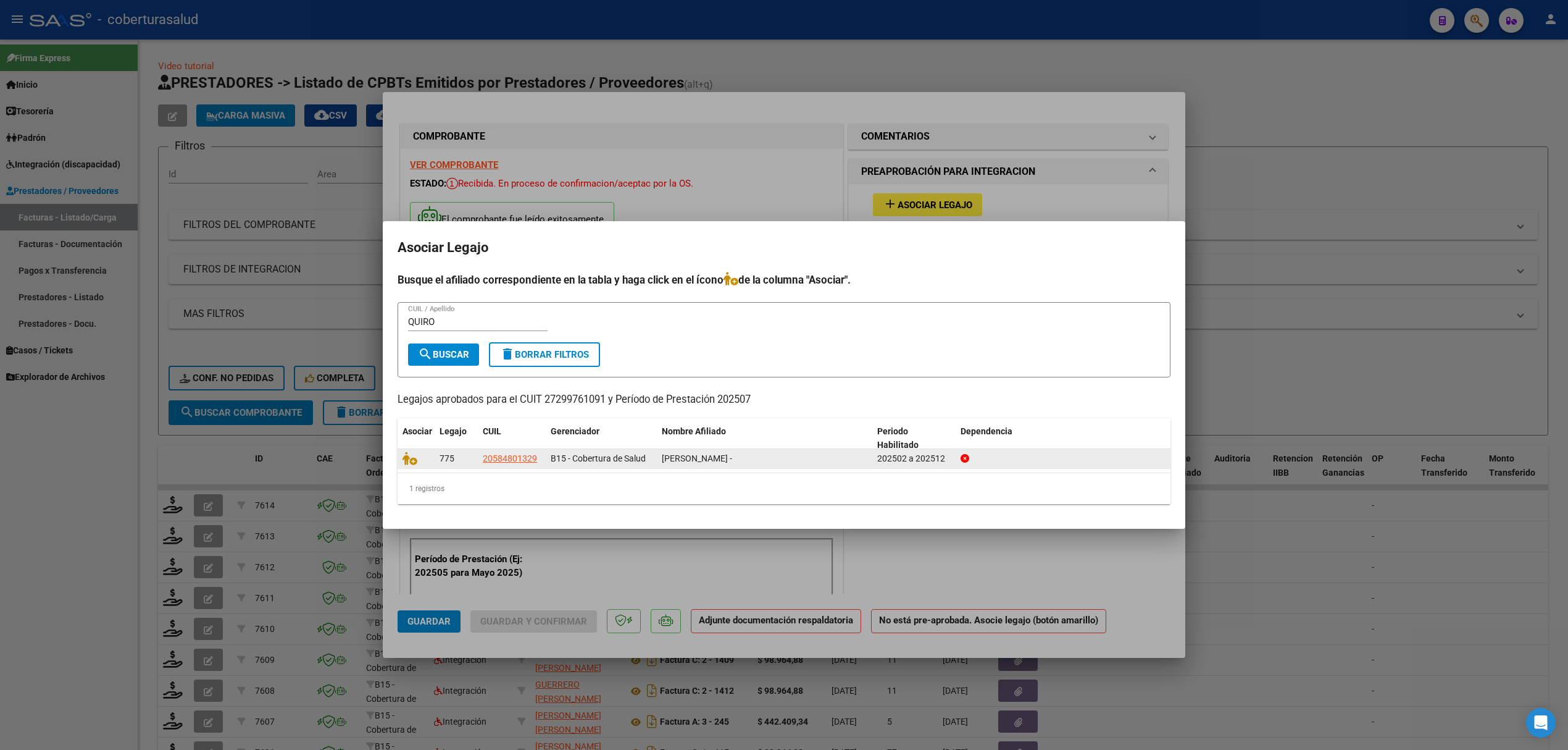
click at [400, 457] on datatable-body-cell at bounding box center [416, 458] width 37 height 19
click at [405, 457] on icon at bounding box center [410, 458] width 15 height 14
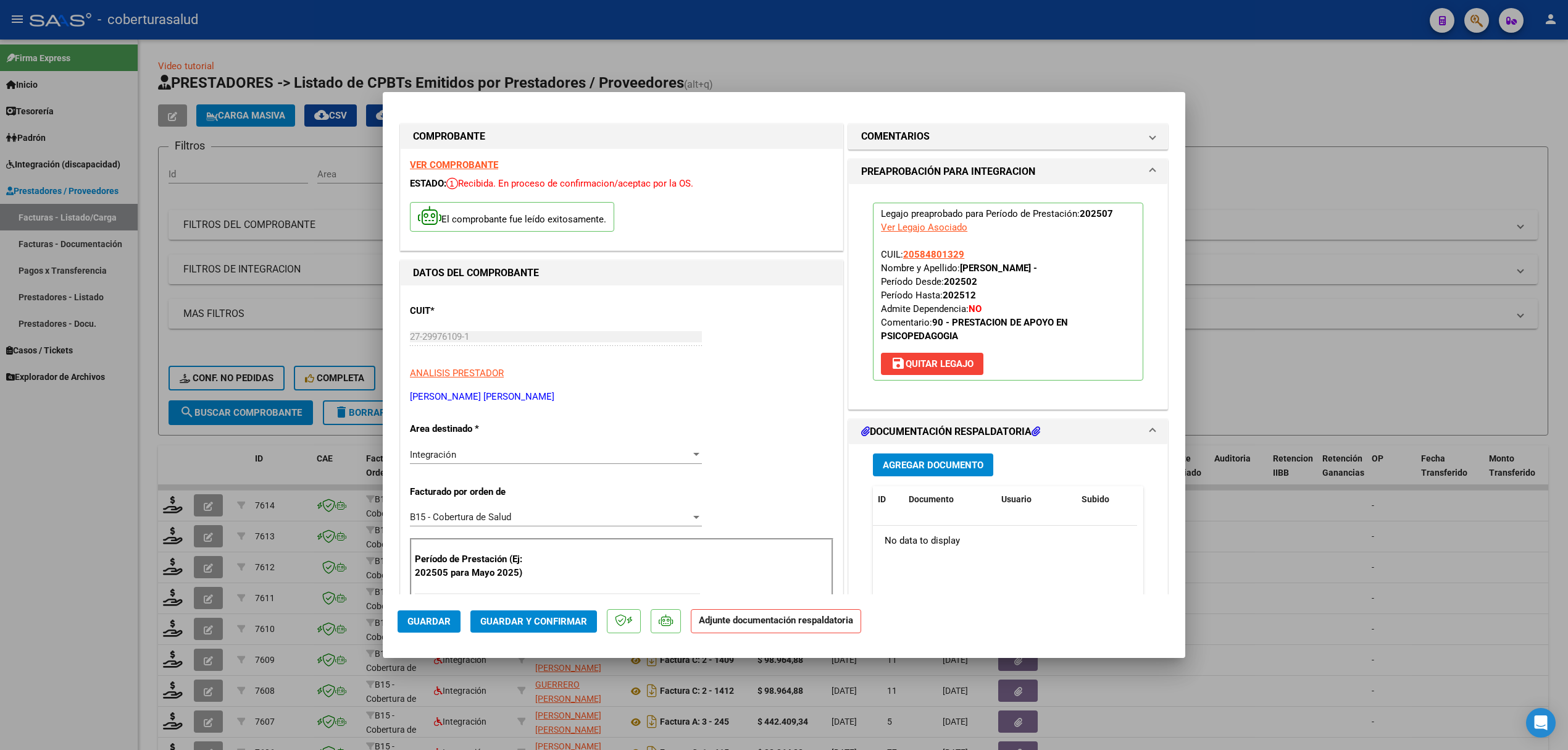
click at [963, 473] on button "Agregar Documento" at bounding box center [933, 465] width 120 height 23
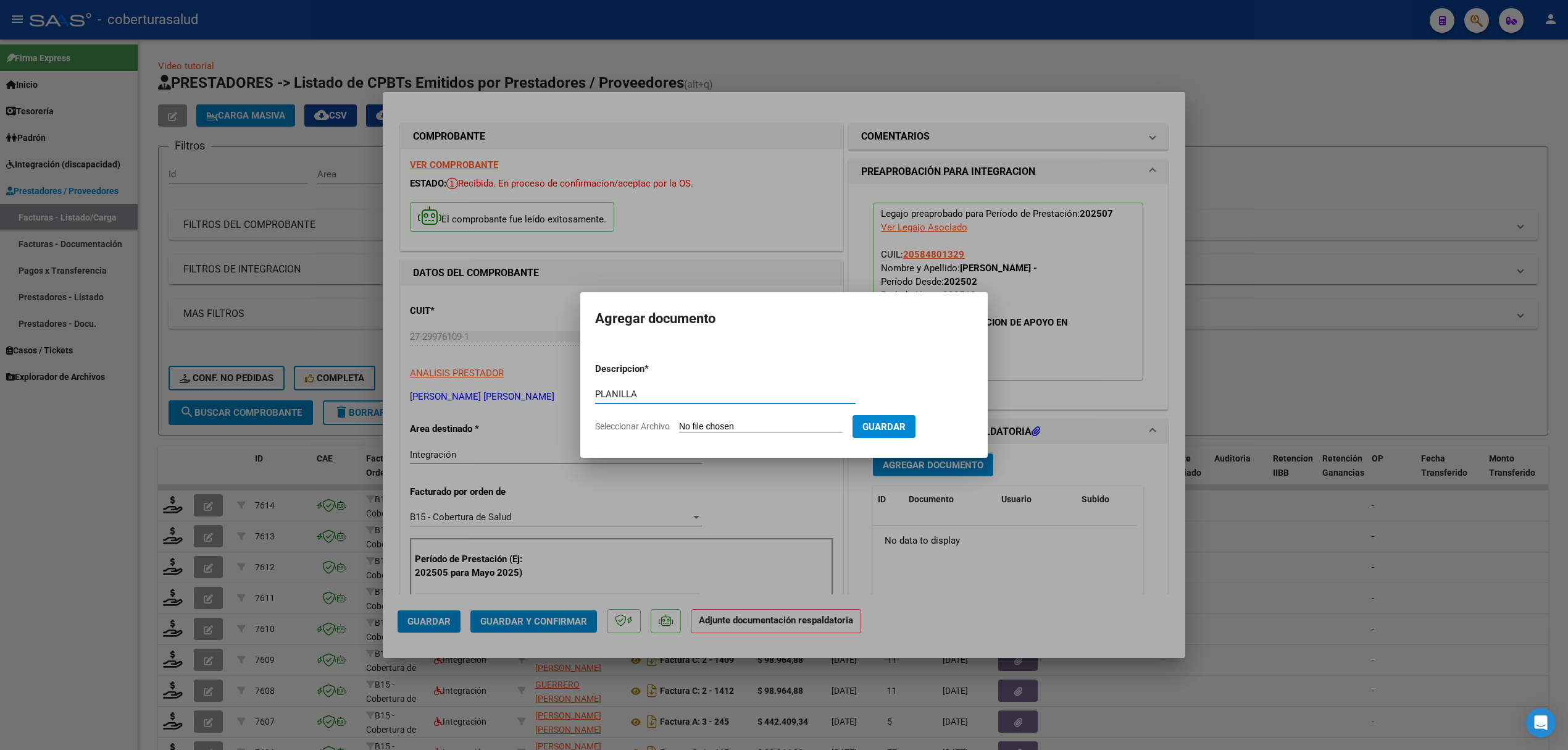
type input "PLANILLA"
click at [807, 428] on input "Seleccionar Archivo" at bounding box center [761, 427] width 164 height 12
type input "C:\fakepath\151306-2-Planilla_de_Asistencia.pdf"
click at [957, 428] on span "Guardar" at bounding box center [949, 427] width 43 height 11
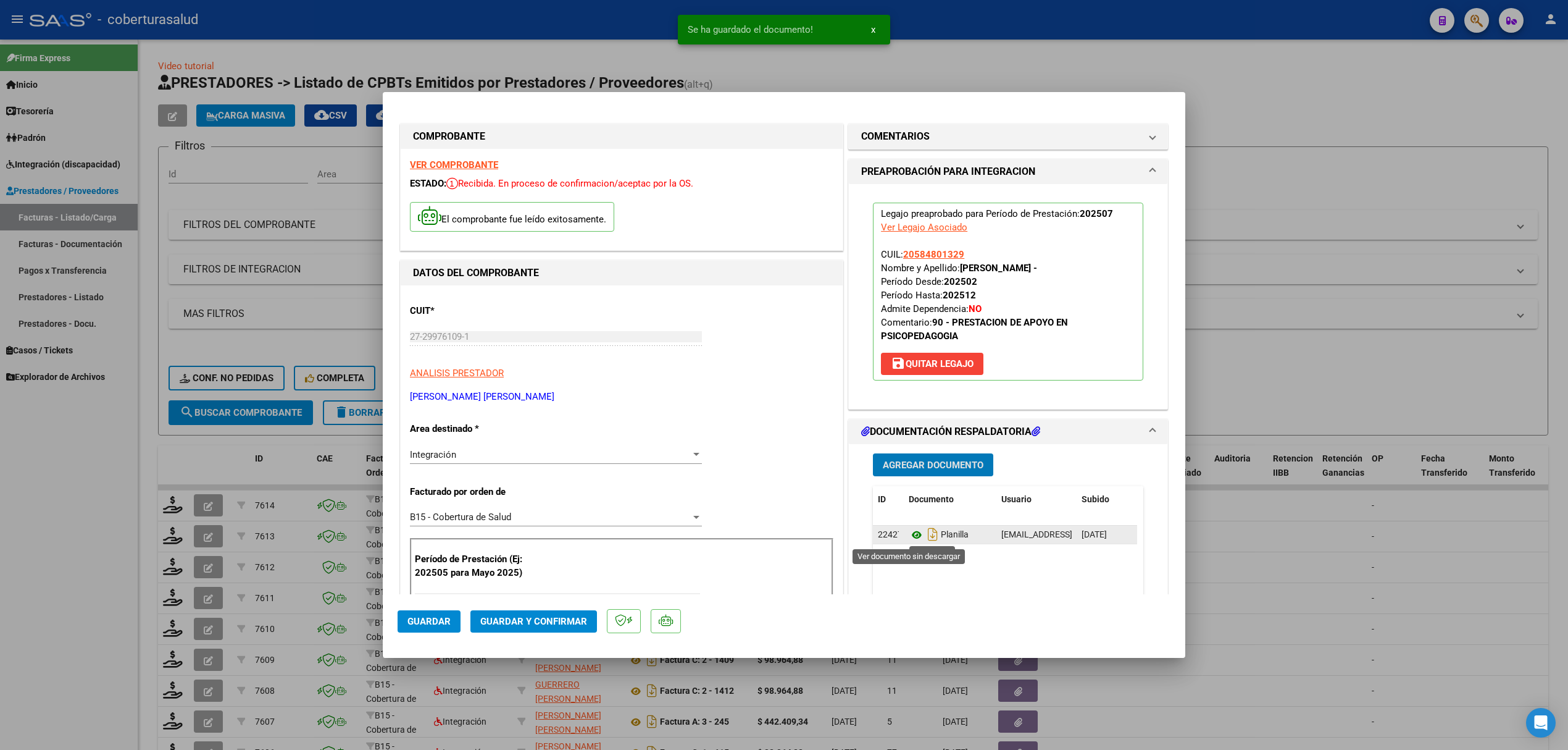
click at [909, 534] on icon at bounding box center [917, 535] width 16 height 15
click at [522, 618] on span "Guardar y Confirmar" at bounding box center [533, 621] width 107 height 11
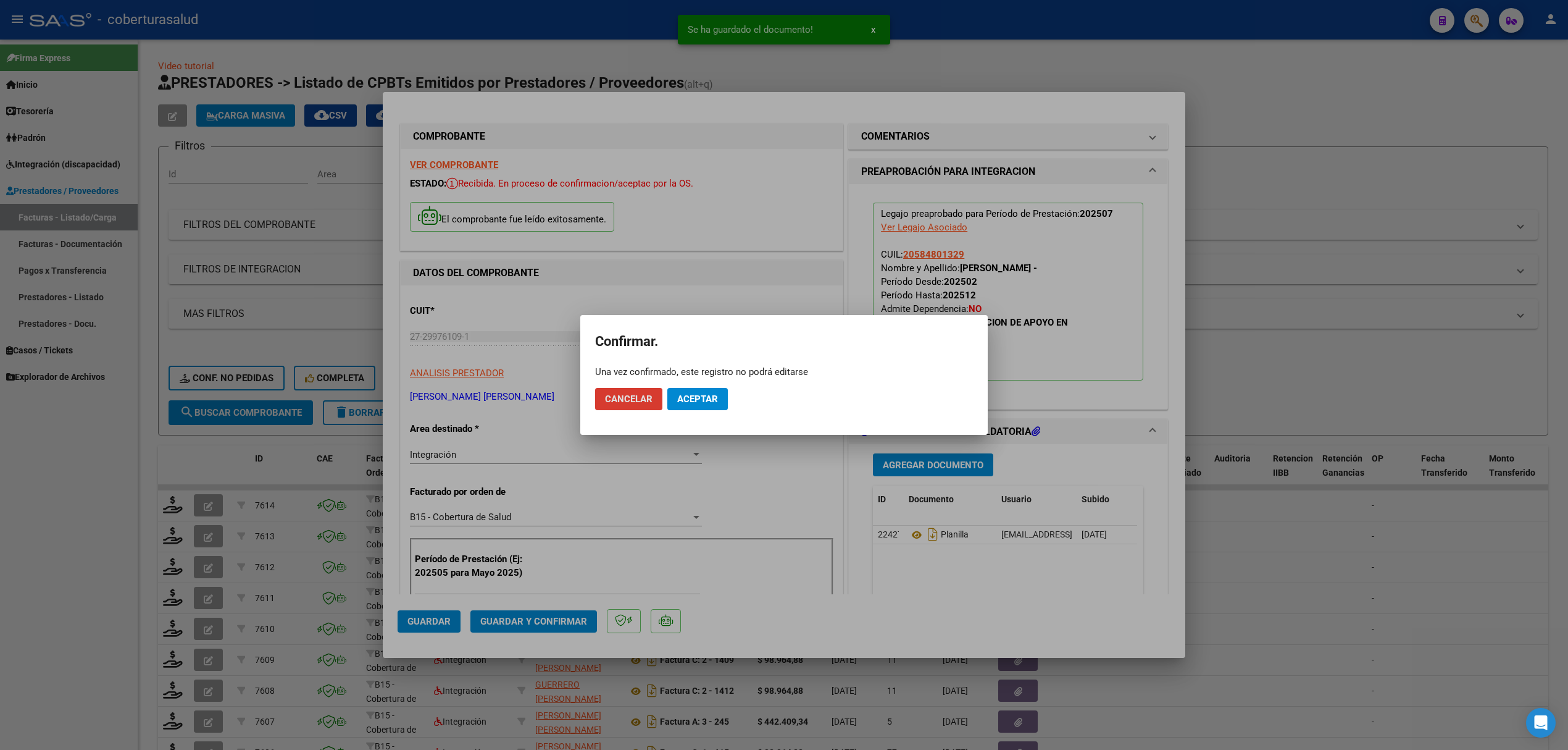
click at [709, 408] on button "Aceptar" at bounding box center [698, 399] width 61 height 22
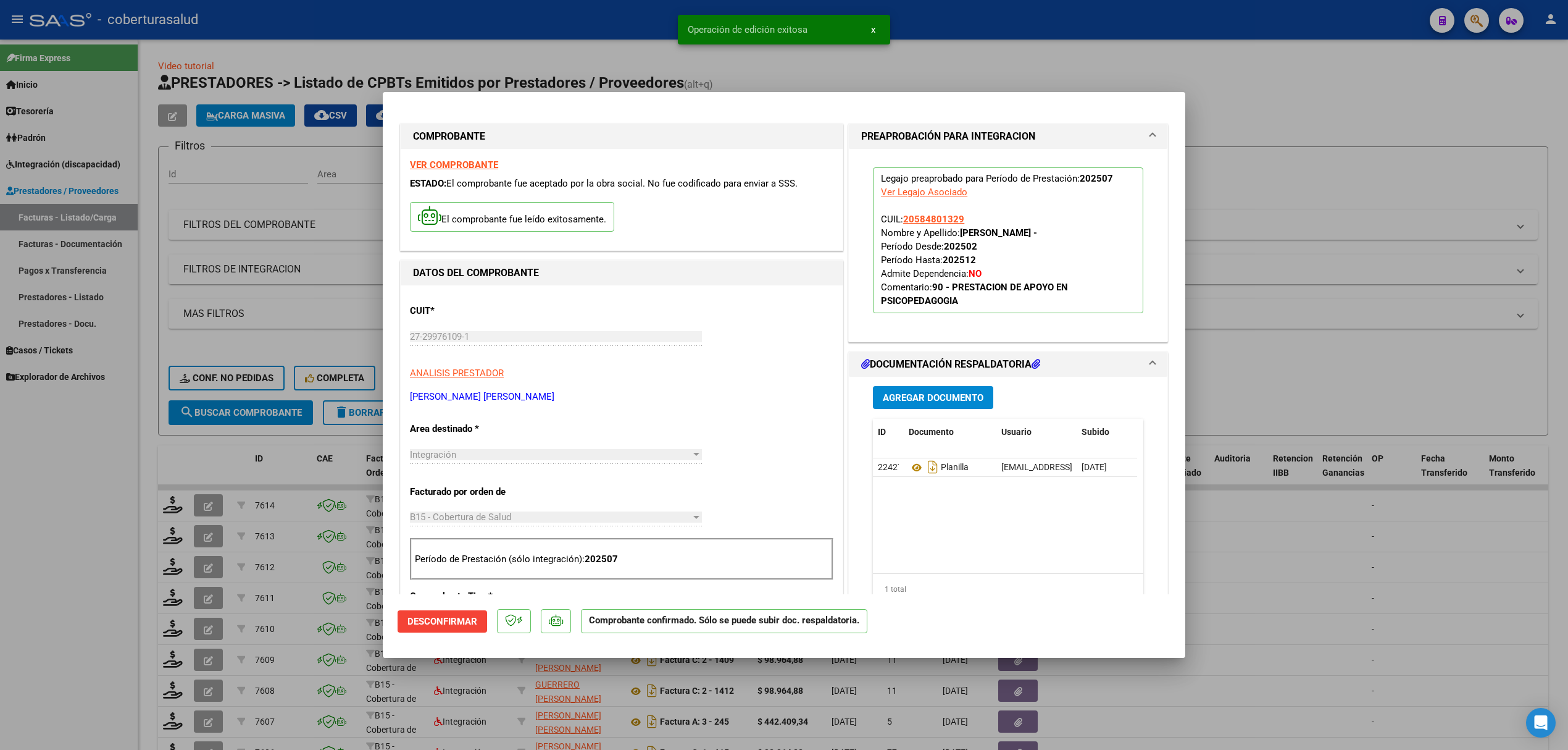
click at [106, 504] on div at bounding box center [784, 375] width 1568 height 750
type input "$ 0,00"
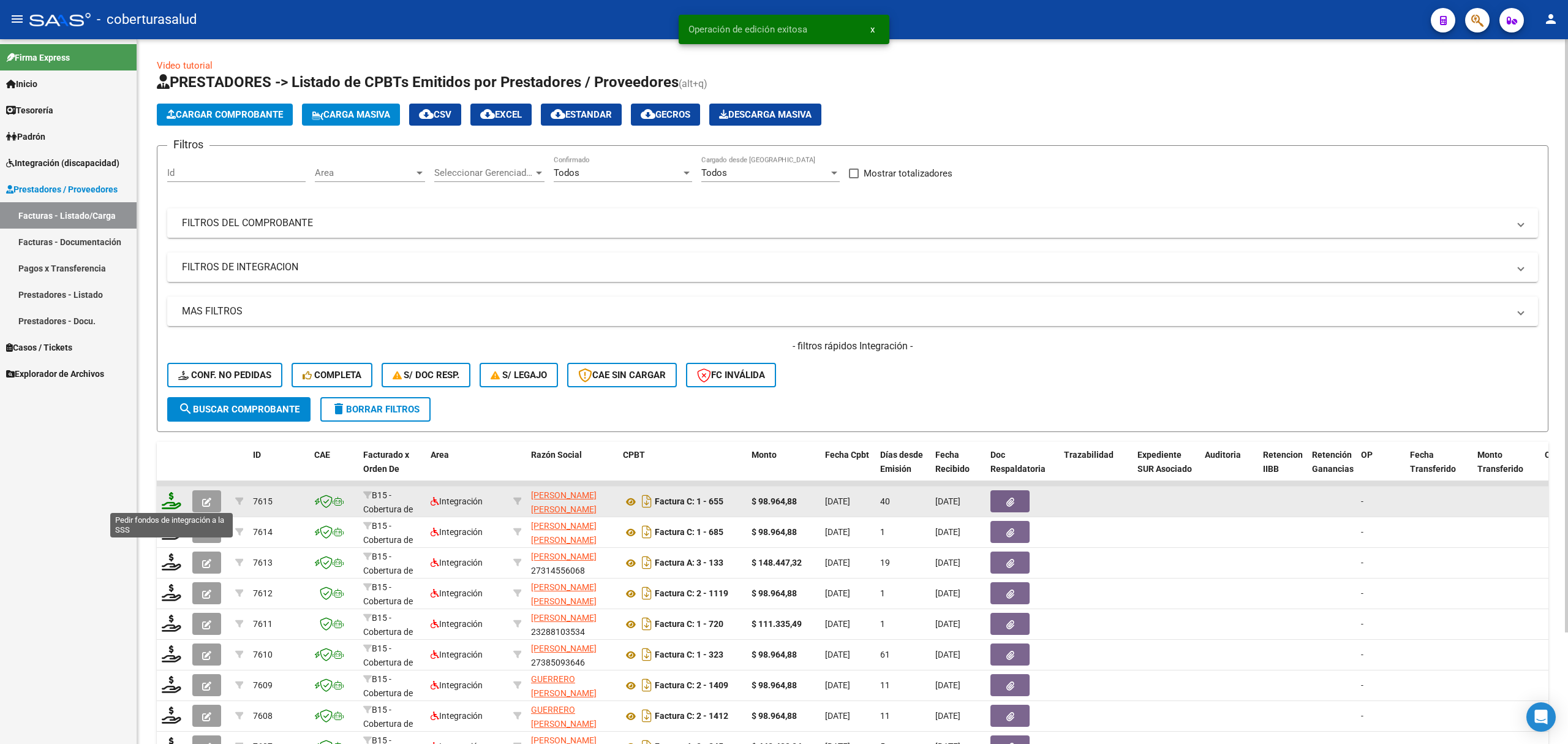
click at [172, 501] on icon at bounding box center [172, 501] width 20 height 17
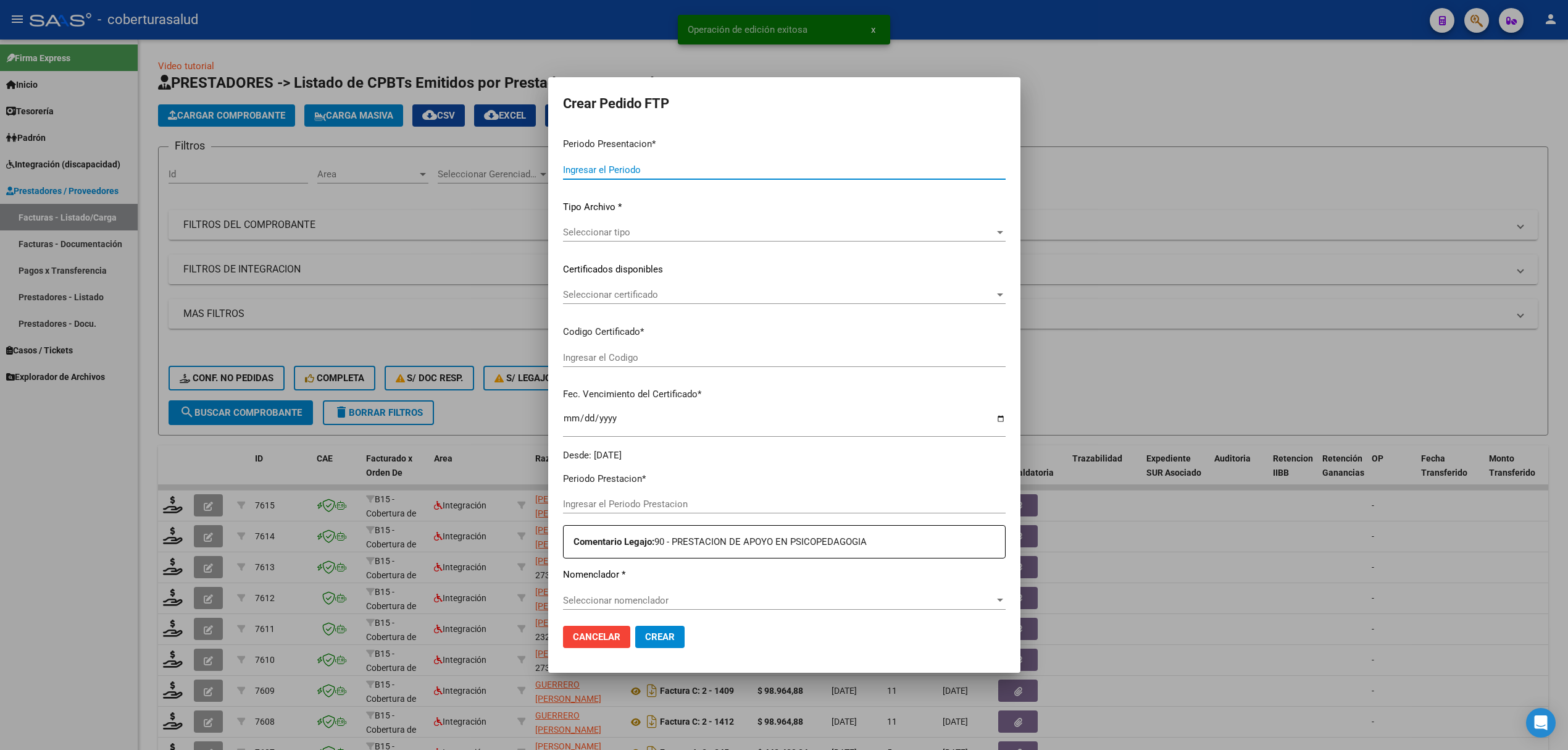
type input "202508"
type input "202507"
type input "$ 98.964,88"
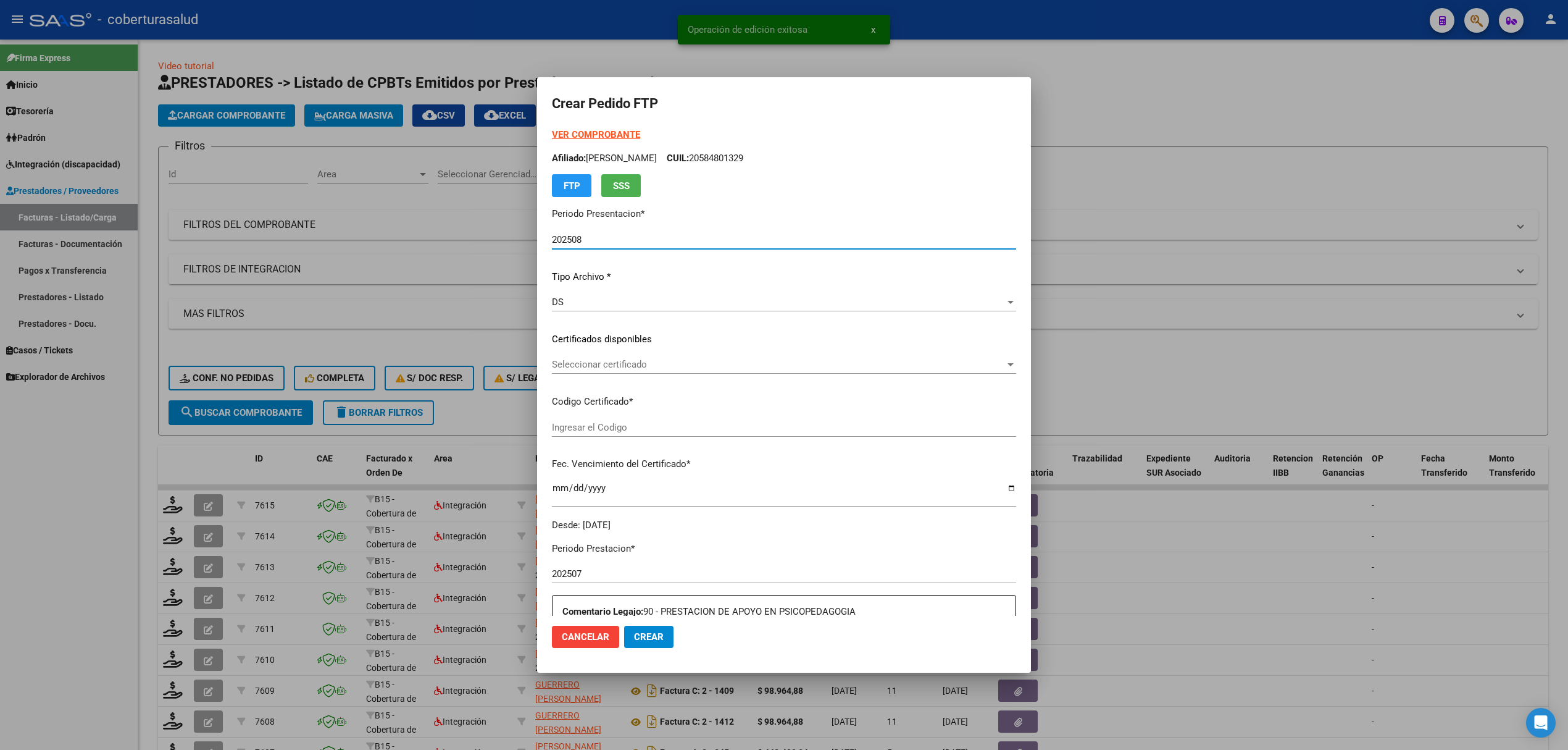
type input "ARG02000584801322024050920290509JUJ135"
type input "2029-05-09"
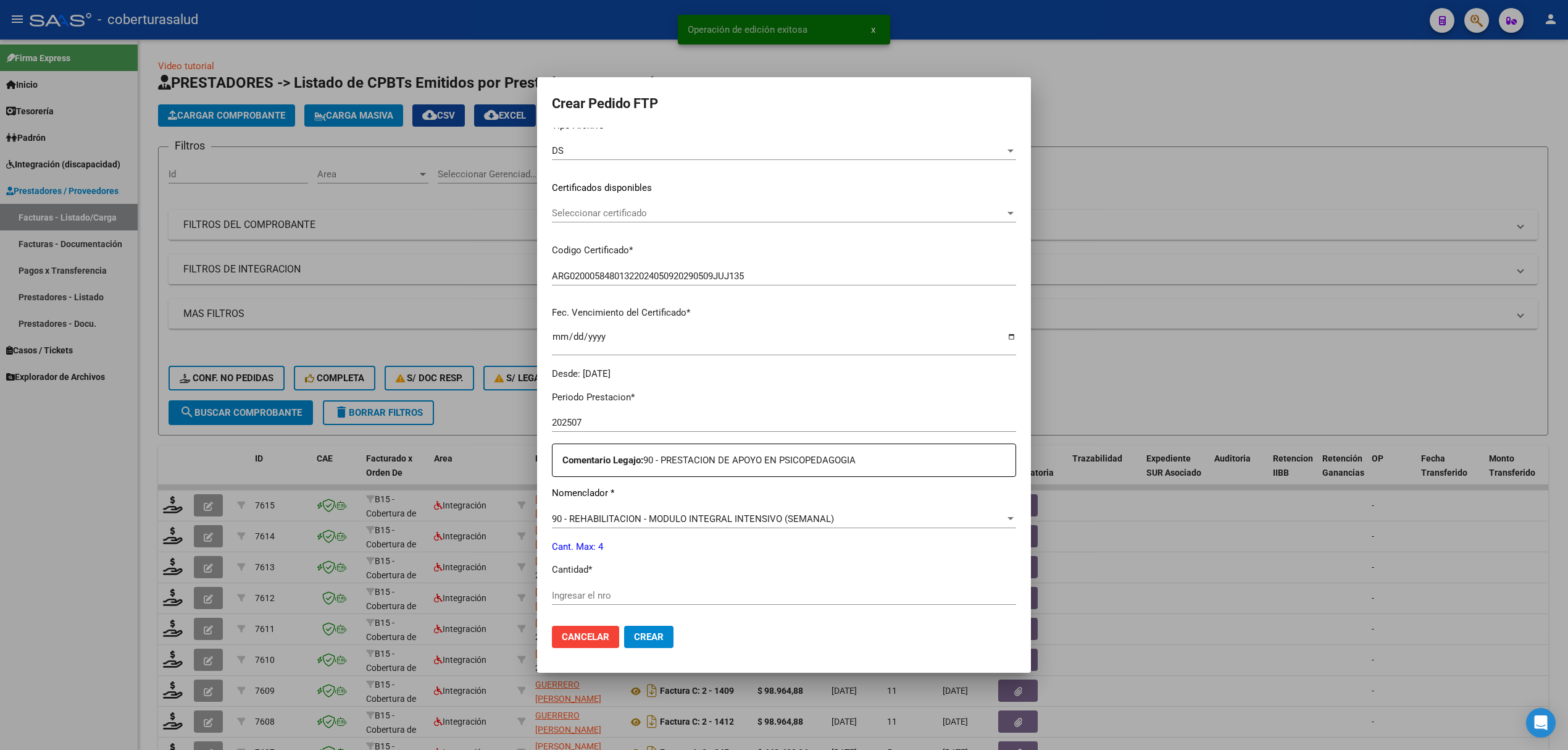
scroll to position [164, 0]
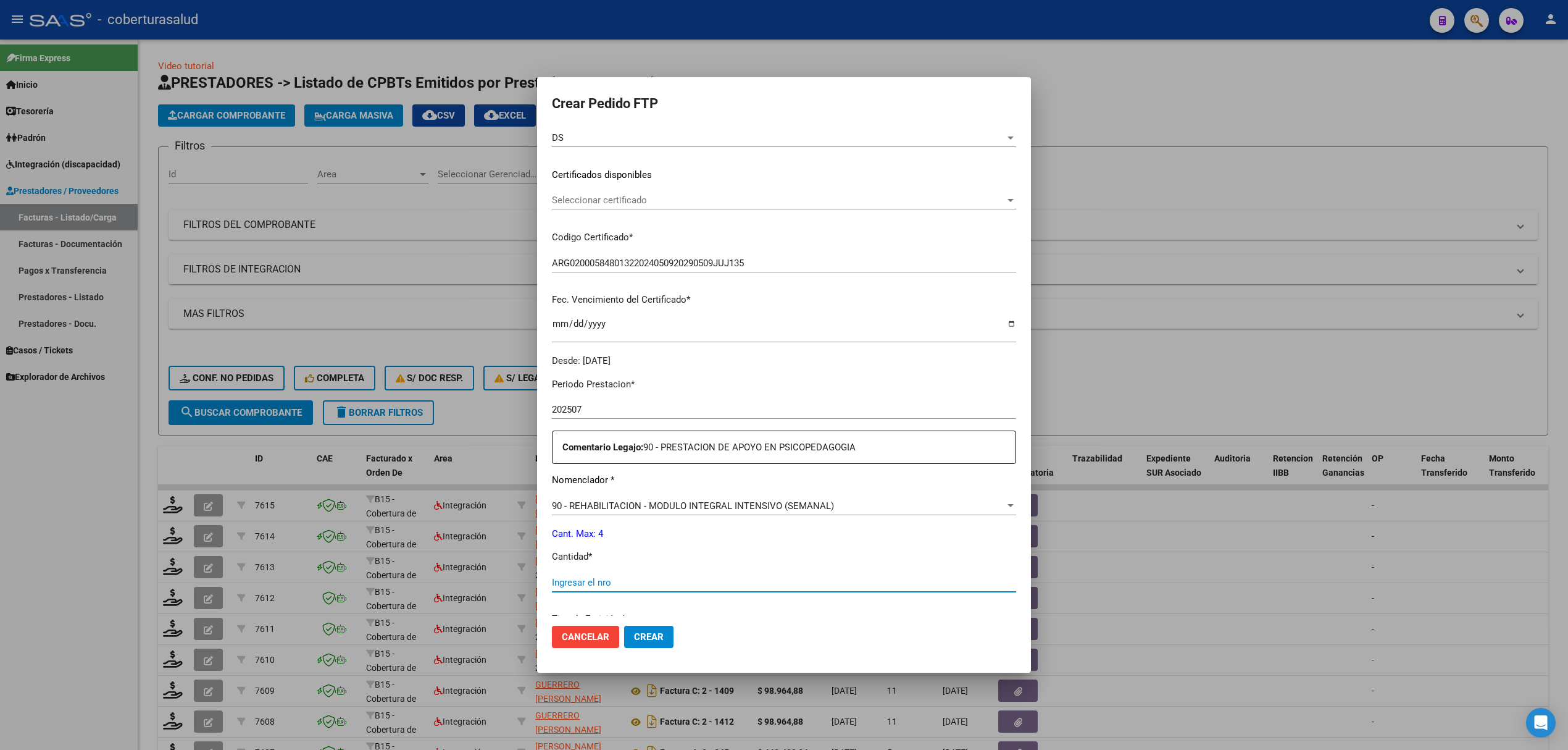
click at [623, 583] on input "Ingresar el nro" at bounding box center [784, 583] width 464 height 11
type input "4"
click at [647, 636] on span "Crear" at bounding box center [649, 637] width 29 height 11
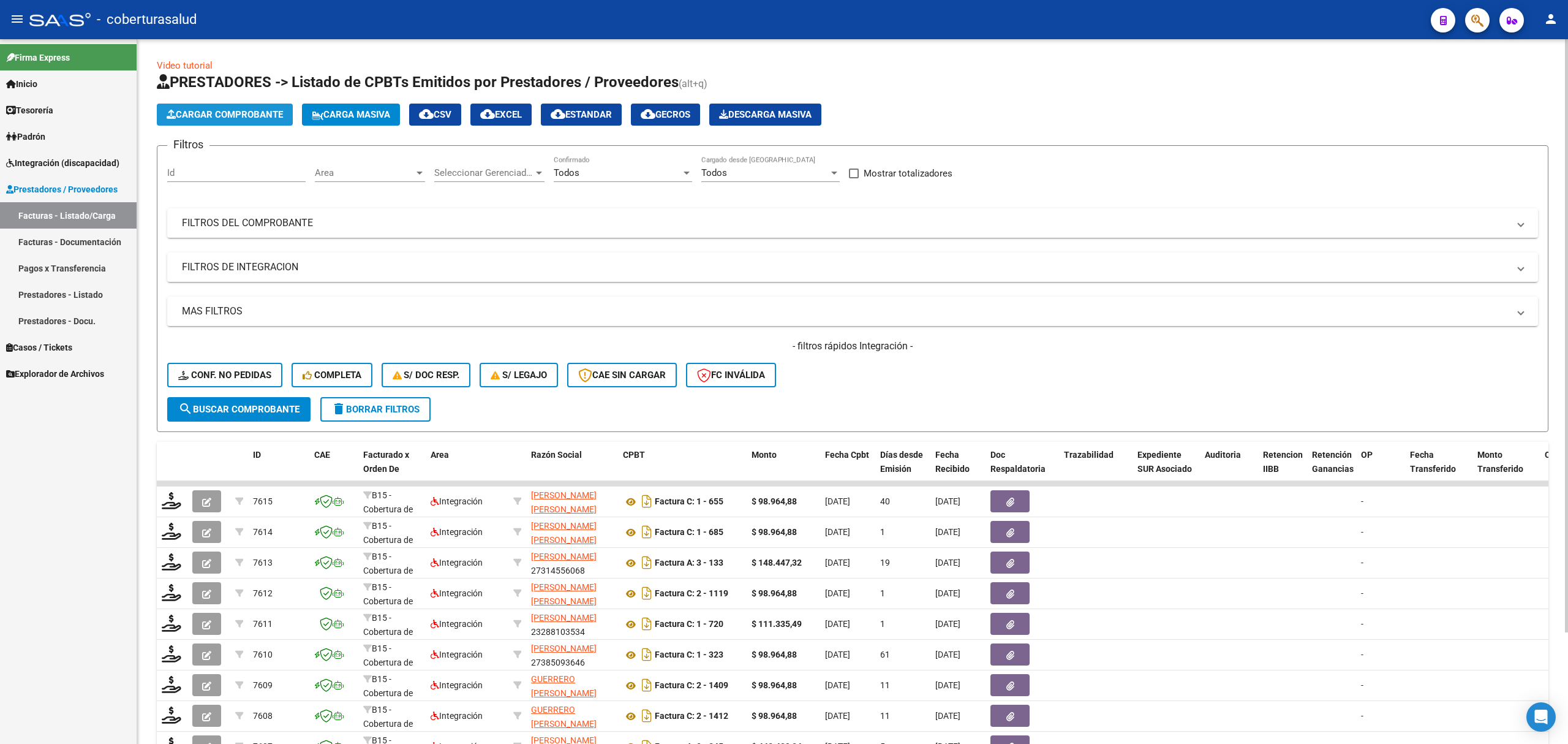
click at [216, 109] on span "Cargar Comprobante" at bounding box center [224, 114] width 116 height 11
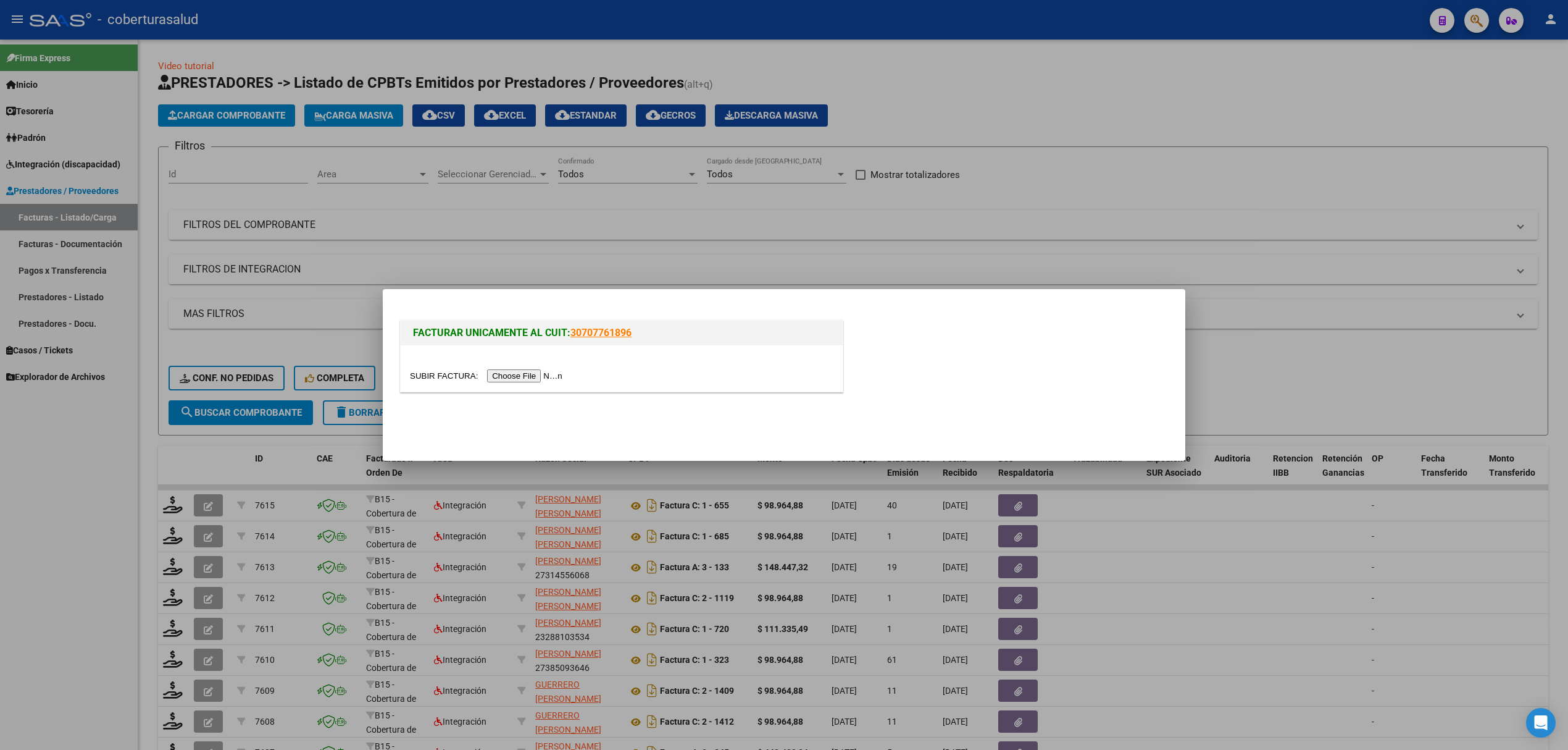
click at [554, 372] on input "file" at bounding box center [488, 376] width 156 height 13
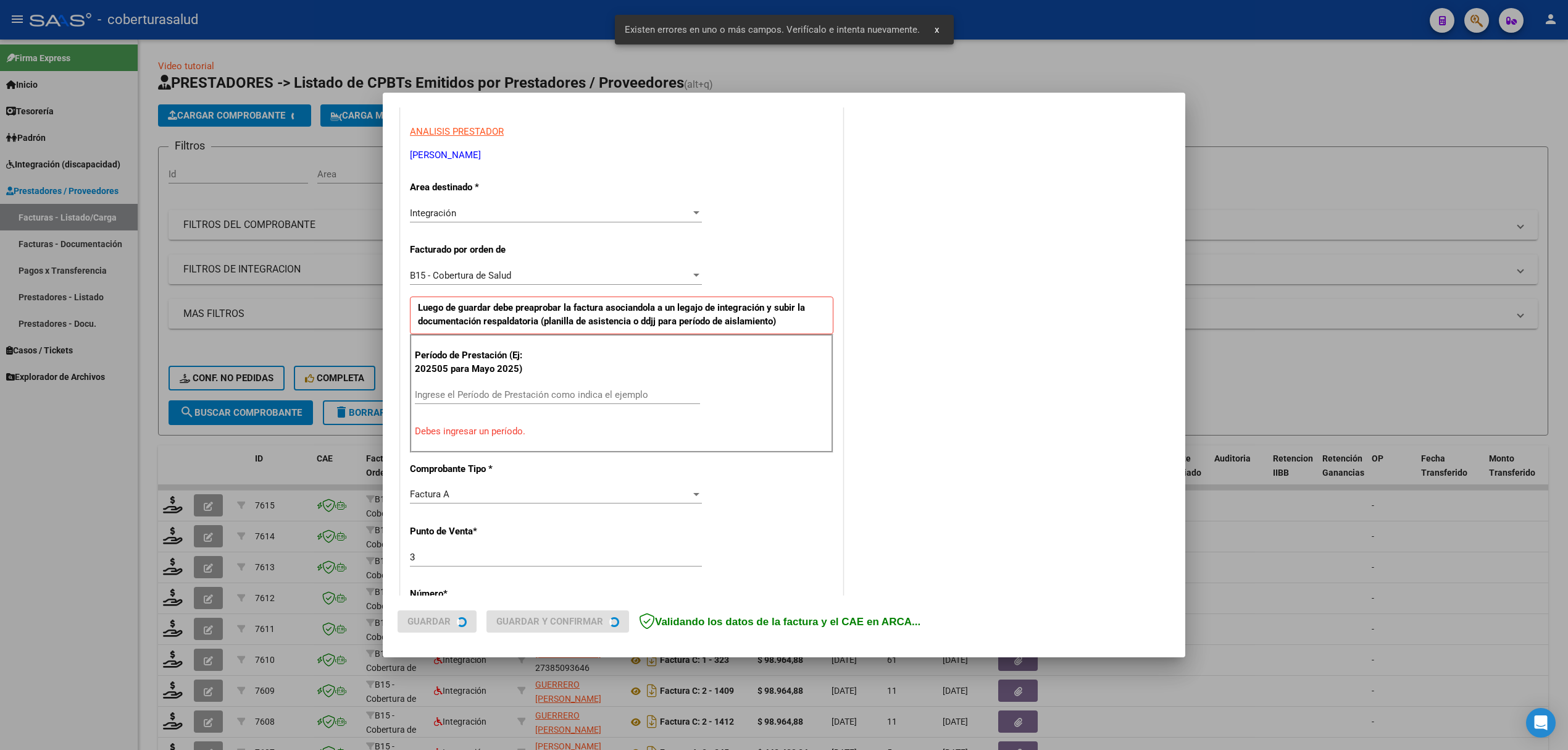
scroll to position [250, 0]
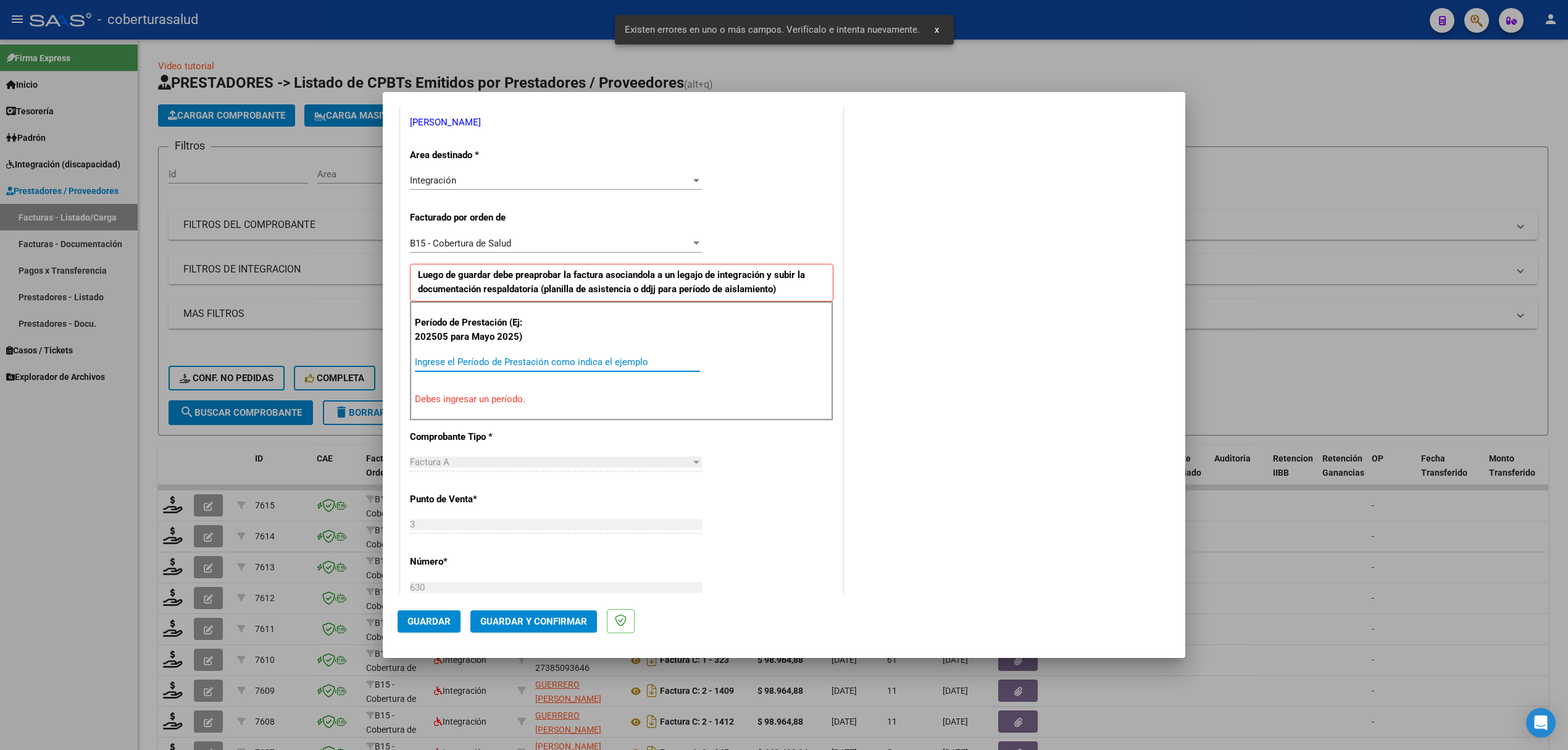
click at [489, 361] on input "Ingrese el Período de Prestación como indica el ejemplo" at bounding box center [557, 362] width 285 height 11
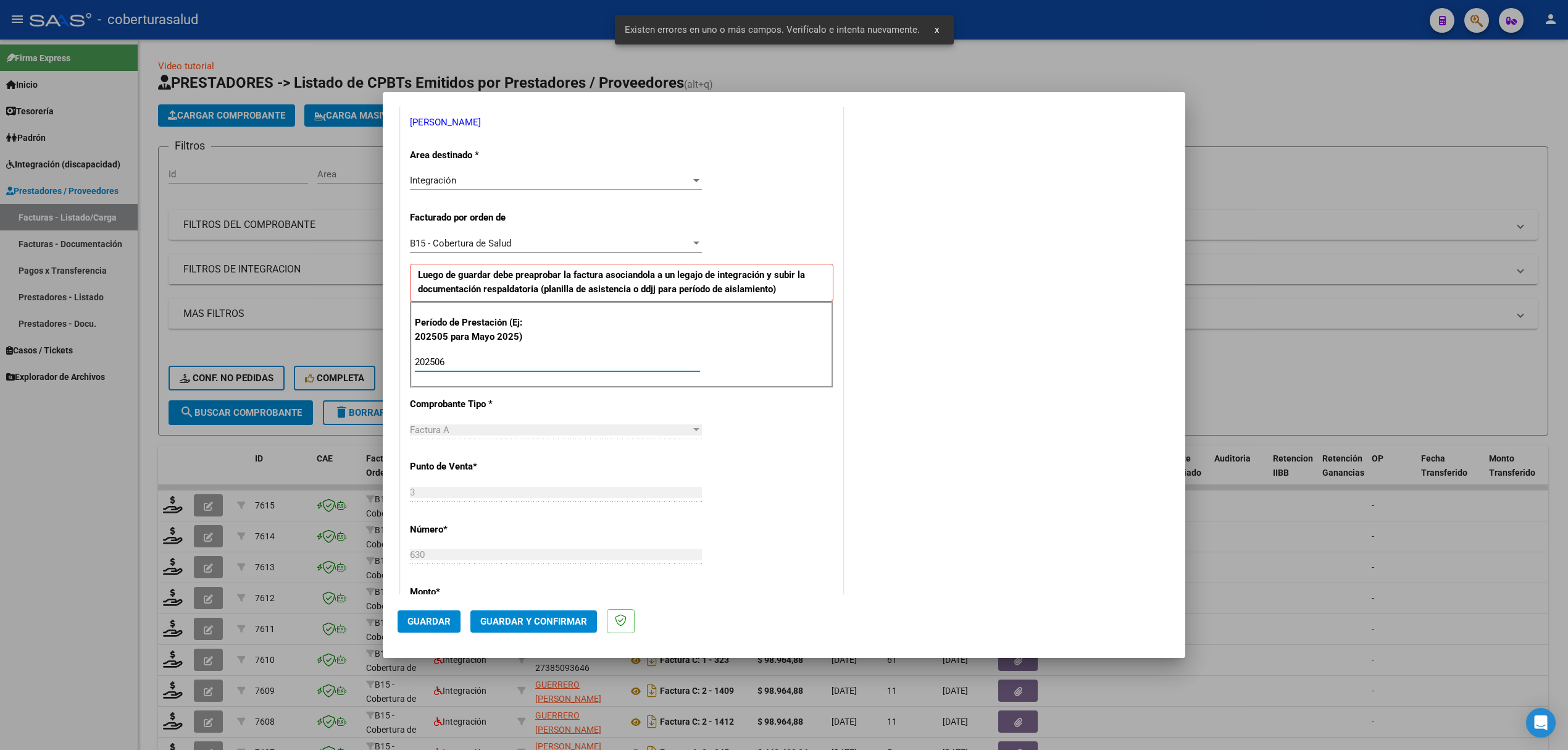
type input "202506"
click at [431, 621] on span "Guardar" at bounding box center [429, 621] width 43 height 11
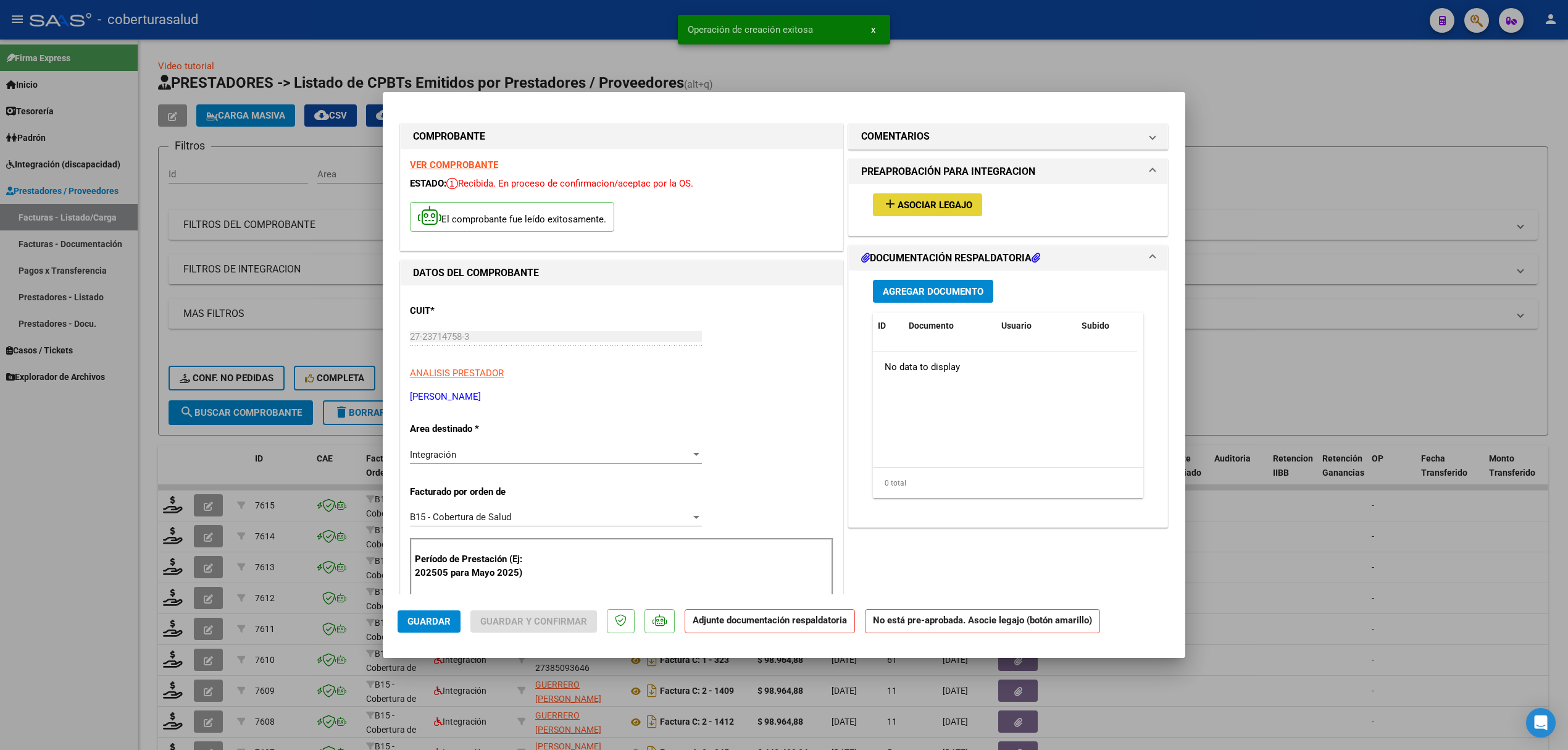
click at [937, 211] on button "add Asociar Legajo" at bounding box center [928, 204] width 109 height 23
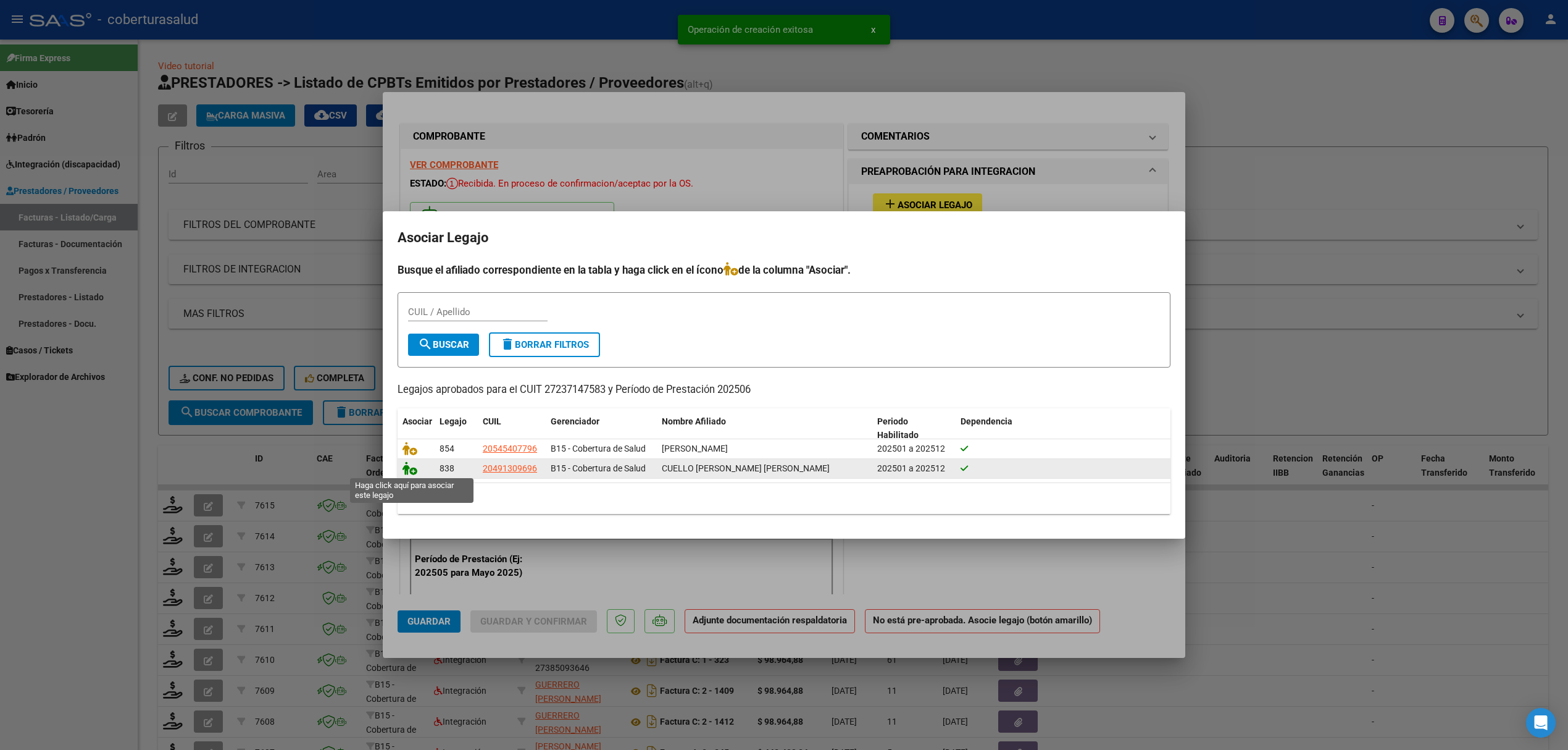
click at [410, 465] on icon at bounding box center [410, 468] width 15 height 14
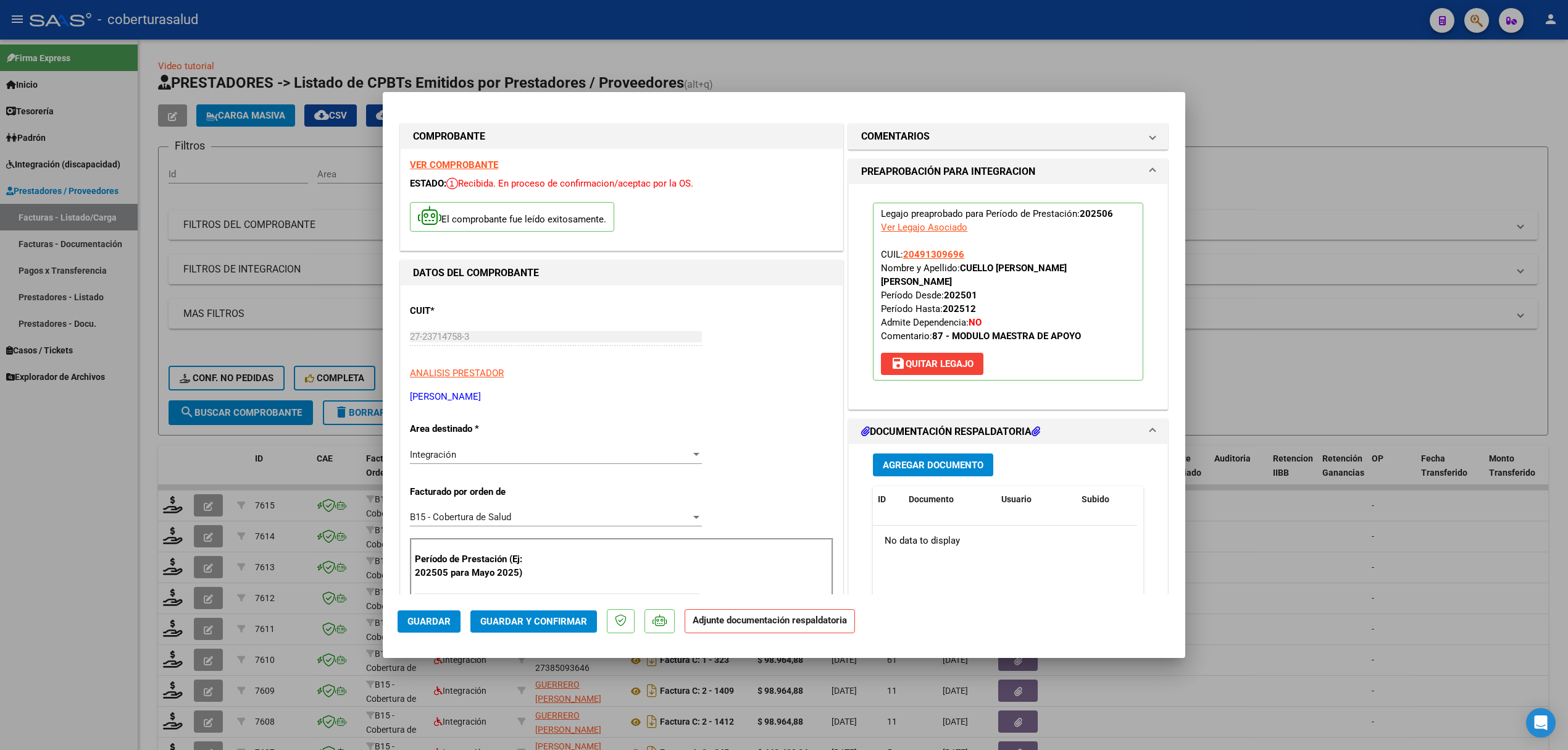
click at [883, 460] on span "Agregar Documento" at bounding box center [933, 465] width 101 height 11
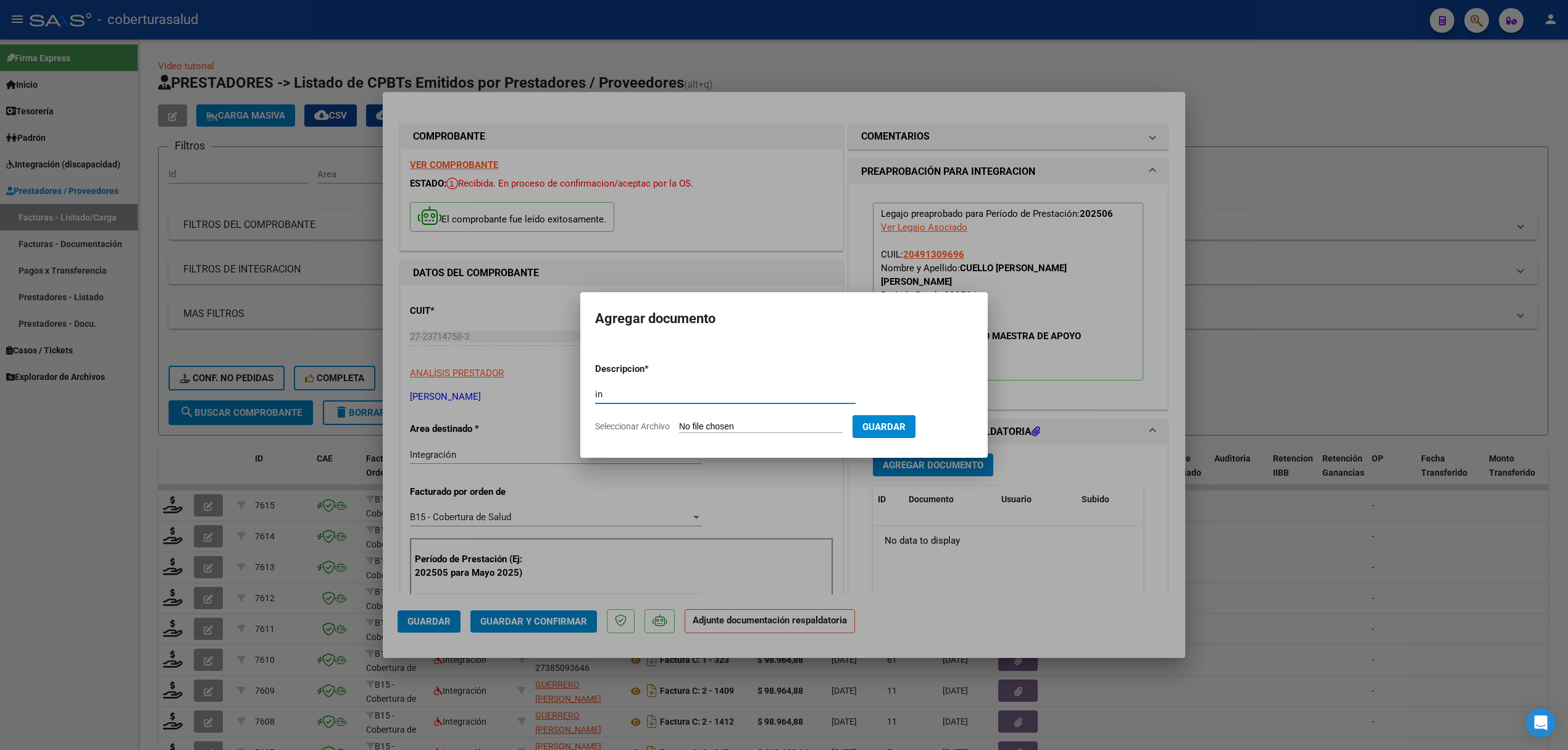
type input "i"
type input "INFORME"
click at [778, 429] on input "Seleccionar Archivo" at bounding box center [761, 427] width 164 height 12
type input "C:\fakepath\DOCENTE APOYO adrian cuello.pdf"
click at [956, 426] on span "Guardar" at bounding box center [949, 427] width 43 height 11
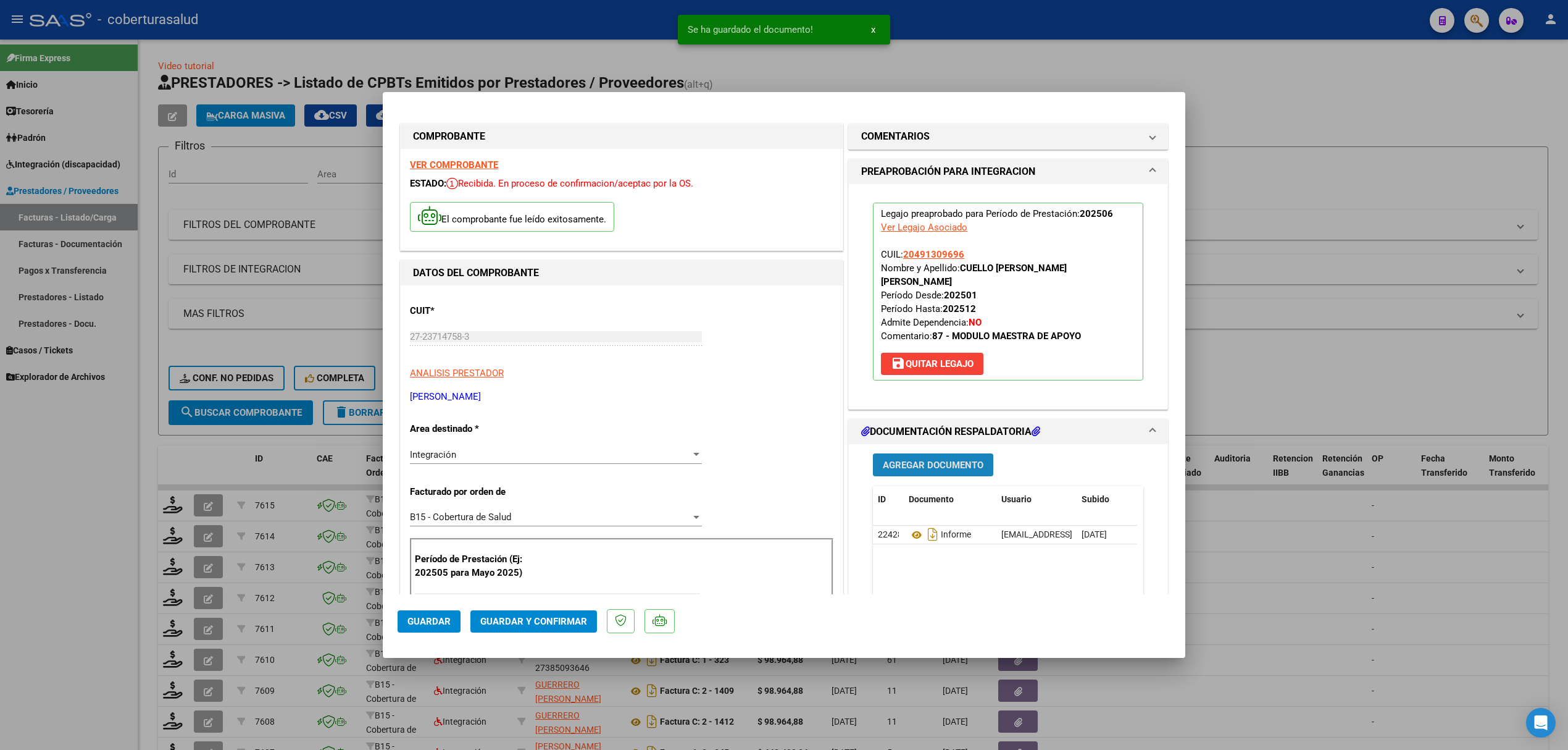
click at [939, 460] on span "Agregar Documento" at bounding box center [933, 465] width 101 height 11
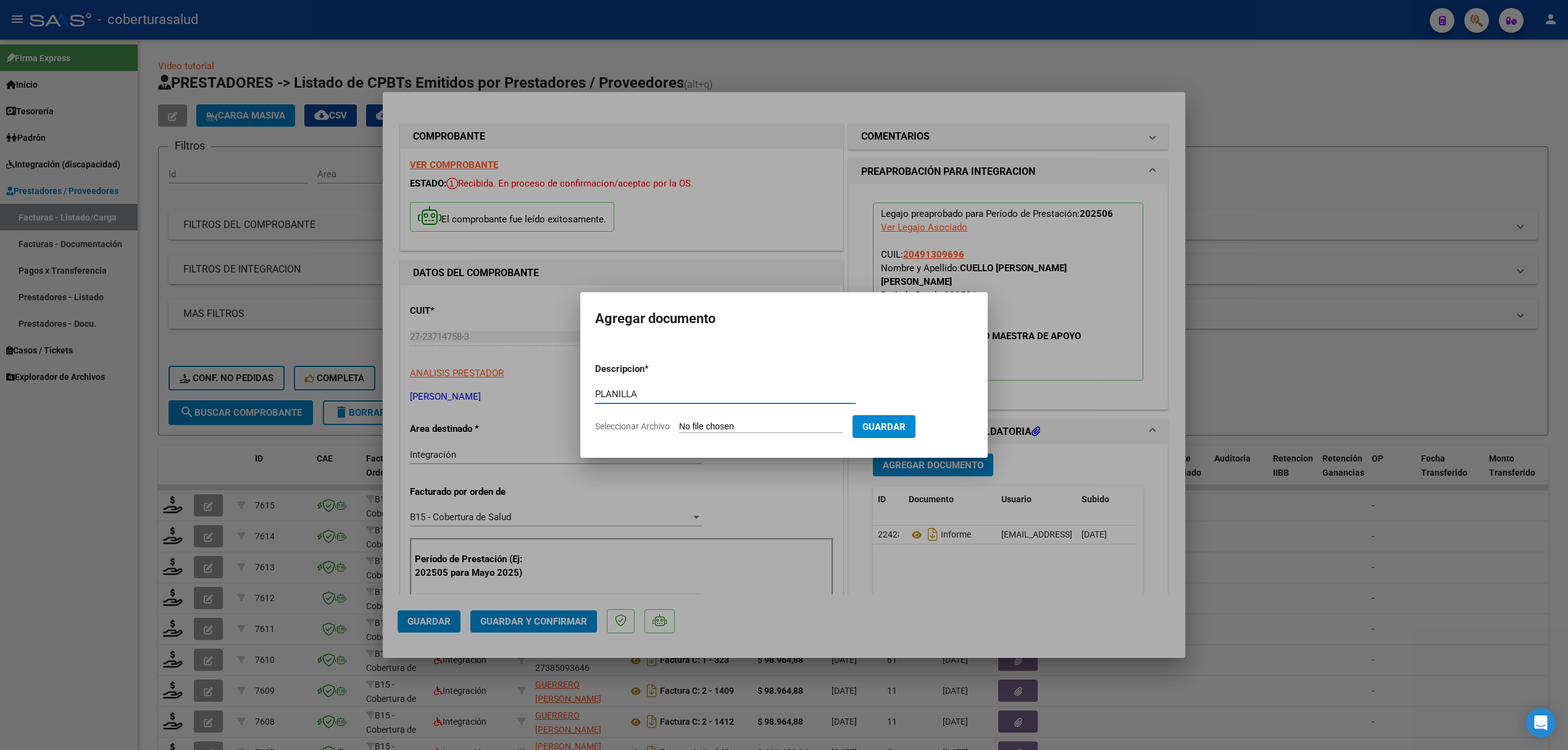
type input "PLANILLA"
click at [764, 421] on input "Seleccionar Archivo" at bounding box center [761, 427] width 164 height 12
type input "C:\fakepath\boreal cuello adrian doc junio.pdf"
click at [963, 421] on span "Guardar" at bounding box center [949, 427] width 43 height 11
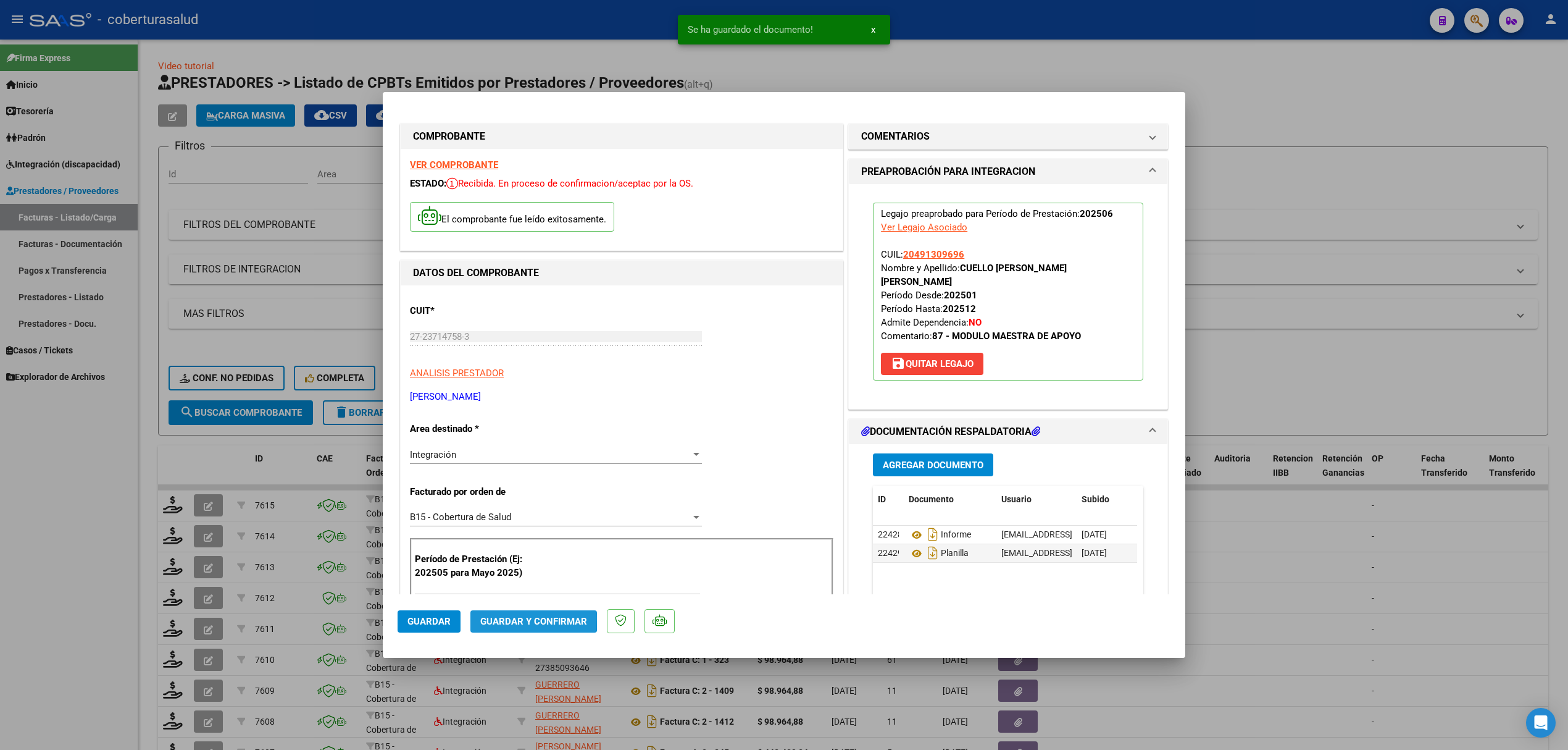
click at [499, 618] on span "Guardar y Confirmar" at bounding box center [533, 621] width 107 height 11
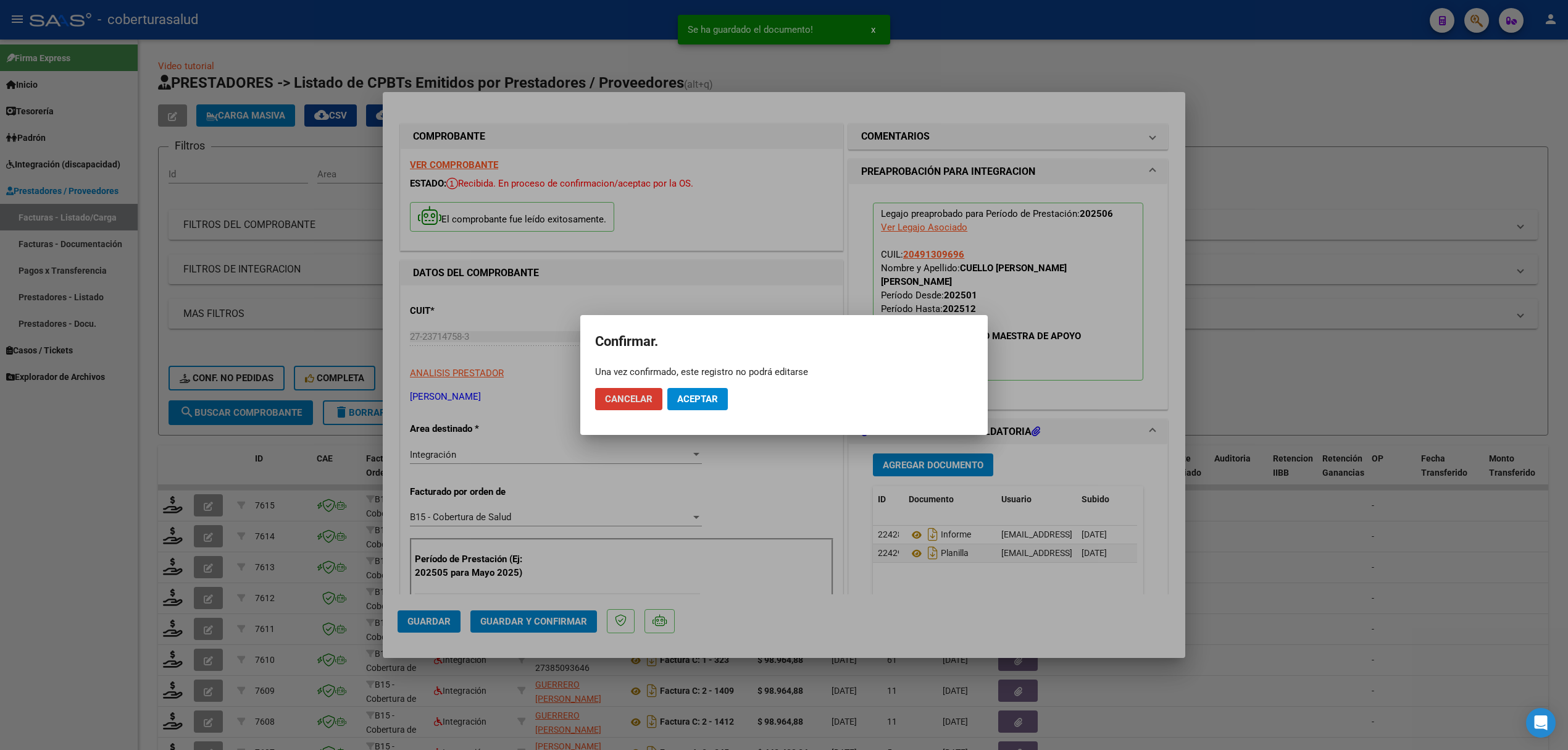
click at [699, 396] on span "Aceptar" at bounding box center [698, 399] width 41 height 11
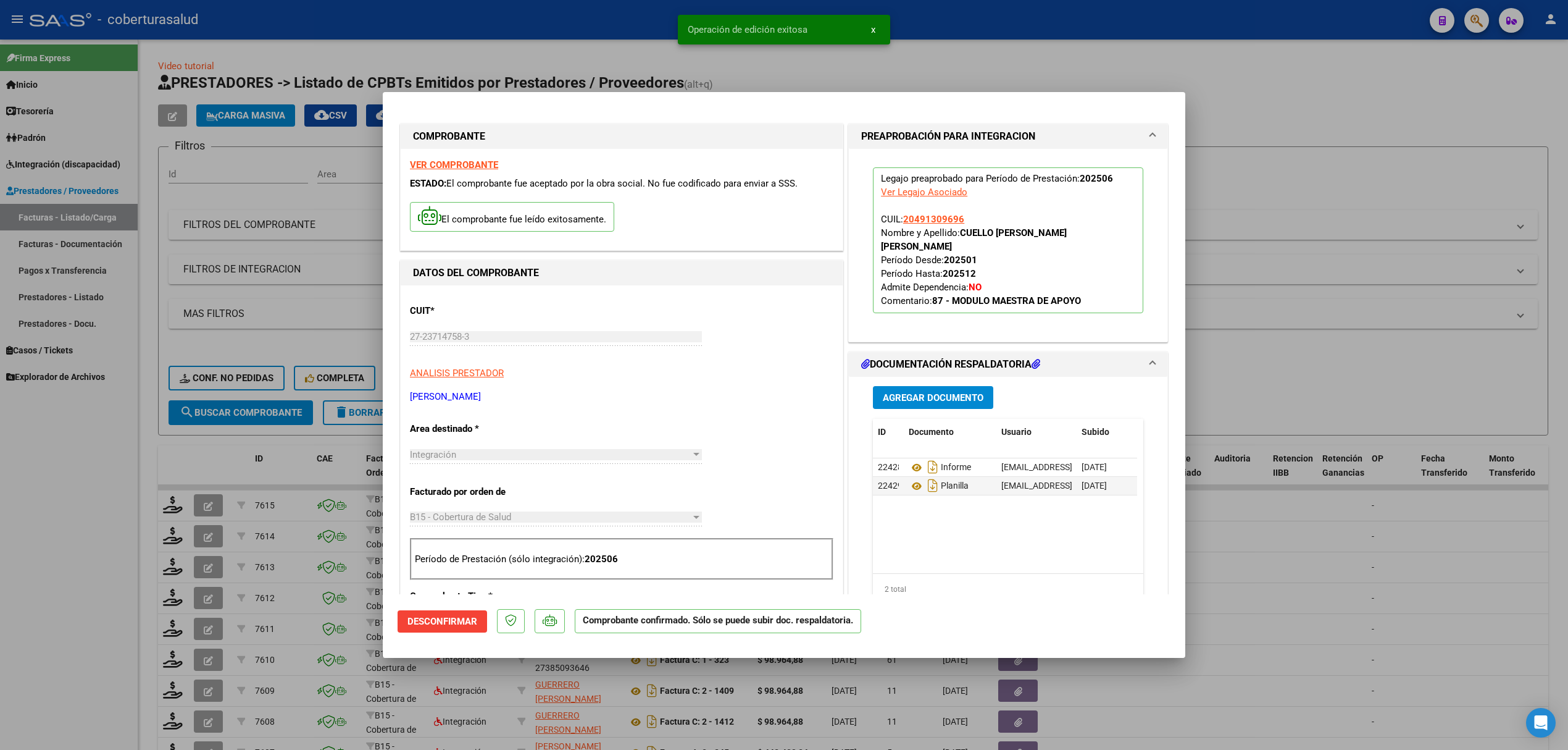
click at [270, 467] on div at bounding box center [784, 375] width 1568 height 750
type input "$ 0,00"
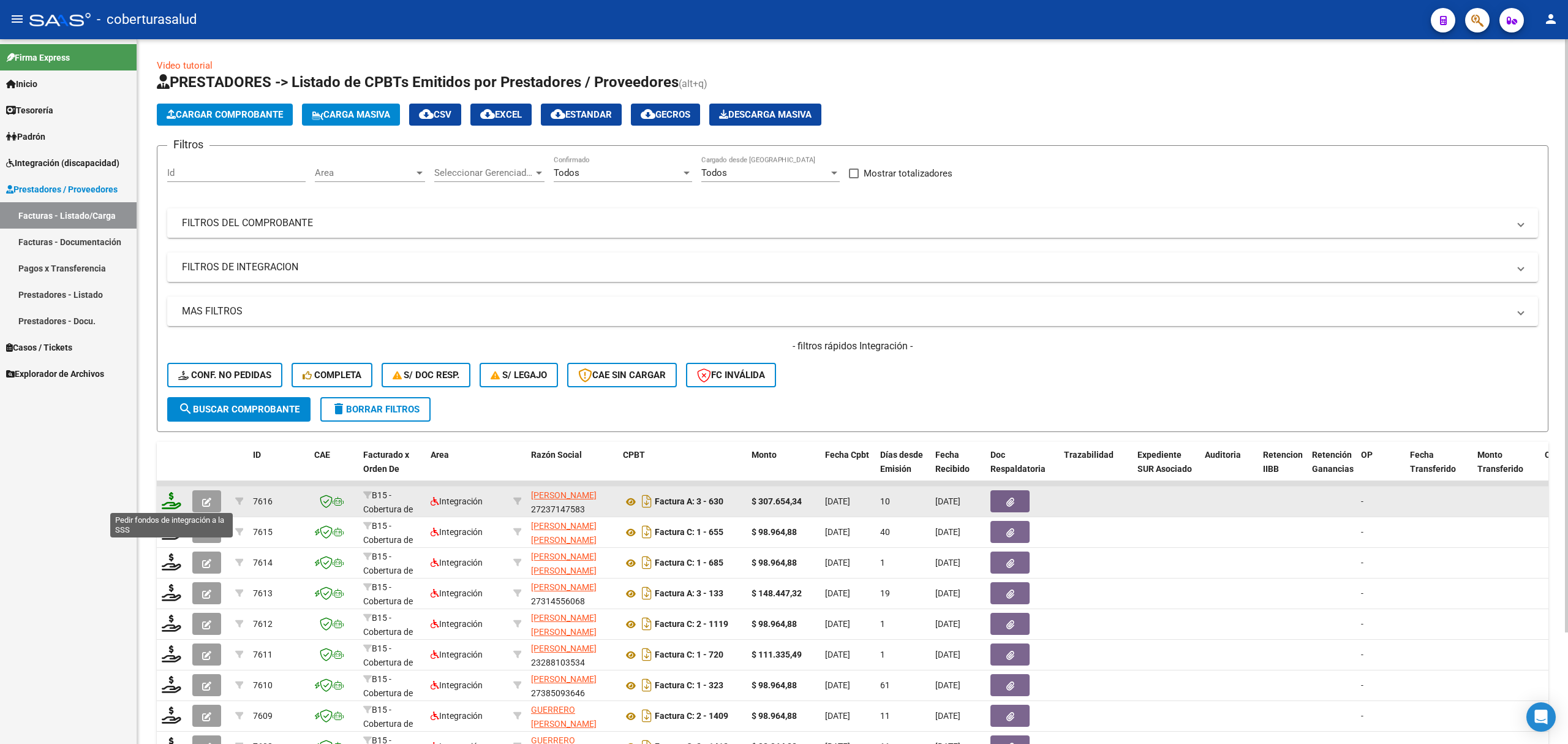
click at [172, 500] on icon at bounding box center [172, 501] width 20 height 17
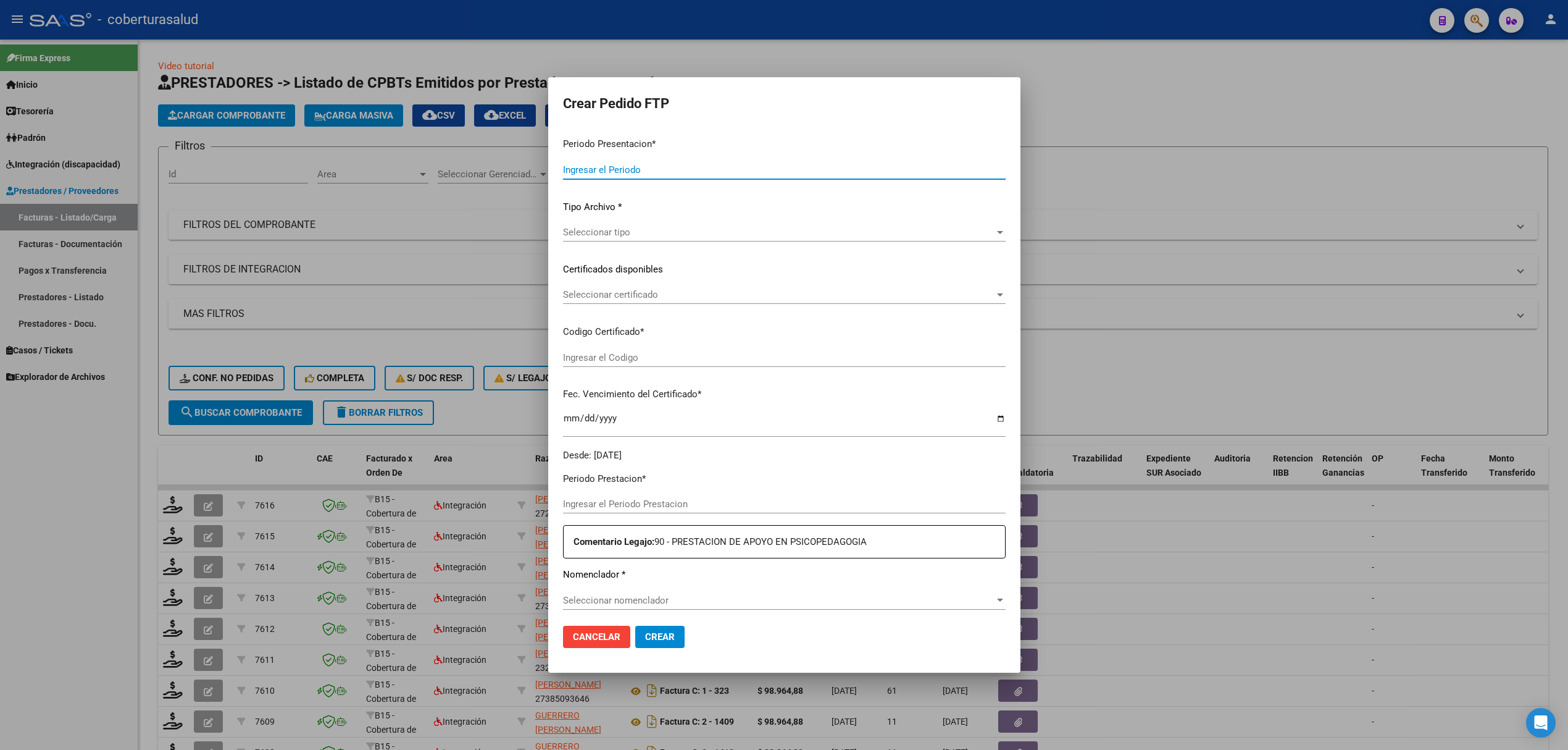
type input "202508"
type input "202506"
type input "$ 307.654,34"
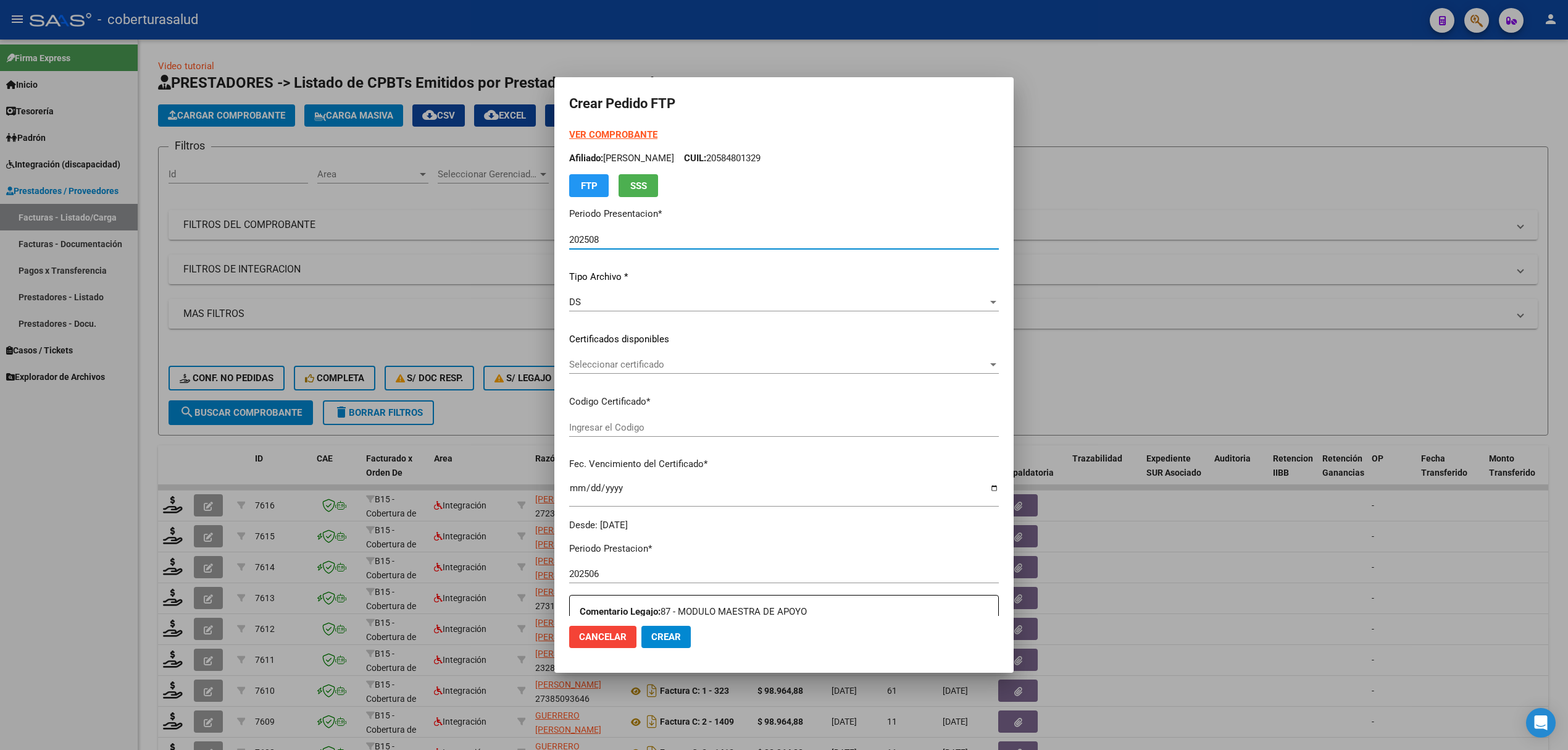
type input "ARG02000491309692023051020280510MZA208"
type input "2028-05-01"
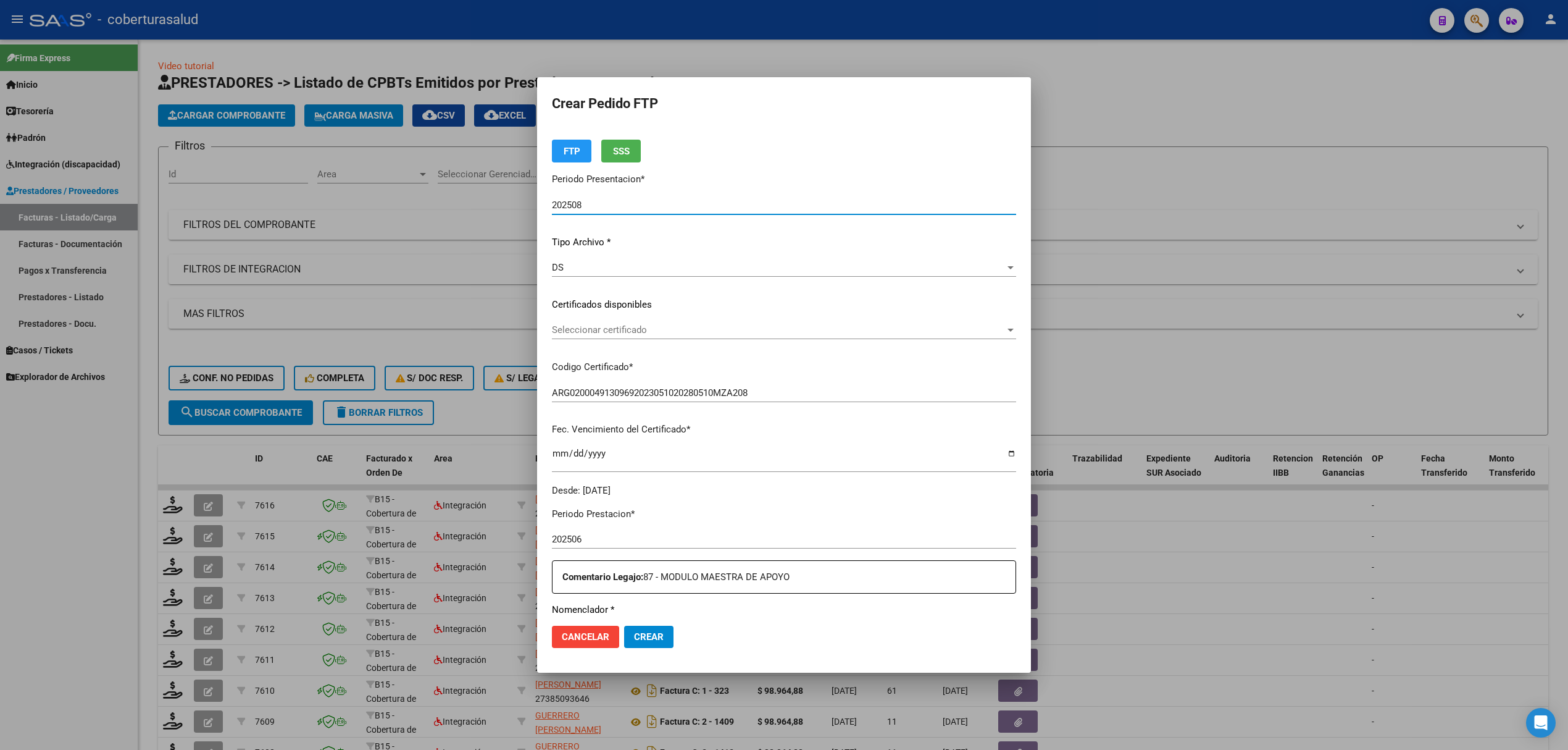
scroll to position [82, 0]
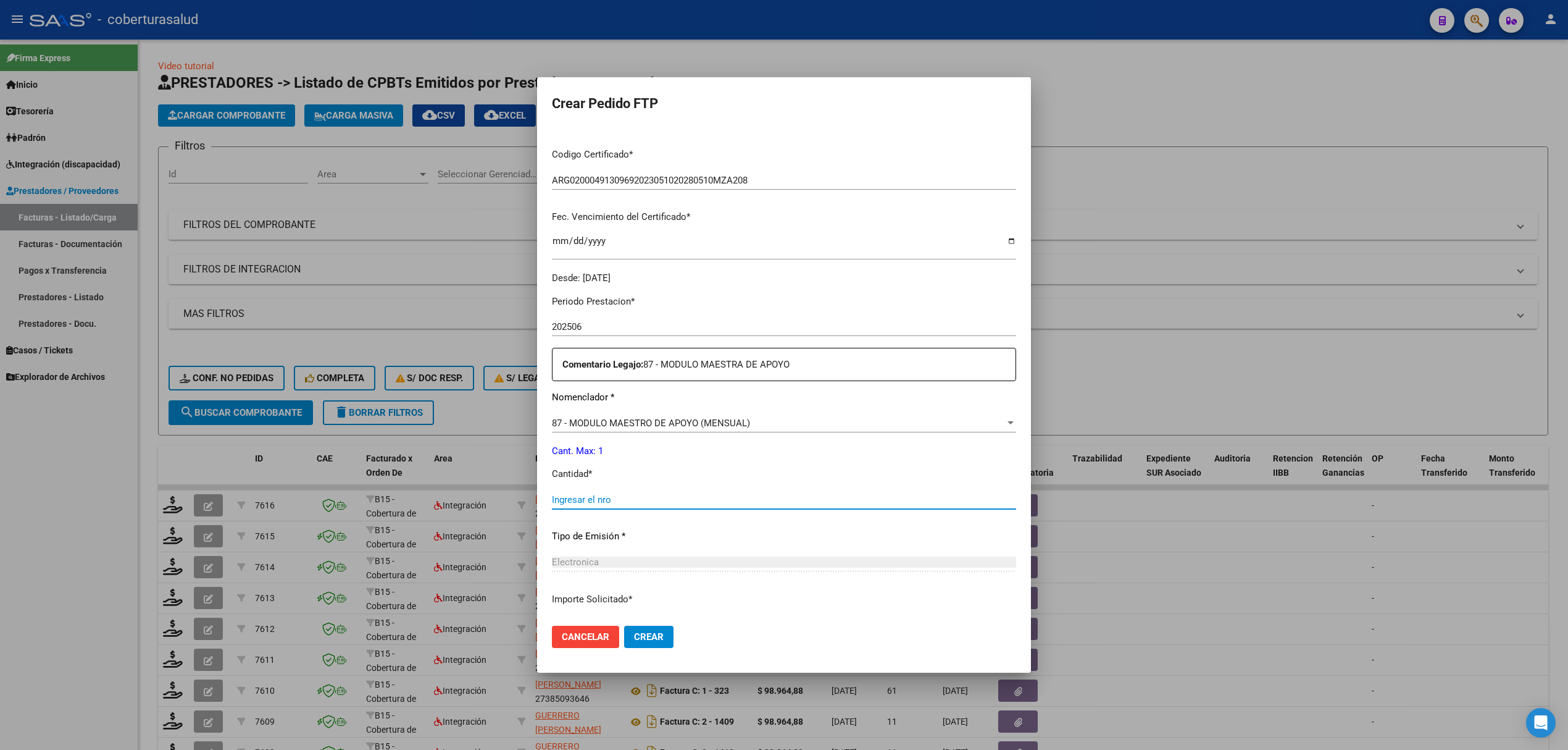
click at [616, 500] on input "Ingresar el nro" at bounding box center [784, 500] width 464 height 11
type input "1"
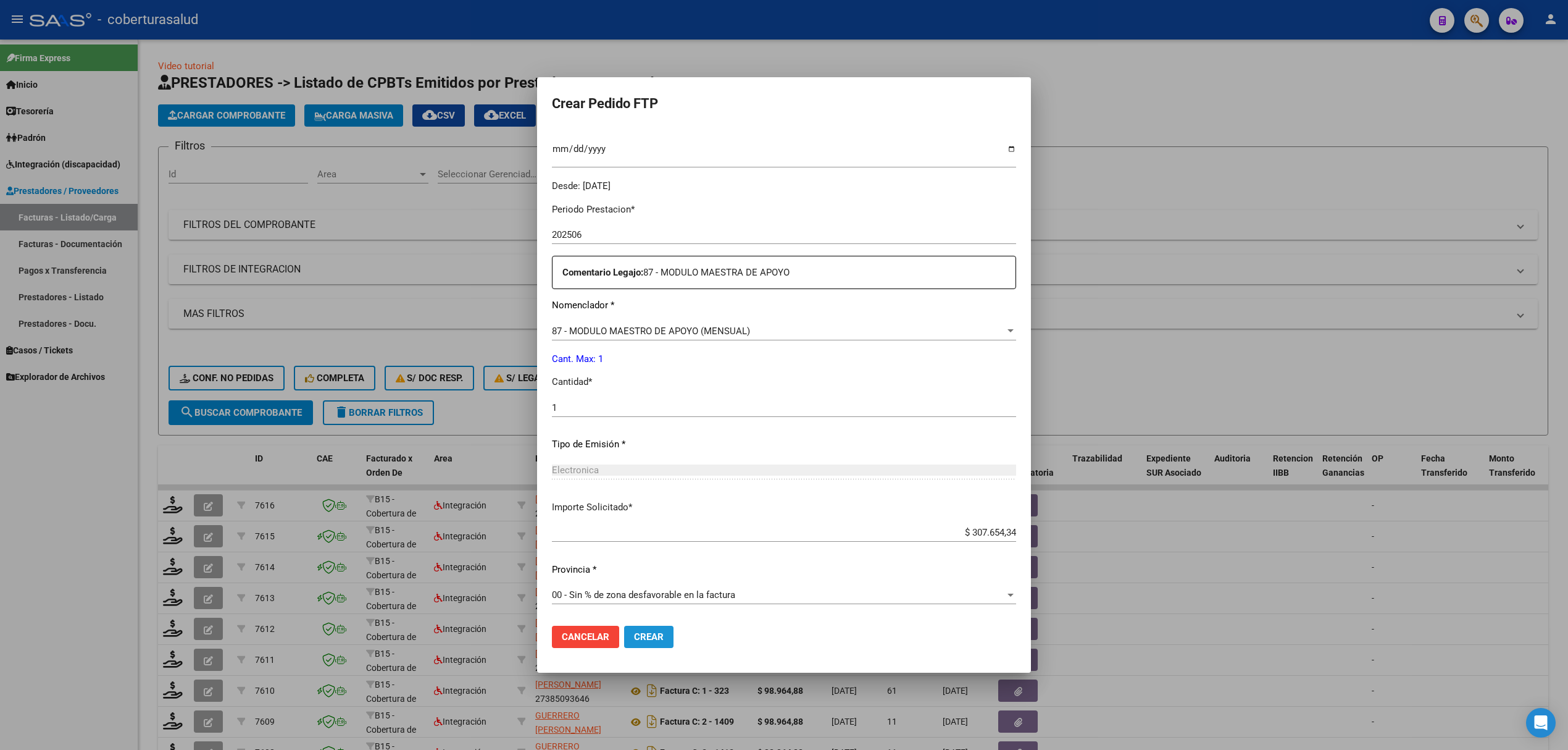
click at [650, 633] on span "Crear" at bounding box center [649, 637] width 29 height 11
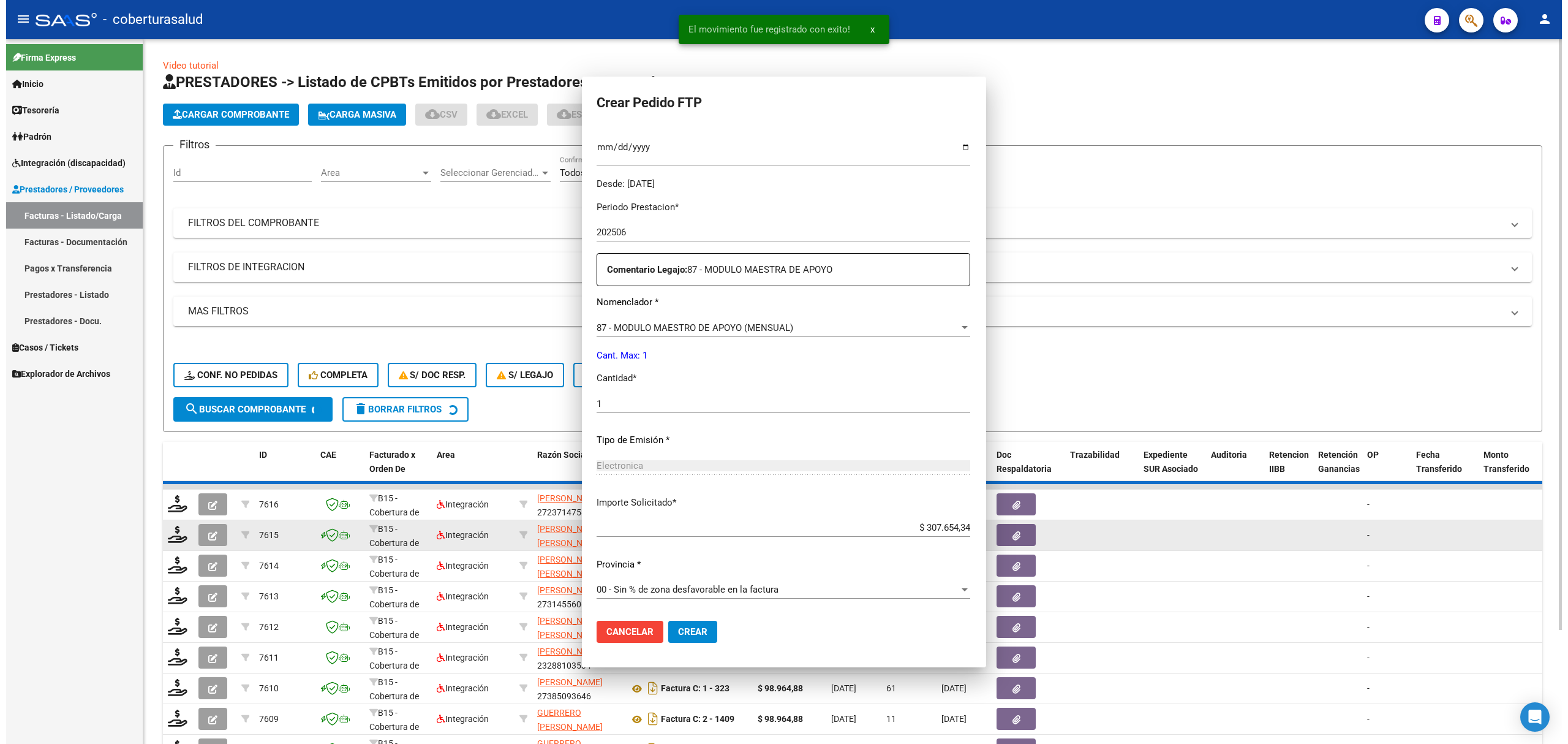
scroll to position [267, 0]
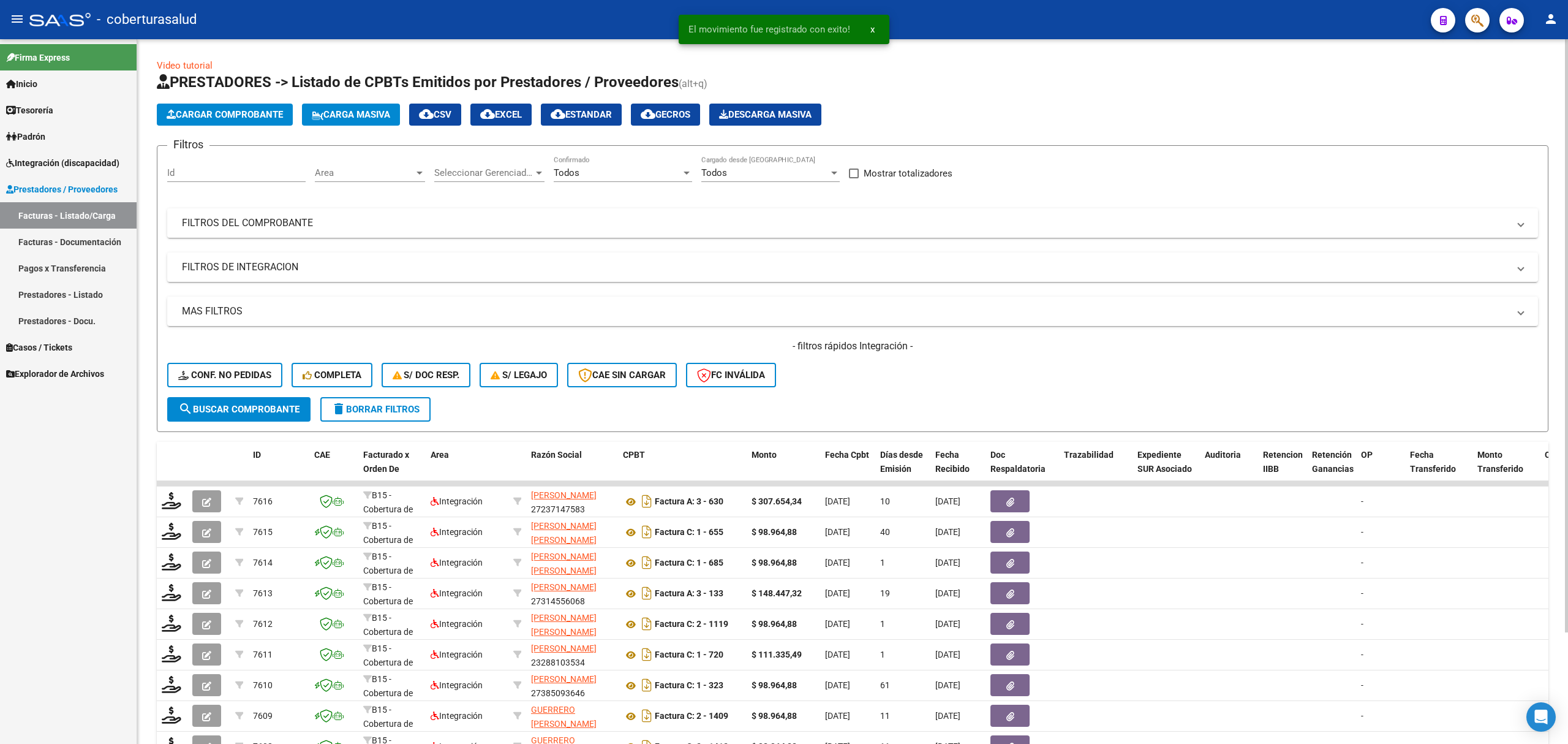
click at [149, 460] on div "Video tutorial PRESTADORES -> Listado de CPBTs Emitidos por Prestadores / Prove…" at bounding box center [852, 453] width 1431 height 828
click at [507, 221] on mat-panel-title "FILTROS DEL COMPROBANTE" at bounding box center [846, 223] width 1327 height 14
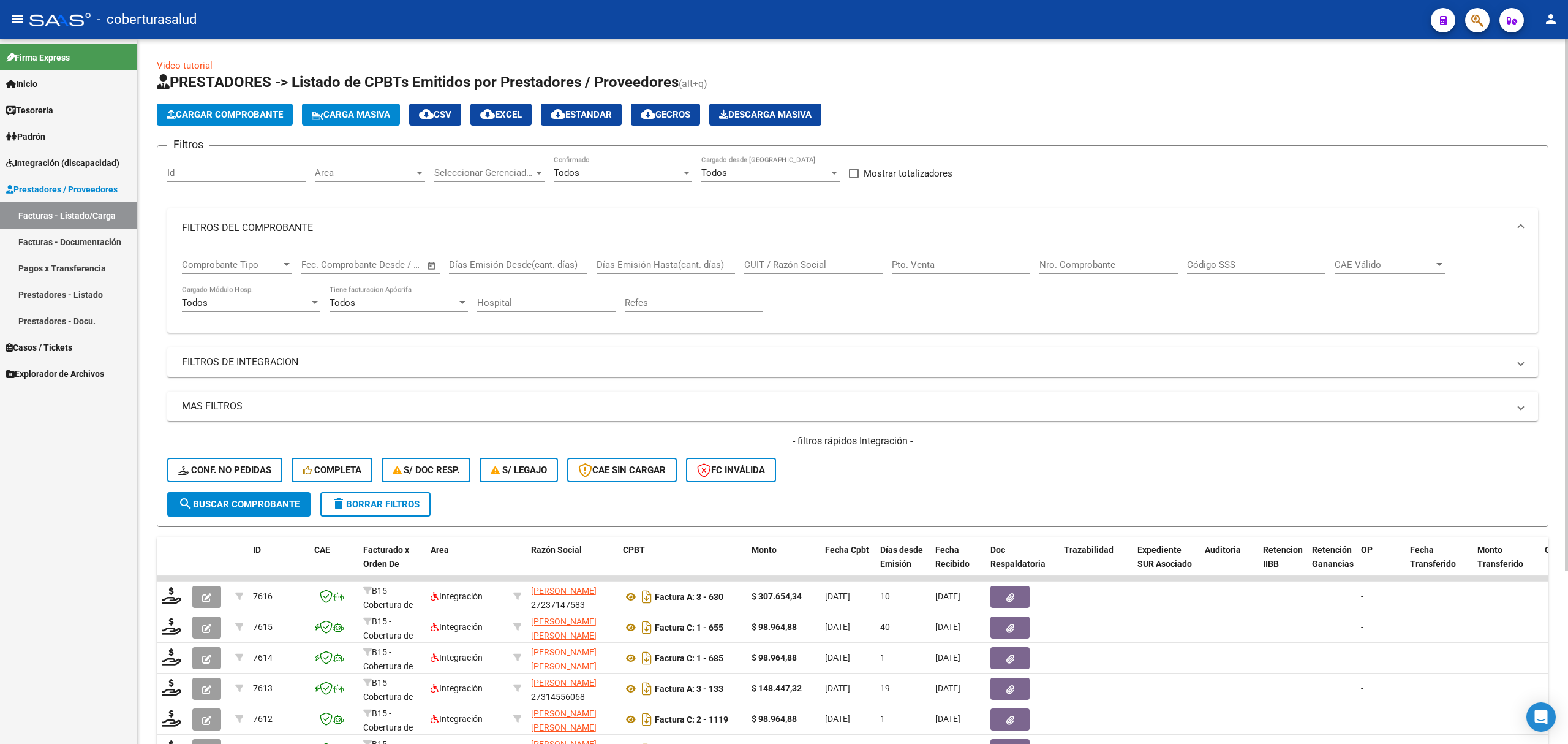
click at [788, 265] on input "CUIT / Razón Social" at bounding box center [813, 265] width 139 height 11
paste input "27226044111"
type input "27226044111"
click at [251, 499] on span "search Buscar Comprobante" at bounding box center [239, 505] width 121 height 11
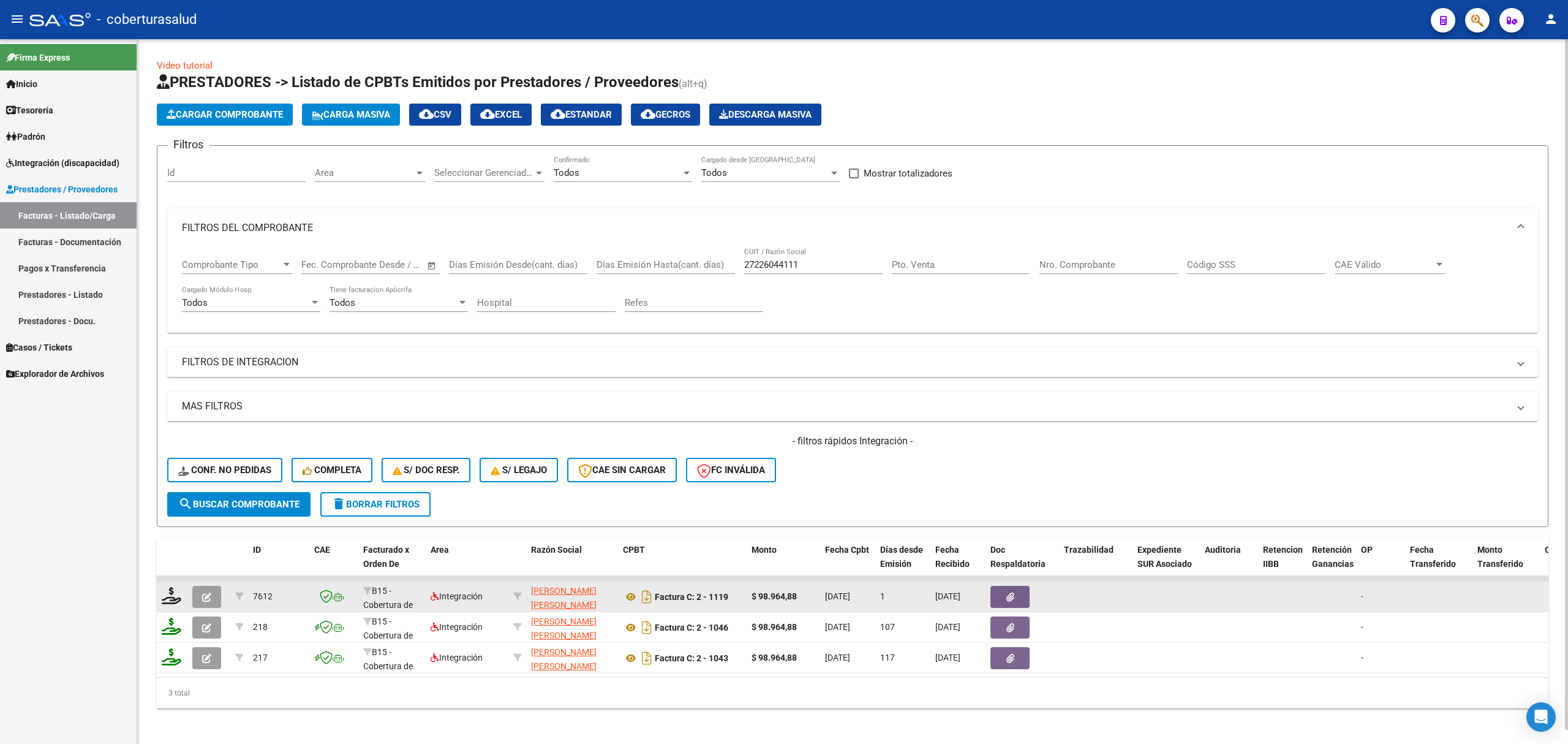
click at [201, 592] on button "button" at bounding box center [206, 597] width 29 height 22
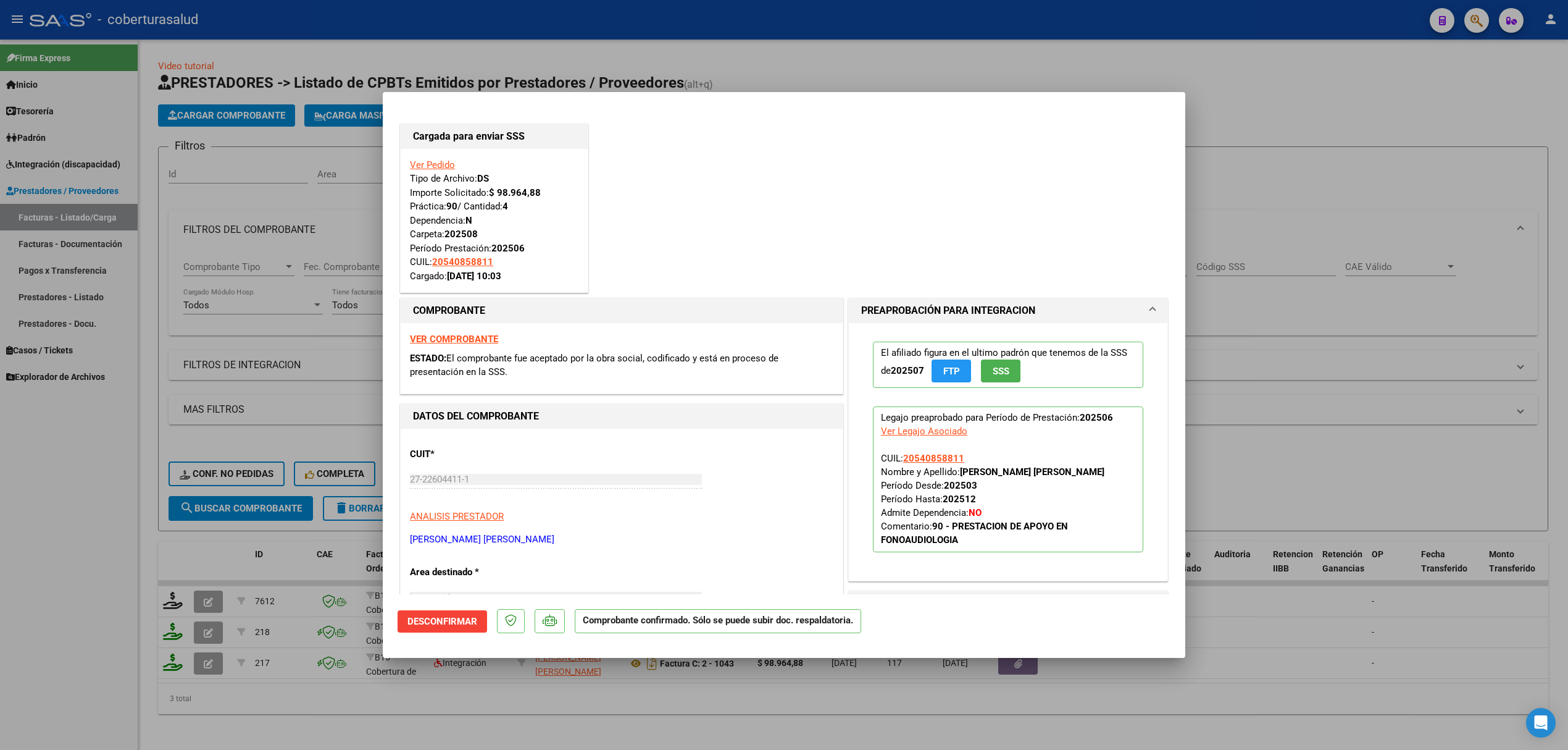
click at [1226, 336] on div at bounding box center [784, 375] width 1568 height 750
type input "$ 0,00"
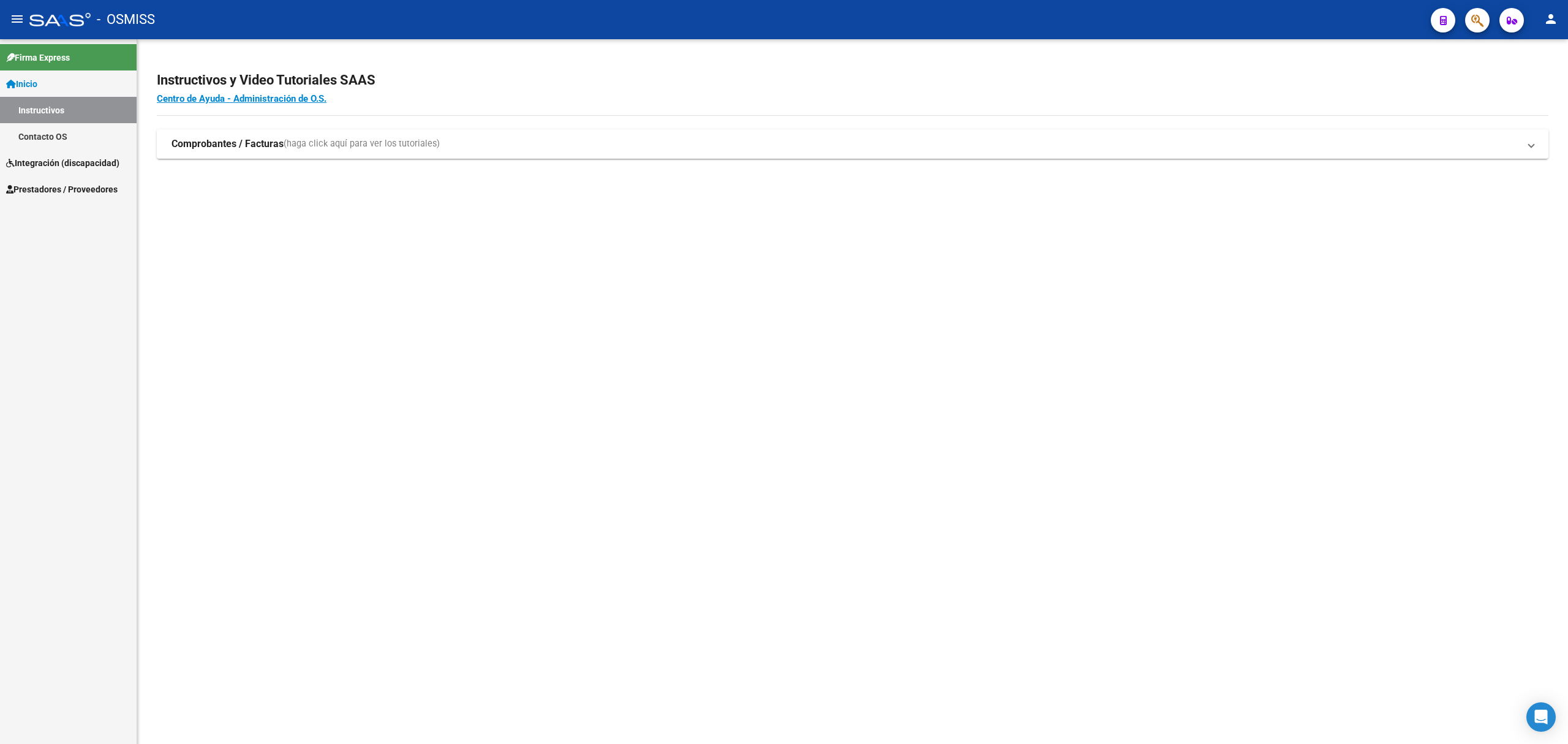
click at [72, 176] on link "Prestadores / Proveedores" at bounding box center [68, 189] width 137 height 26
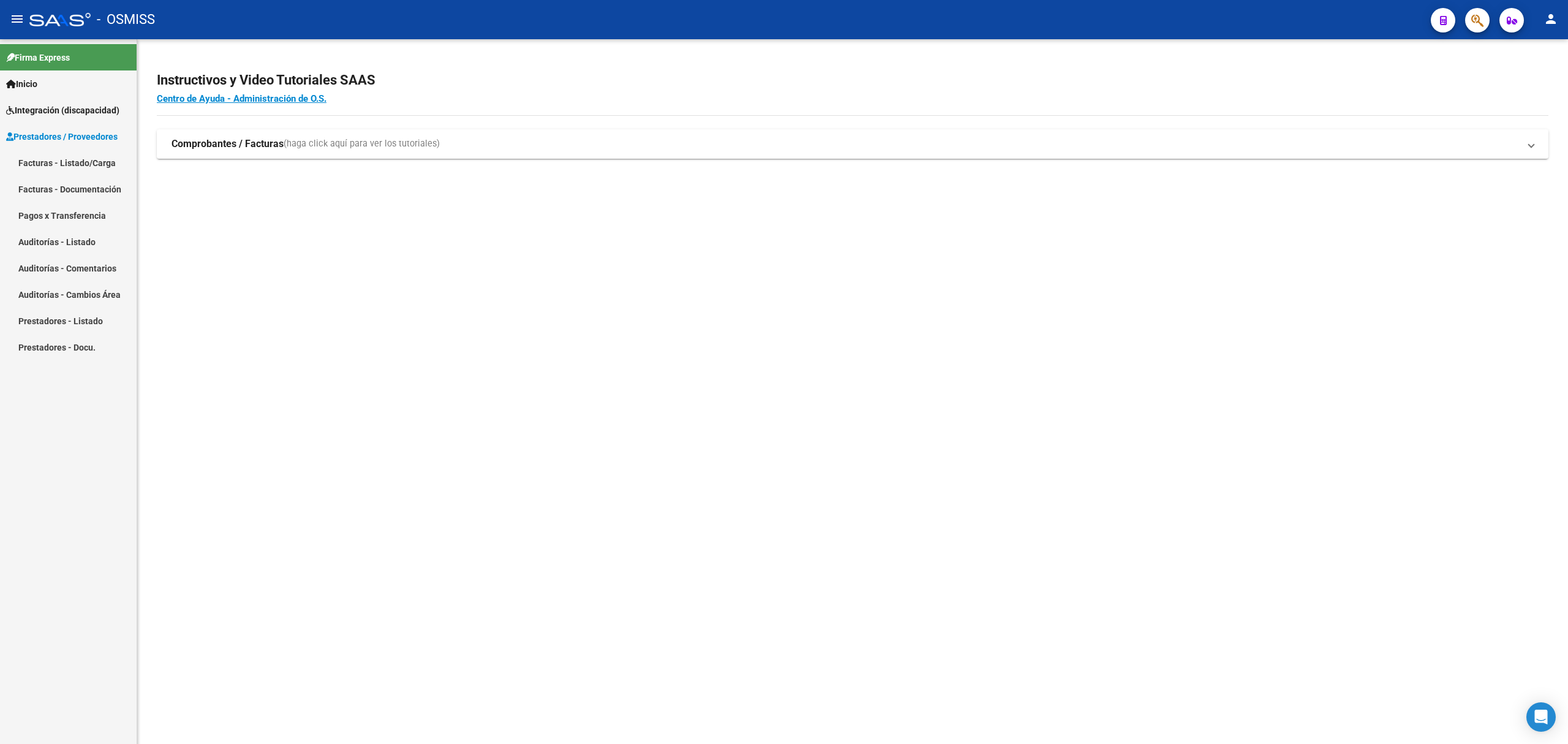
click at [94, 160] on link "Facturas - Listado/Carga" at bounding box center [68, 162] width 137 height 26
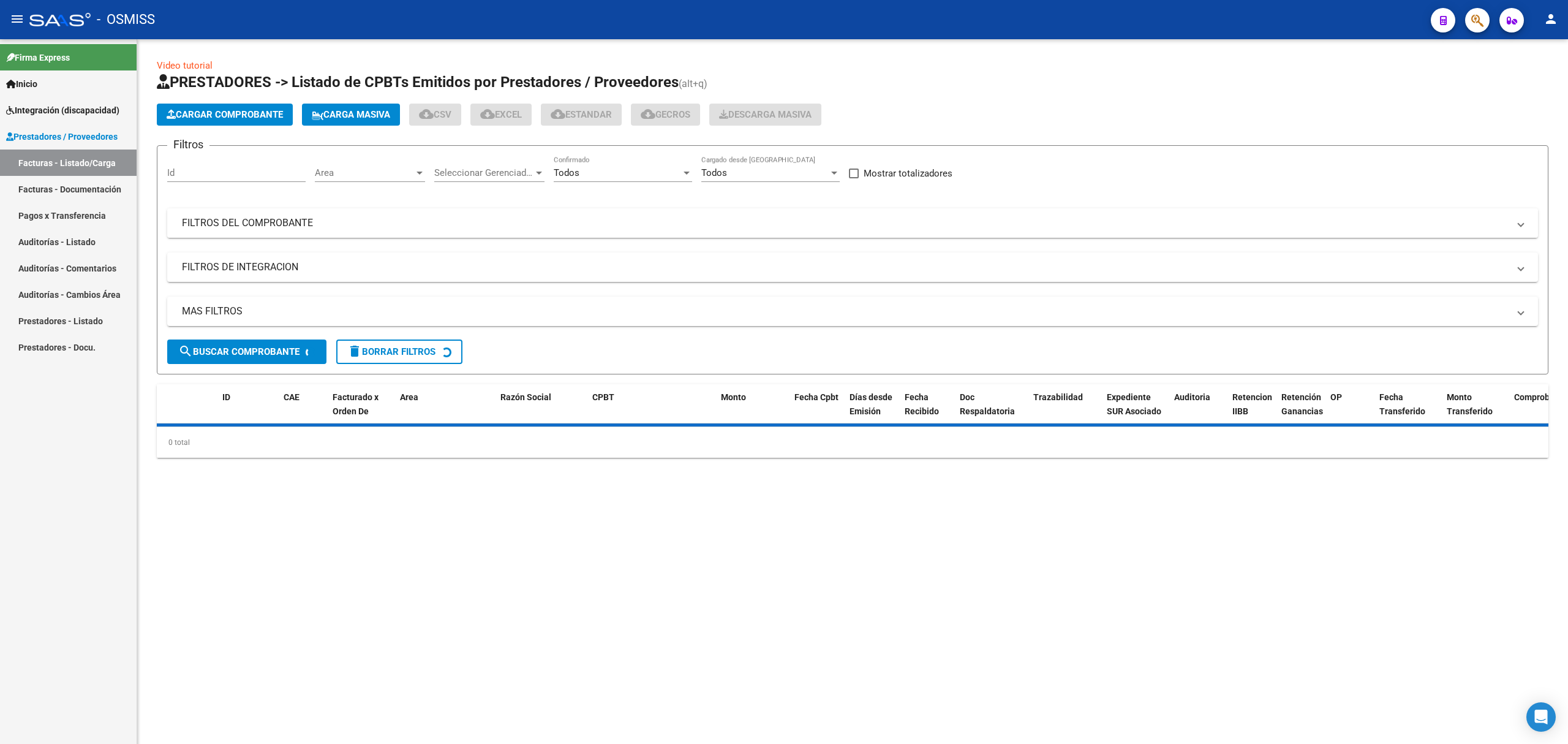
click at [238, 221] on mat-panel-title "FILTROS DEL COMPROBANTE" at bounding box center [846, 223] width 1327 height 14
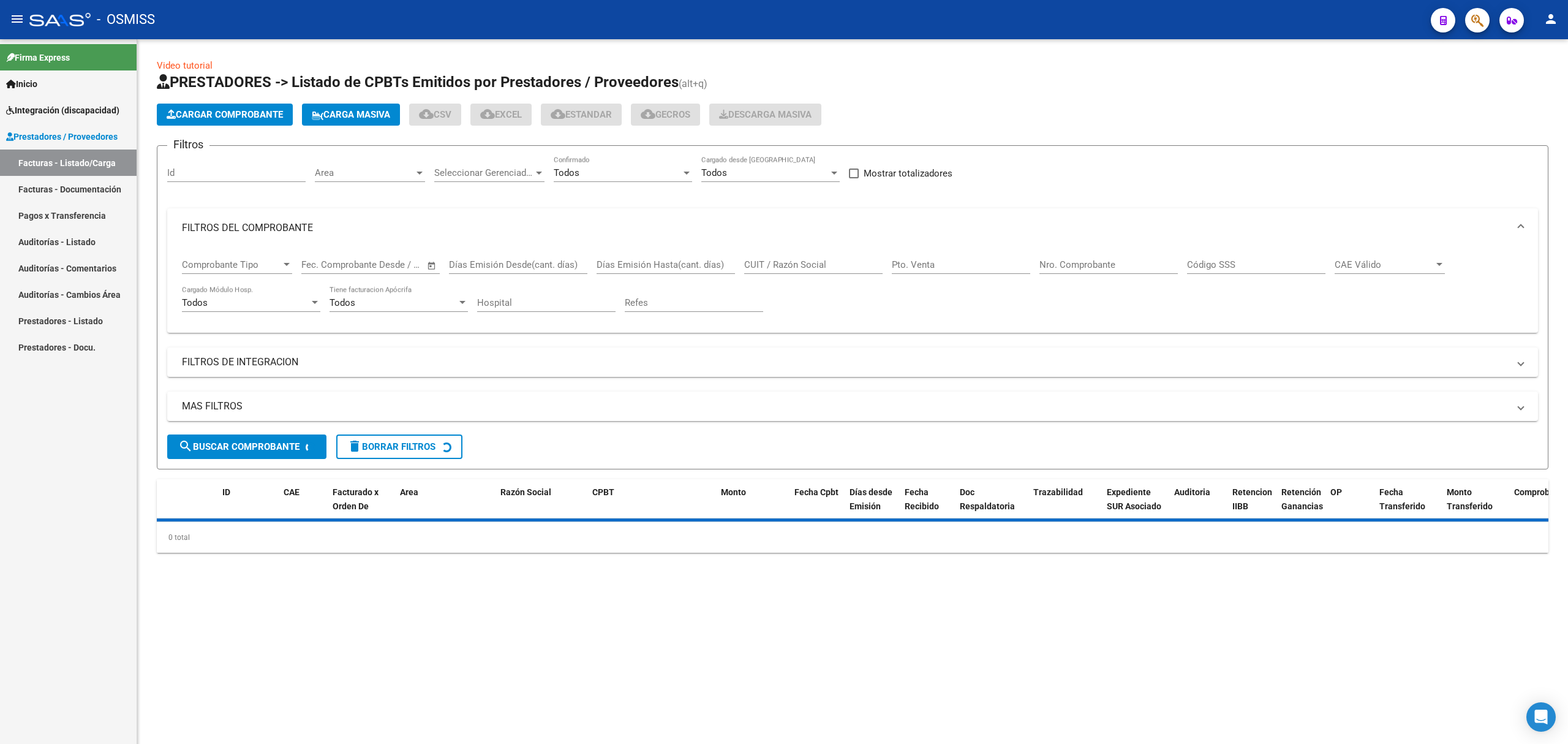
click at [770, 266] on input "CUIT / Razón Social" at bounding box center [813, 265] width 139 height 11
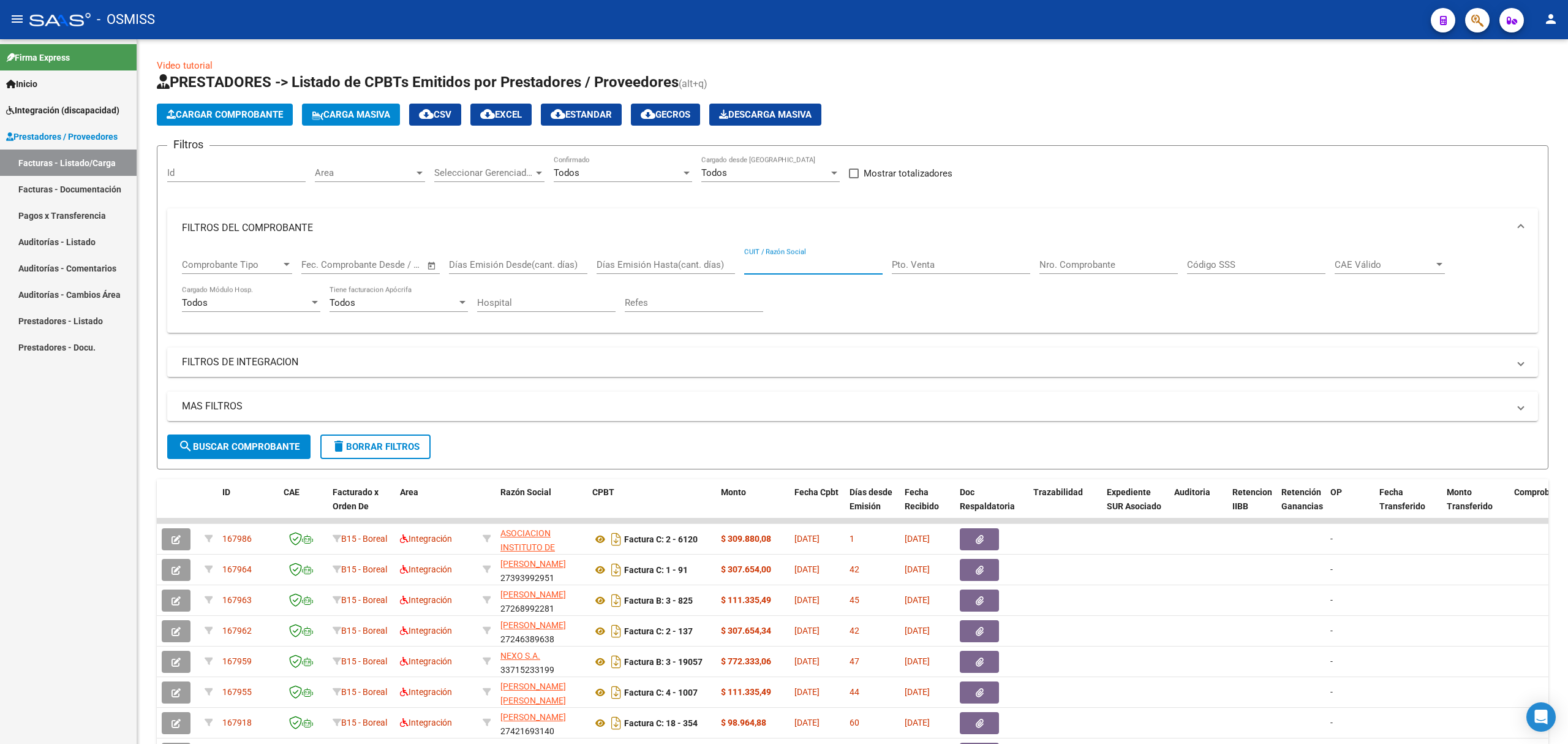
paste input "27227774679"
type input "27227774679"
click at [287, 441] on span "search Buscar Comprobante" at bounding box center [239, 447] width 121 height 11
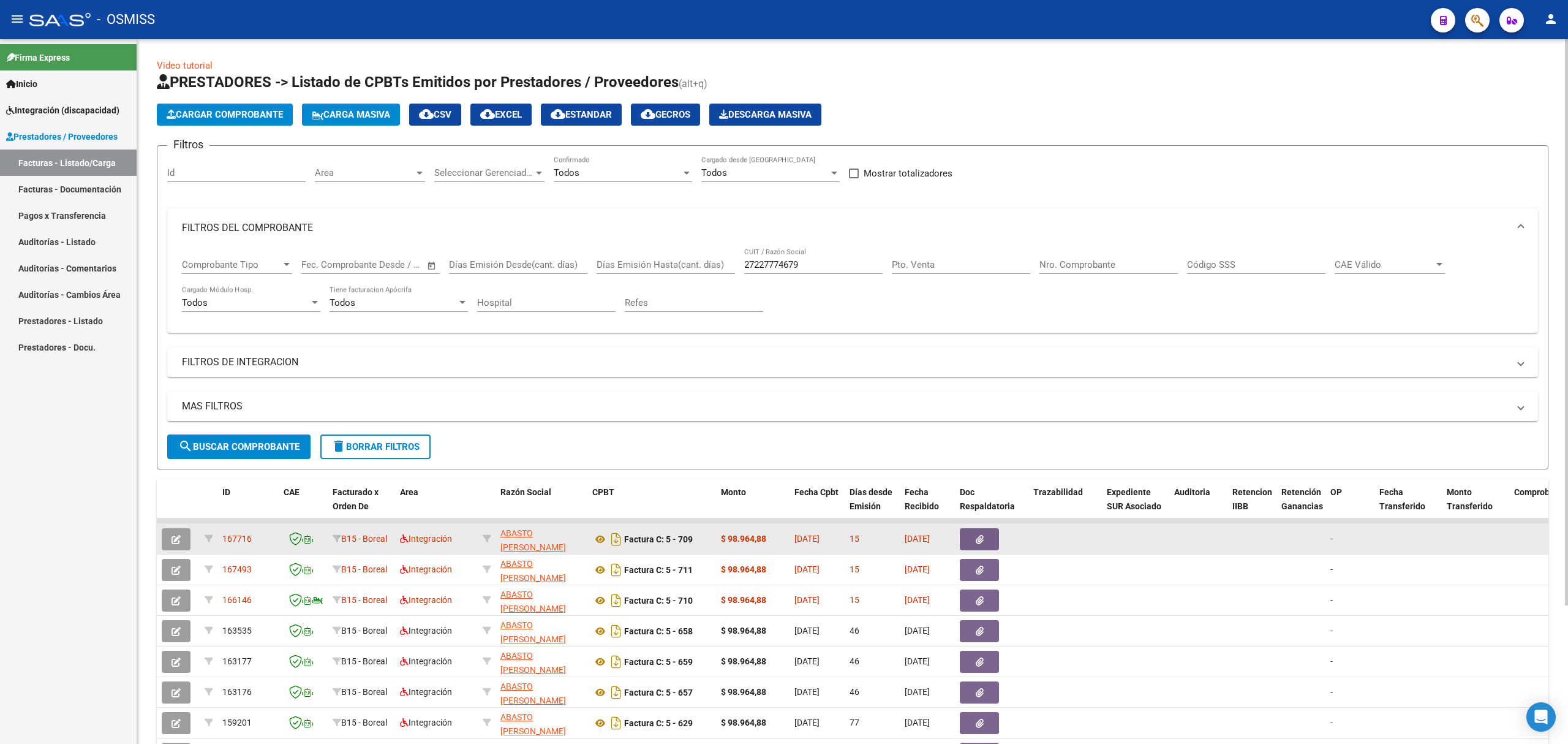
click at [175, 541] on icon "button" at bounding box center [176, 539] width 9 height 9
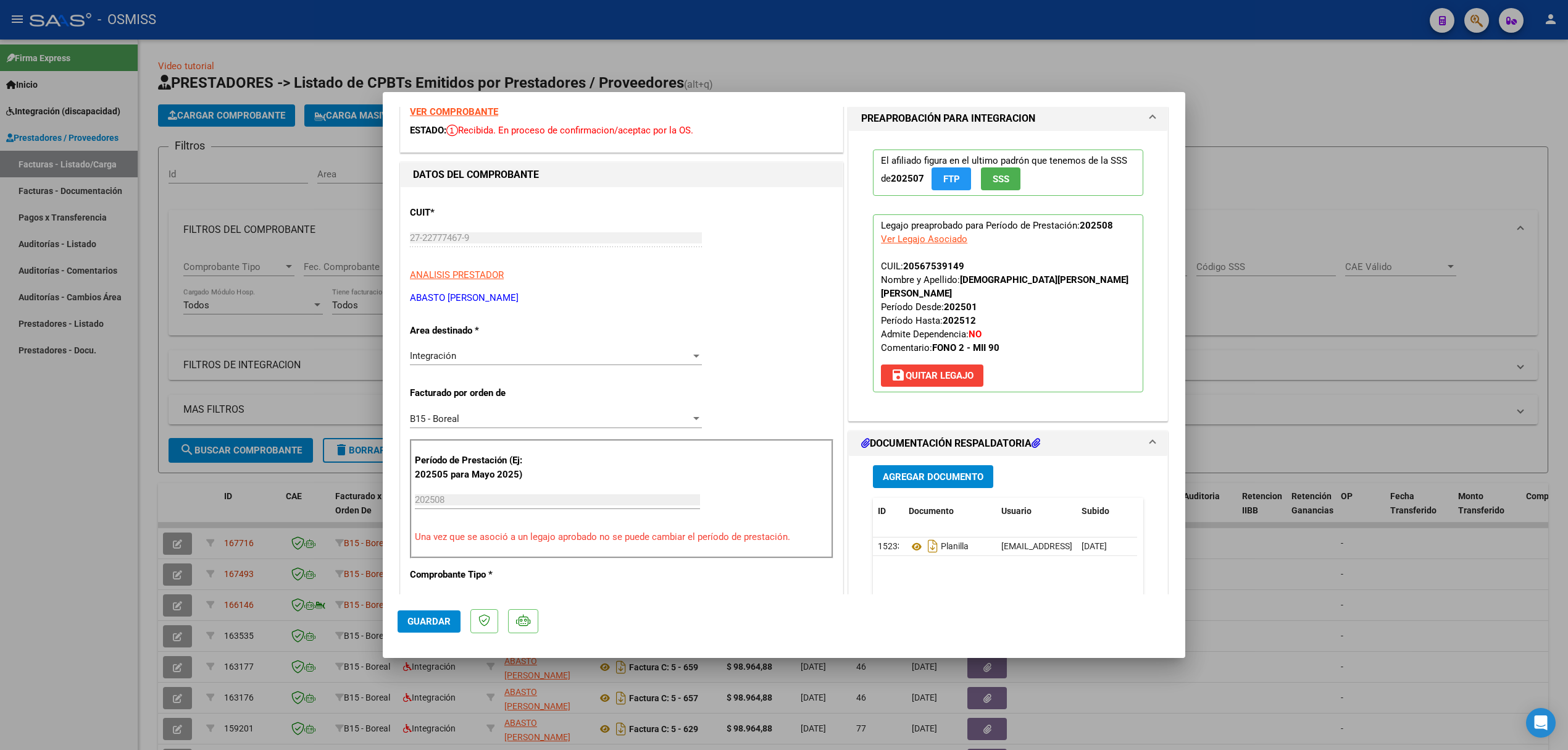
scroll to position [164, 0]
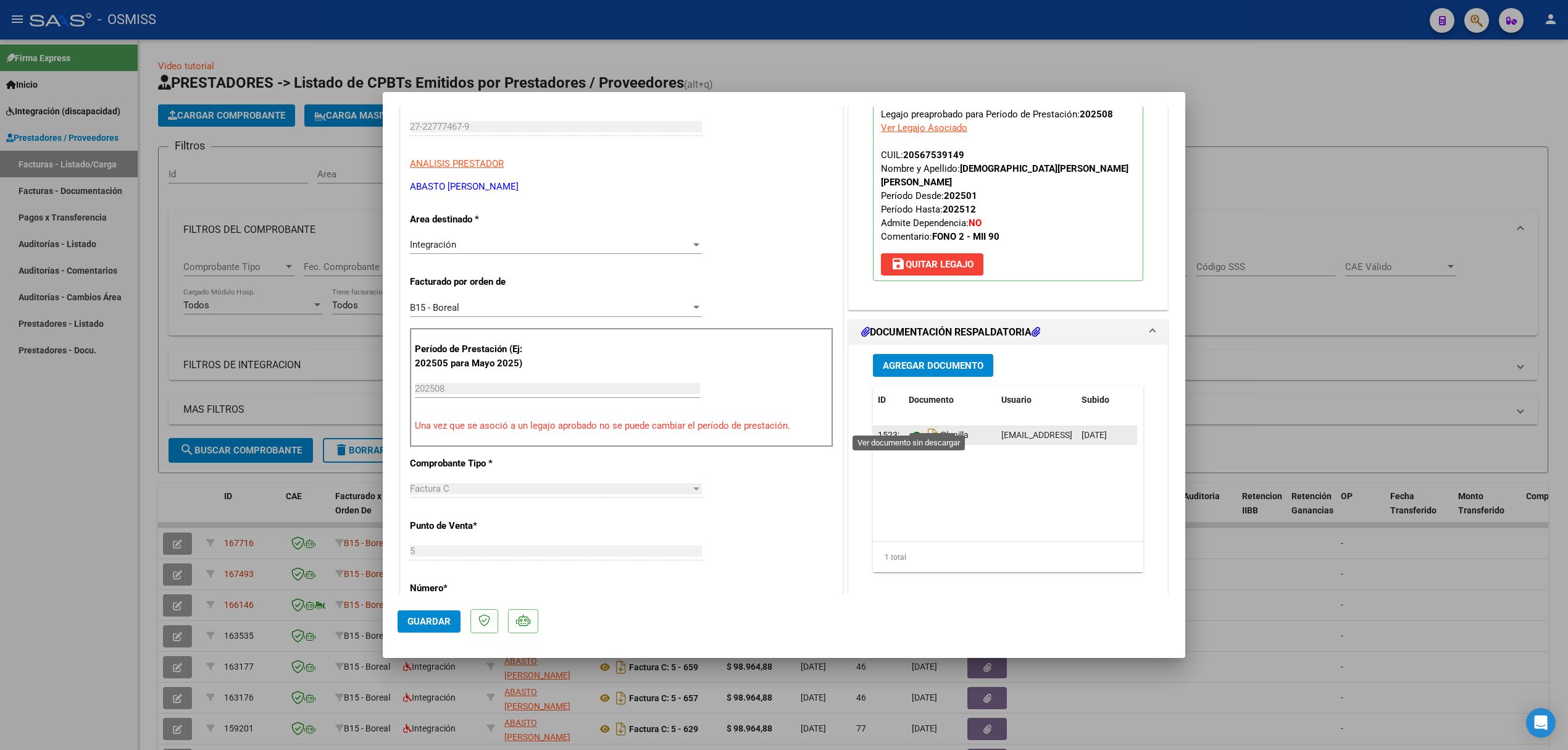
click at [909, 428] on icon at bounding box center [917, 436] width 16 height 15
click at [906, 361] on button "Agregar Documento" at bounding box center [933, 365] width 120 height 23
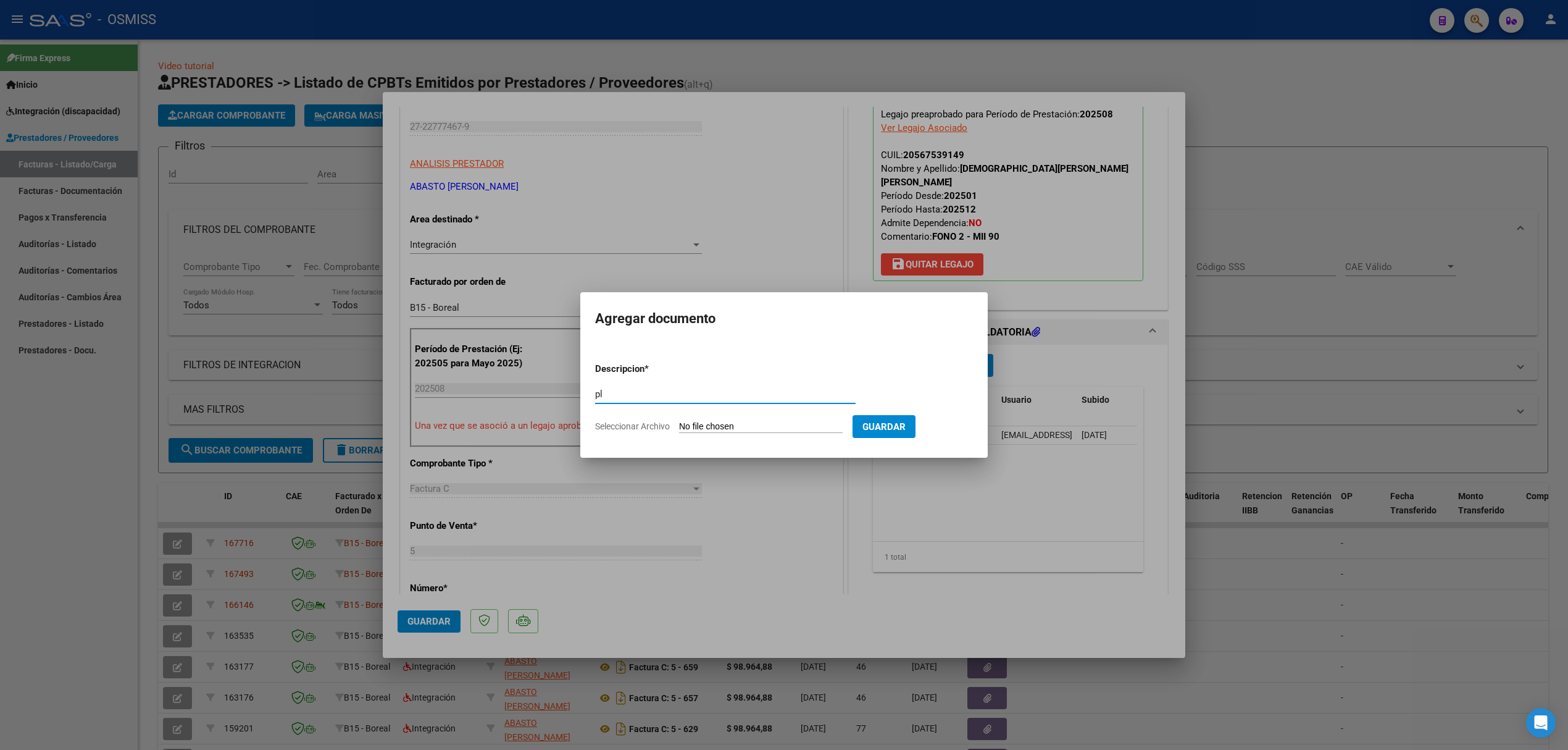
type input "p"
type input "PLANILLA CORRECTA"
click at [770, 423] on input "Seleccionar Archivo" at bounding box center [761, 427] width 164 height 12
type input "C:\fakepath\Asistencia Bejarano agosto 25_compressed.pdf"
click at [961, 421] on span "Guardar" at bounding box center [949, 427] width 43 height 11
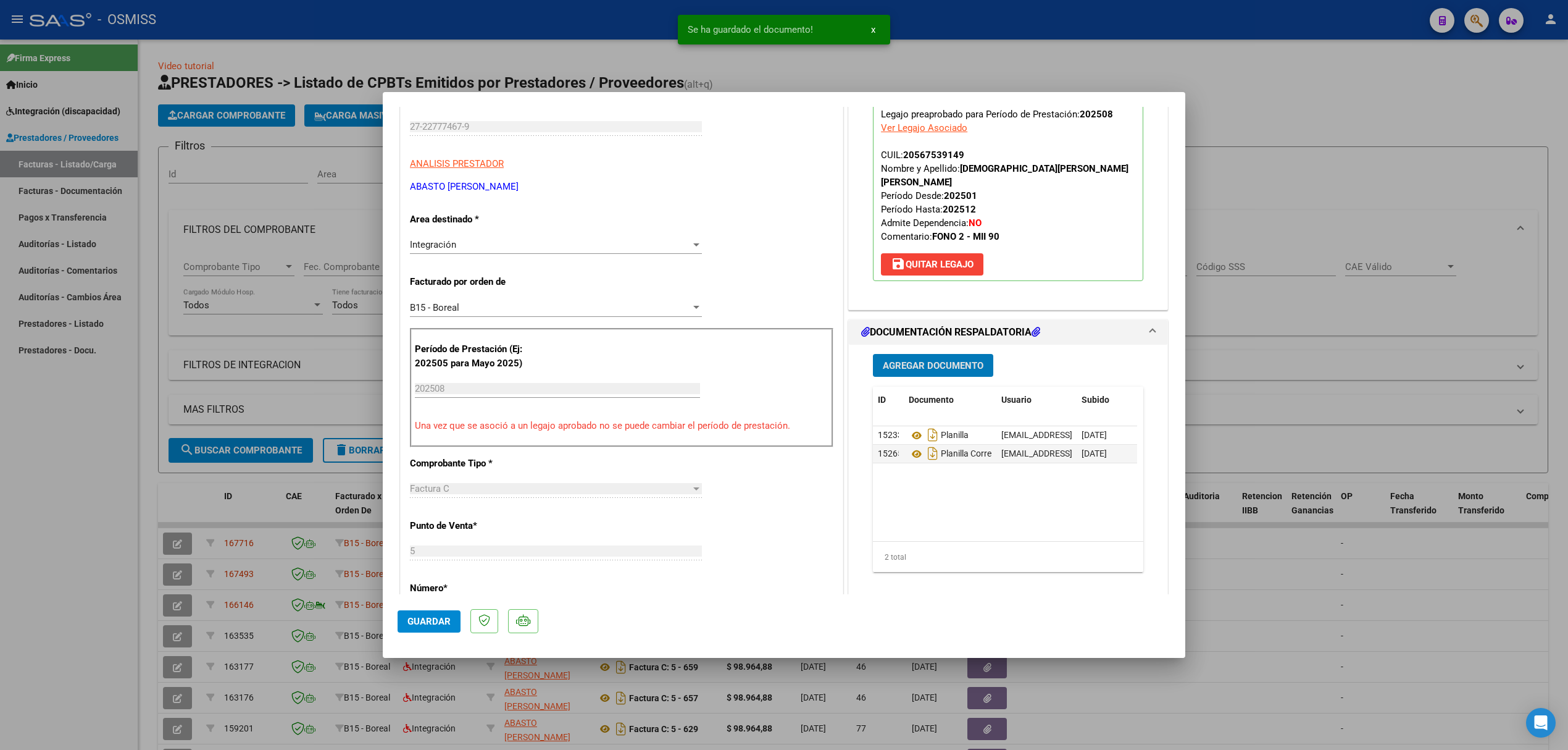
click at [428, 616] on span "Guardar" at bounding box center [429, 621] width 43 height 11
click at [114, 502] on div at bounding box center [784, 375] width 1568 height 750
type input "$ 0,00"
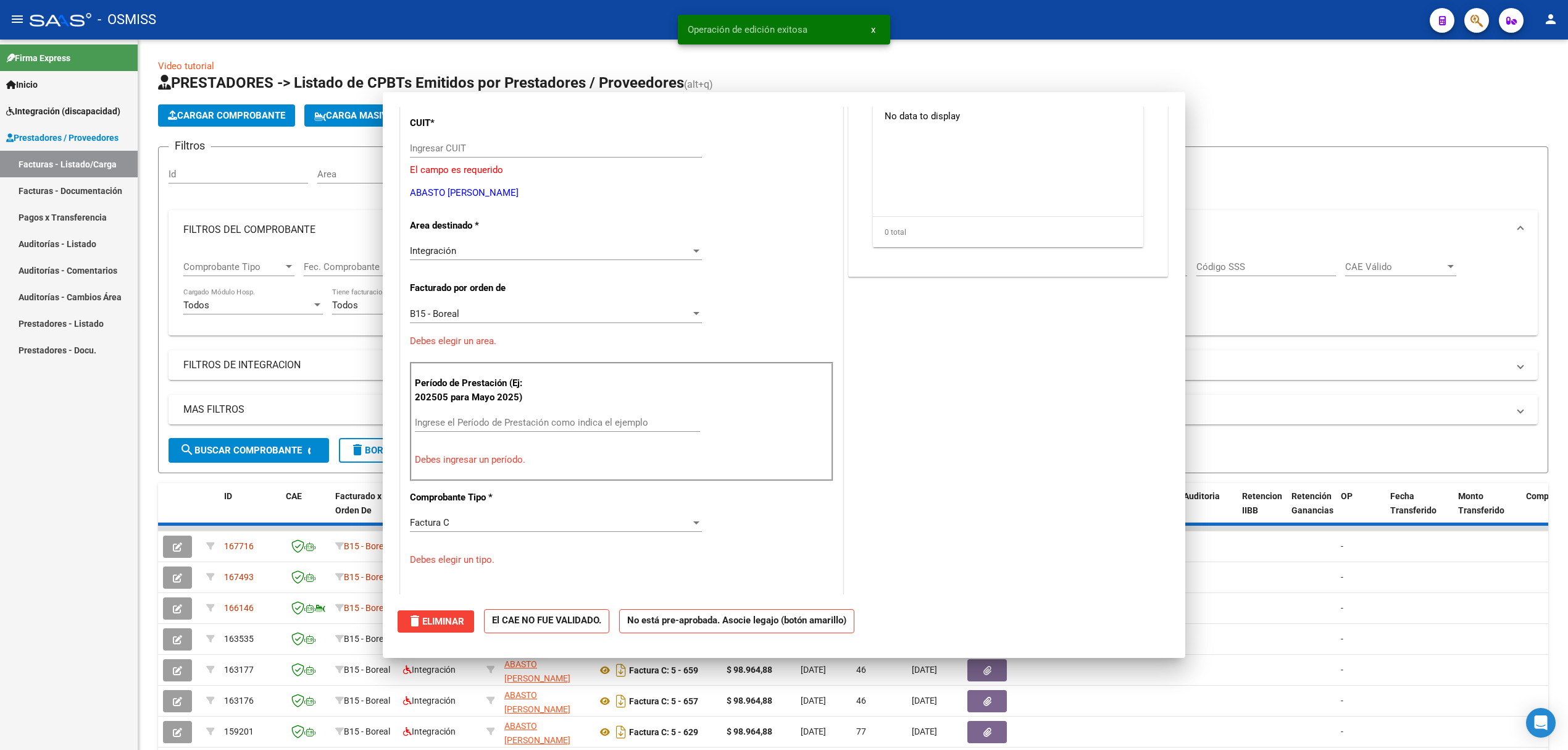
scroll to position [186, 0]
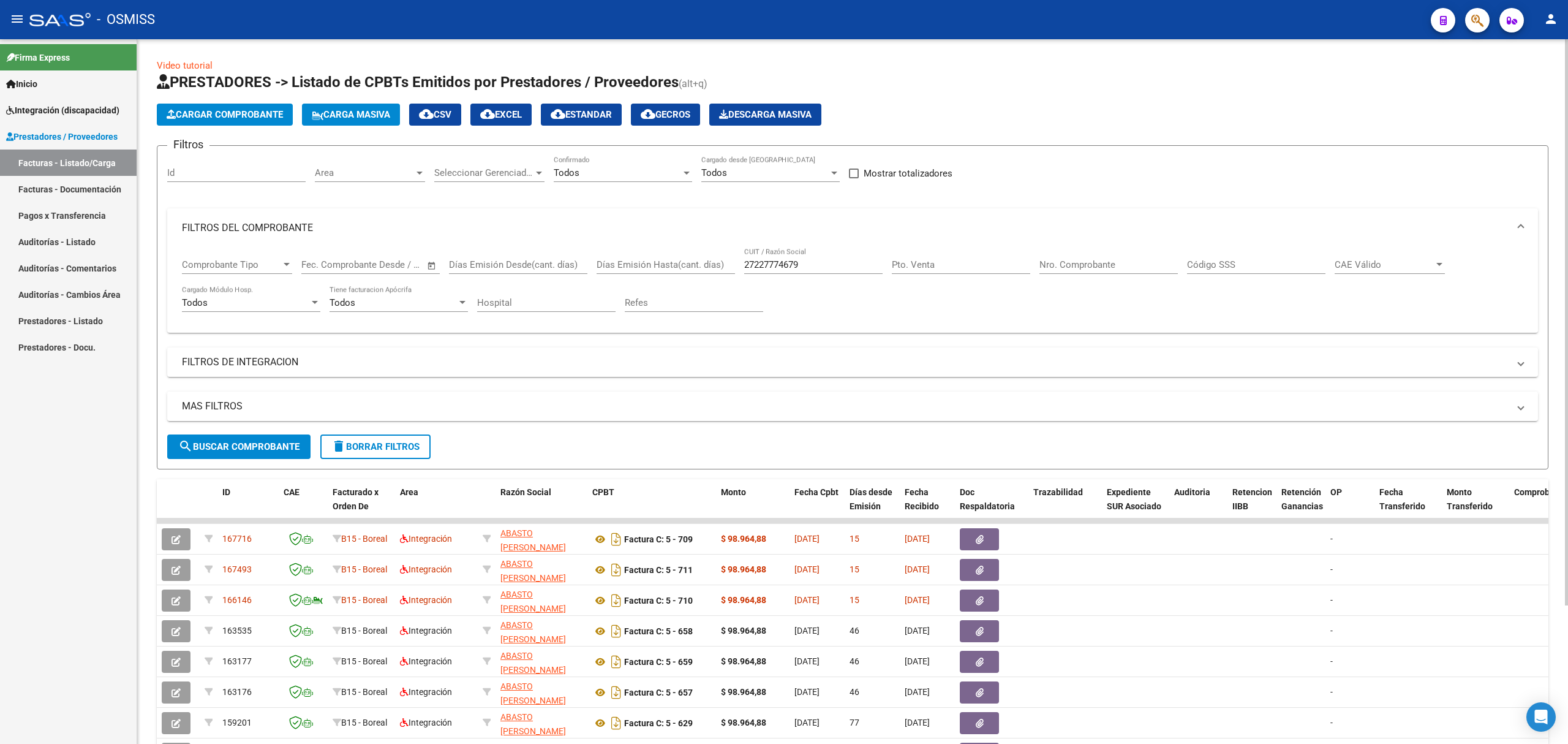
click at [805, 264] on input "27227774679" at bounding box center [813, 265] width 139 height 11
paste input "342783797"
type input "27342783797"
click at [280, 444] on span "search Buscar Comprobante" at bounding box center [239, 447] width 121 height 11
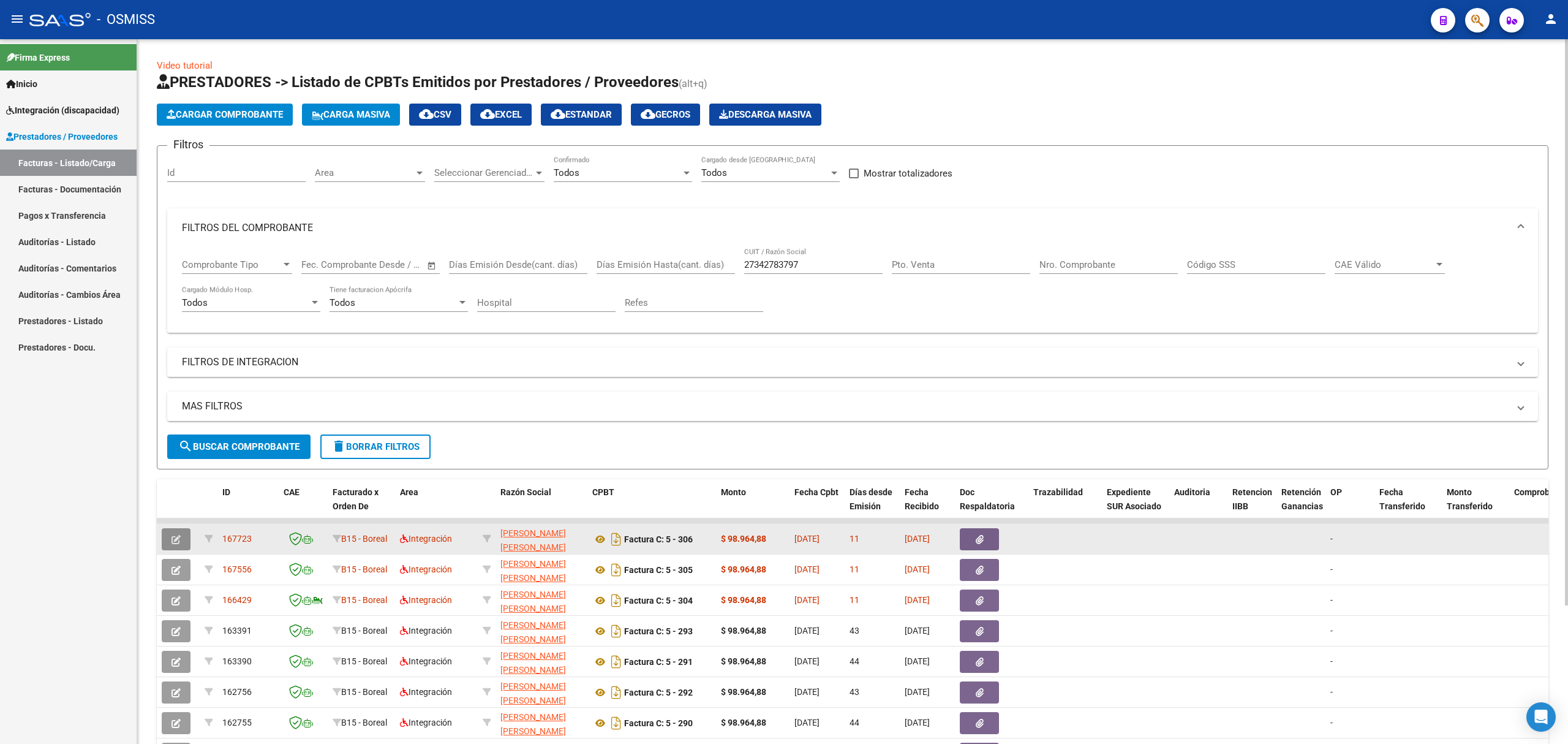
click at [179, 537] on icon "button" at bounding box center [176, 539] width 9 height 9
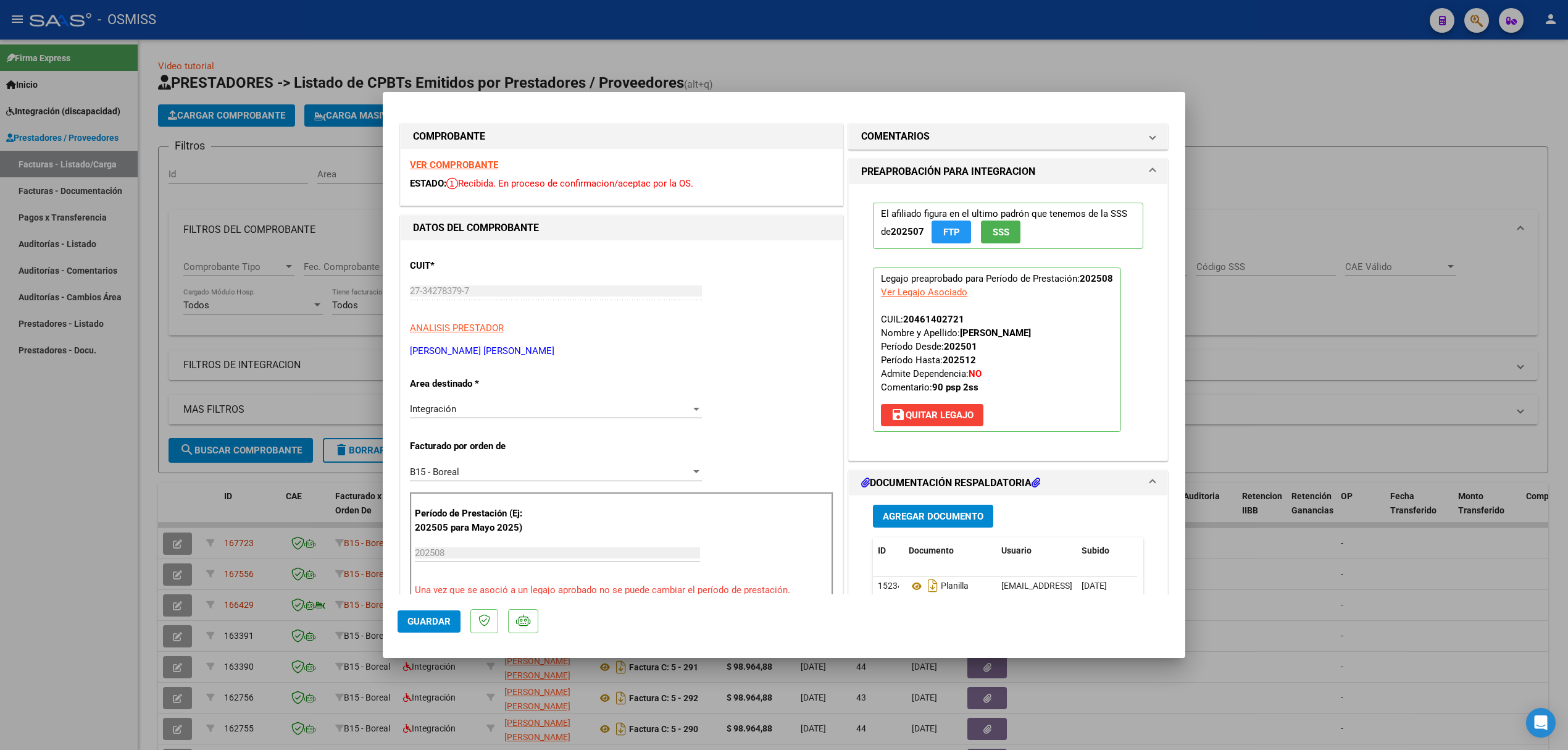
scroll to position [164, 0]
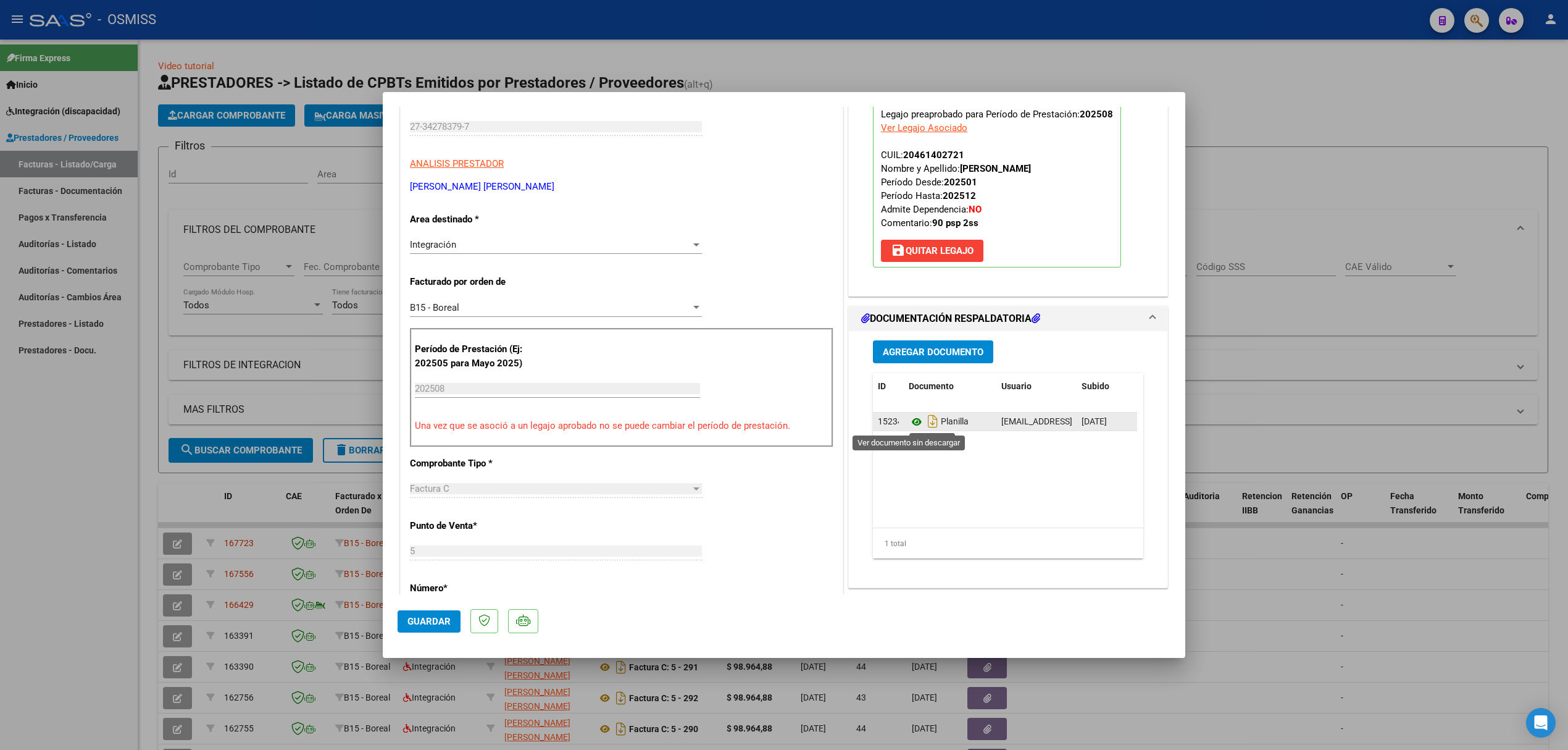
click at [909, 425] on icon at bounding box center [917, 422] width 16 height 15
click at [874, 350] on button "Agregar Documento" at bounding box center [933, 352] width 120 height 23
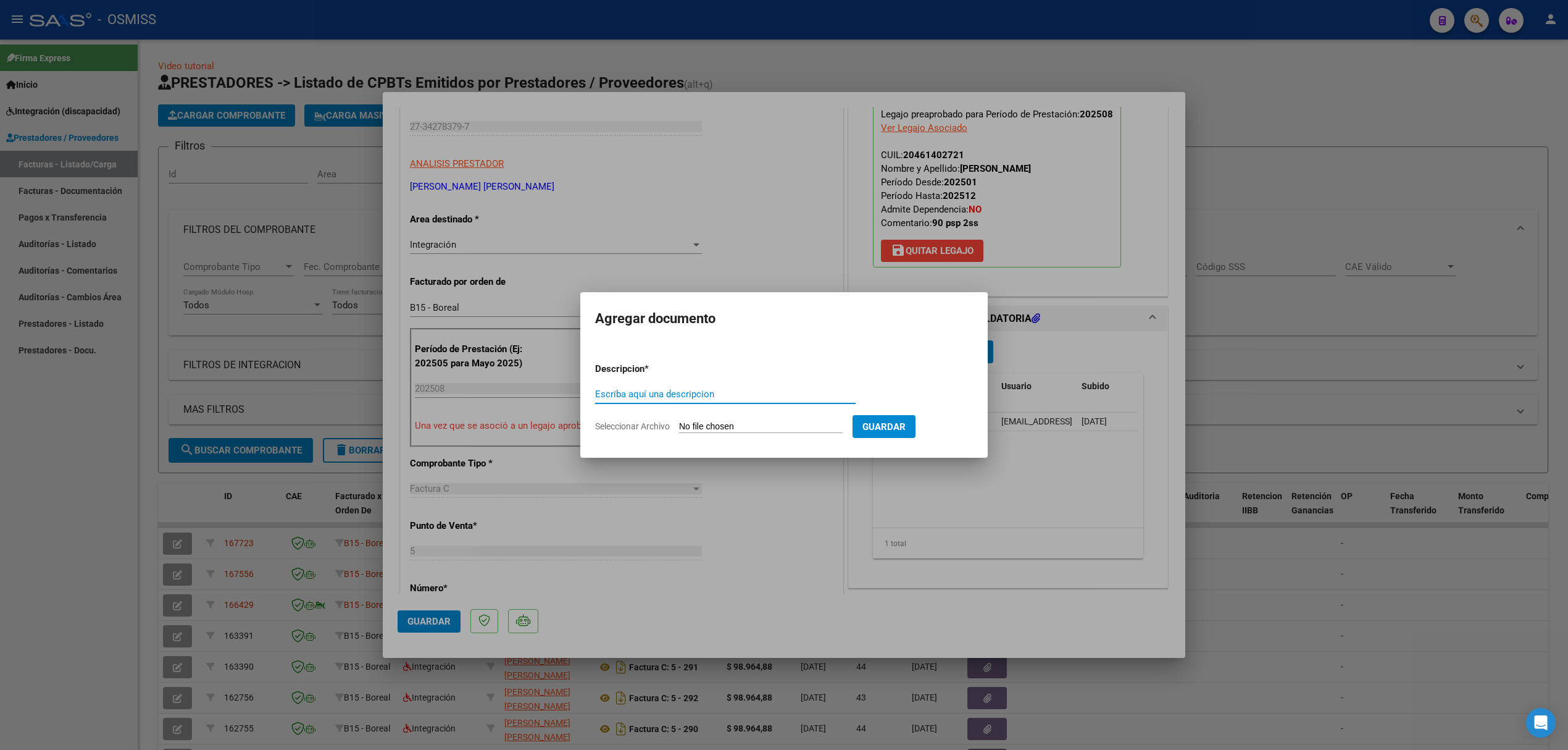
click at [702, 419] on form "Descripcion * Escriba aquí una descripcion Seleccionar Archivo Guardar" at bounding box center [784, 398] width 378 height 90
click at [699, 423] on input "Seleccionar Archivo" at bounding box center [761, 427] width 164 height 12
type input "C:\fakepath\planilla.jpg"
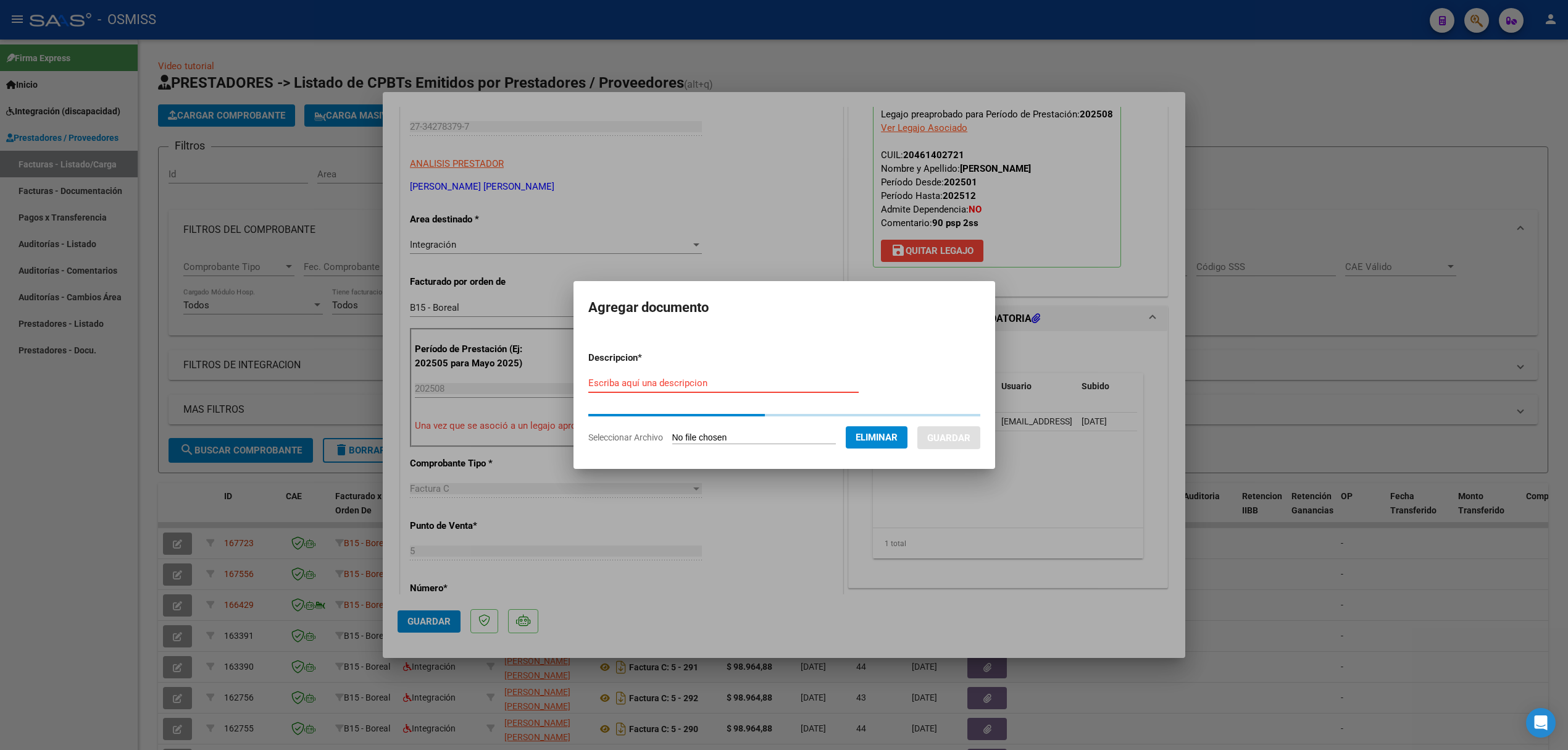
click at [654, 386] on input "Escriba aquí una descripcion" at bounding box center [723, 383] width 270 height 11
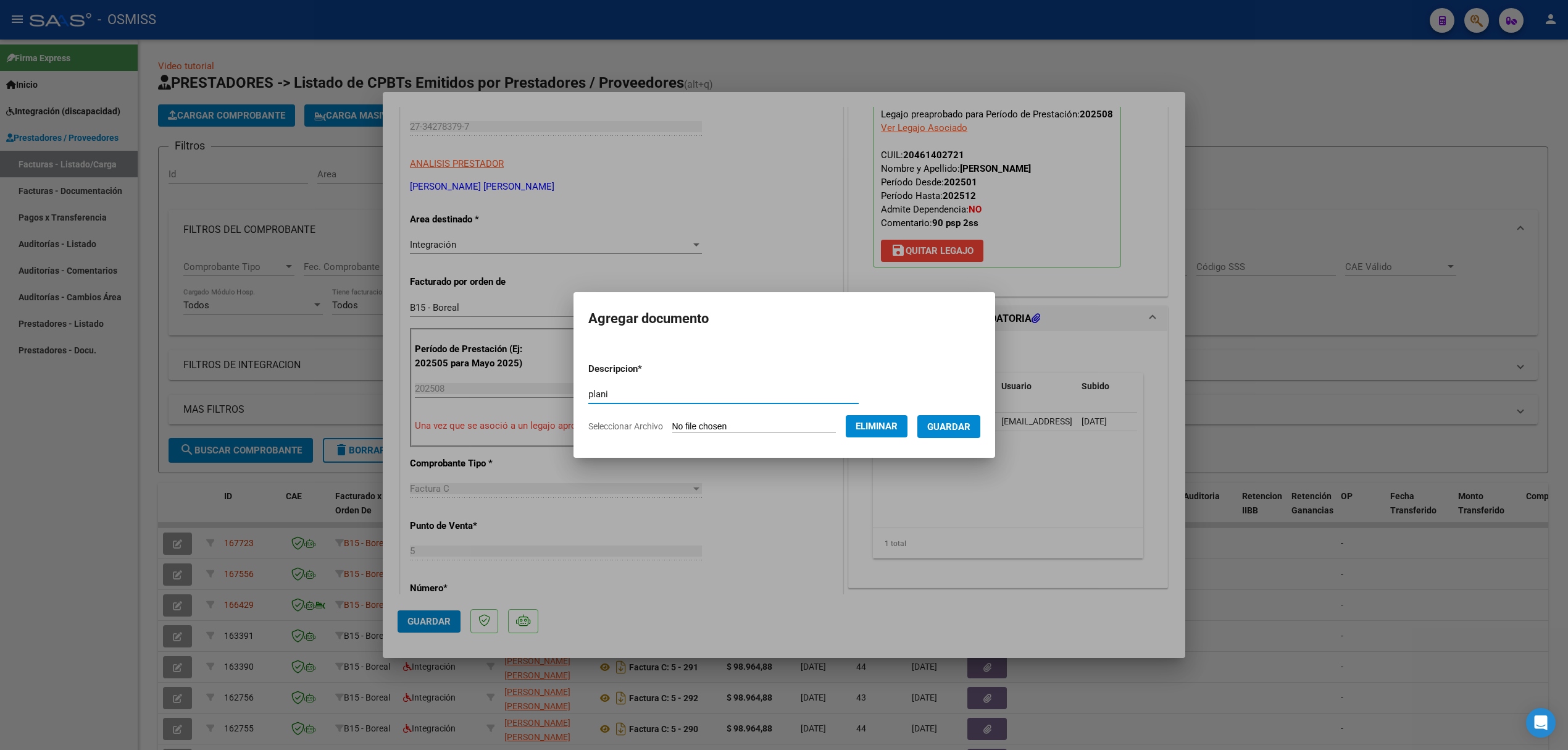
type input "plan"
type input "PLANILLA CORRECTA"
click at [962, 421] on span "Guardar" at bounding box center [949, 427] width 43 height 11
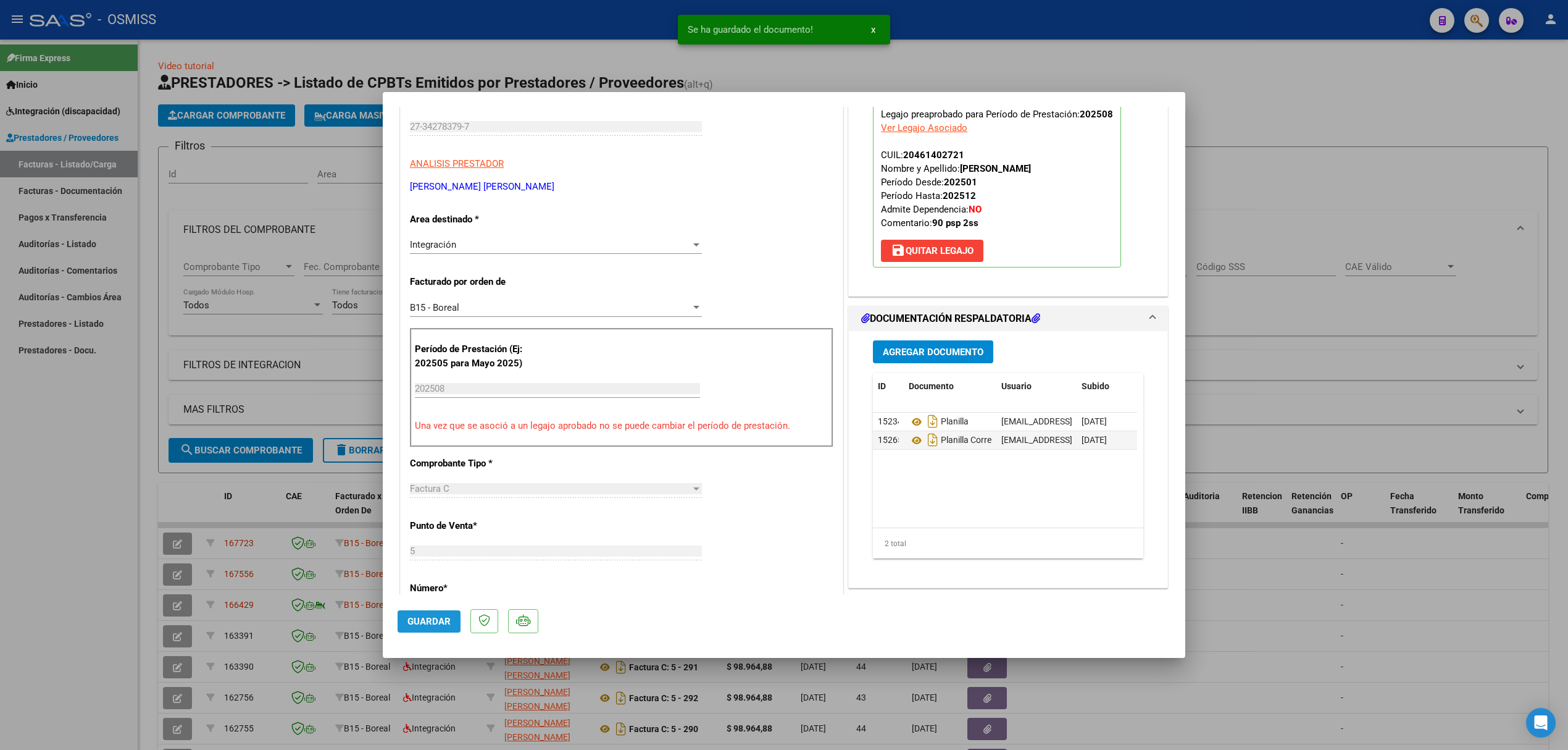
click at [415, 613] on button "Guardar" at bounding box center [429, 621] width 63 height 22
click at [240, 330] on div at bounding box center [784, 375] width 1568 height 750
type input "$ 0,00"
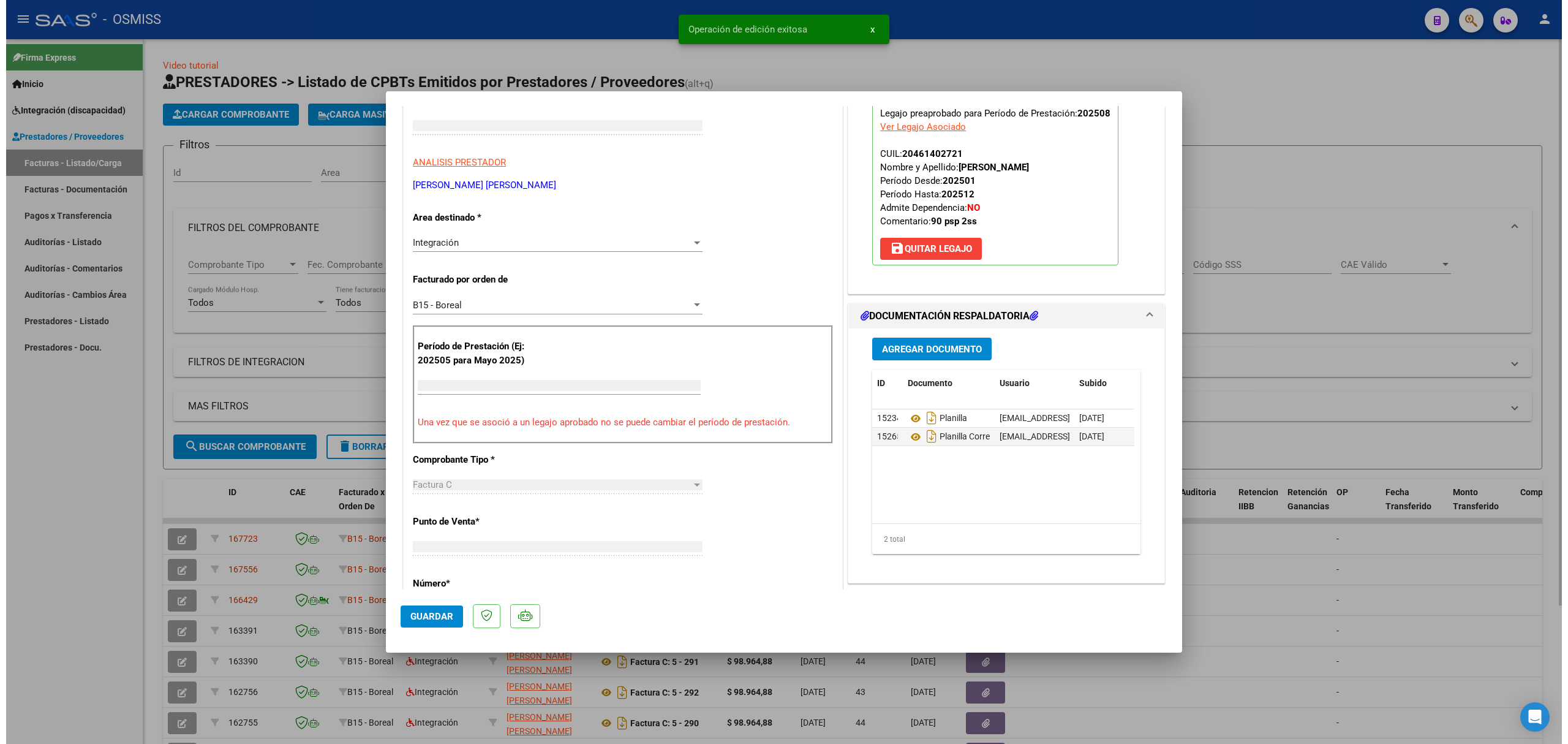
scroll to position [185, 0]
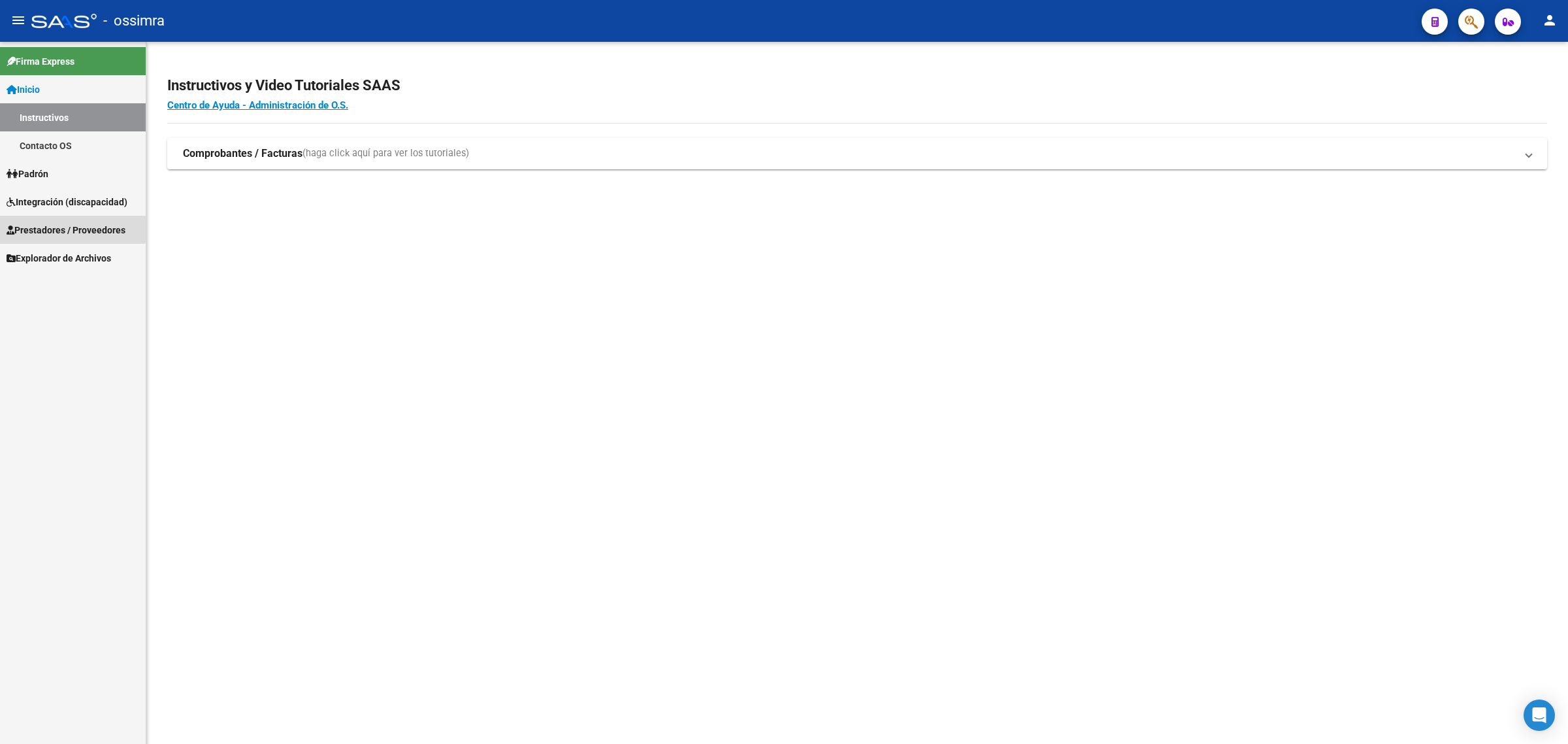
click at [40, 226] on span "Prestadores / Proveedores" at bounding box center [66, 230] width 119 height 15
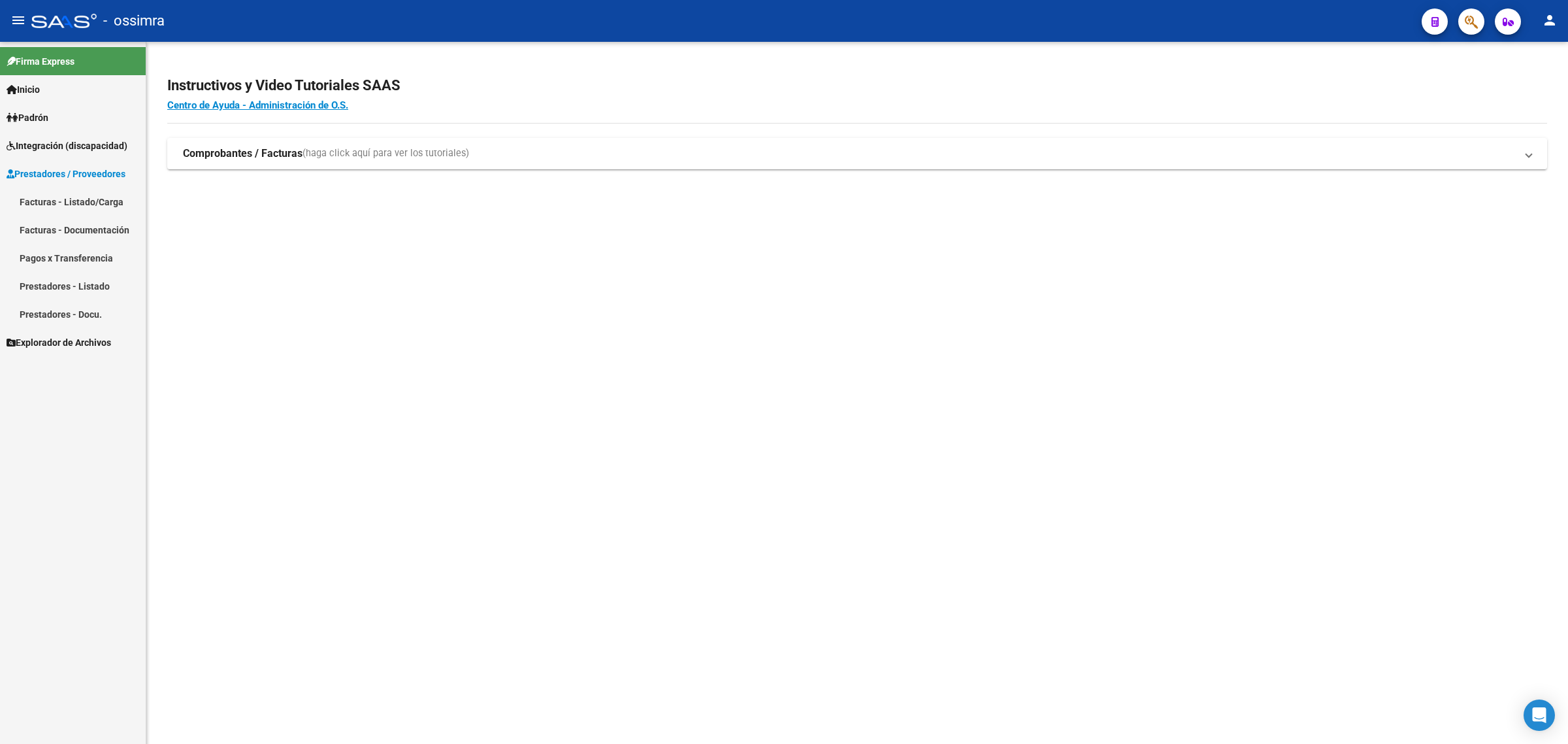
click at [76, 191] on link "Facturas - Listado/Carga" at bounding box center [73, 202] width 146 height 28
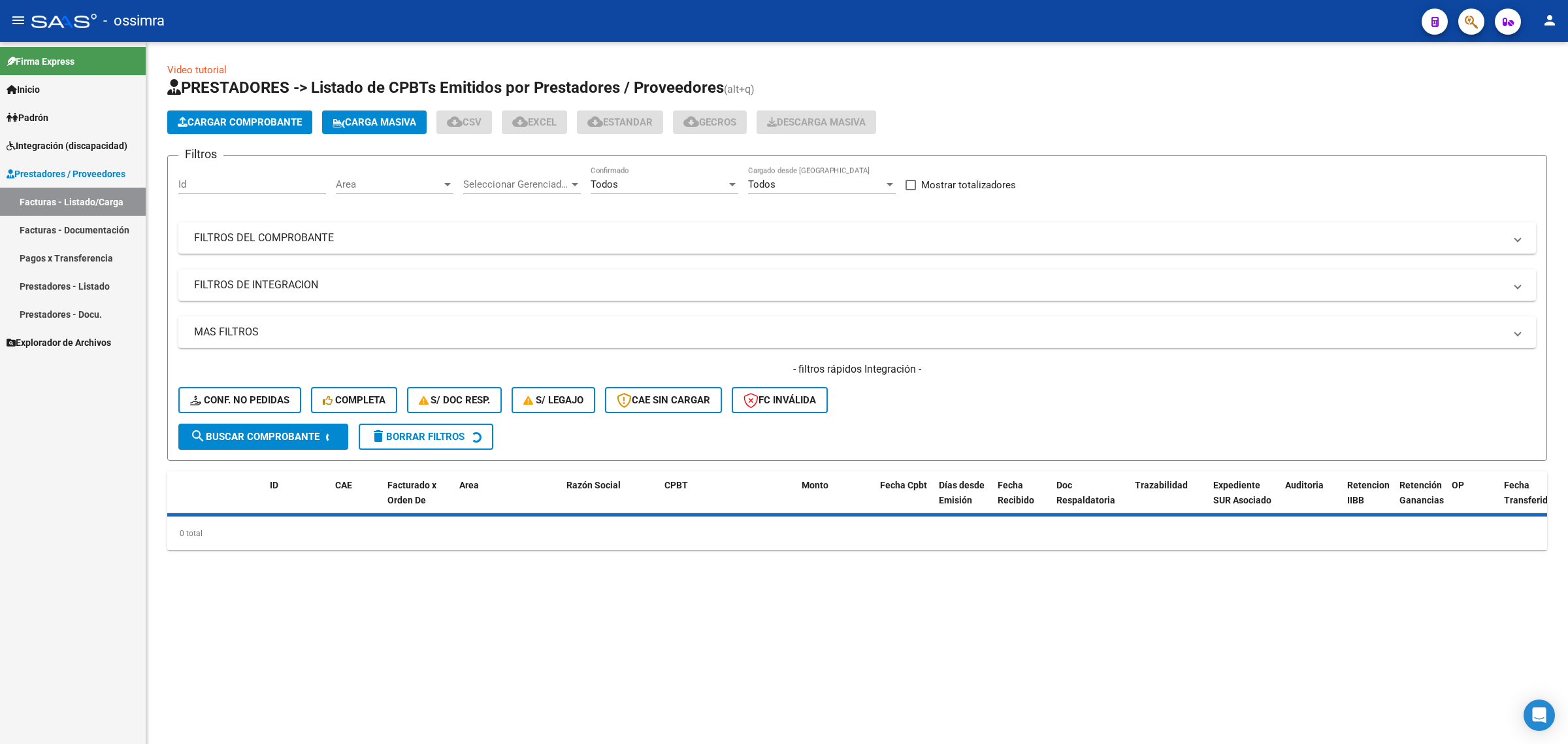
click at [226, 113] on button "Cargar Comprobante" at bounding box center [239, 121] width 145 height 23
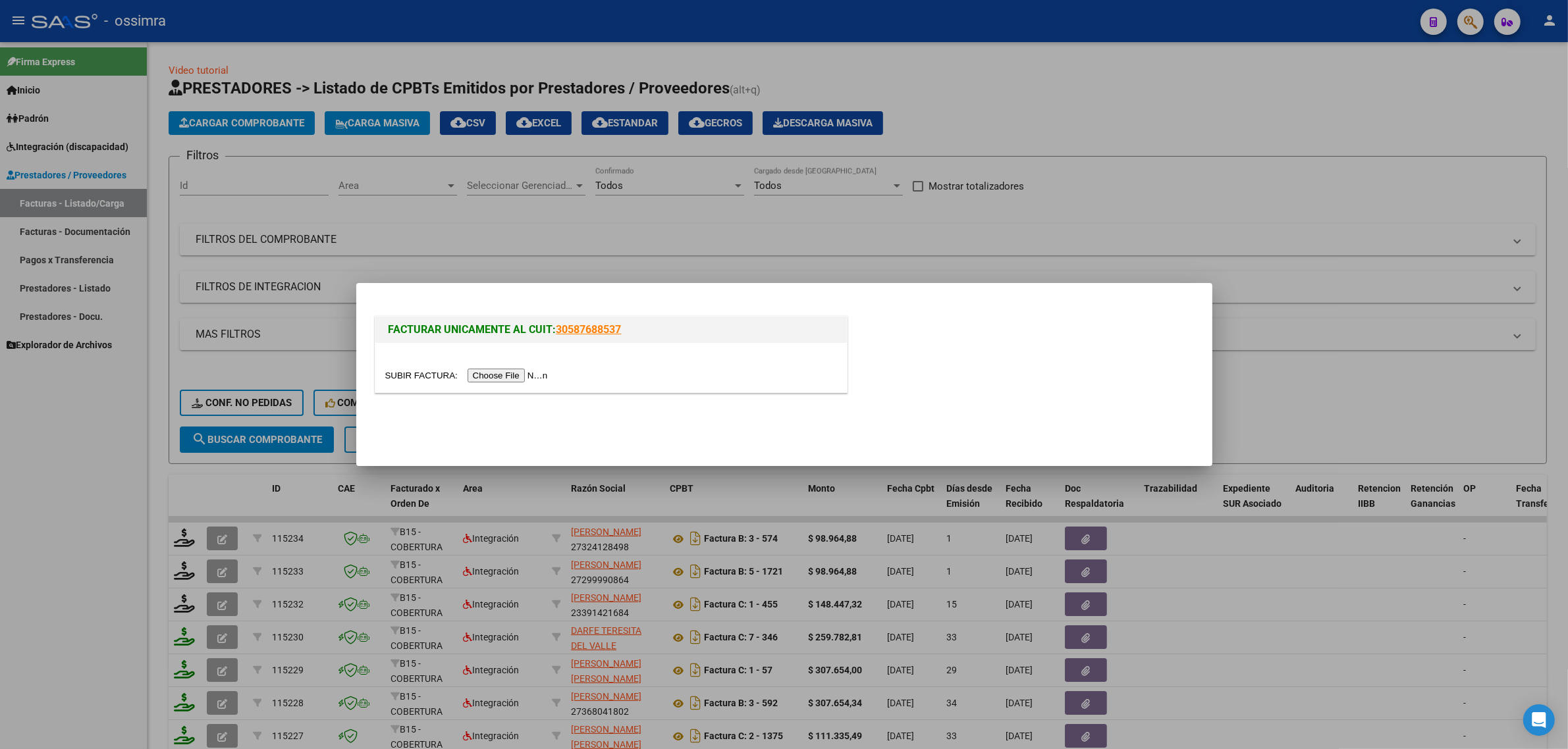
click at [537, 373] on input "file" at bounding box center [468, 376] width 166 height 14
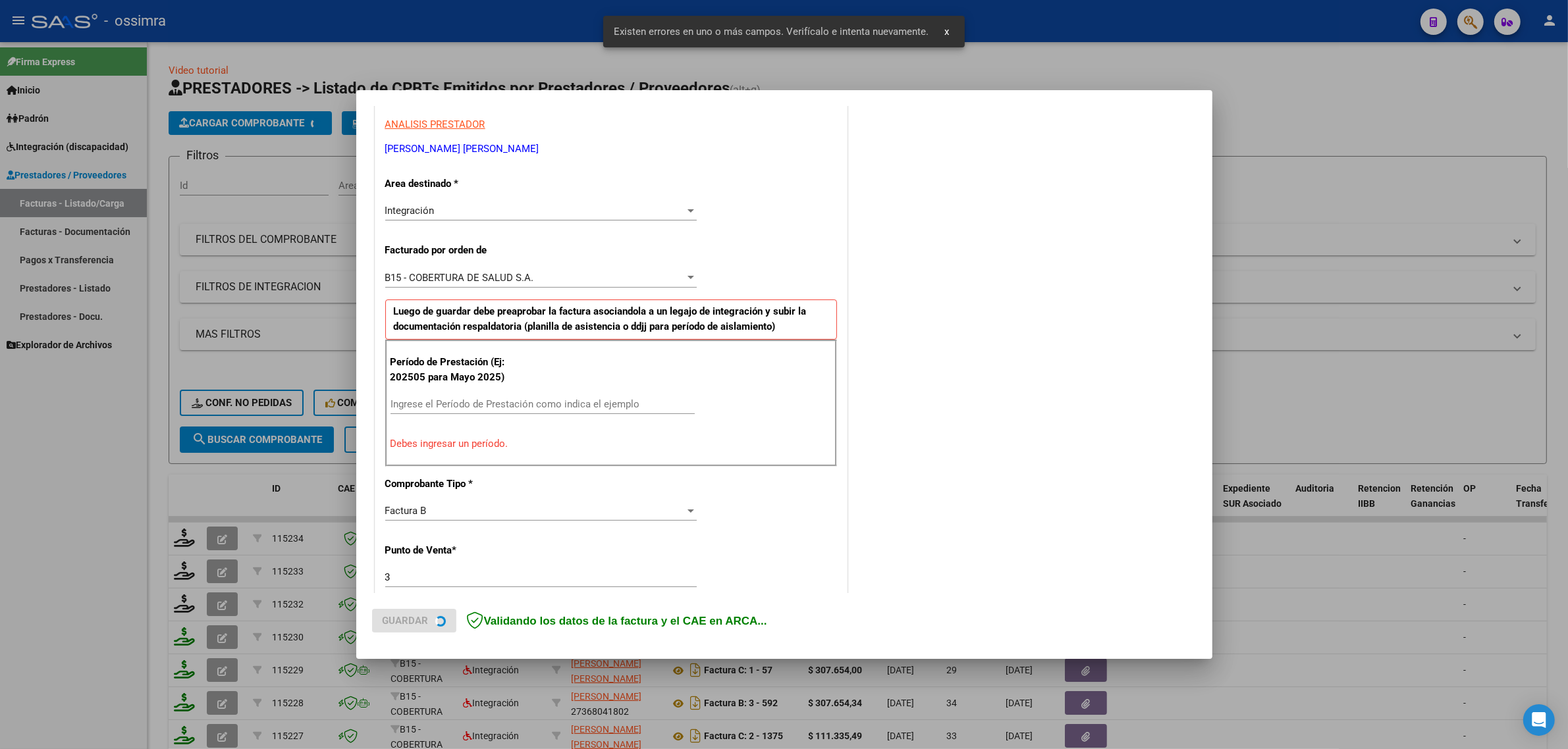
scroll to position [283, 0]
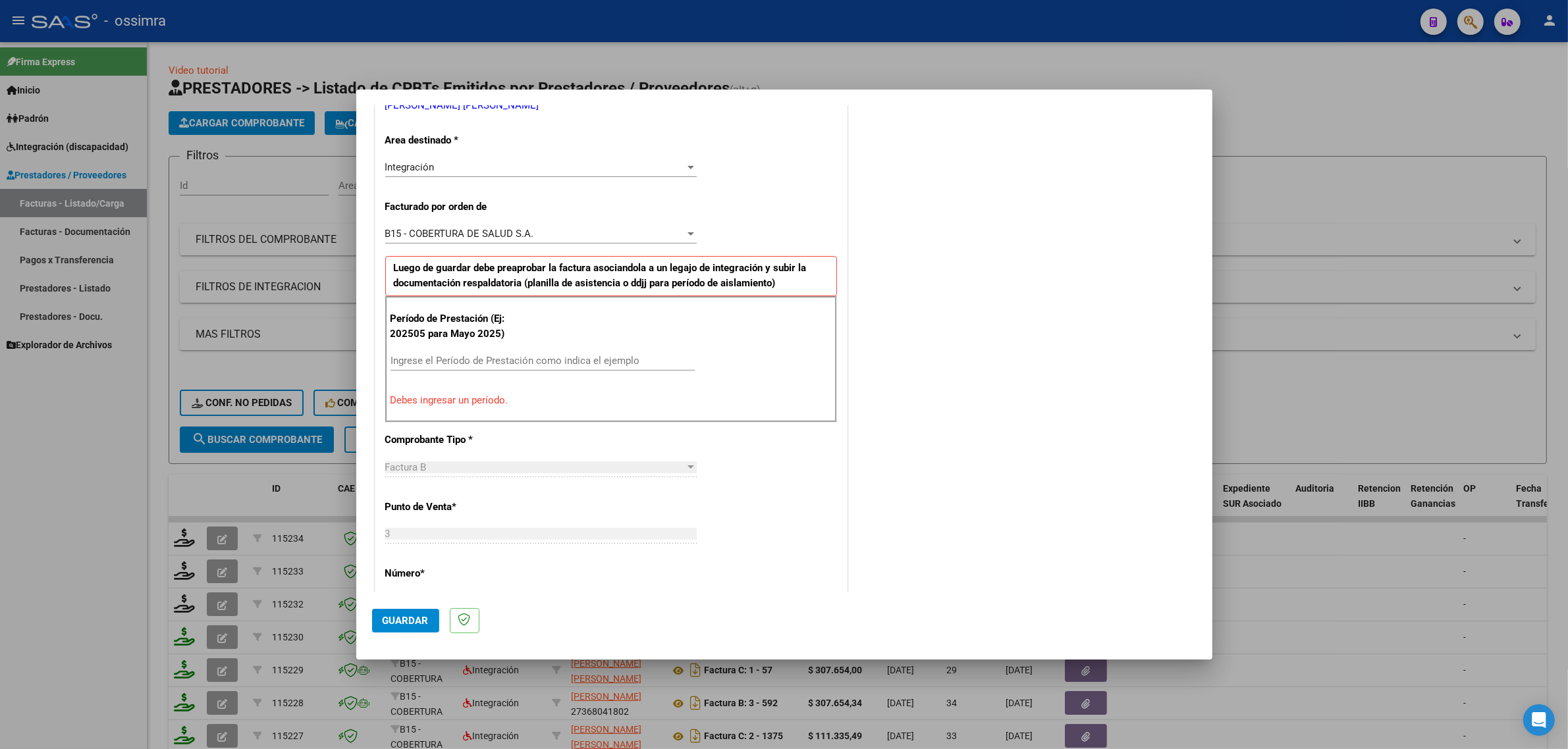
click at [473, 366] on input "Ingrese el Período de Prestación como indica el ejemplo" at bounding box center [542, 361] width 304 height 12
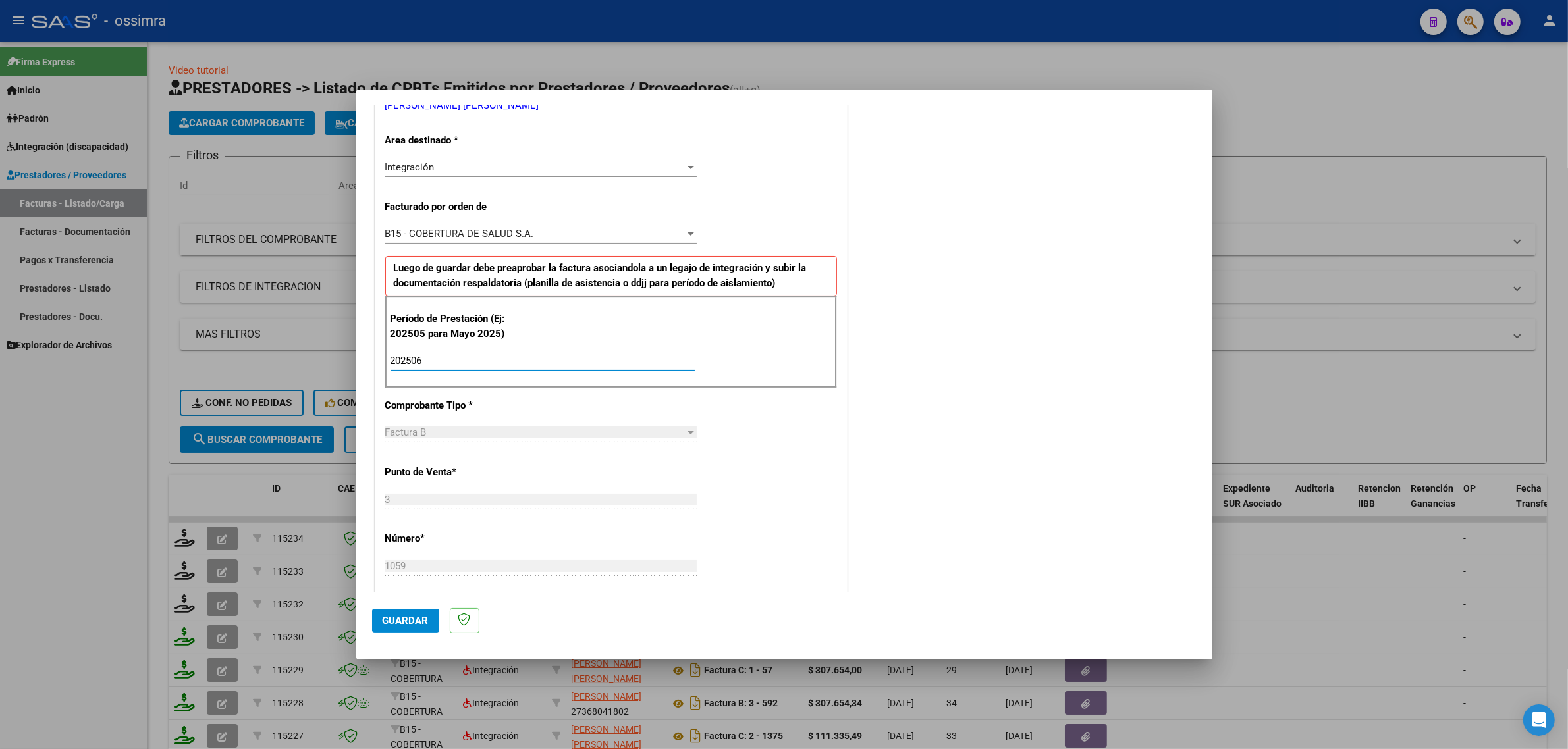
type input "202506"
click at [403, 623] on span "Guardar" at bounding box center [405, 621] width 46 height 12
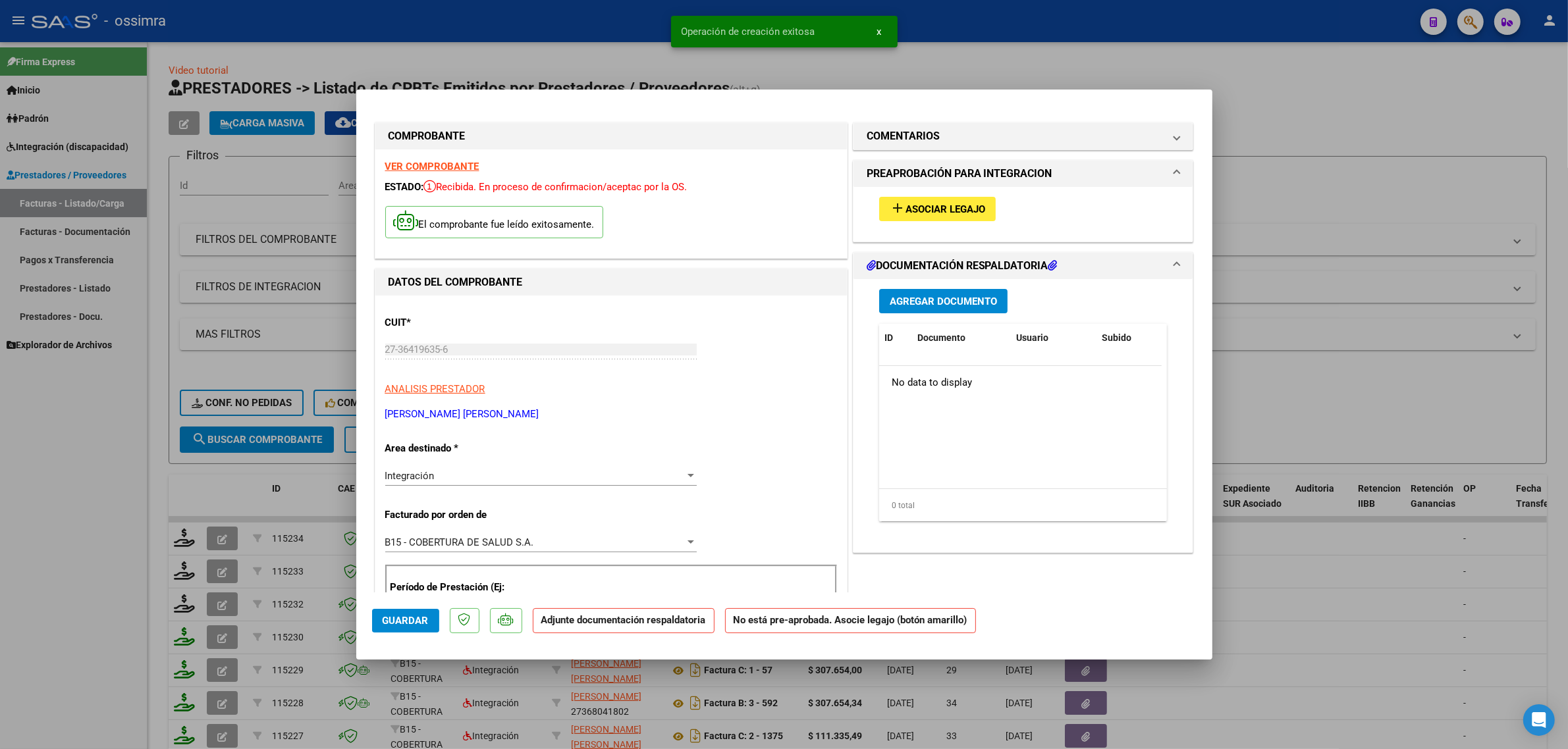
click at [930, 207] on span "Asociar Legajo" at bounding box center [945, 209] width 80 height 12
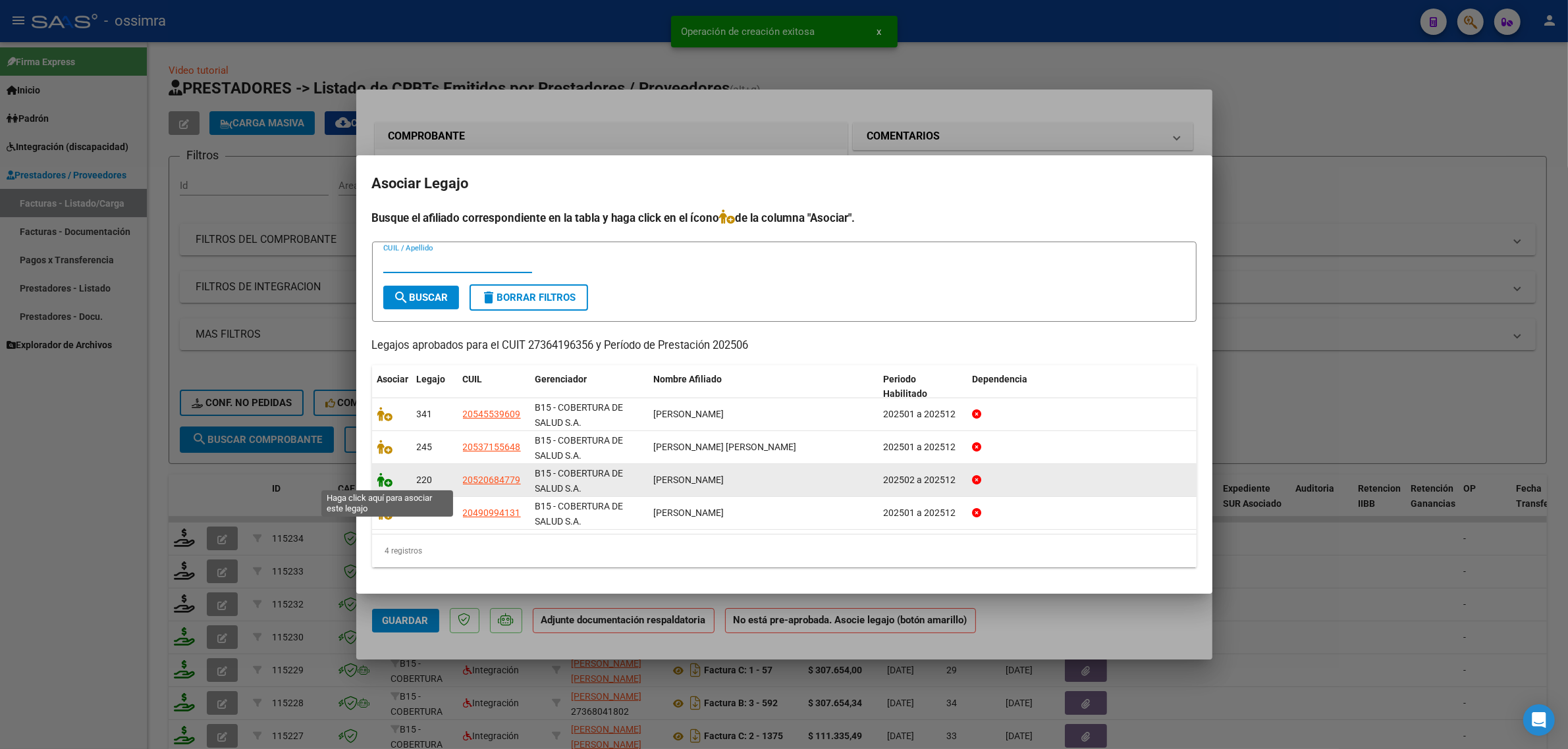
click at [389, 484] on icon at bounding box center [385, 480] width 16 height 15
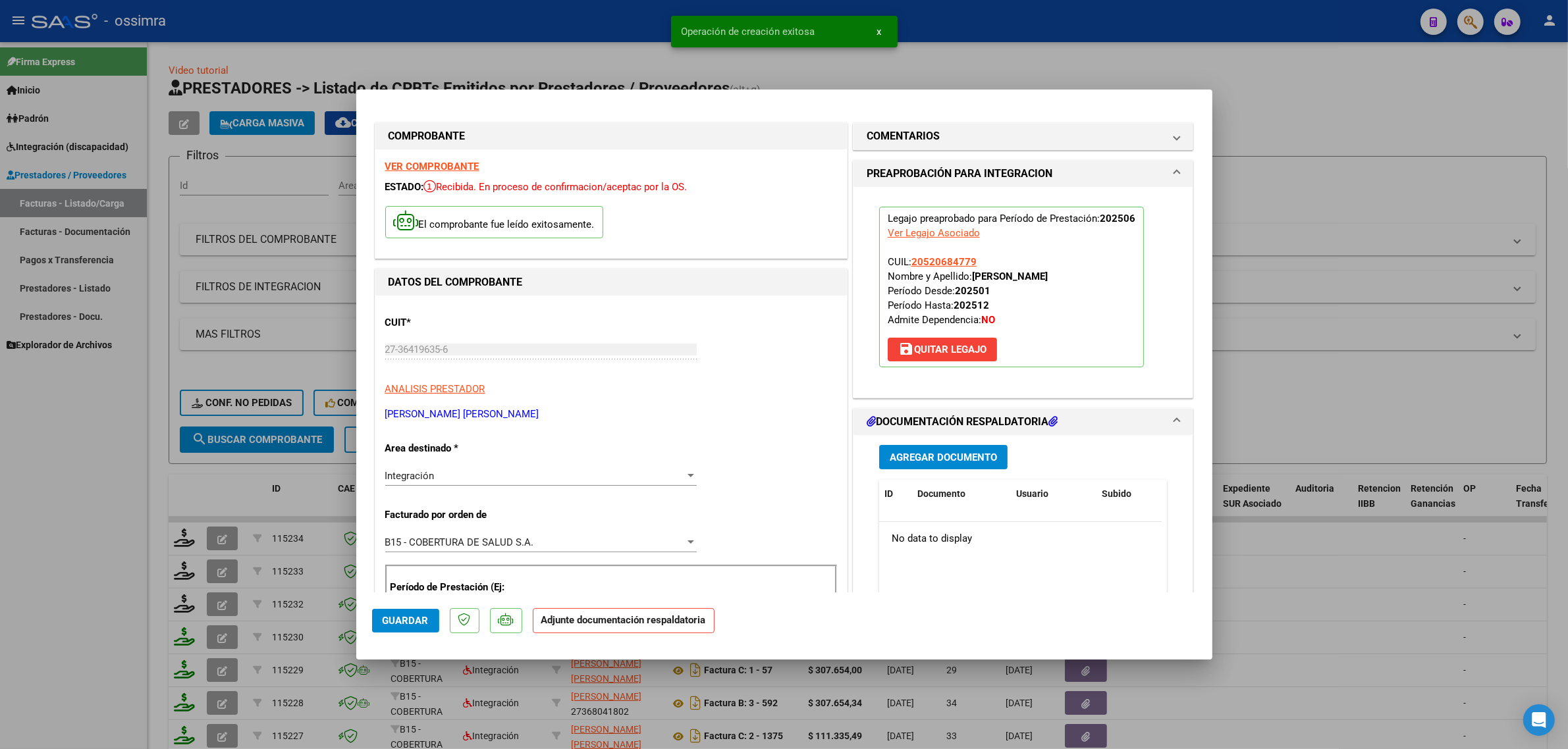
click at [942, 453] on span "Agregar Documento" at bounding box center [943, 458] width 108 height 12
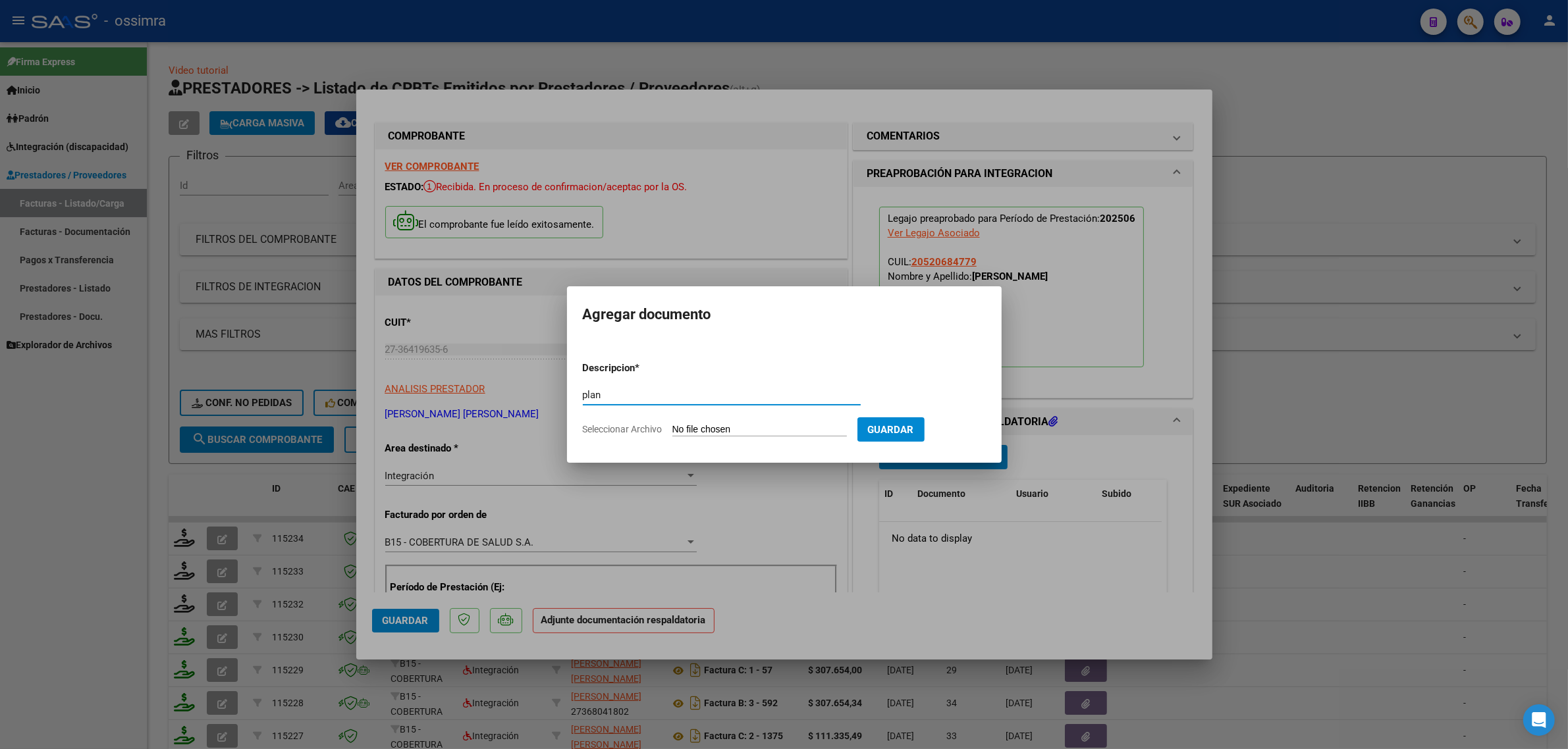
type input "pla"
type input "PLANILLA"
click at [714, 426] on input "Seleccionar Archivo" at bounding box center [759, 430] width 174 height 13
type input "C:\fakepath\Liendro T. Planilla de asistencia.pdf"
click at [975, 439] on button "Guardar" at bounding box center [959, 430] width 67 height 24
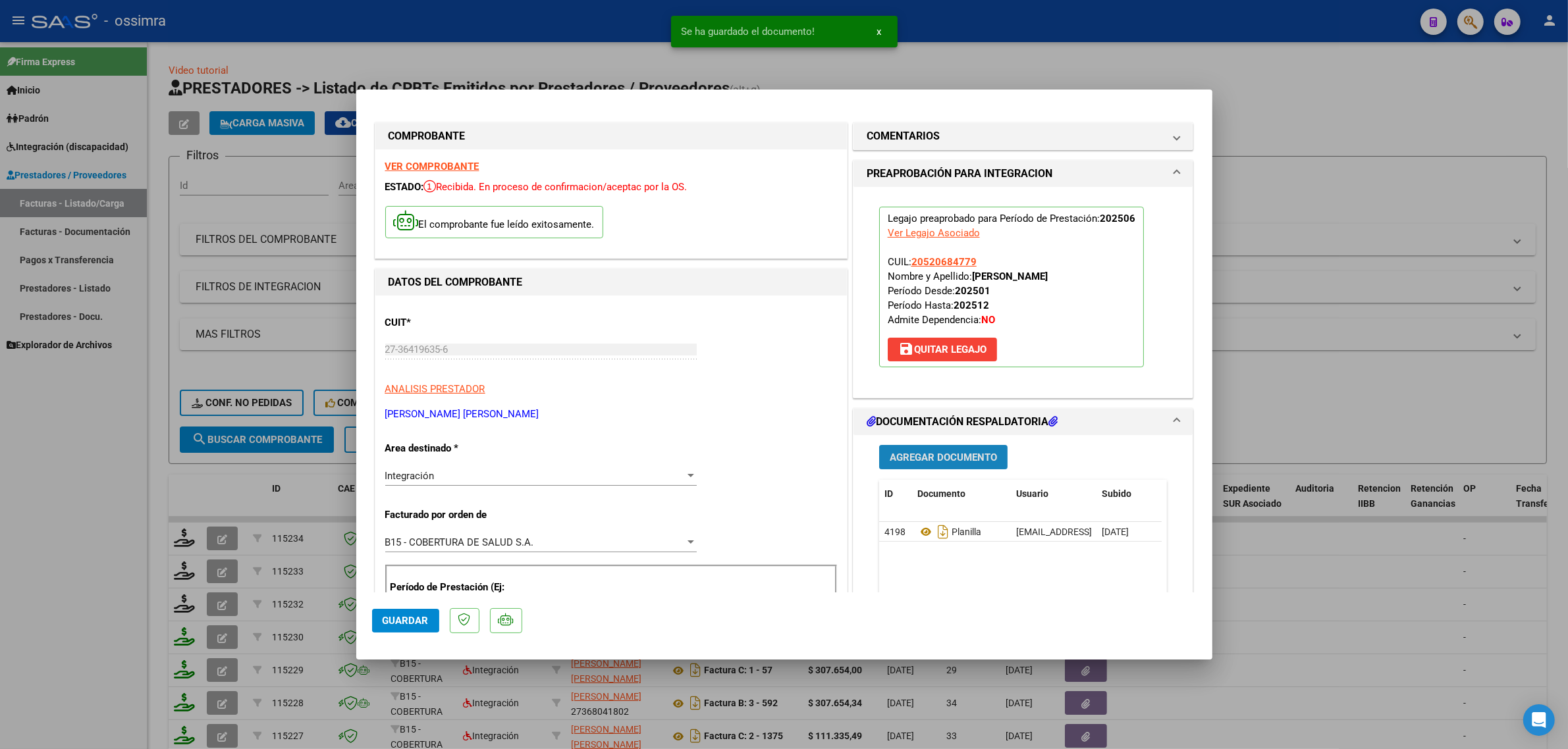
click at [952, 460] on span "Agregar Documento" at bounding box center [943, 458] width 108 height 12
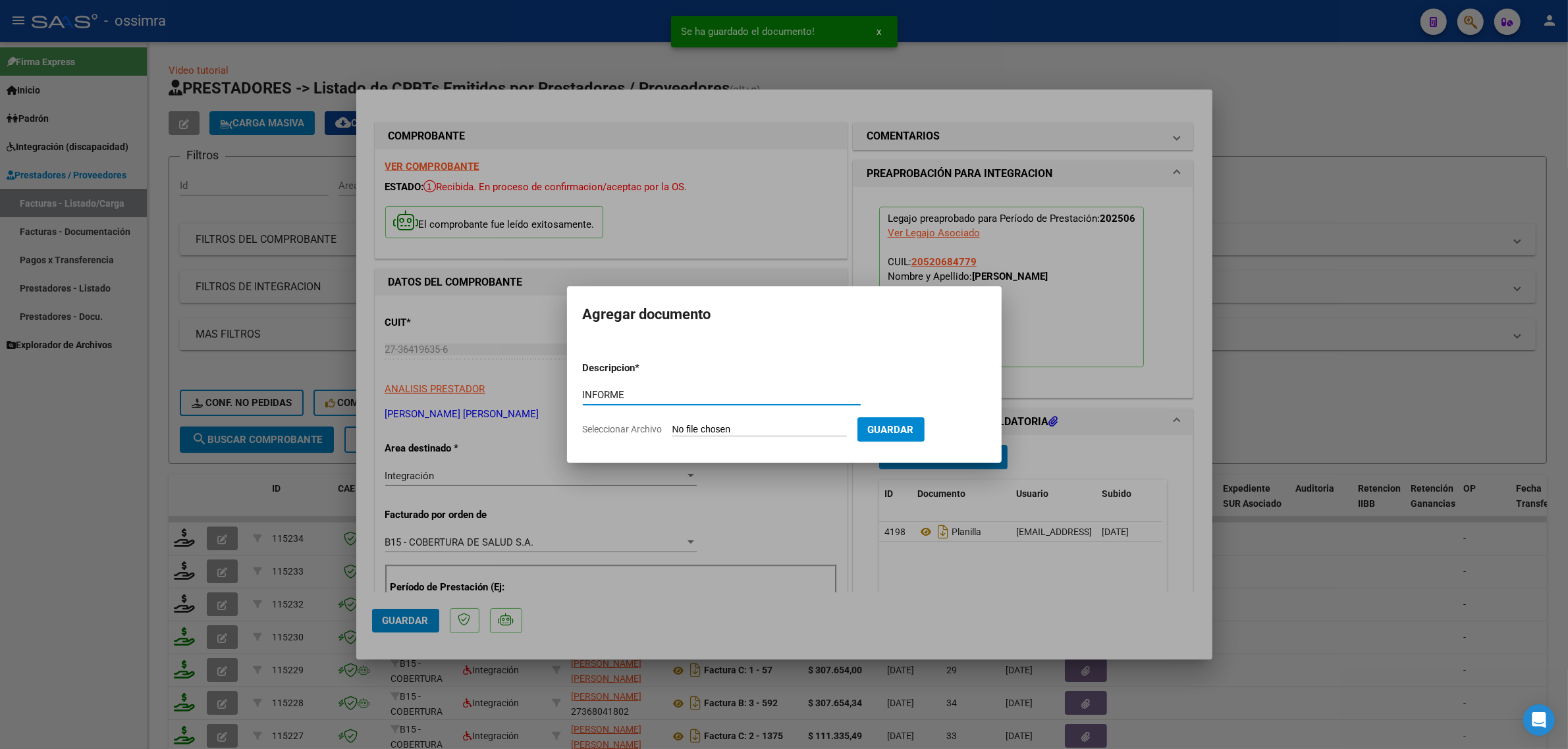
type input "INFORME"
click at [761, 436] on form "Descripcion * INFORME Escriba aquí una descripcion Seleccionar Archivo Guardar" at bounding box center [784, 399] width 403 height 96
click at [745, 428] on input "Seleccionar Archivo" at bounding box center [759, 430] width 174 height 13
type input "C:\fakepath\Liendro T. Informe.pdf"
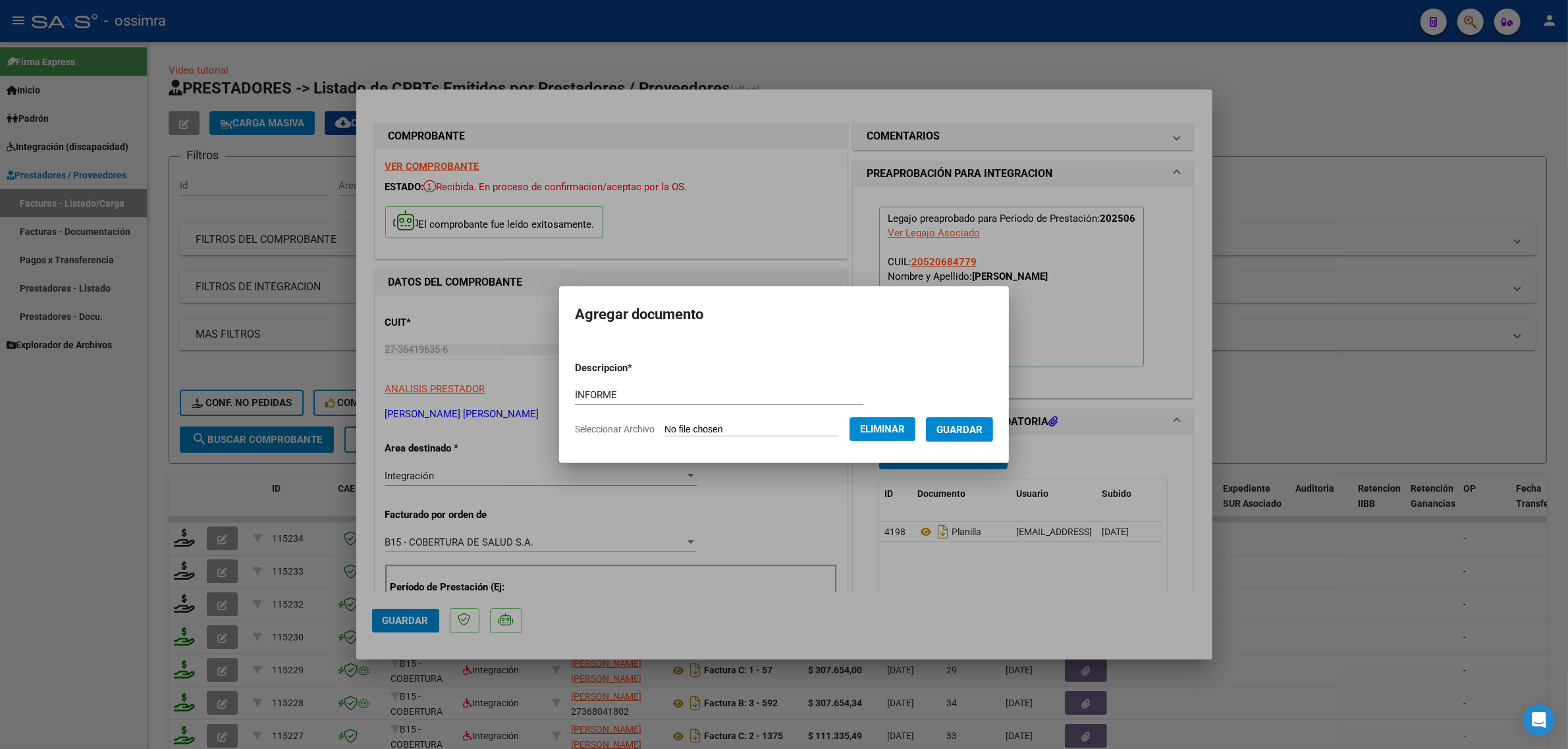
click at [955, 434] on span "Guardar" at bounding box center [959, 430] width 46 height 12
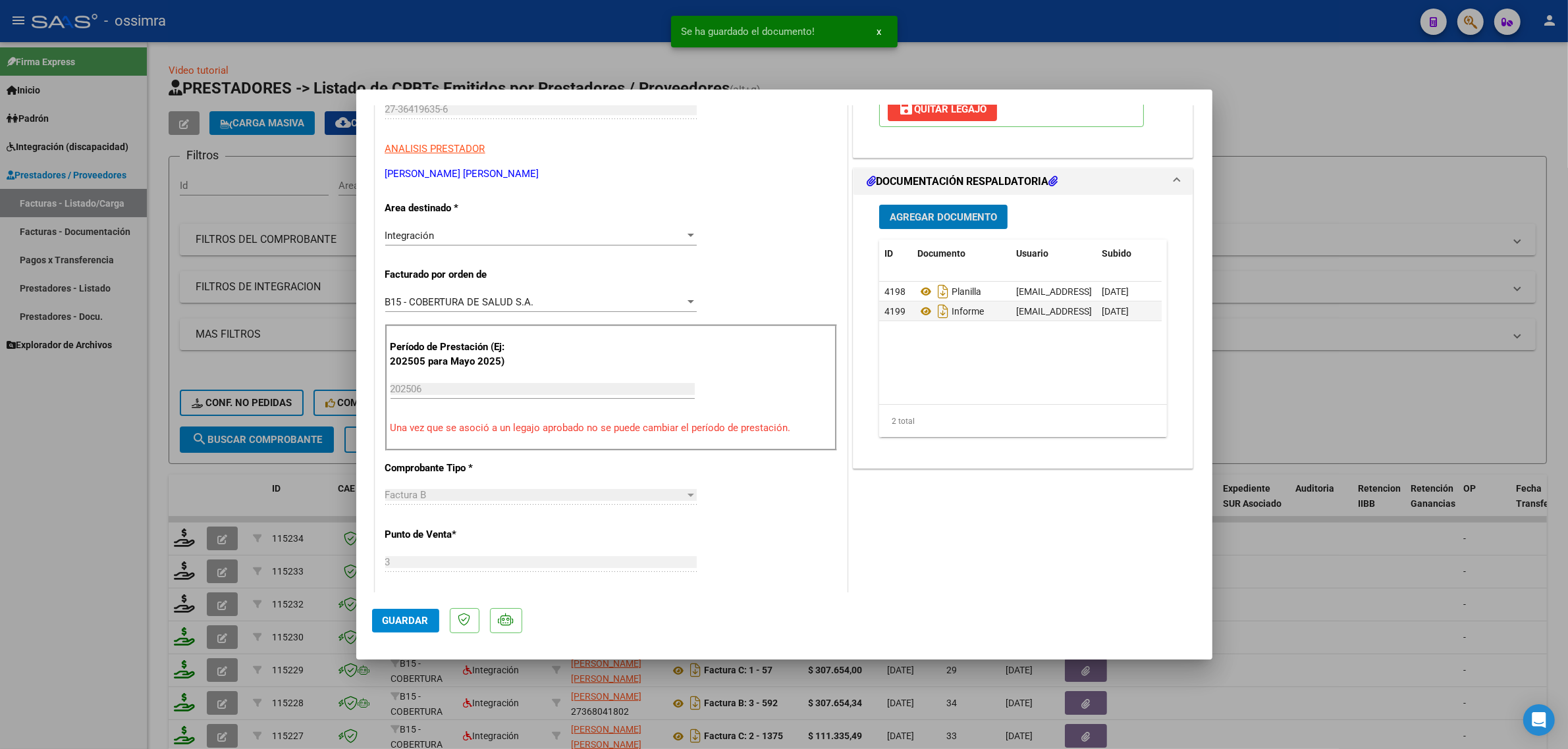
scroll to position [247, 0]
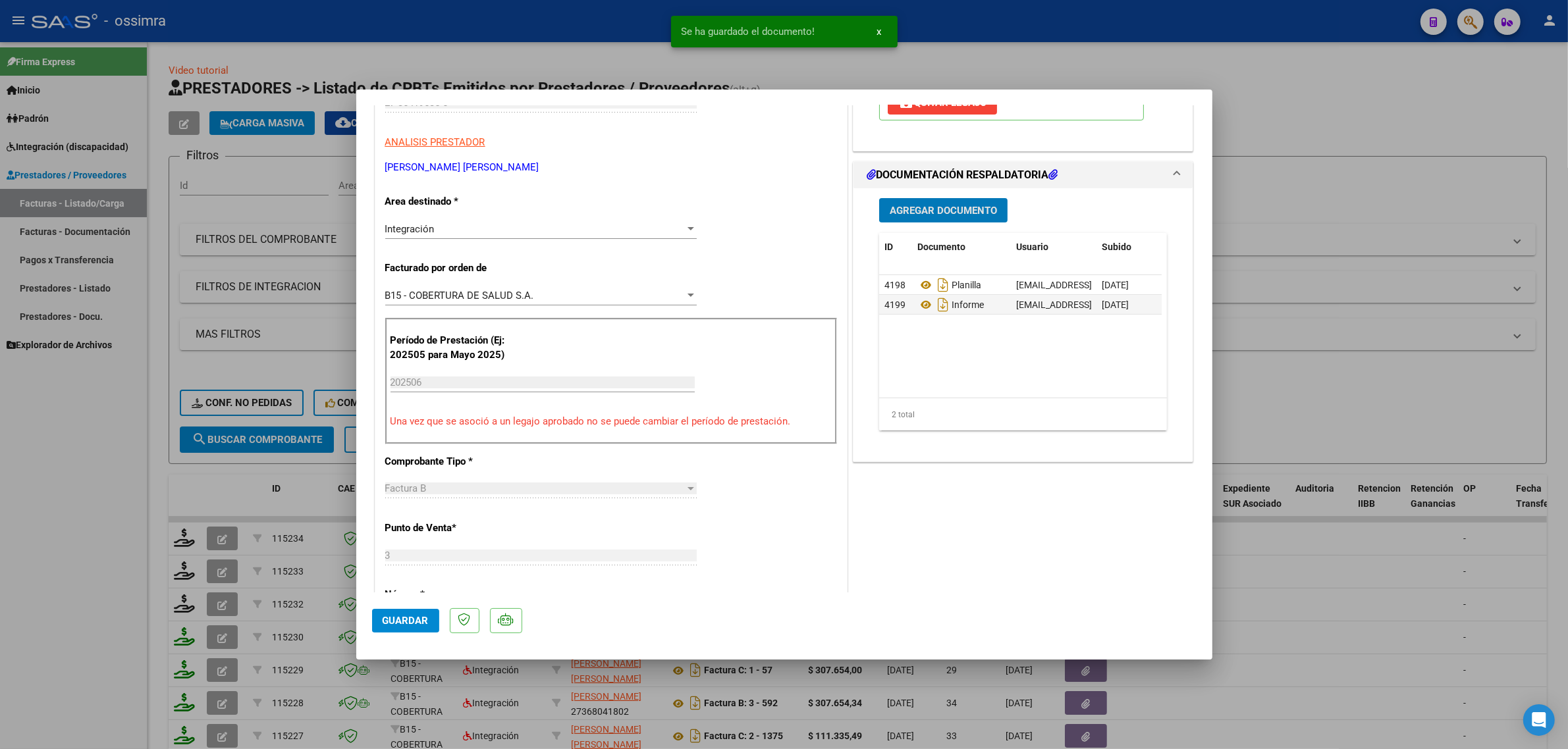
click at [419, 612] on button "Guardar" at bounding box center [406, 620] width 67 height 23
click at [224, 480] on div at bounding box center [784, 374] width 1568 height 749
type input "$ 0,00"
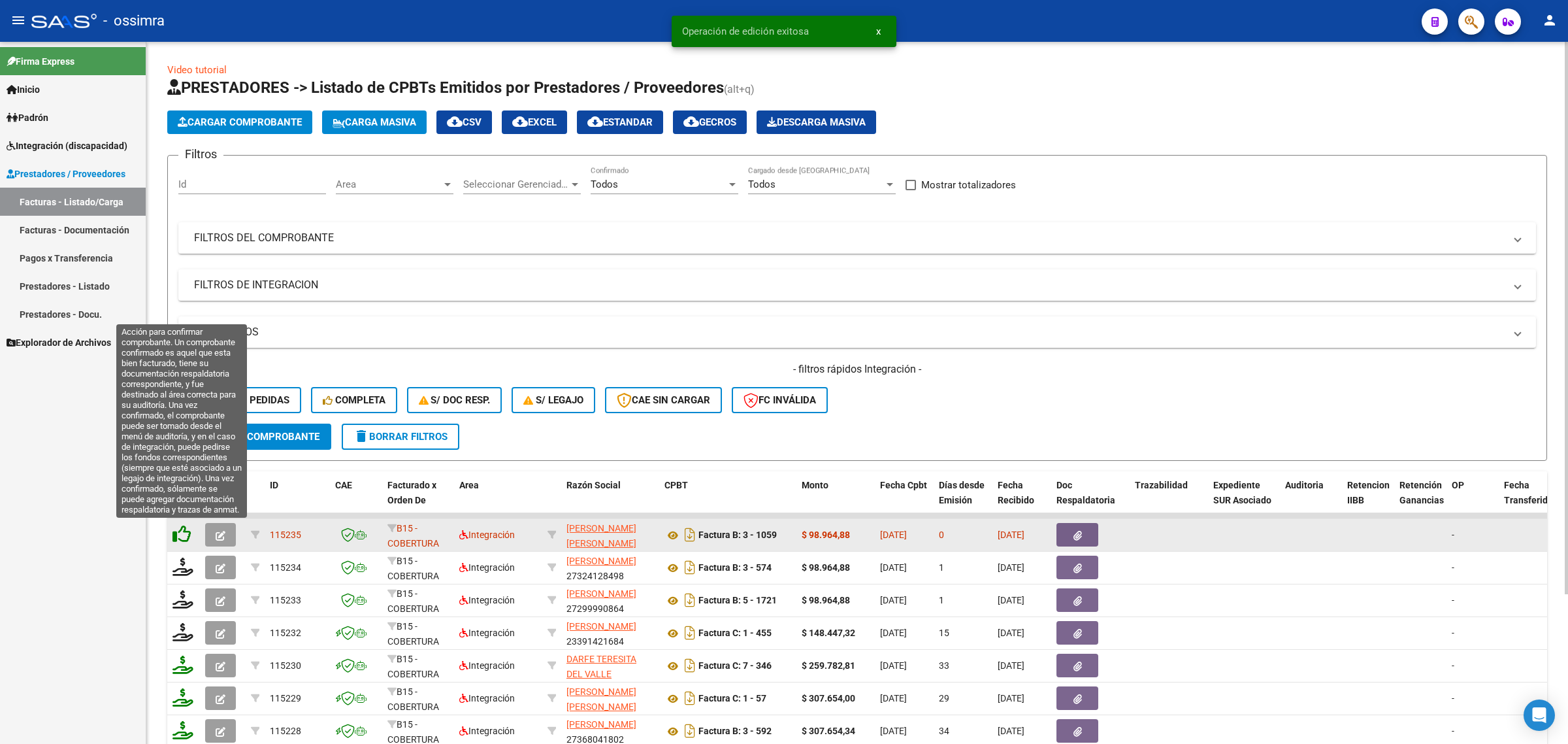
click at [188, 534] on icon at bounding box center [182, 534] width 19 height 19
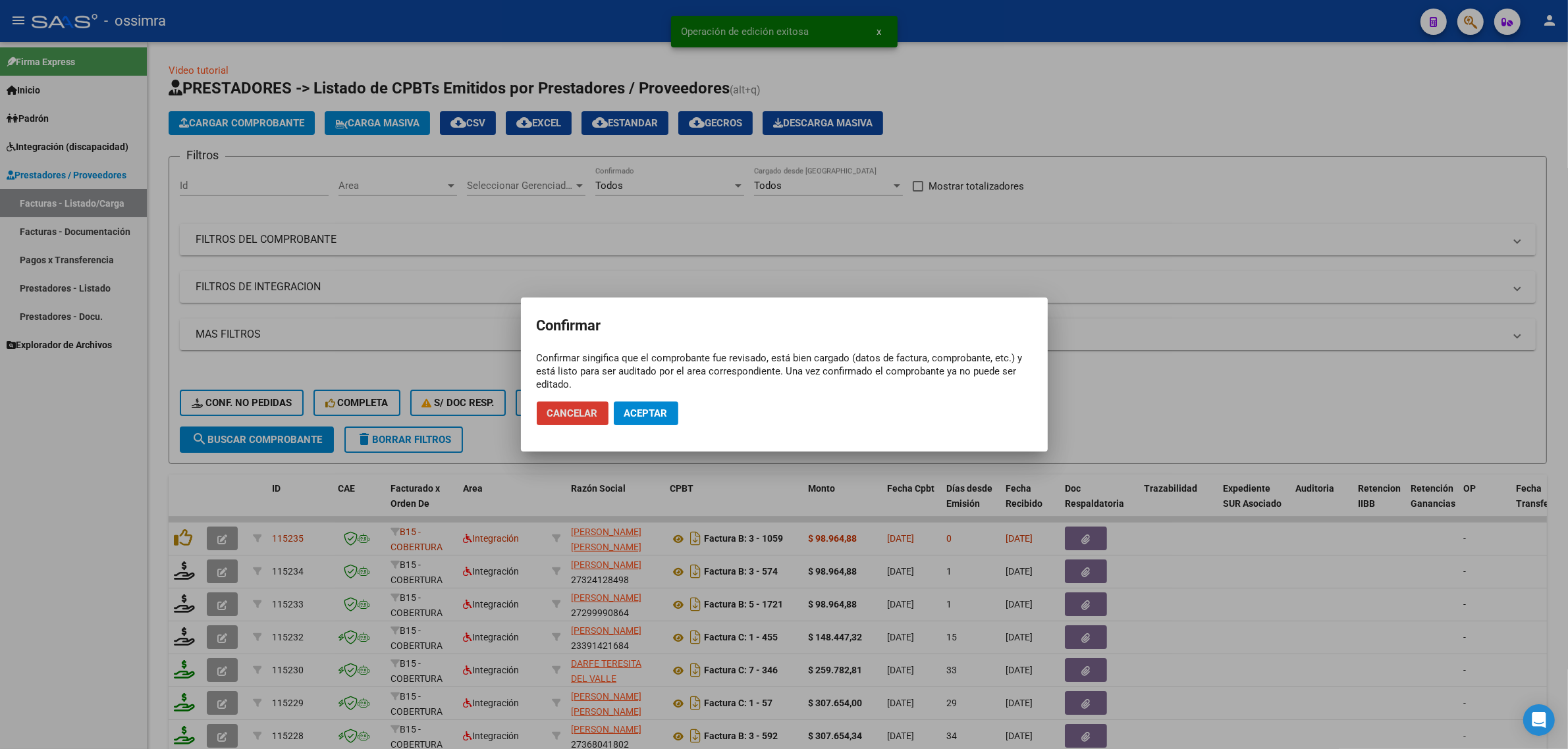
click at [642, 415] on span "Aceptar" at bounding box center [646, 414] width 43 height 12
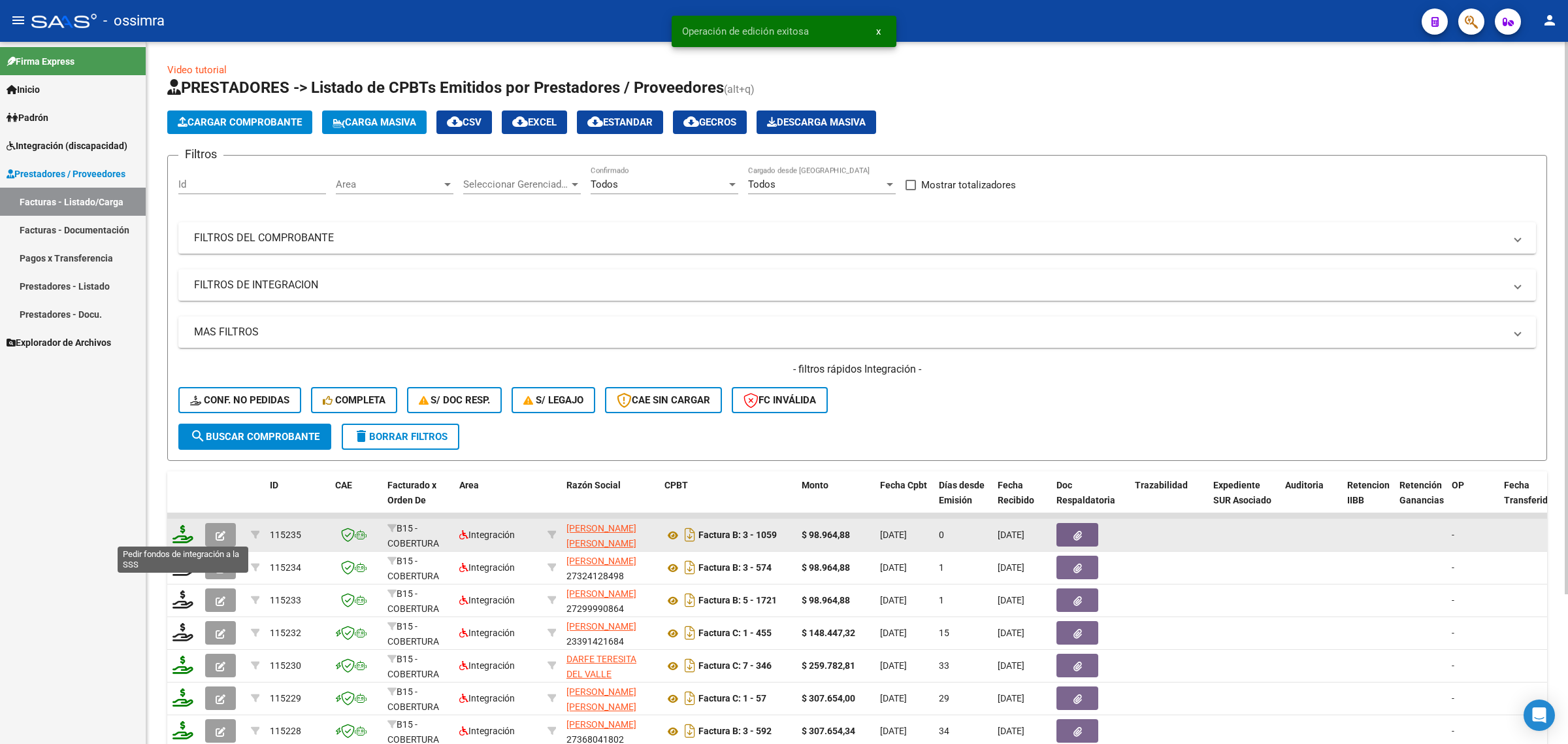
click at [186, 534] on icon at bounding box center [183, 534] width 21 height 19
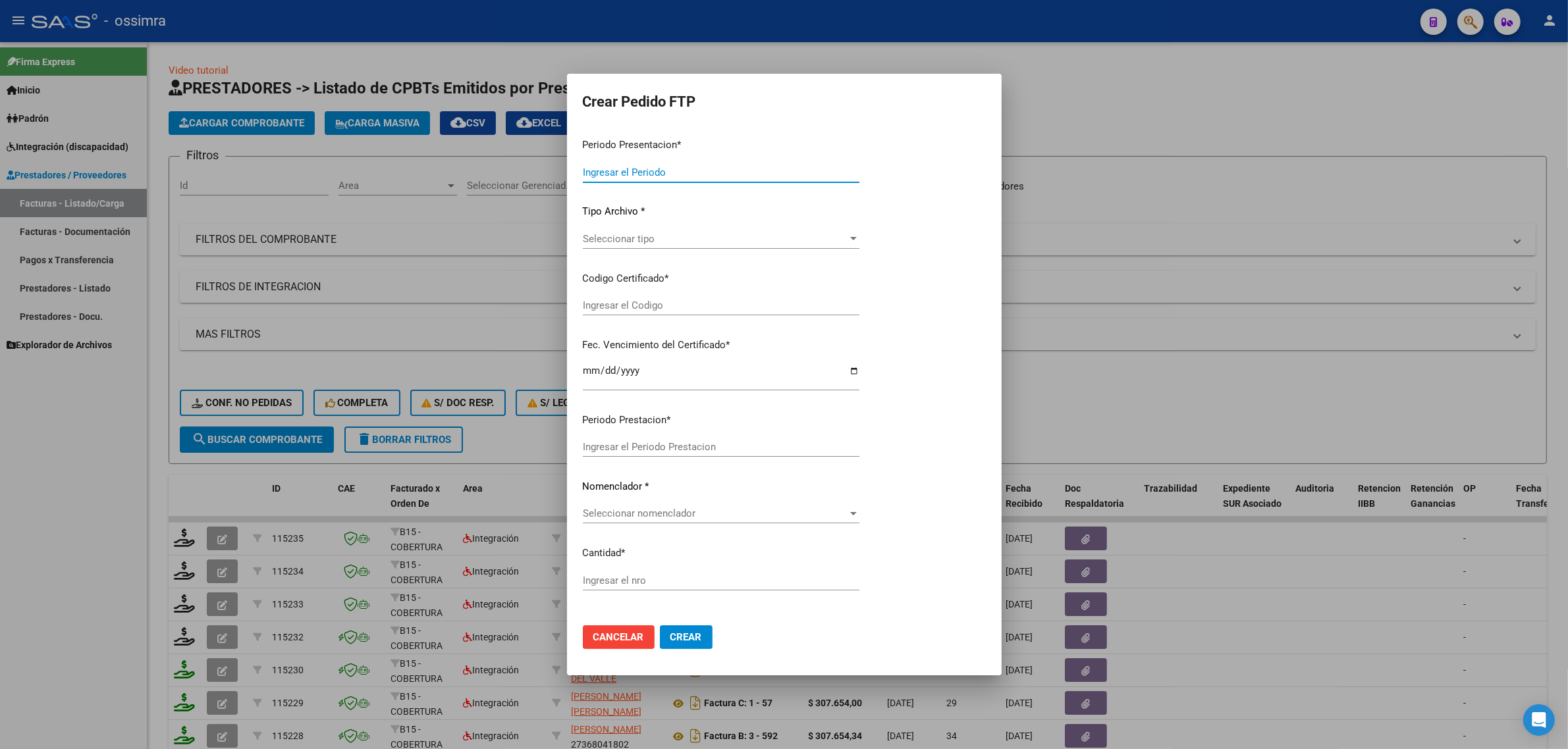
type input "202508"
type input "202506"
type input "$ 98.964,88"
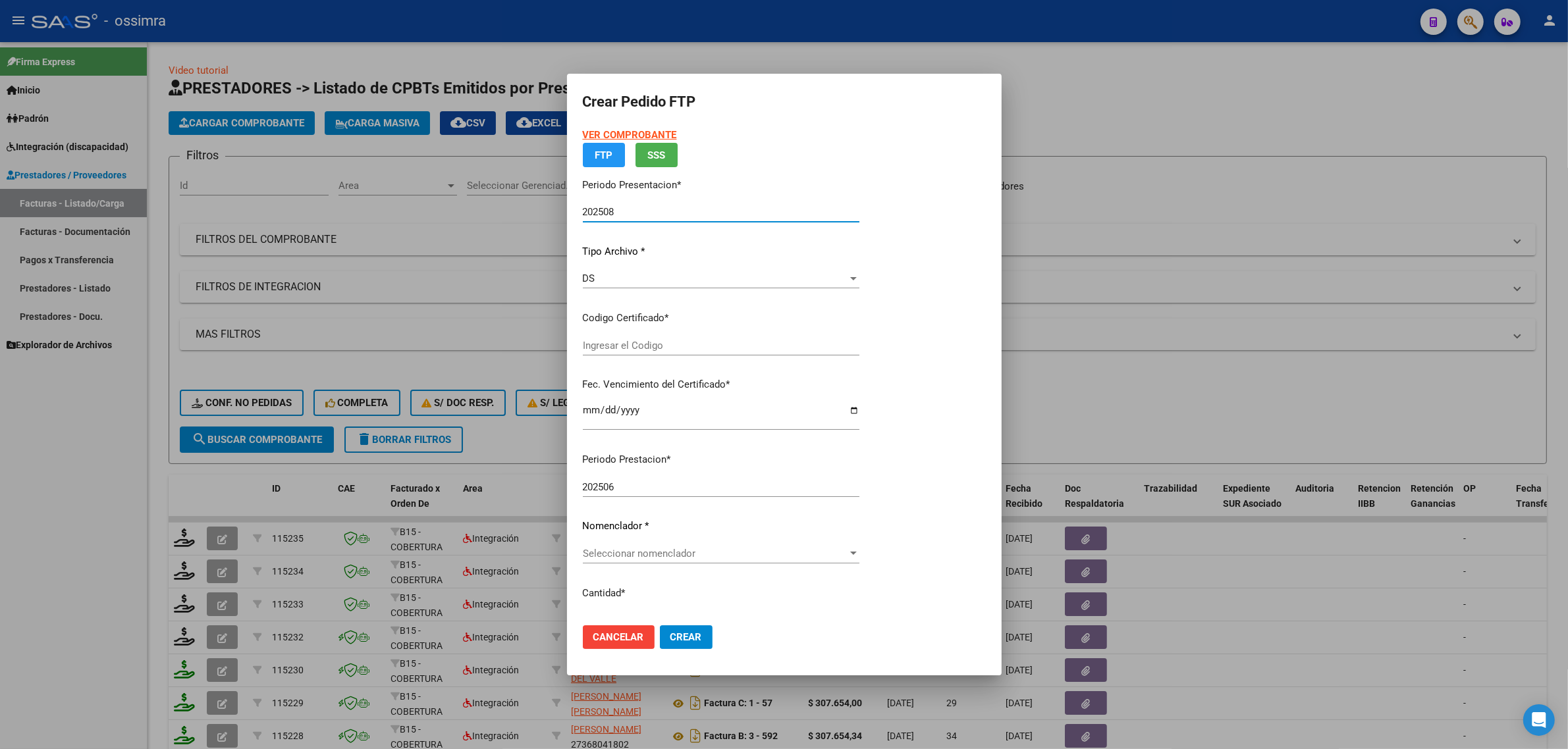
type input "ARG02000520684772021060220260602SAL123"
type input "2026-06-02"
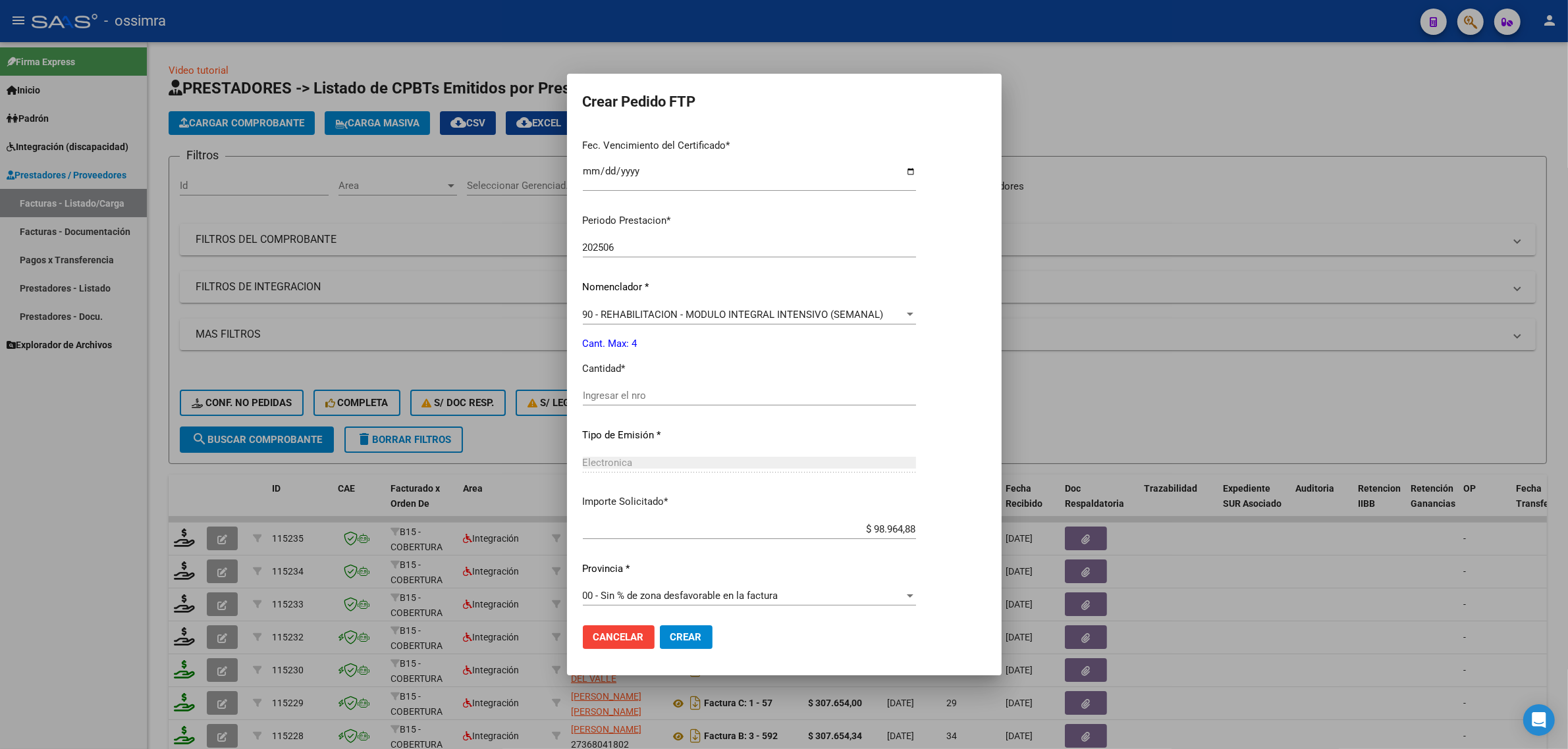
scroll to position [342, 0]
click at [636, 394] on input "Ingresar el nro" at bounding box center [749, 394] width 333 height 12
type input "4"
click at [677, 637] on span "Crear" at bounding box center [686, 637] width 31 height 12
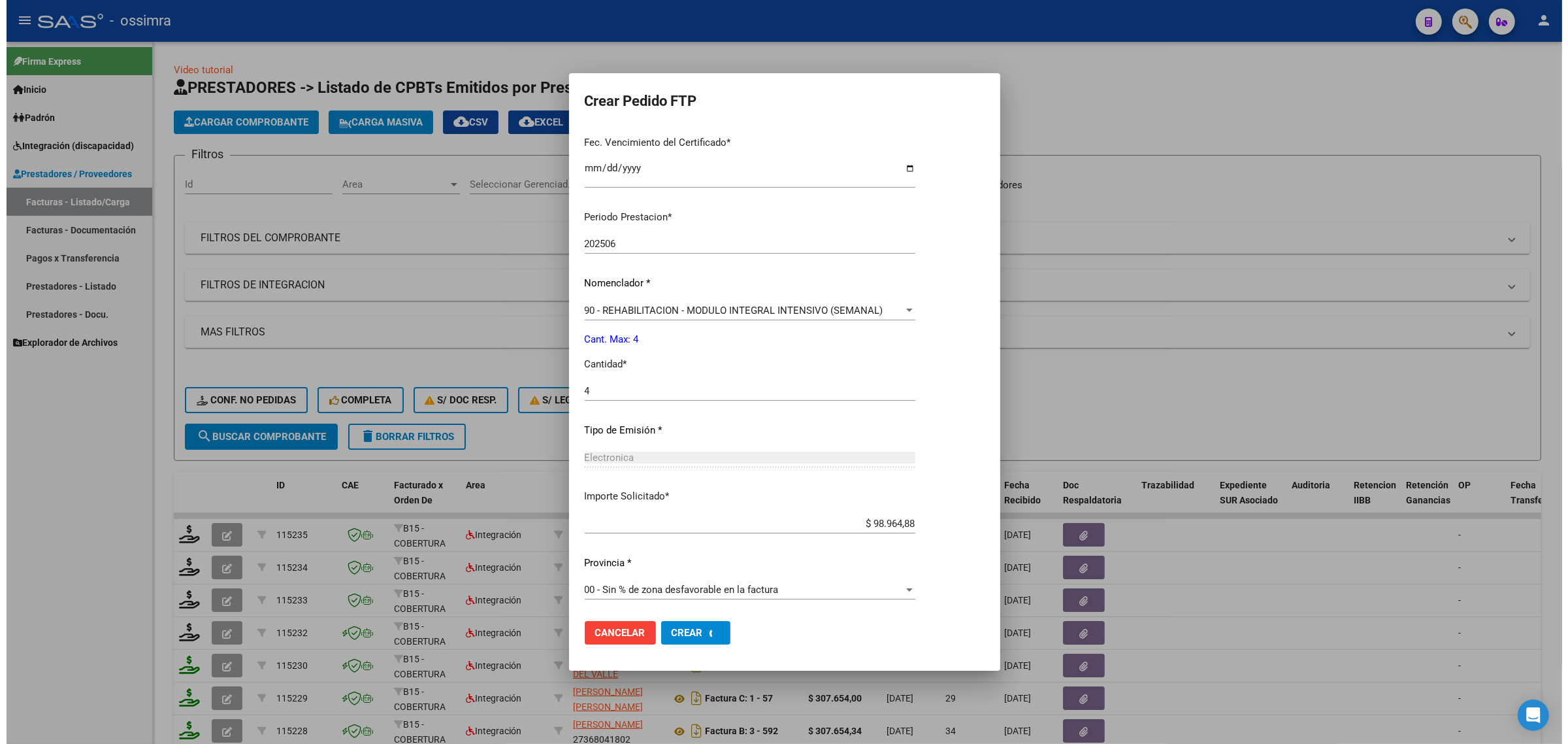
scroll to position [267, 0]
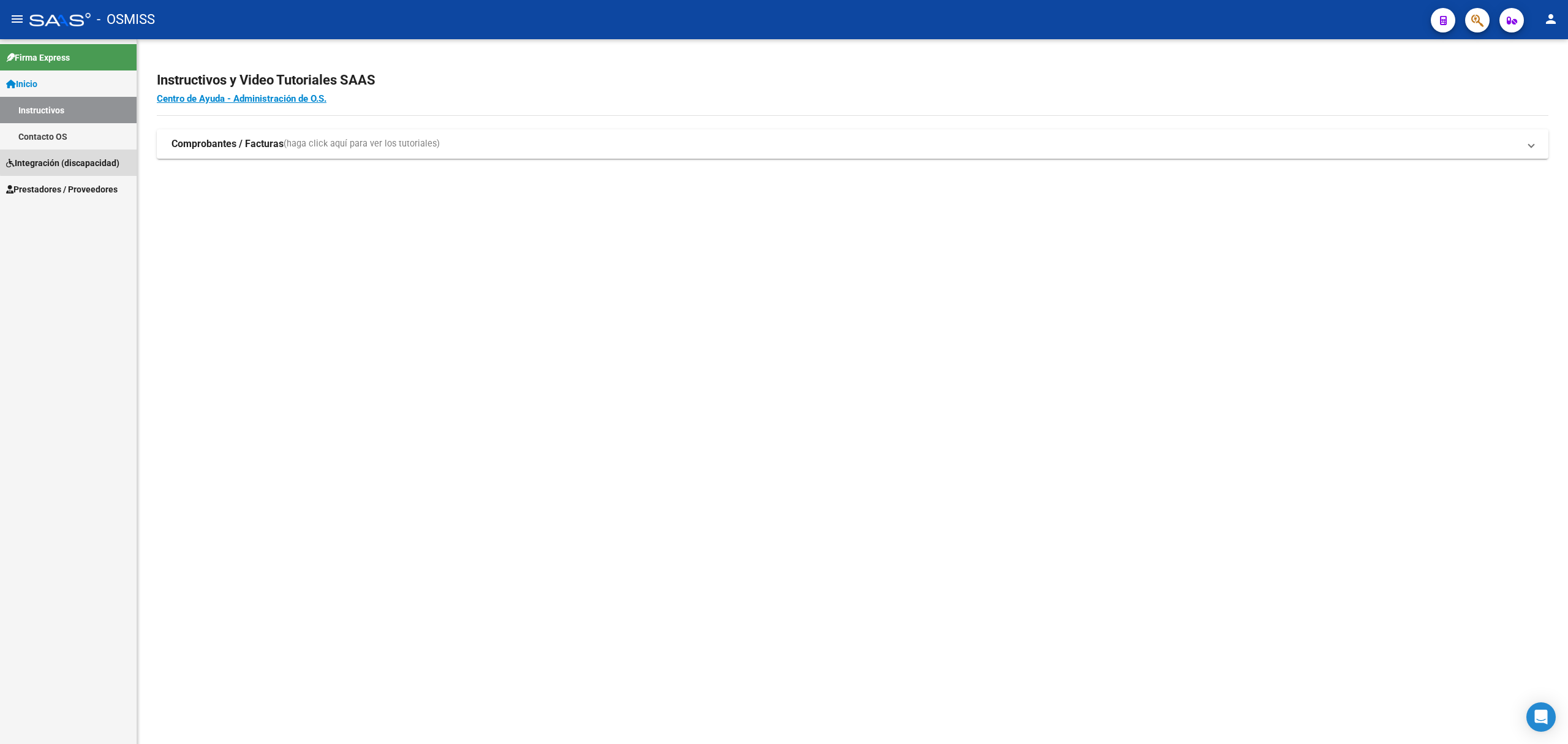
drag, startPoint x: 92, startPoint y: 160, endPoint x: 94, endPoint y: 177, distance: 17.1
click at [92, 160] on span "Integración (discapacidad)" at bounding box center [63, 163] width 113 height 14
click at [103, 162] on span "Prestadores / Proveedores" at bounding box center [62, 163] width 111 height 14
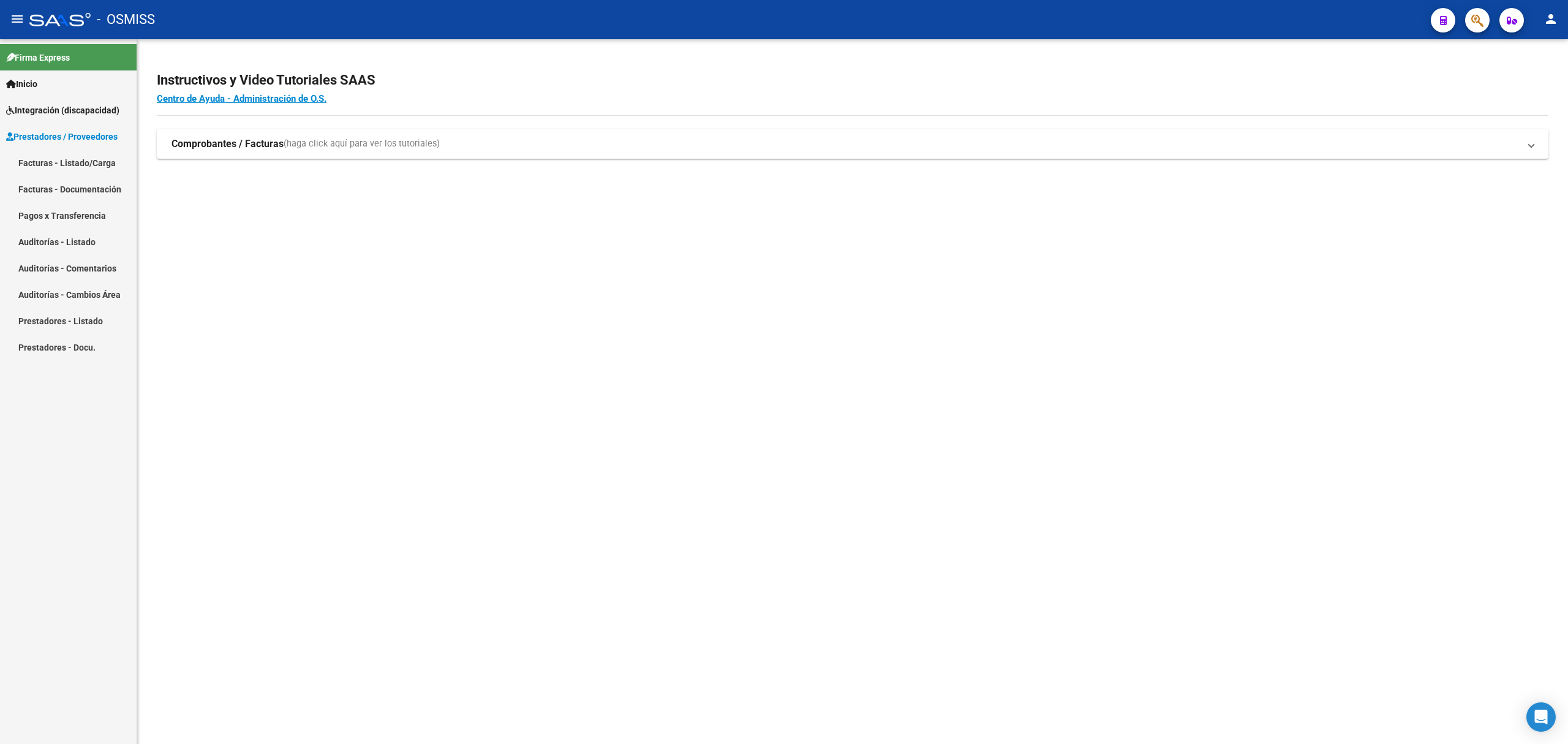
click at [91, 164] on link "Facturas - Listado/Carga" at bounding box center [68, 162] width 137 height 26
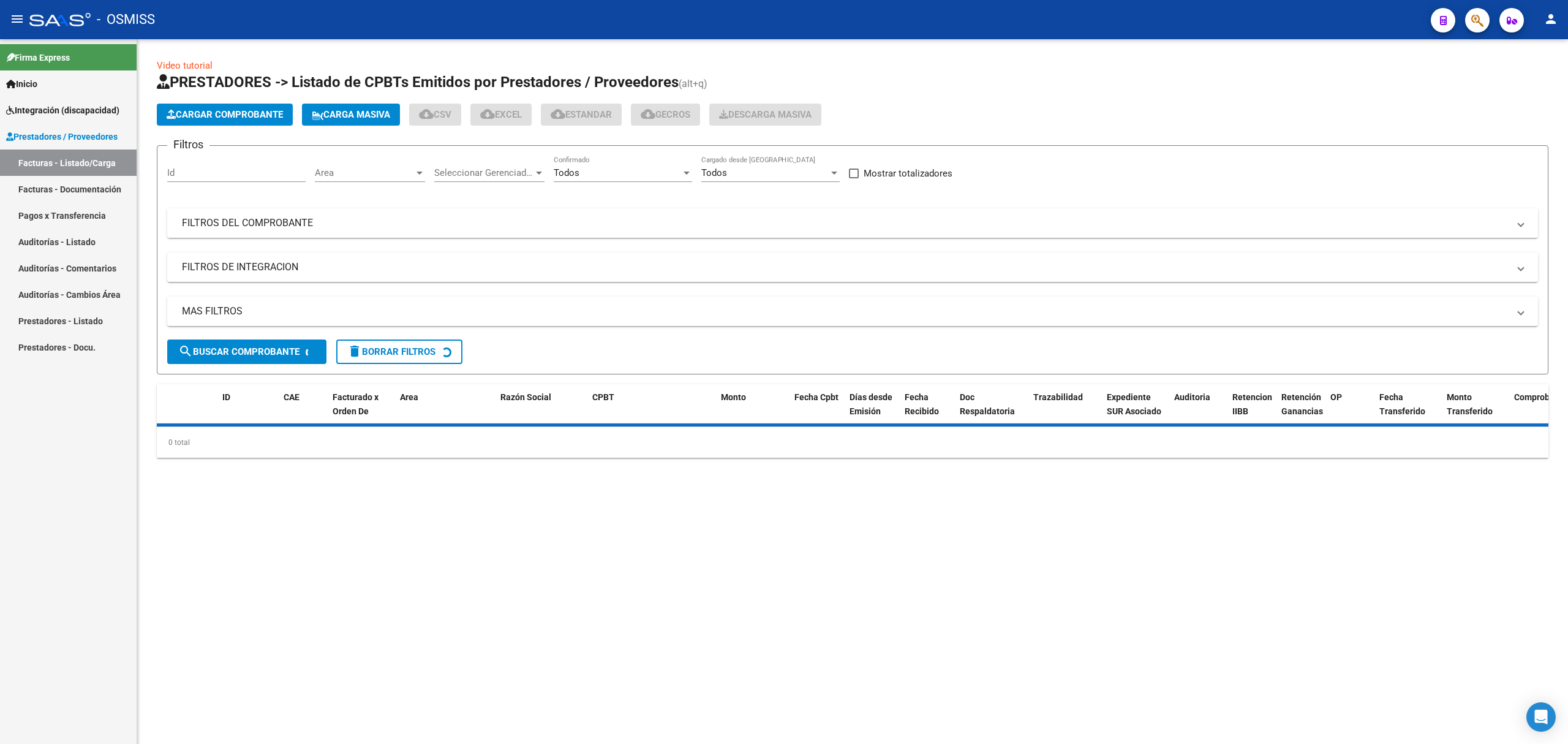
click at [403, 218] on mat-panel-title "FILTROS DEL COMPROBANTE" at bounding box center [846, 223] width 1327 height 14
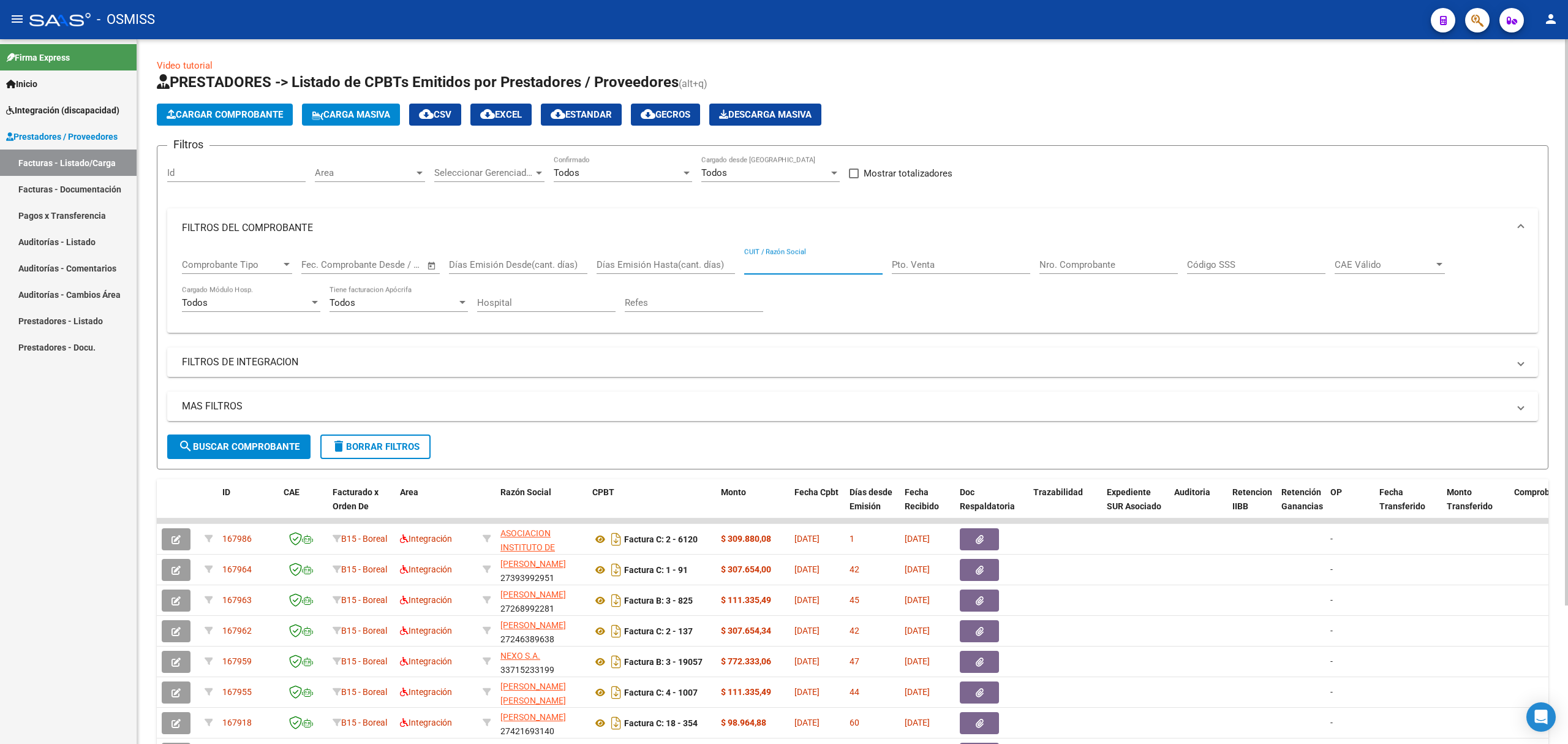
click at [841, 261] on input "CUIT / Razón Social" at bounding box center [813, 265] width 139 height 11
paste input "27268992281"
type input "27268992281"
click at [275, 442] on span "search Buscar Comprobante" at bounding box center [239, 447] width 121 height 11
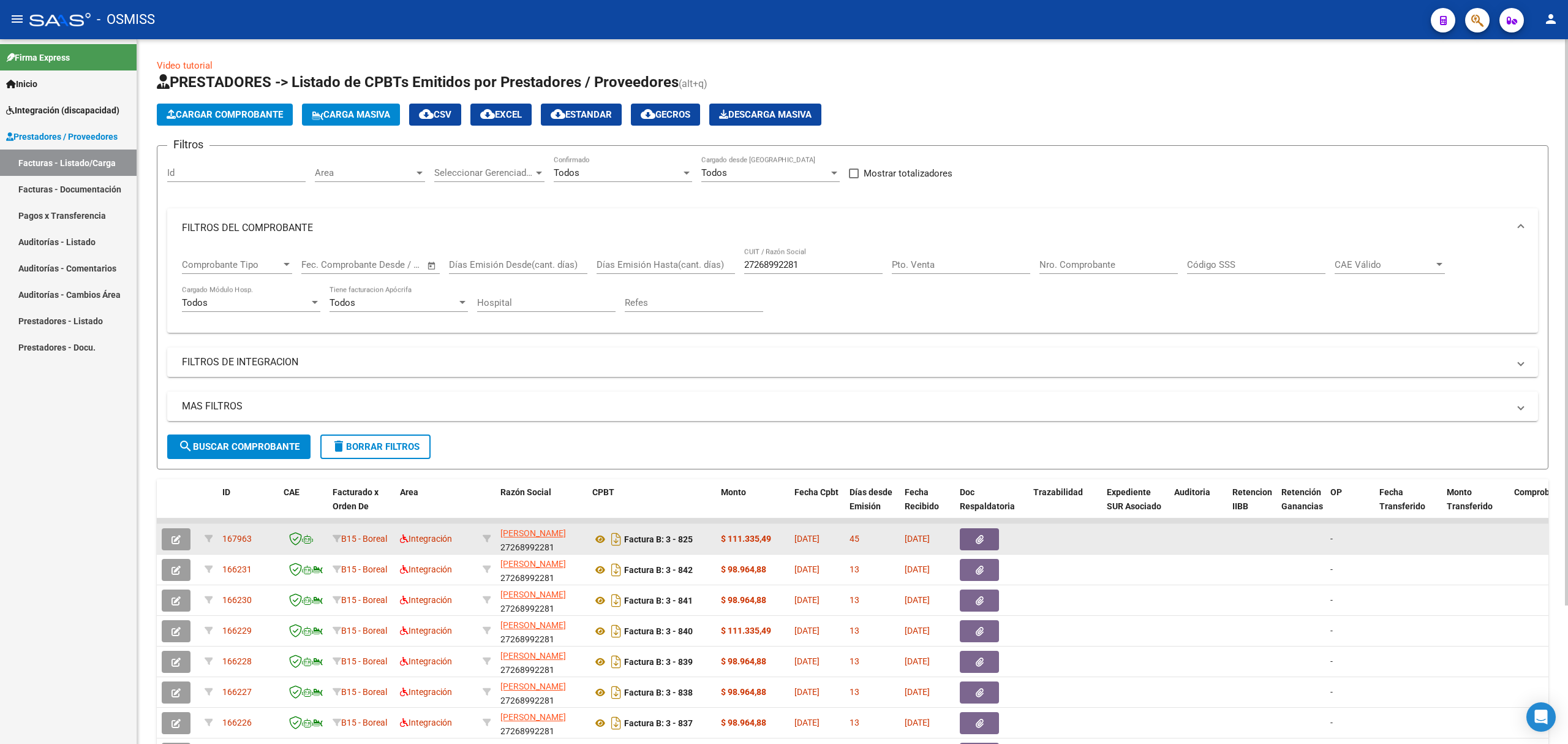
click at [185, 535] on button "button" at bounding box center [176, 539] width 29 height 22
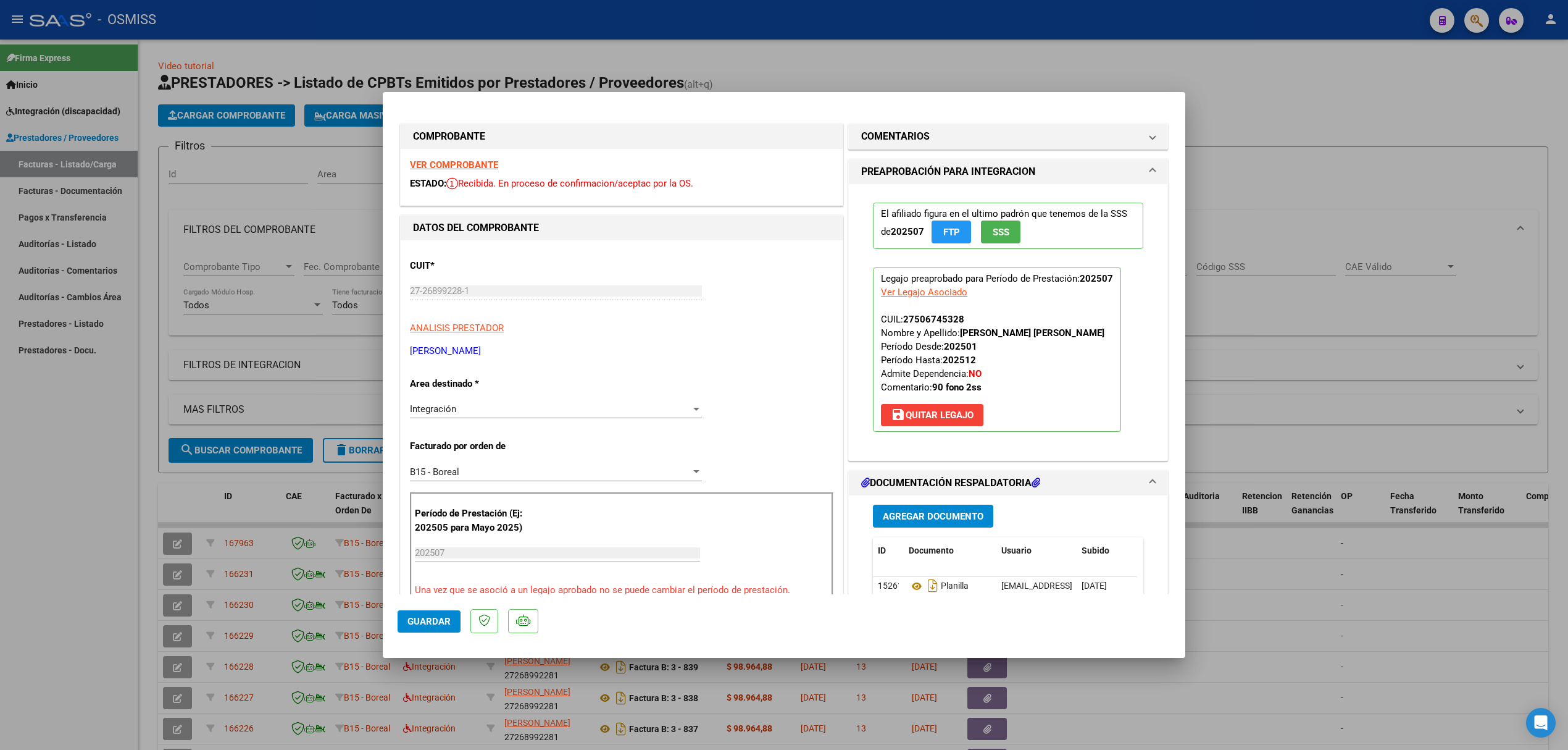
scroll to position [164, 0]
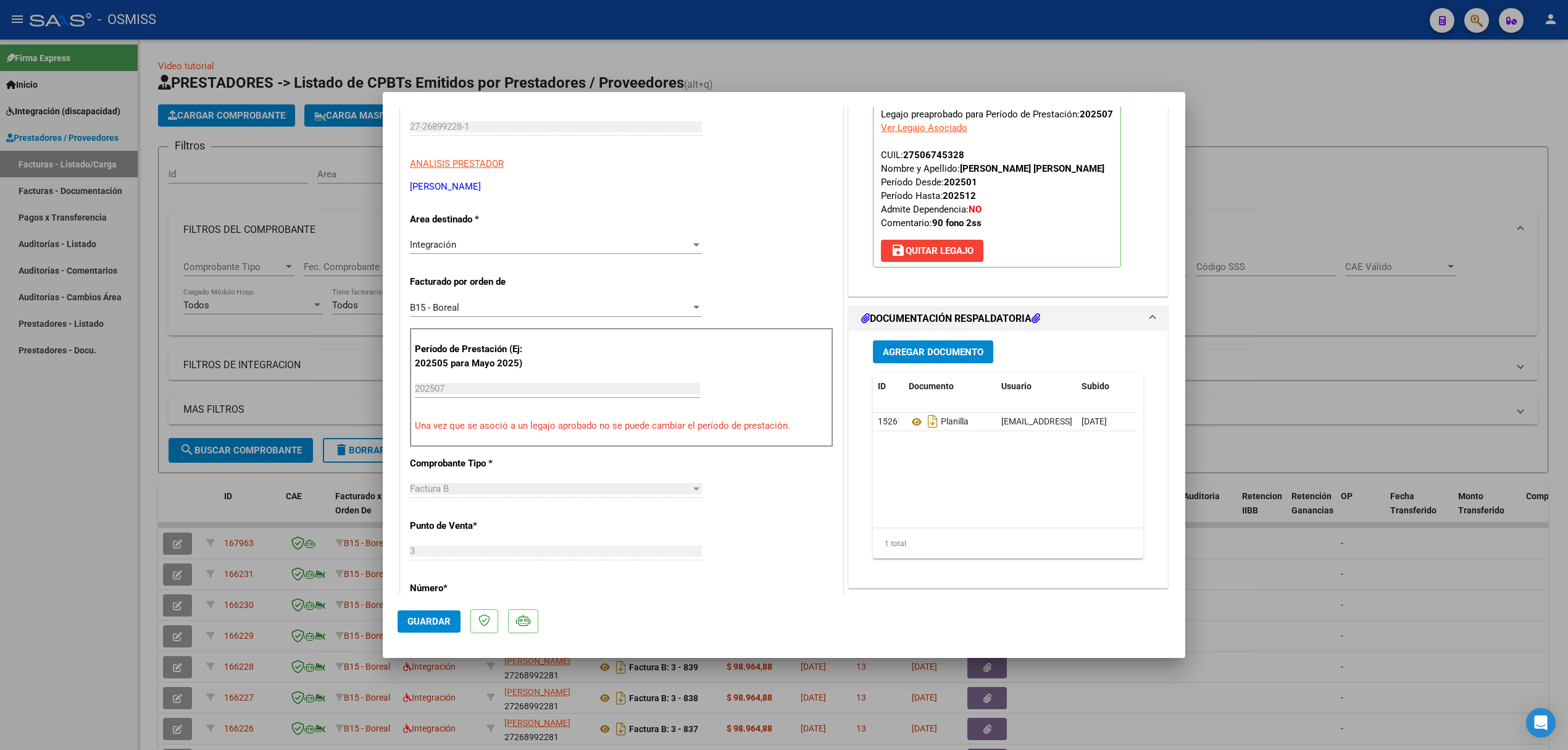
click at [934, 354] on span "Agregar Documento" at bounding box center [933, 352] width 101 height 11
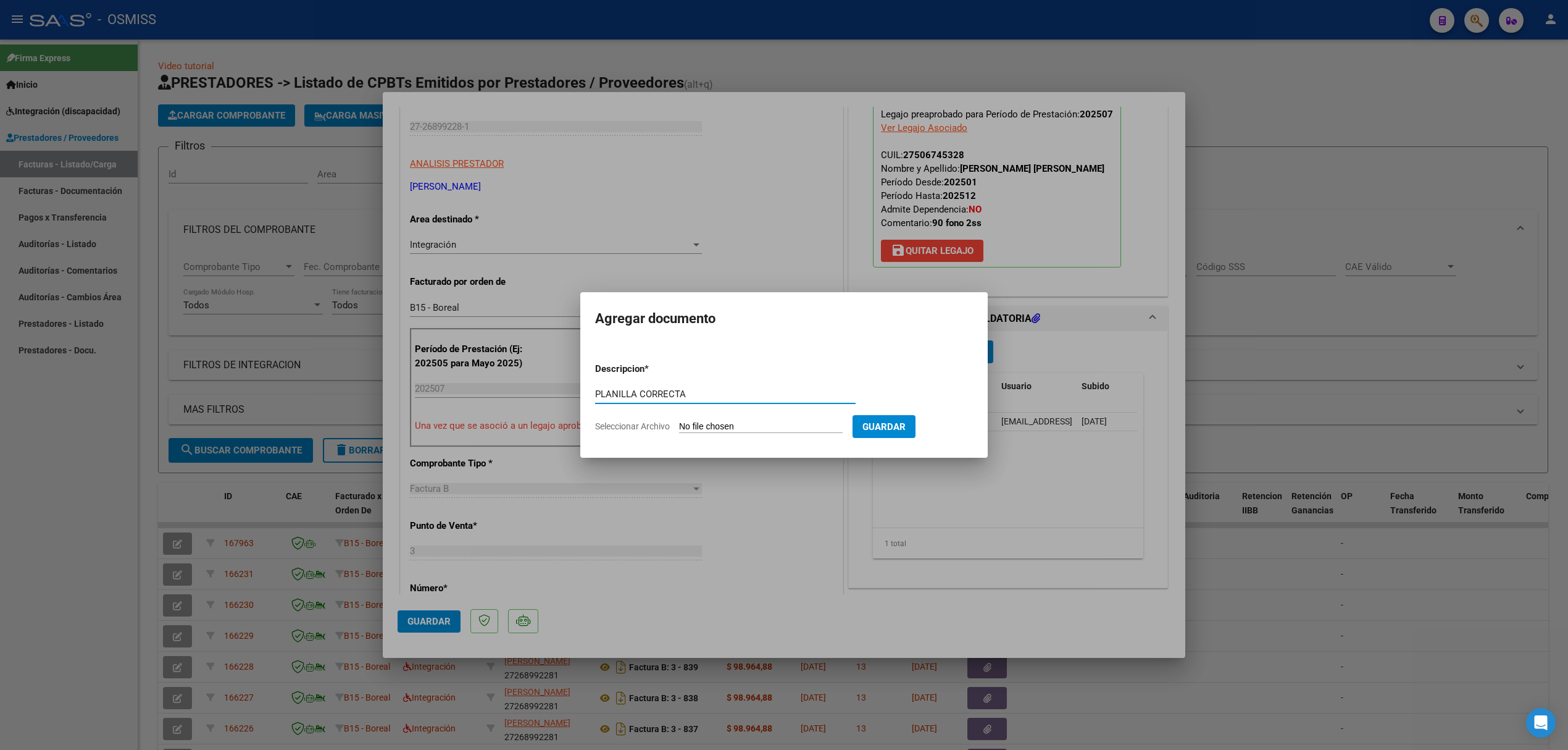
type input "PLANILLA CORRECTA"
click at [784, 424] on input "Seleccionar Archivo" at bounding box center [761, 427] width 164 height 12
type input "C:\fakepath\NEO ASIST [DATE] [PERSON_NAME] (1).pdf"
click at [957, 426] on span "Guardar" at bounding box center [949, 427] width 43 height 11
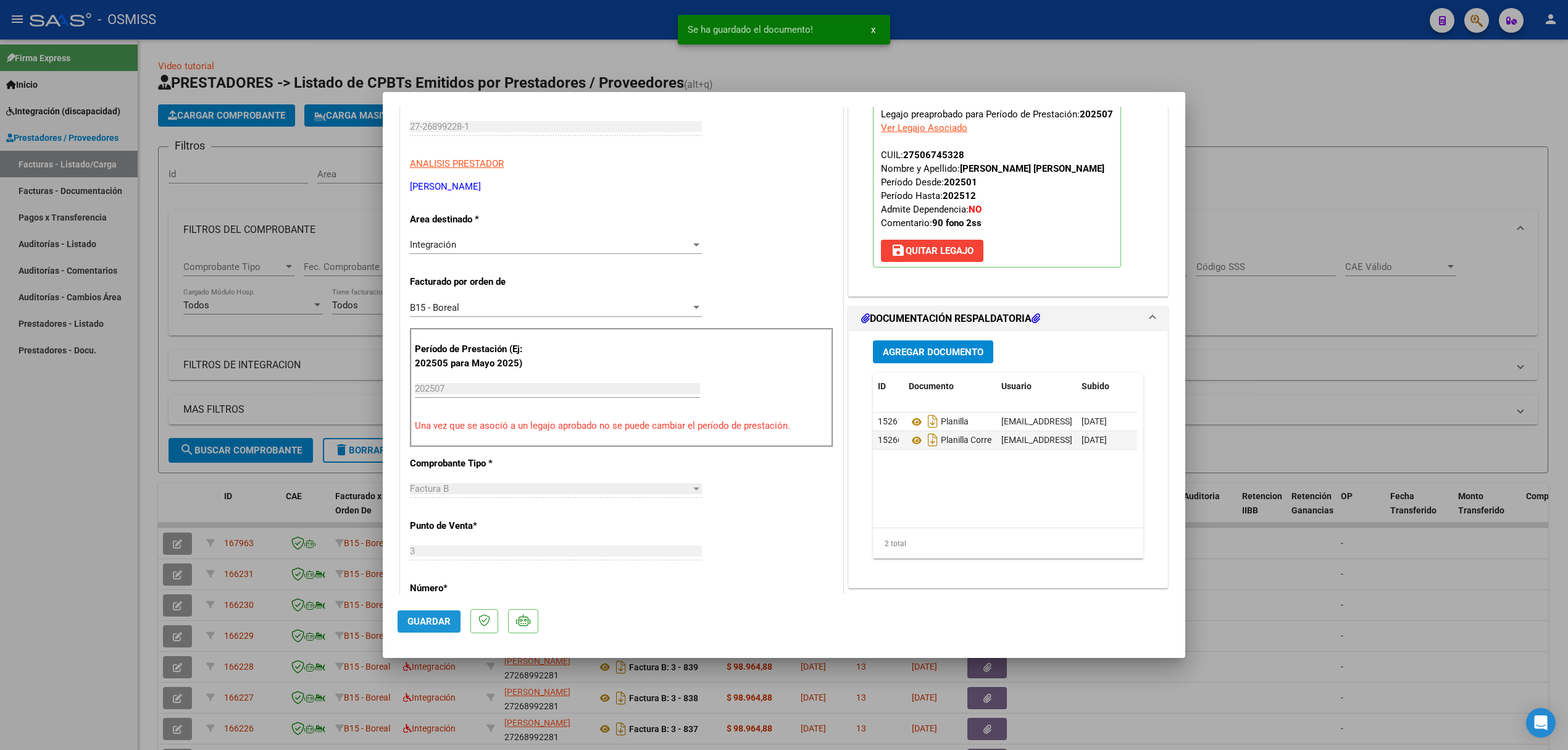
click at [436, 624] on span "Guardar" at bounding box center [429, 621] width 43 height 11
click at [173, 502] on div at bounding box center [784, 375] width 1568 height 750
type input "$ 0,00"
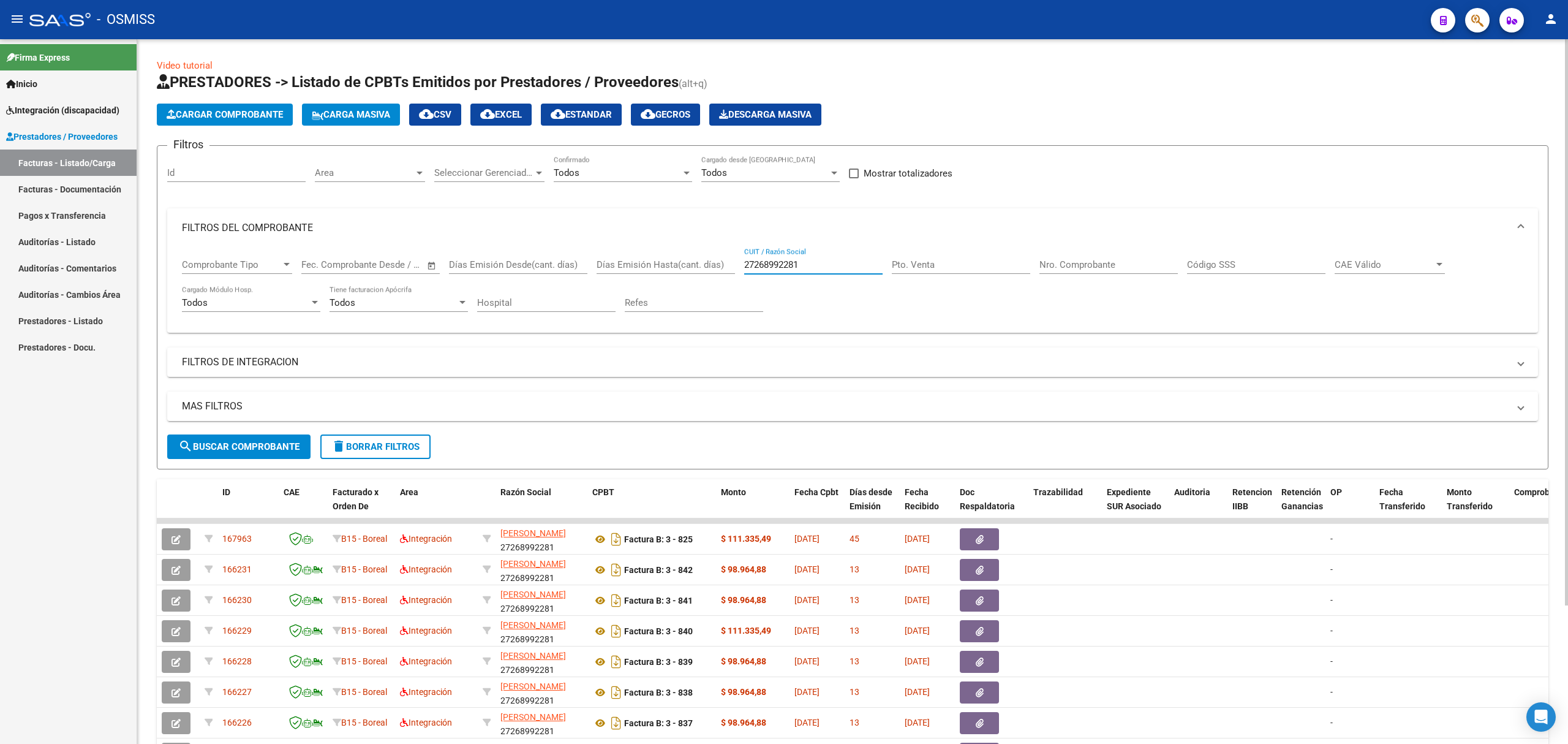
click at [792, 267] on input "27268992281" at bounding box center [813, 265] width 139 height 11
paste input "98844562"
type input "27298844562"
click at [273, 450] on span "search Buscar Comprobante" at bounding box center [239, 447] width 121 height 11
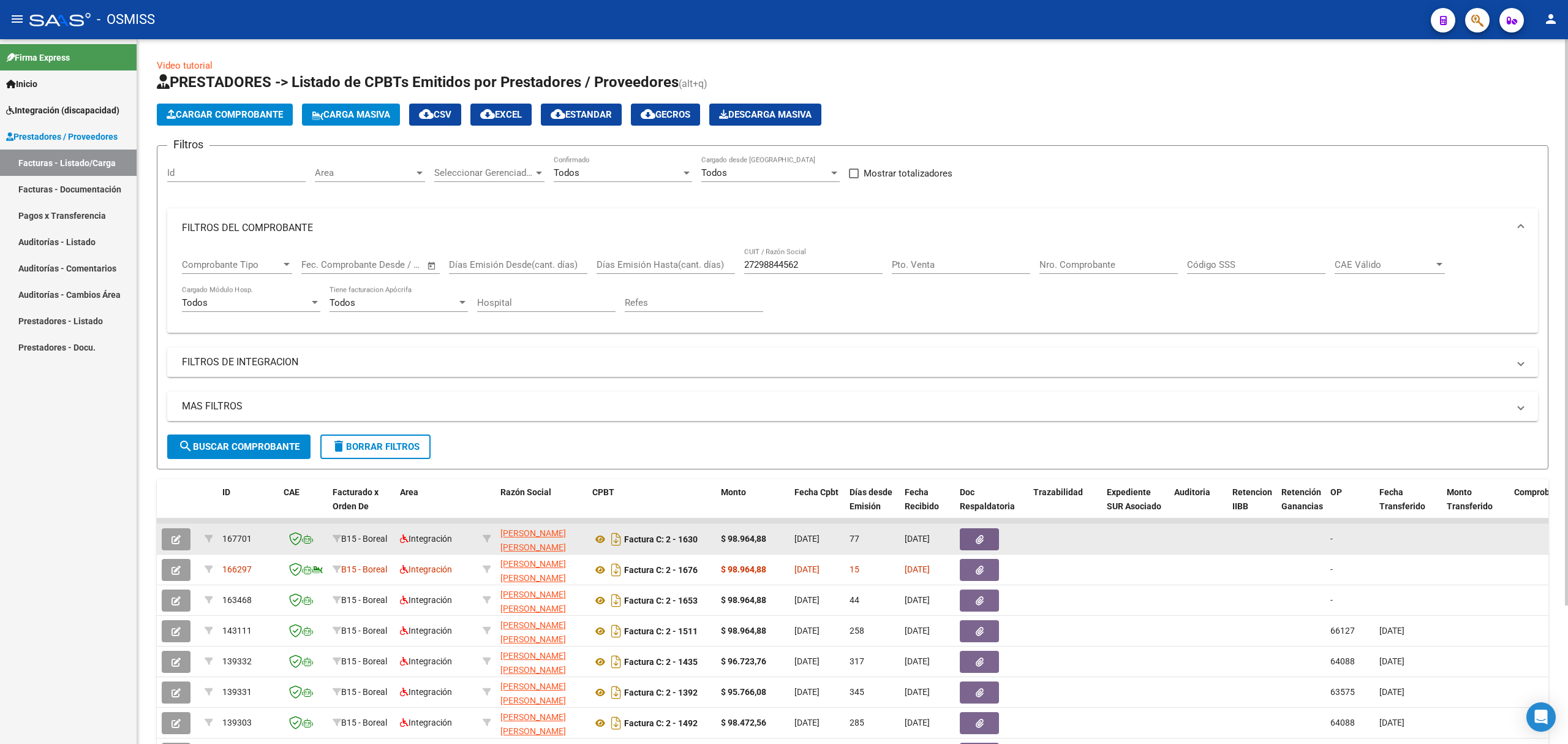
click at [182, 538] on button "button" at bounding box center [176, 539] width 29 height 22
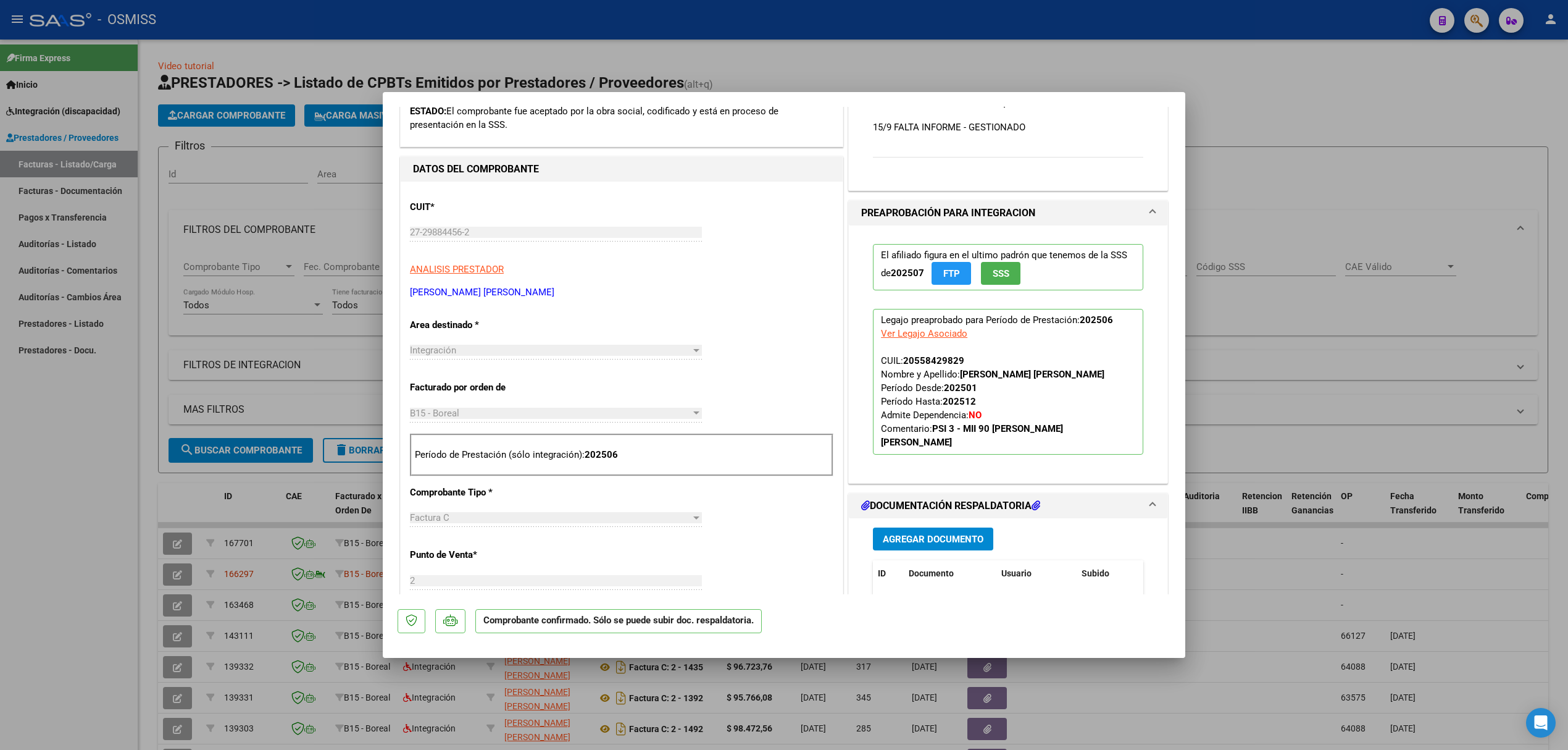
scroll to position [494, 0]
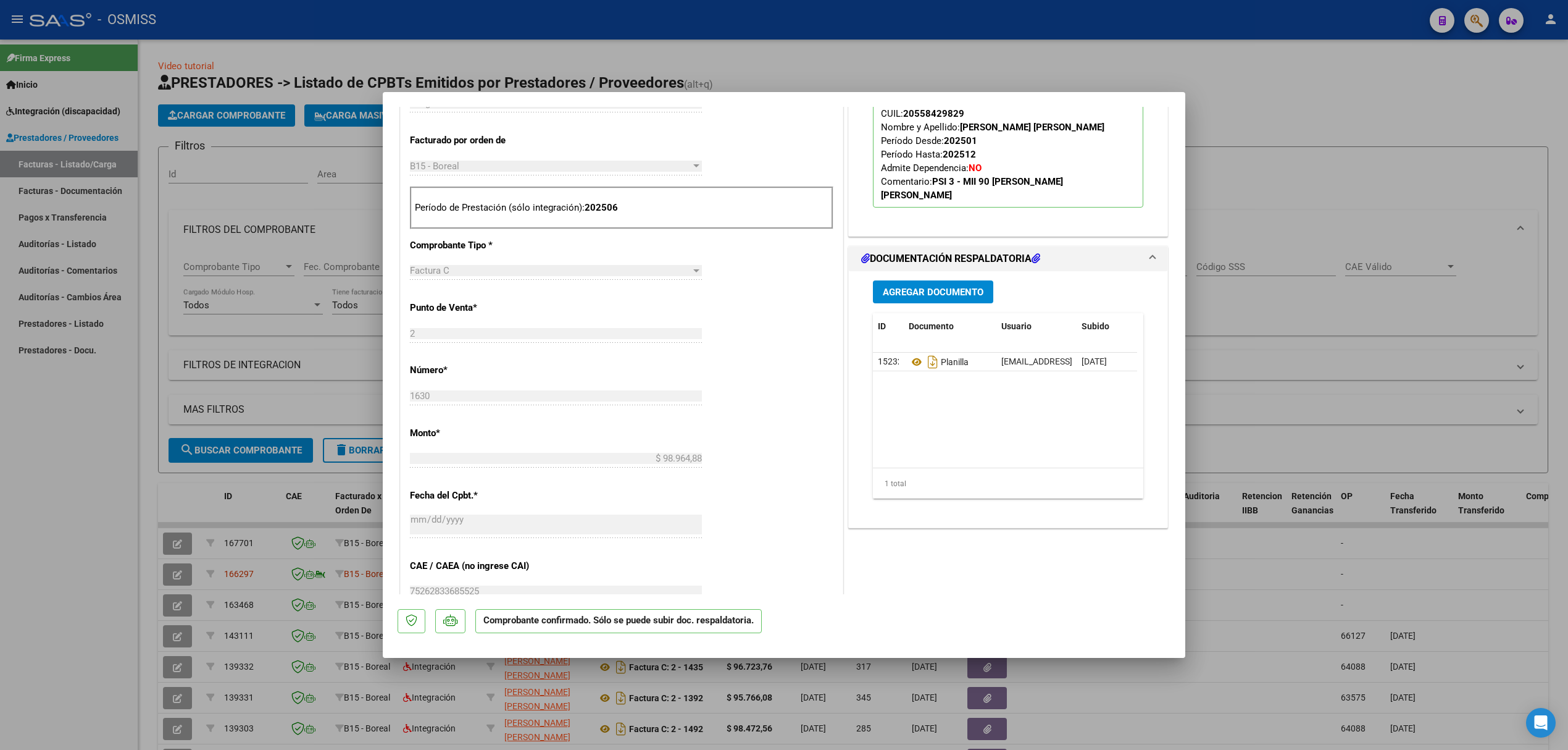
click at [906, 295] on span "Agregar Documento" at bounding box center [933, 292] width 101 height 11
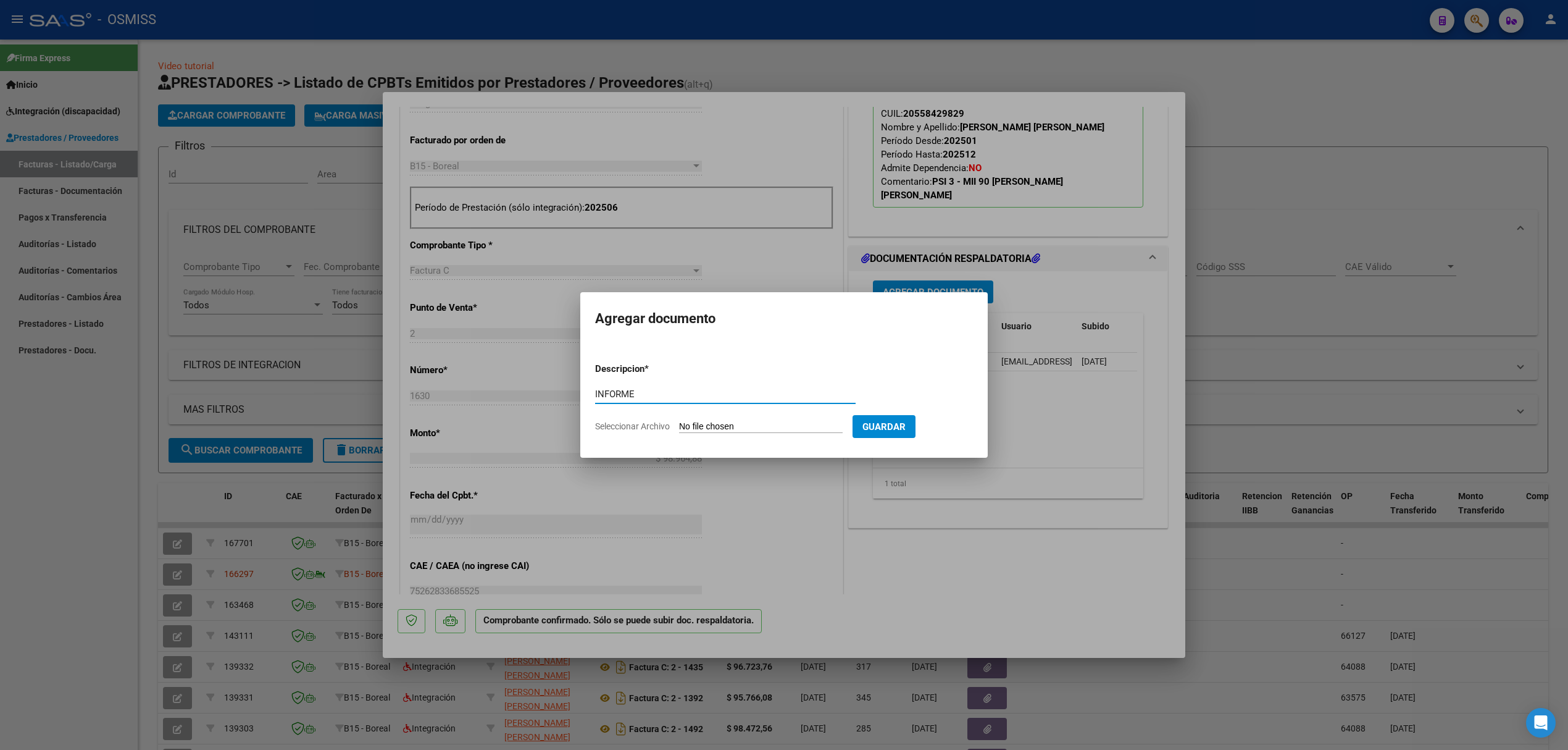
type input "INFORME"
click at [776, 425] on input "Seleccionar Archivo" at bounding box center [761, 427] width 164 height 12
type input "C:\fakepath\INFORME PSICODIAGNOSTICO 2025 [PERSON_NAME] (1)(2)_8.jpg"
click at [954, 421] on span "Guardar" at bounding box center [949, 427] width 43 height 11
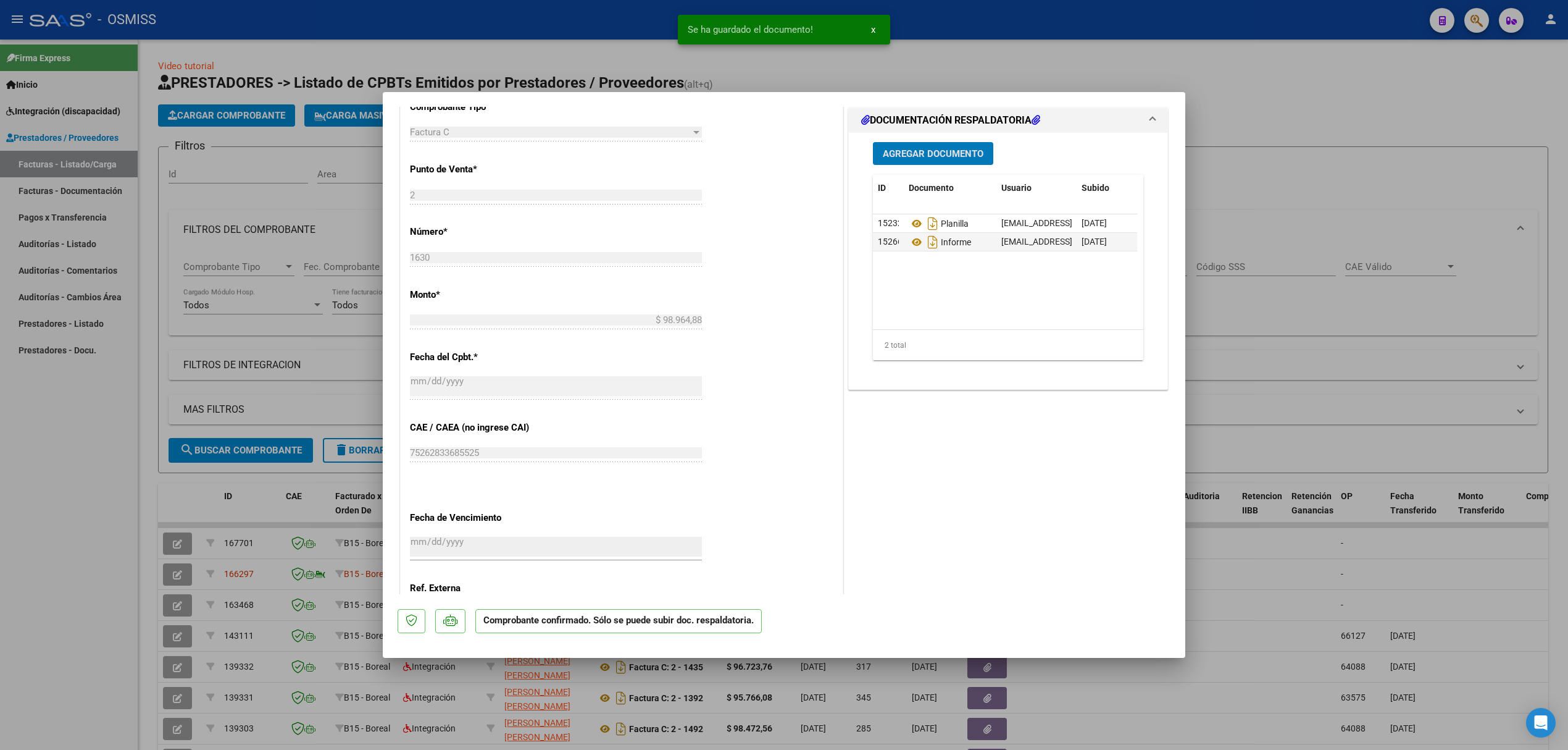
scroll to position [749, 0]
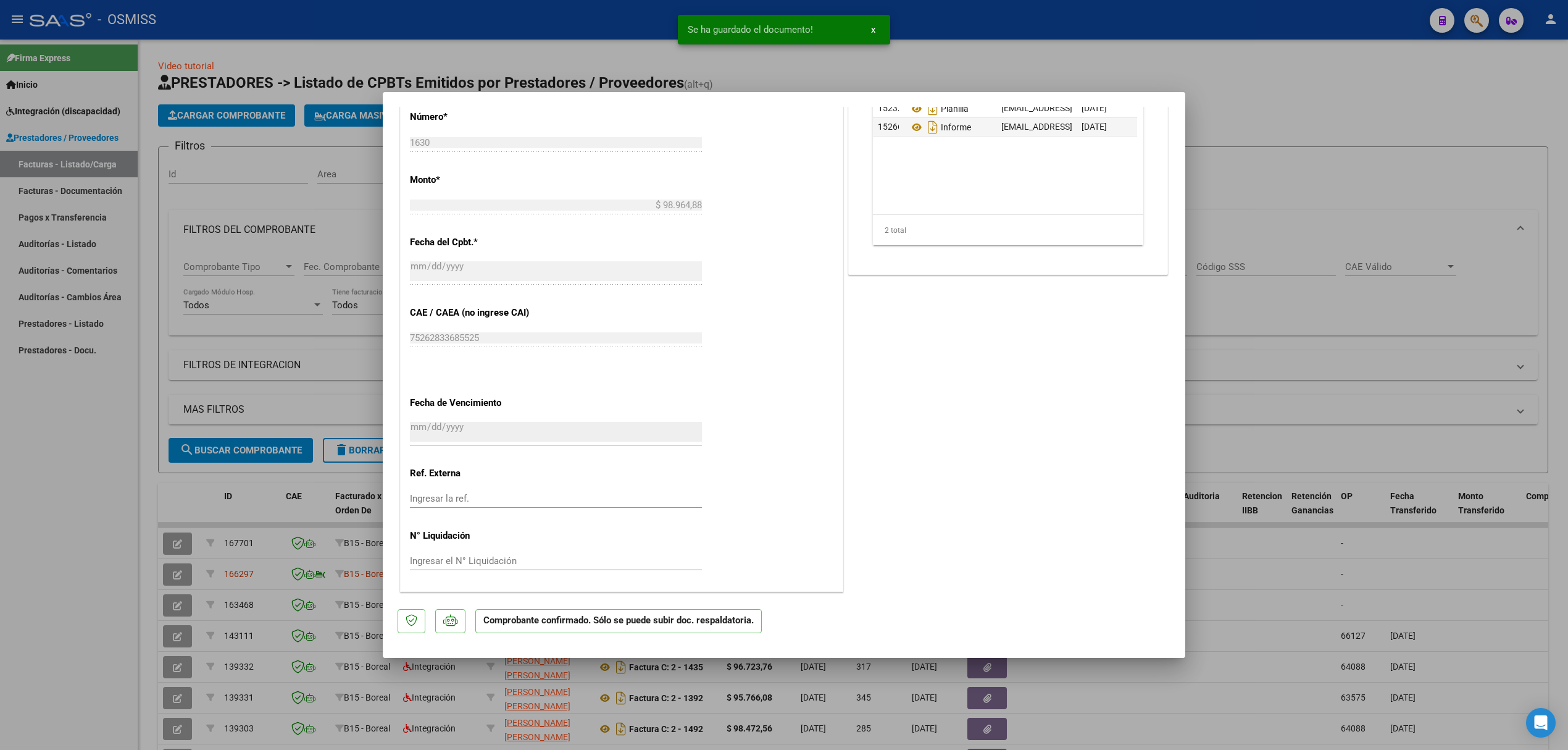
click at [137, 448] on div at bounding box center [784, 375] width 1568 height 750
type input "$ 0,00"
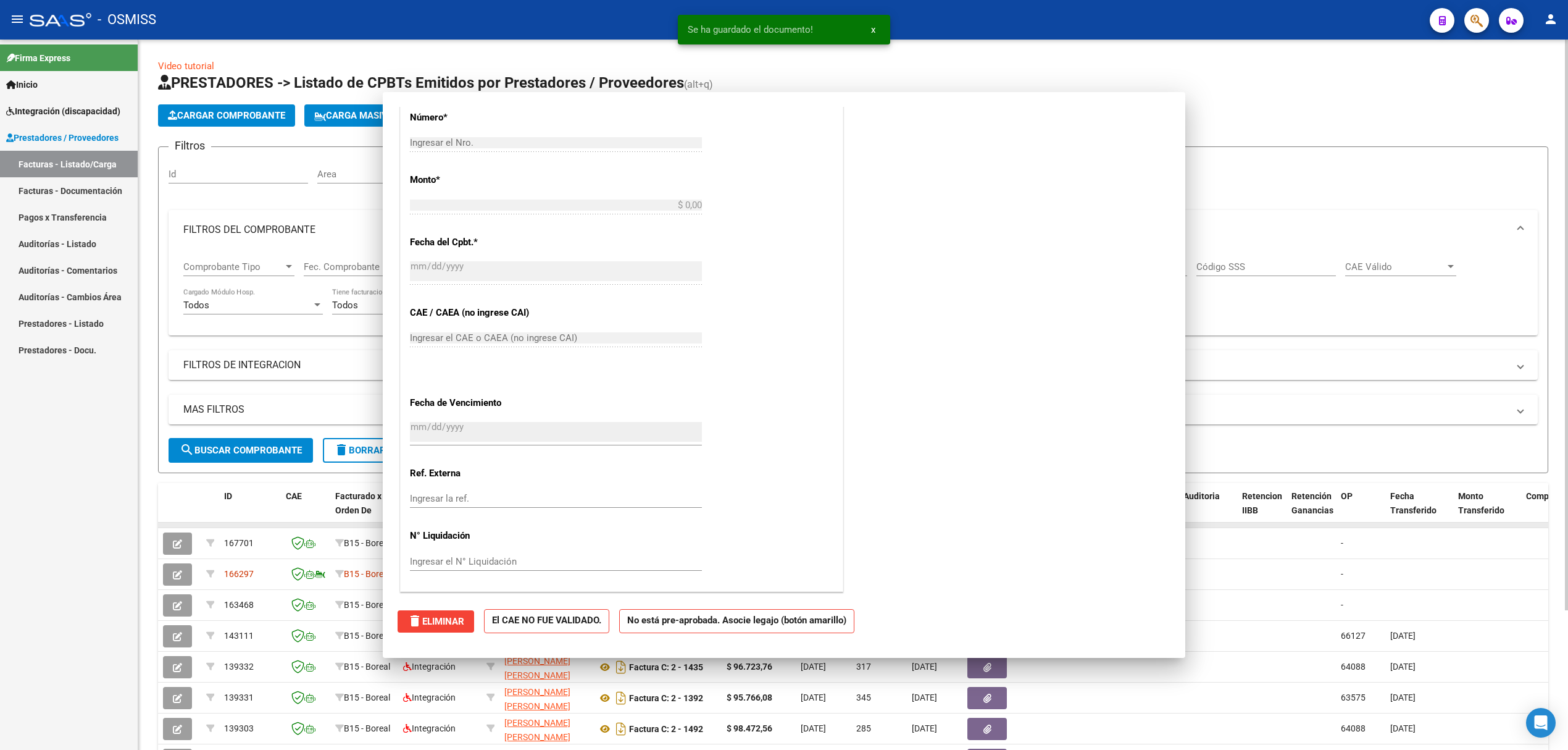
scroll to position [0, 0]
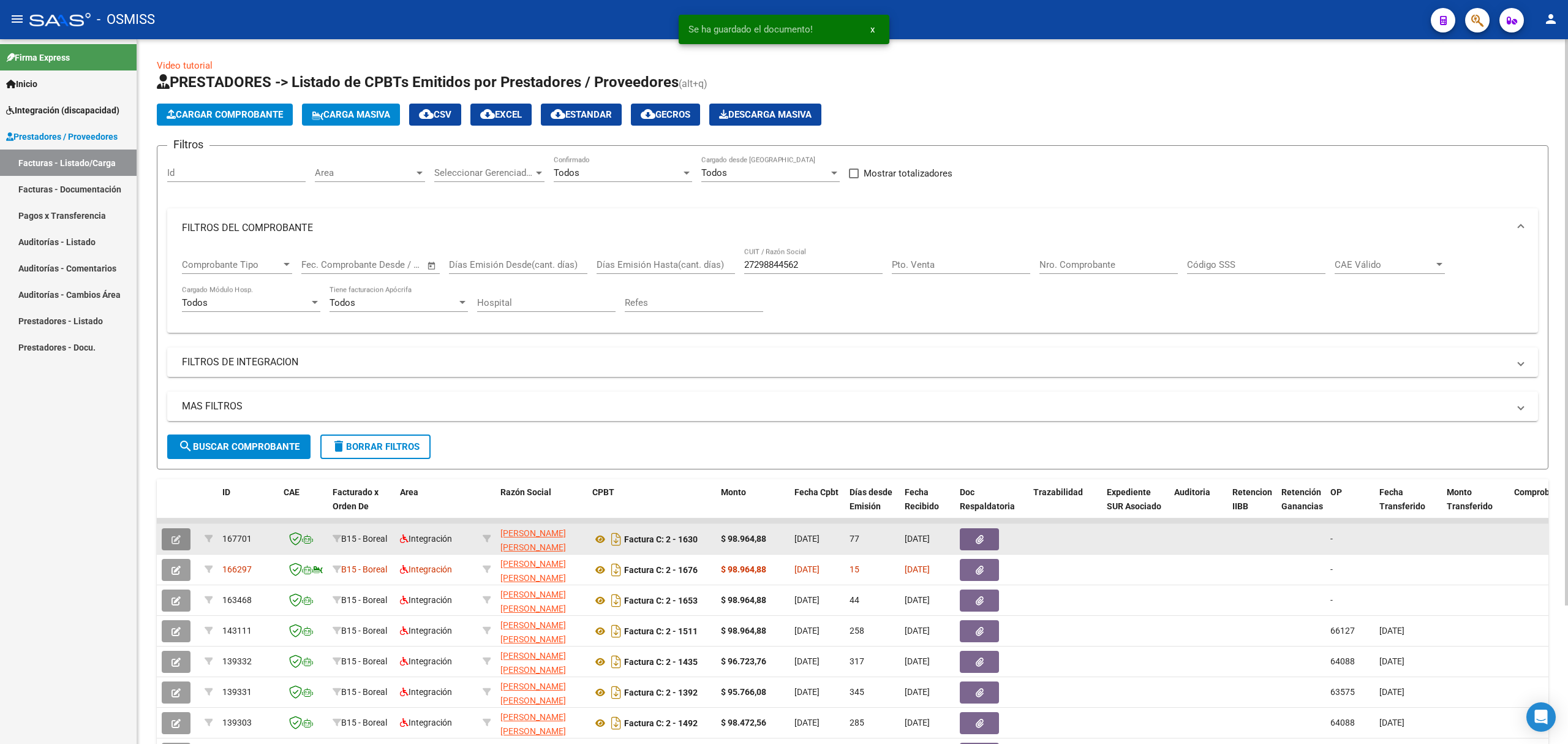
click at [172, 538] on icon "button" at bounding box center [176, 539] width 9 height 9
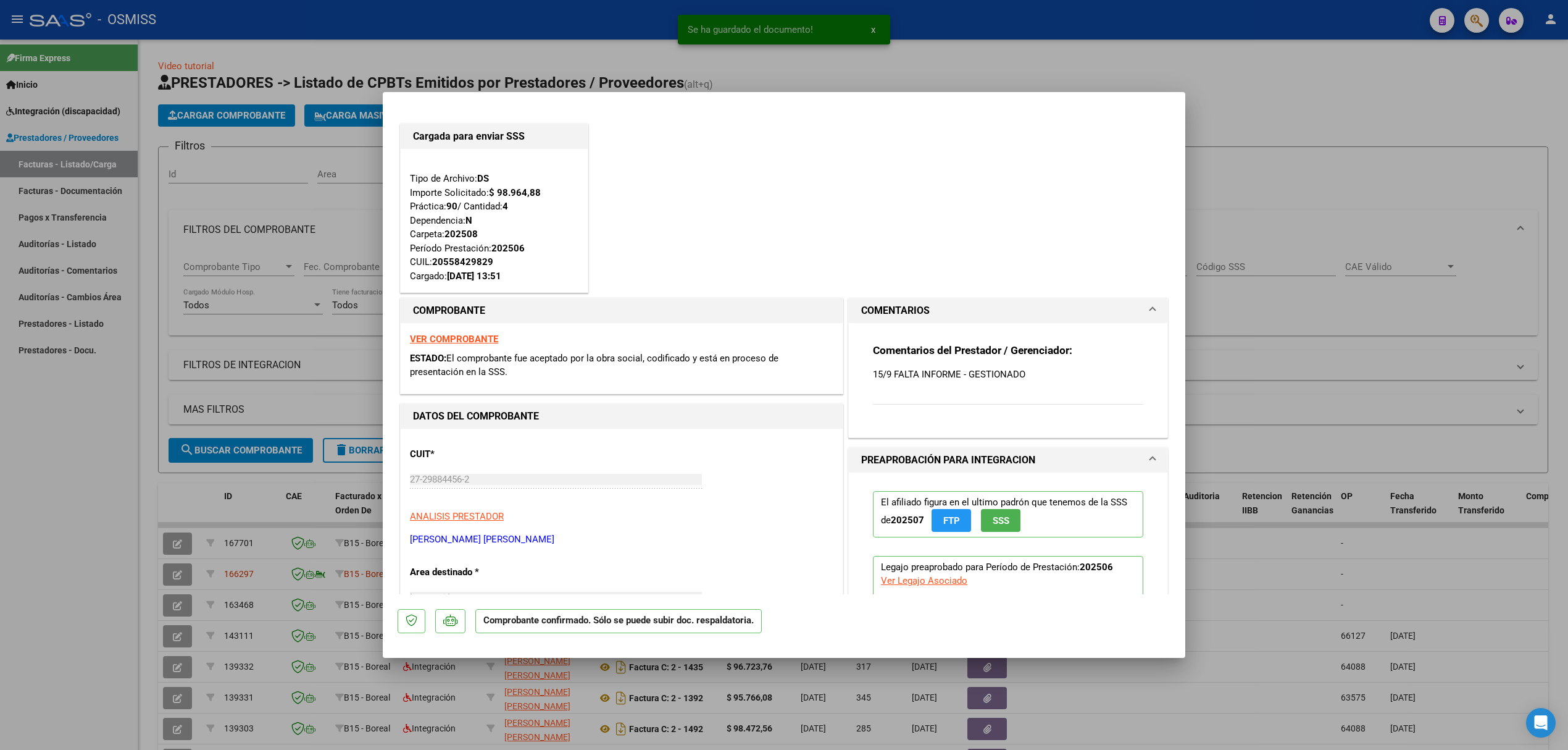
scroll to position [494, 0]
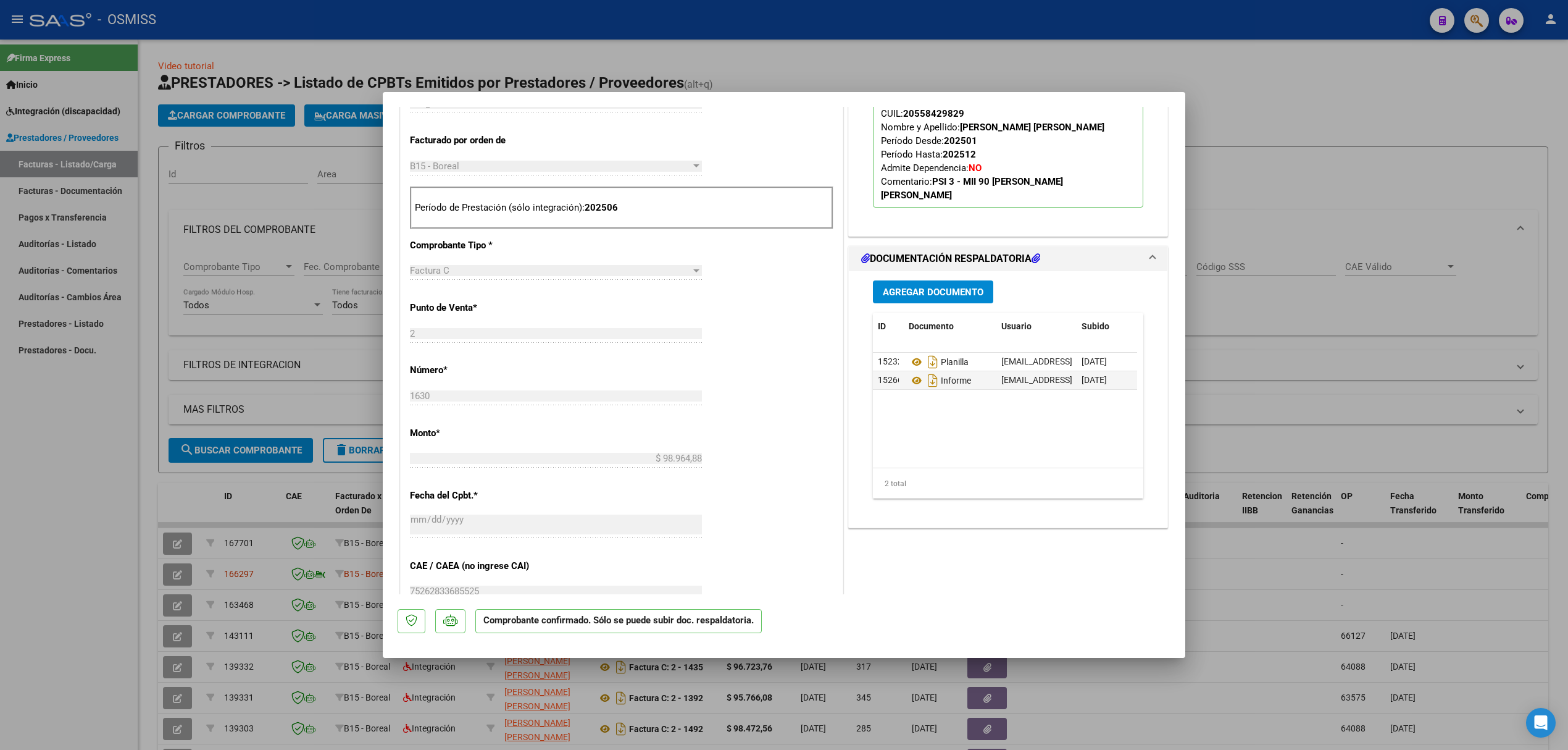
click at [129, 473] on div at bounding box center [784, 375] width 1568 height 750
type input "$ 0,00"
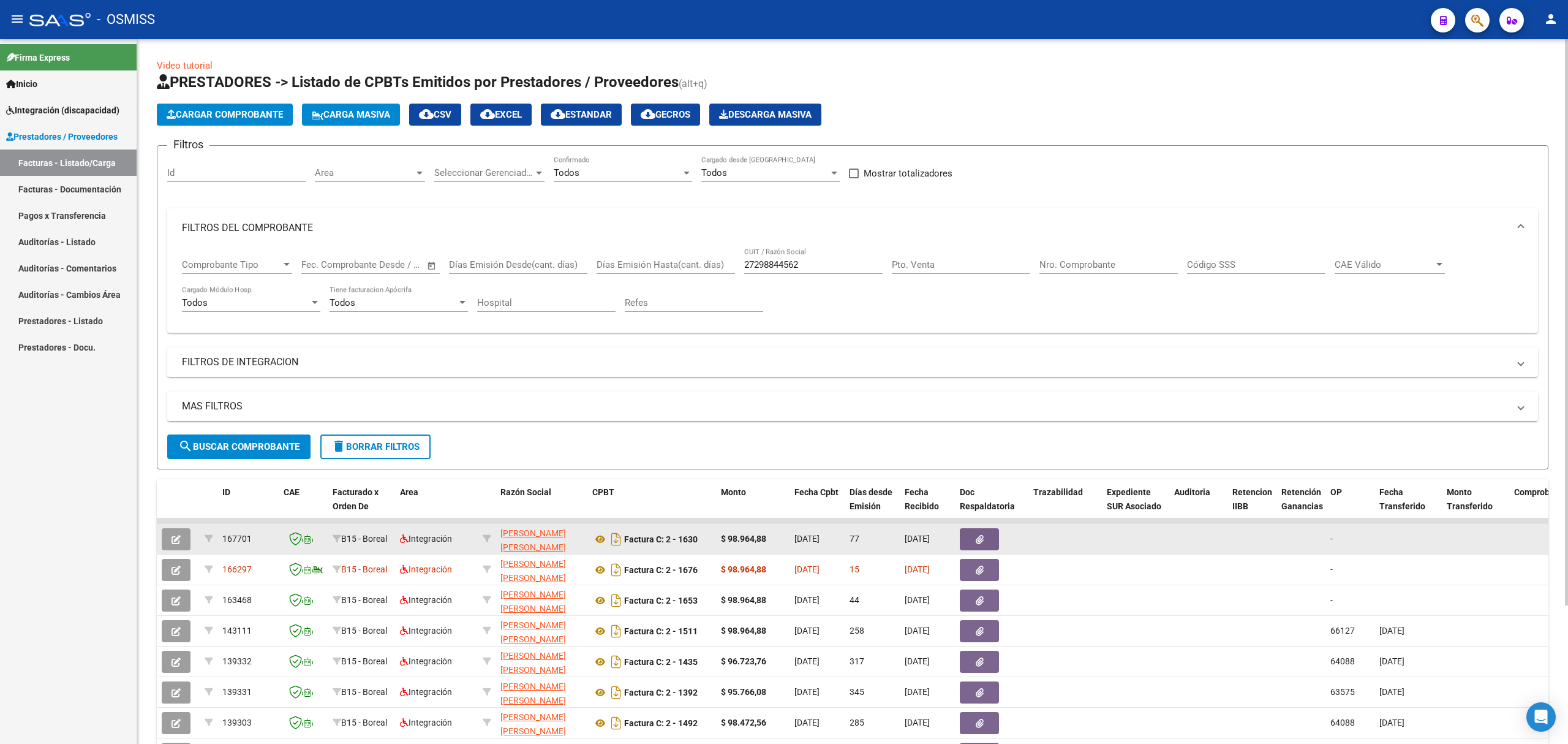
click at [170, 542] on button "button" at bounding box center [176, 539] width 29 height 22
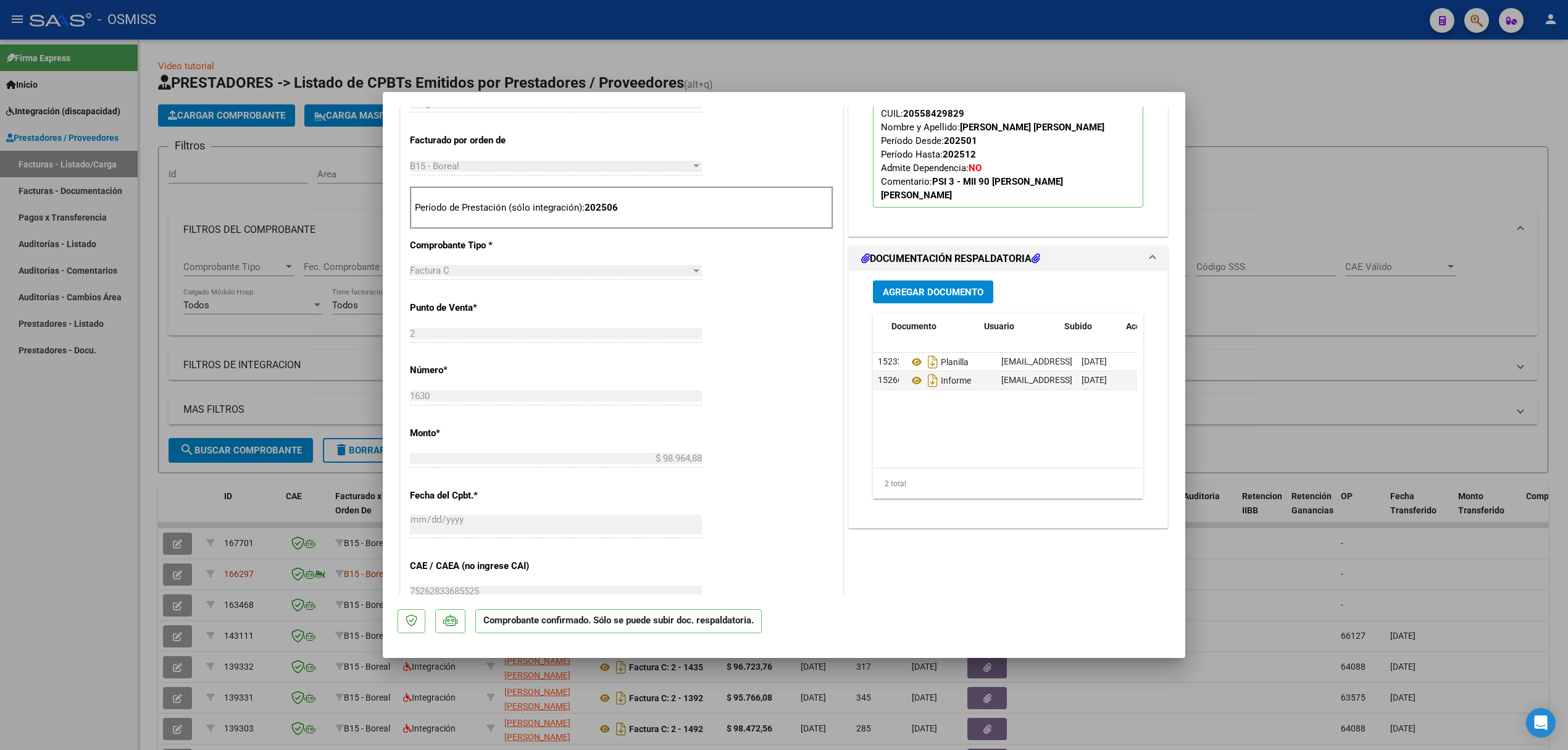
scroll to position [0, 63]
click at [1080, 379] on icon at bounding box center [1085, 380] width 9 height 12
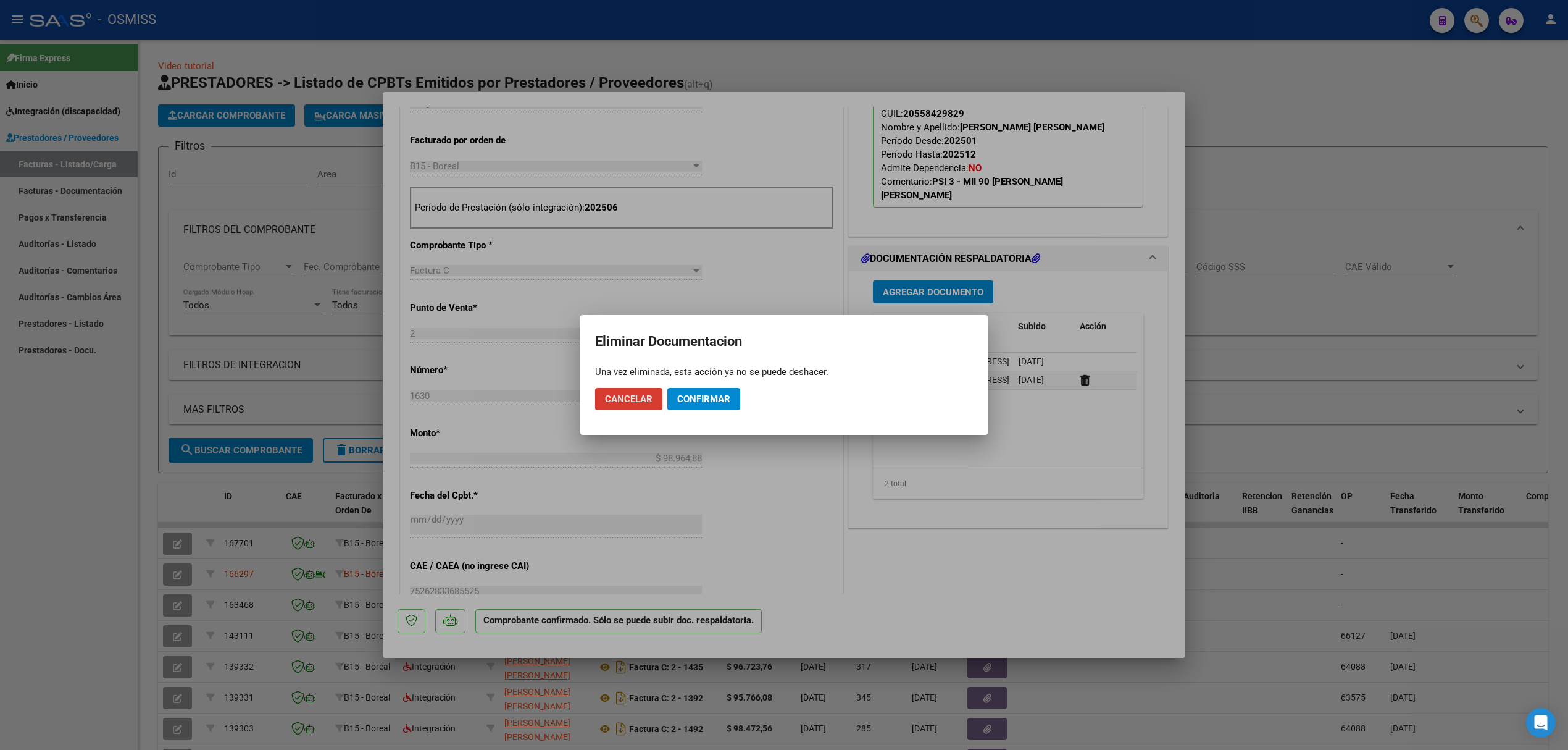
click at [712, 396] on span "Confirmar" at bounding box center [704, 399] width 53 height 11
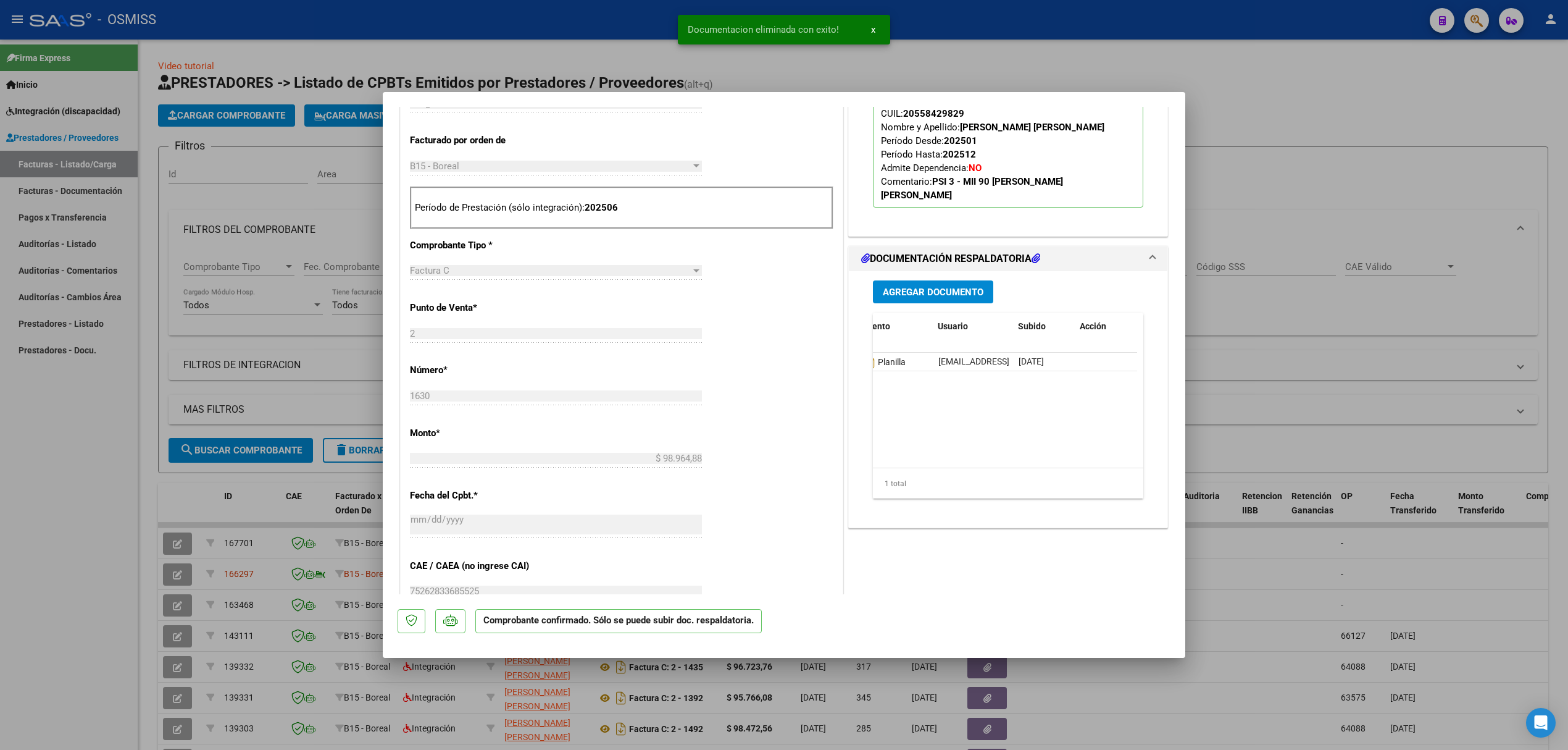
click at [907, 290] on span "Agregar Documento" at bounding box center [933, 292] width 101 height 11
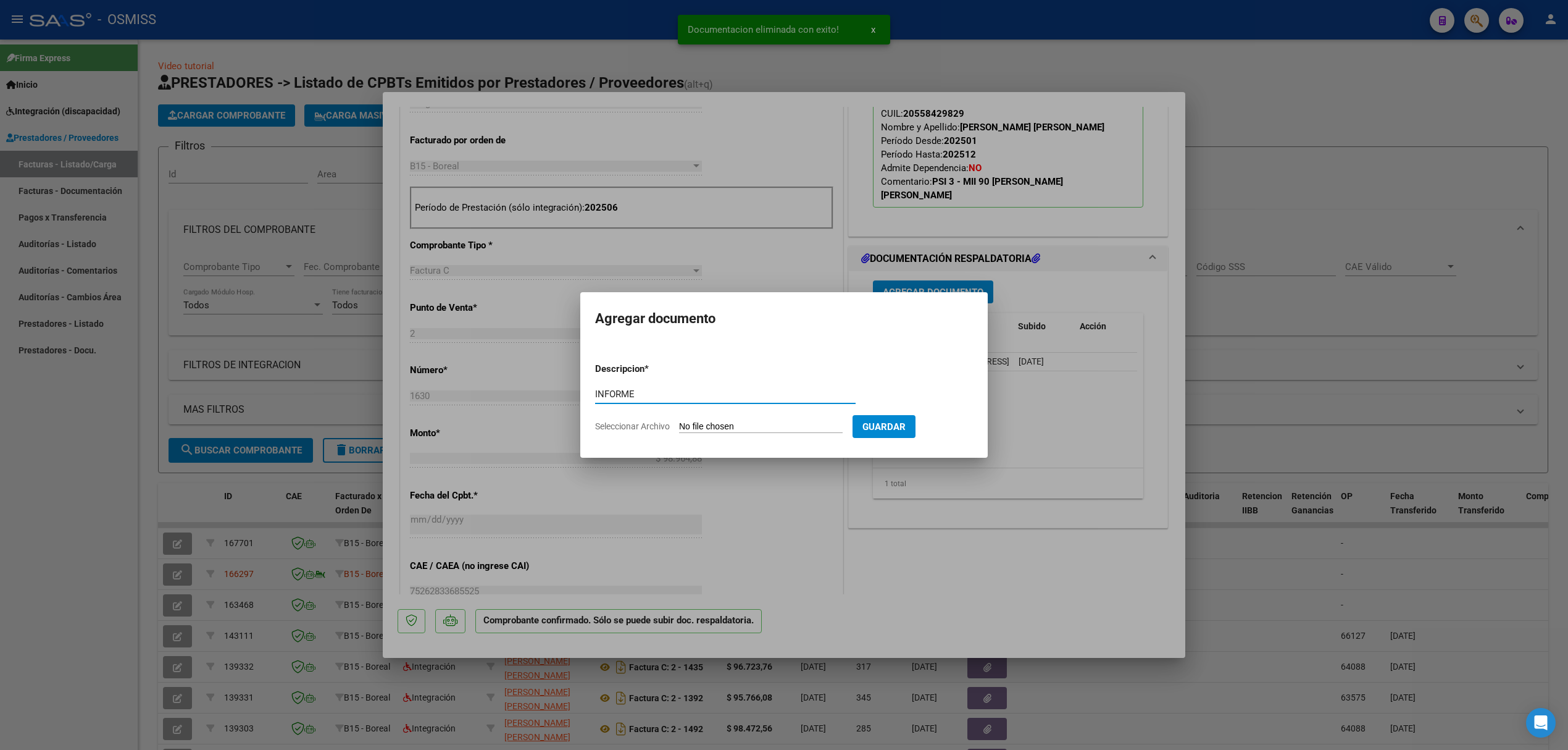
type input "INFORME"
click at [739, 428] on input "Seleccionar Archivo" at bounding box center [761, 427] width 164 height 12
type input "C:\fakepath\INFORME PSICODIAGNOSTICO 2025 [PERSON_NAME] (1).pdf"
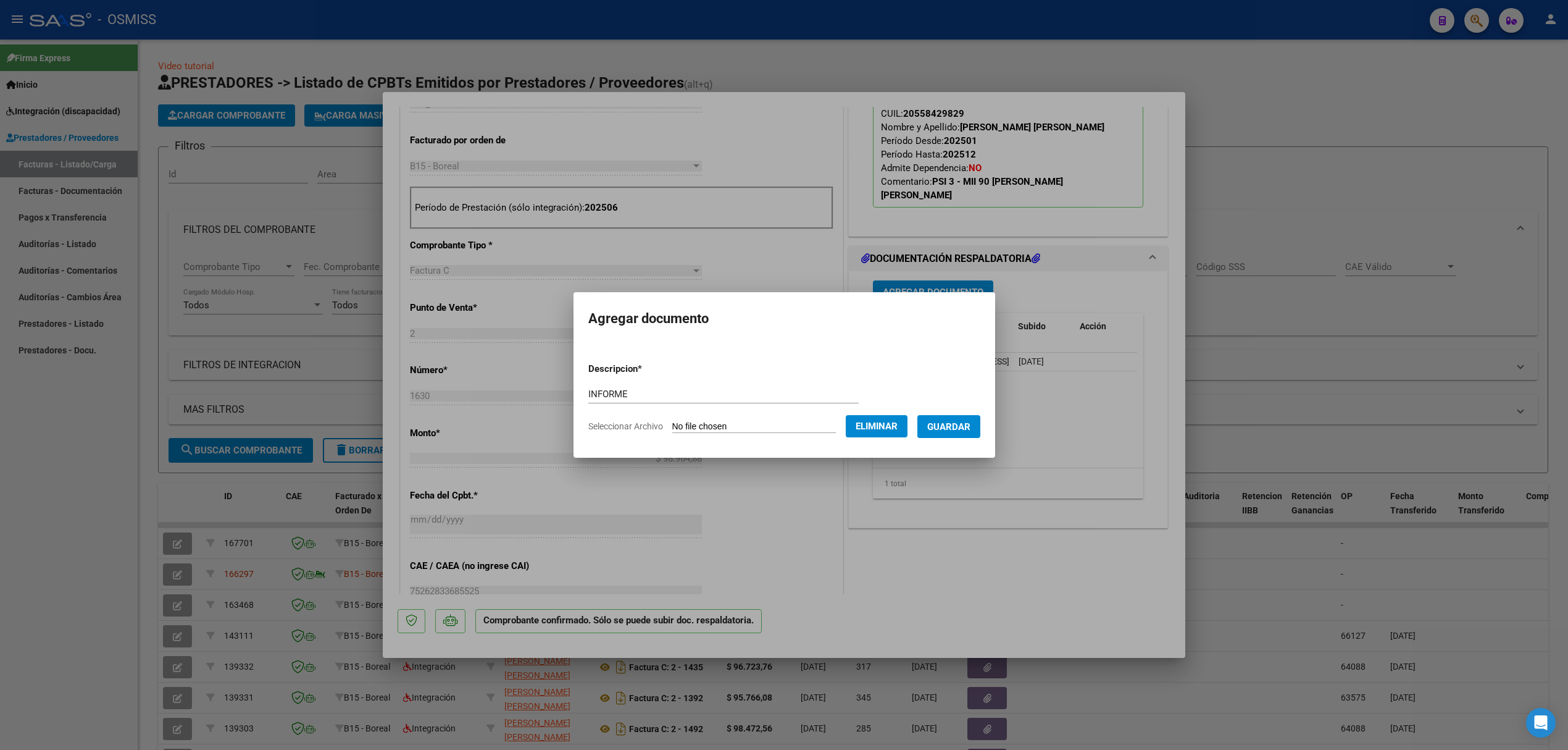
click at [951, 434] on button "Guardar" at bounding box center [949, 426] width 63 height 23
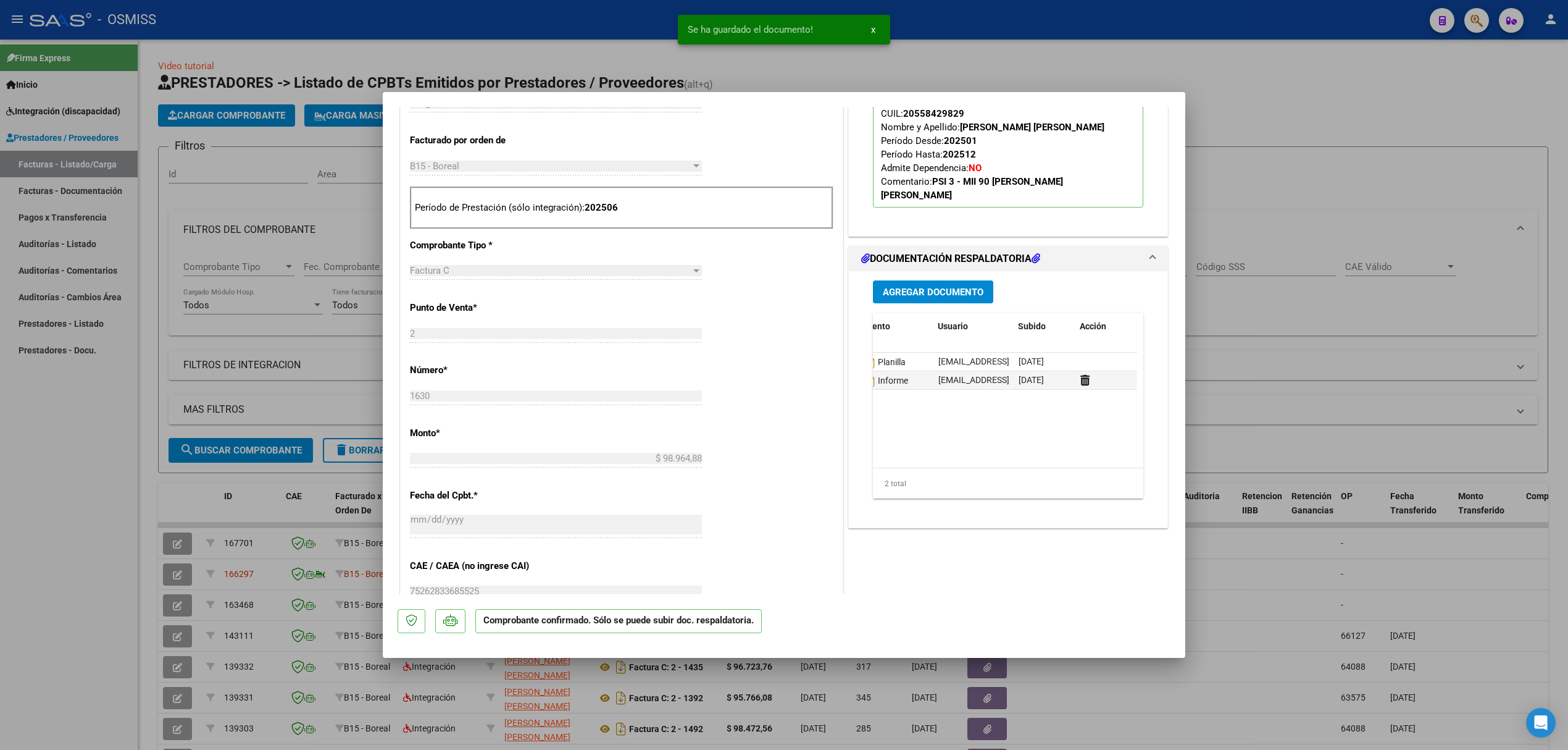
click at [894, 517] on div "Agregar Documento ID Documento Usuario Subido Acción 152322 Planilla [EMAIL_ADD…" at bounding box center [1008, 394] width 289 height 246
click at [184, 492] on div at bounding box center [784, 375] width 1568 height 750
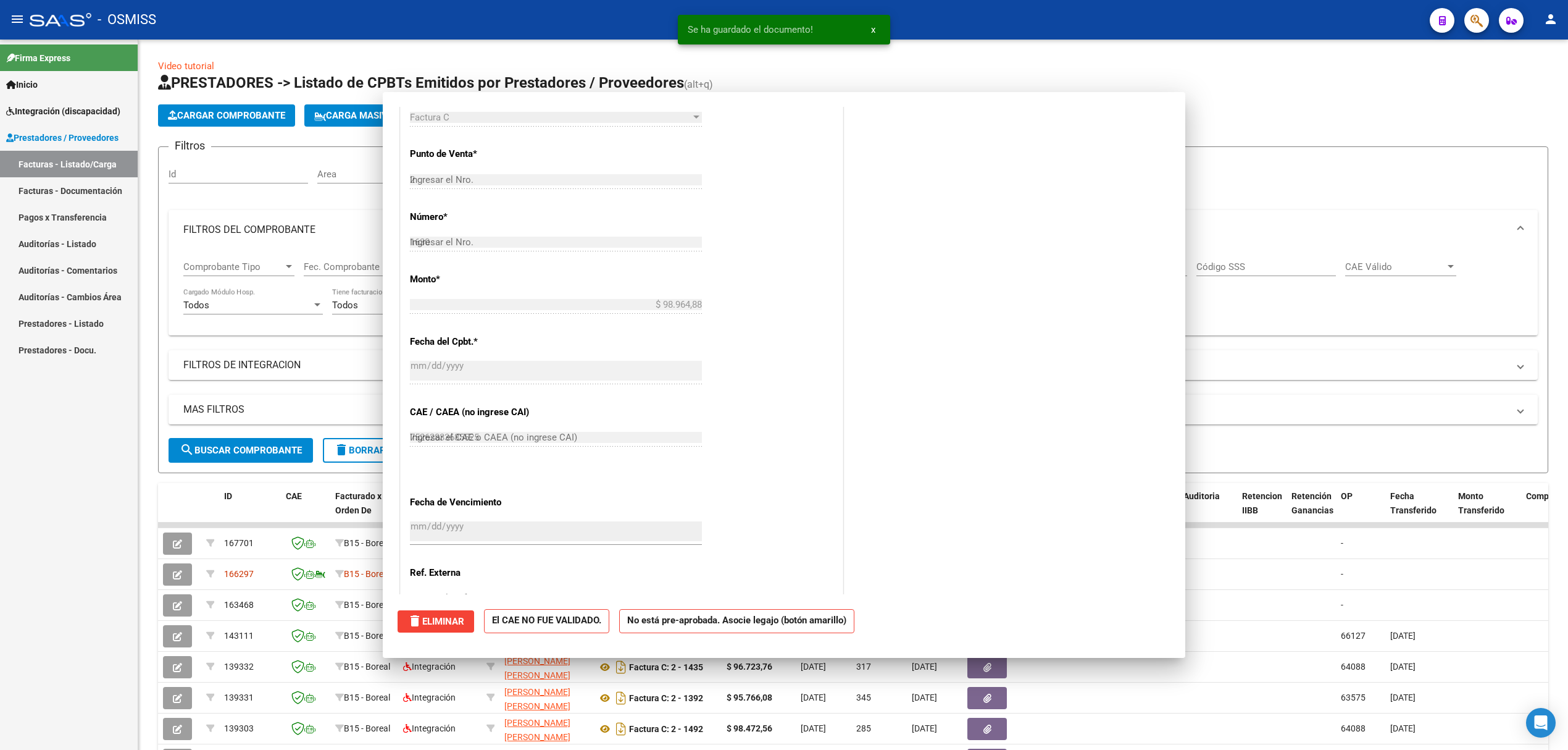
type input "$ 0,00"
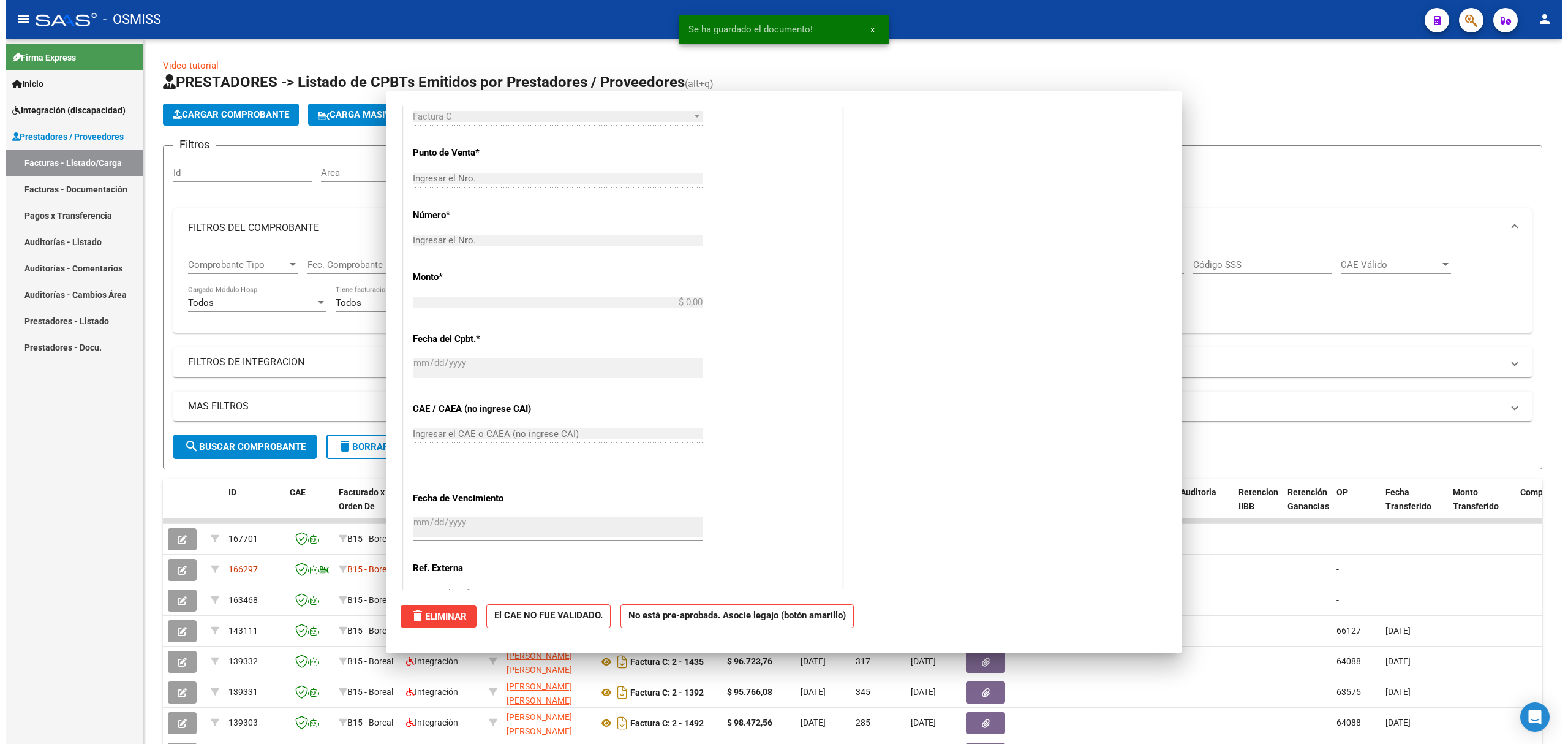
scroll to position [0, 0]
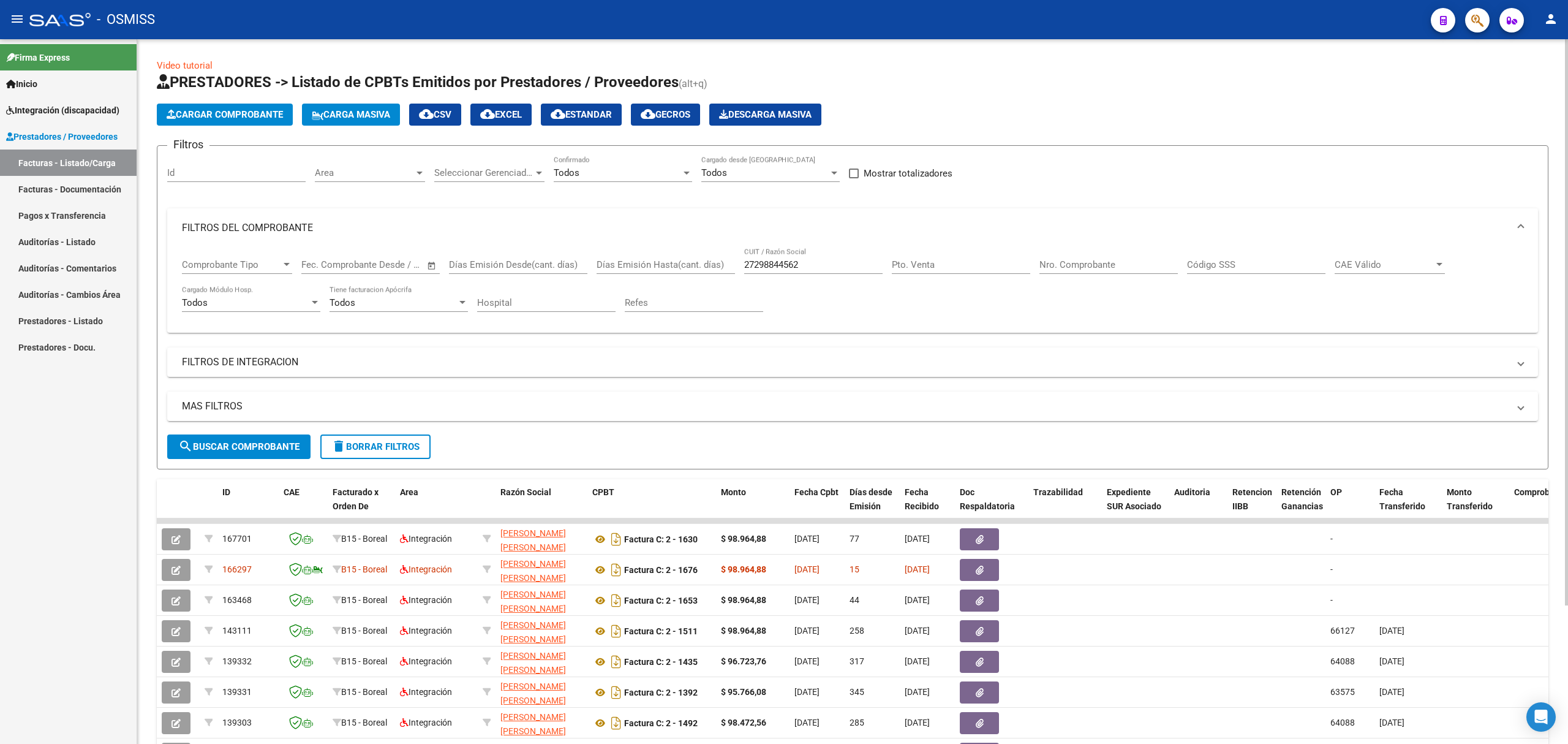
click at [785, 258] on div "27298844562 CUIT / Razón Social" at bounding box center [813, 261] width 139 height 26
click at [775, 263] on input "27298844562" at bounding box center [813, 265] width 139 height 11
paste input "320162608"
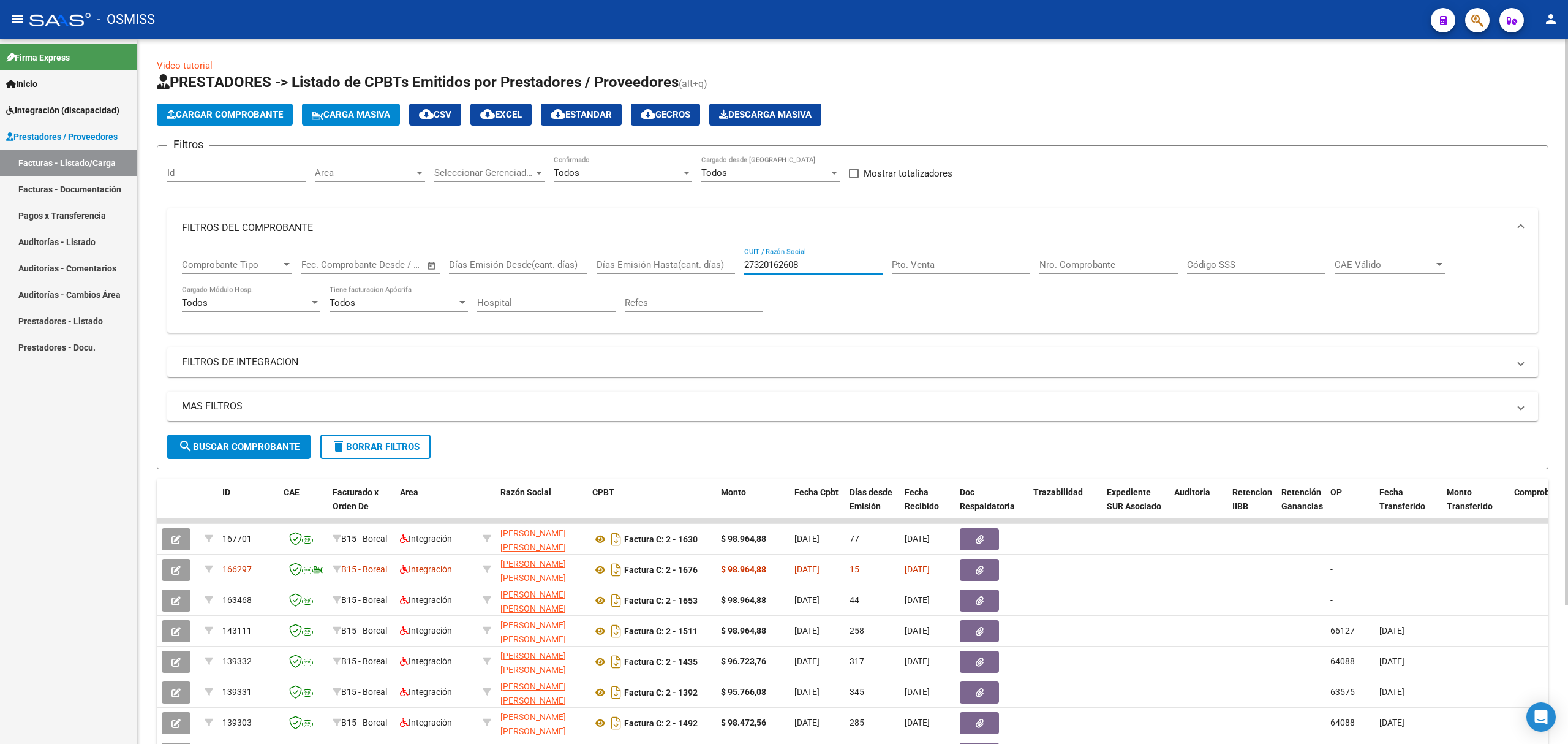
type input "27320162608"
click at [236, 442] on span "search Buscar Comprobante" at bounding box center [239, 447] width 121 height 11
